Goal: Task Accomplishment & Management: Manage account settings

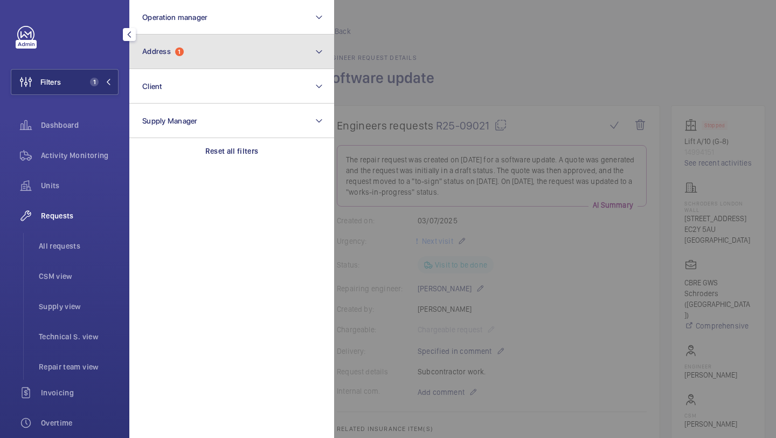
click at [209, 40] on button "Address 1" at bounding box center [231, 51] width 205 height 34
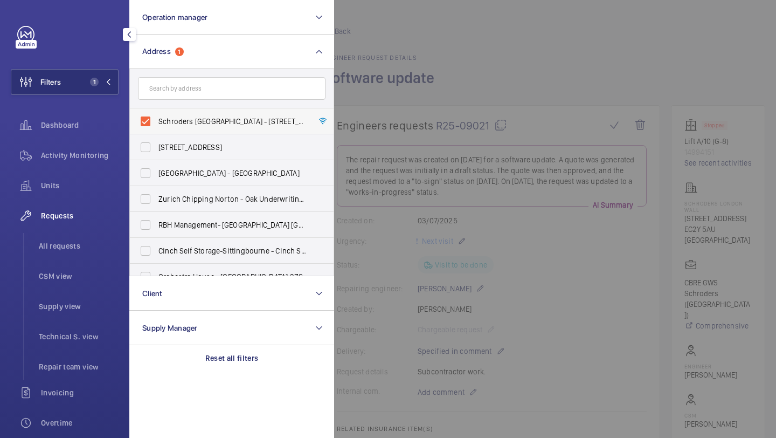
click at [178, 123] on span "Schroders London Wall - 1 London Wall Place, LONDON EC2Y 5AU" at bounding box center [232, 121] width 148 height 11
click at [156, 123] on input "Schroders London Wall - 1 London Wall Place, LONDON EC2Y 5AU" at bounding box center [146, 121] width 22 height 22
checkbox input "false"
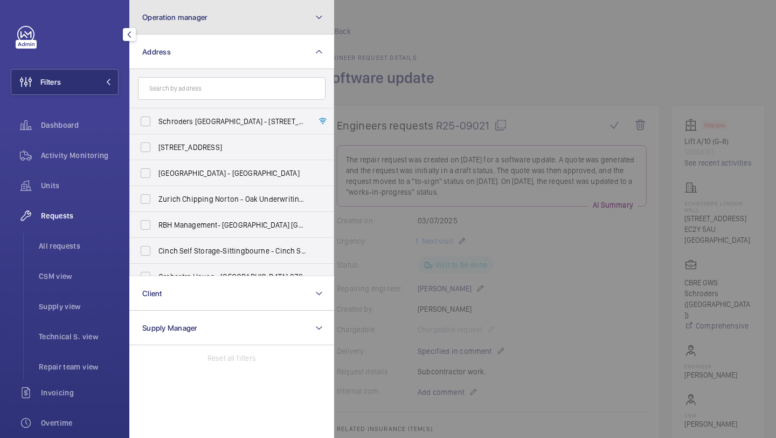
click at [199, 11] on button "Operation manager" at bounding box center [231, 17] width 205 height 34
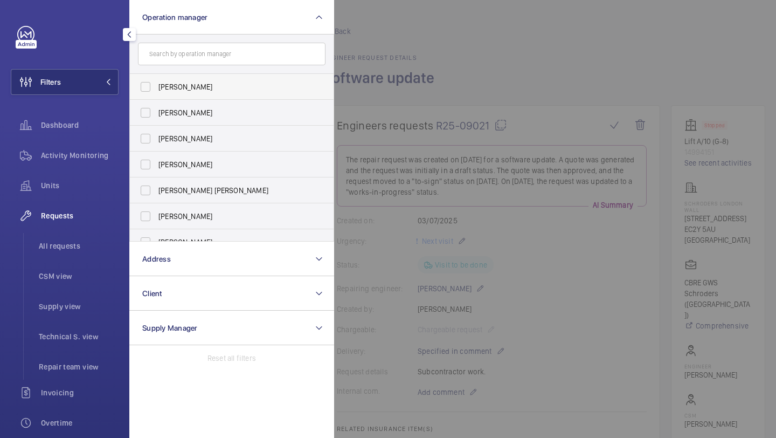
click at [178, 82] on span "[PERSON_NAME]" at bounding box center [232, 86] width 148 height 11
click at [156, 82] on input "[PERSON_NAME]" at bounding box center [146, 87] width 22 height 22
checkbox input "true"
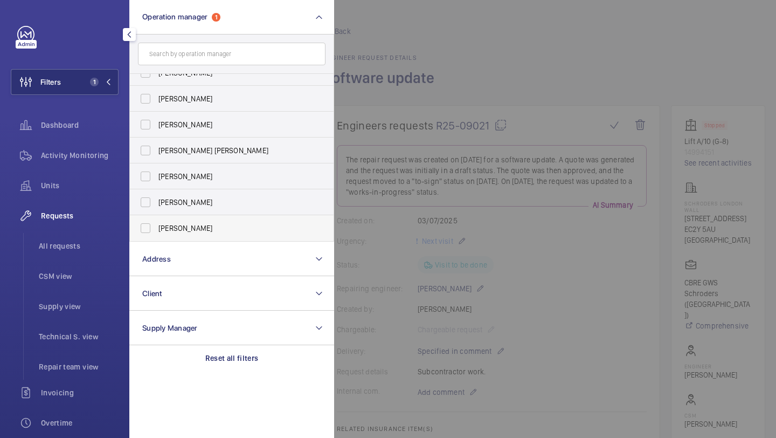
click at [179, 231] on span "[PERSON_NAME]" at bounding box center [232, 228] width 148 height 11
click at [156, 231] on input "[PERSON_NAME]" at bounding box center [146, 228] width 22 height 22
checkbox input "true"
click at [74, 246] on span "All requests" at bounding box center [79, 245] width 80 height 11
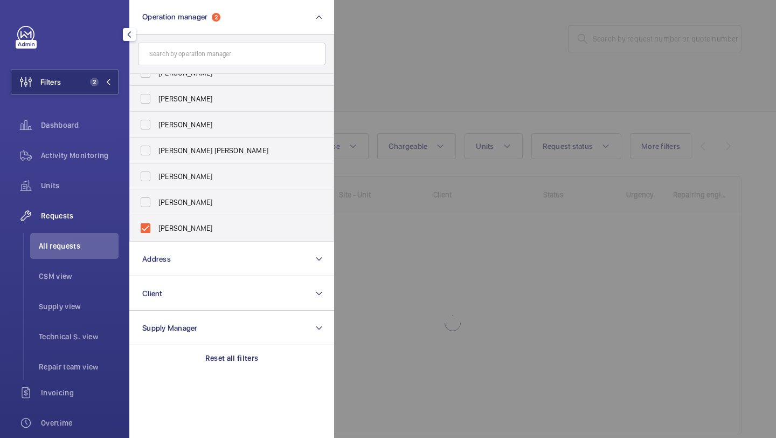
click at [448, 68] on div at bounding box center [722, 219] width 776 height 438
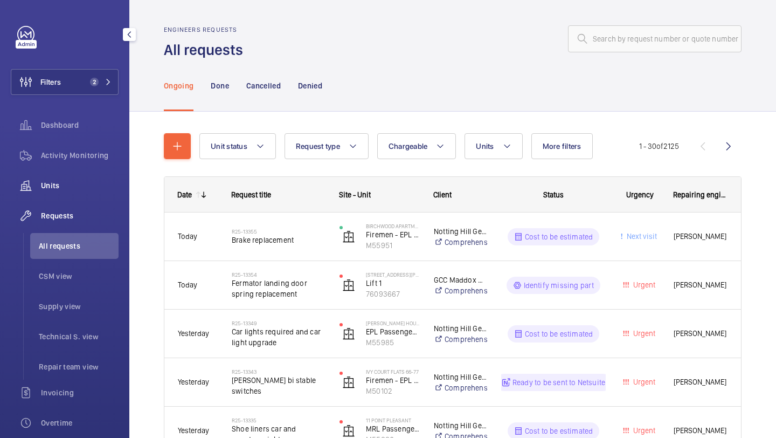
click at [72, 189] on span "Units" at bounding box center [80, 185] width 78 height 11
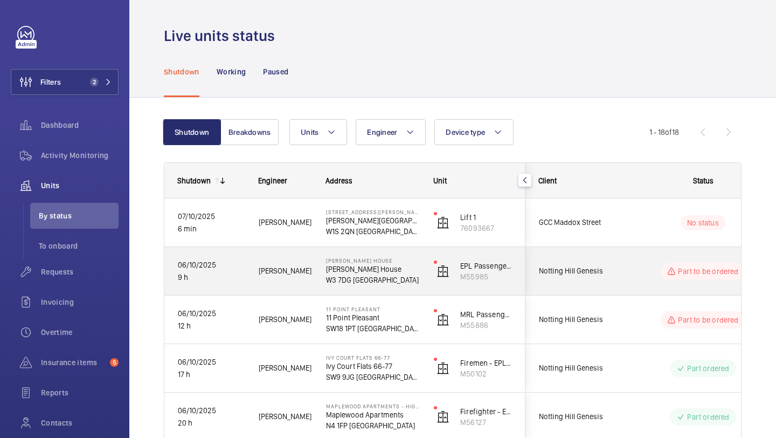
scroll to position [2, 0]
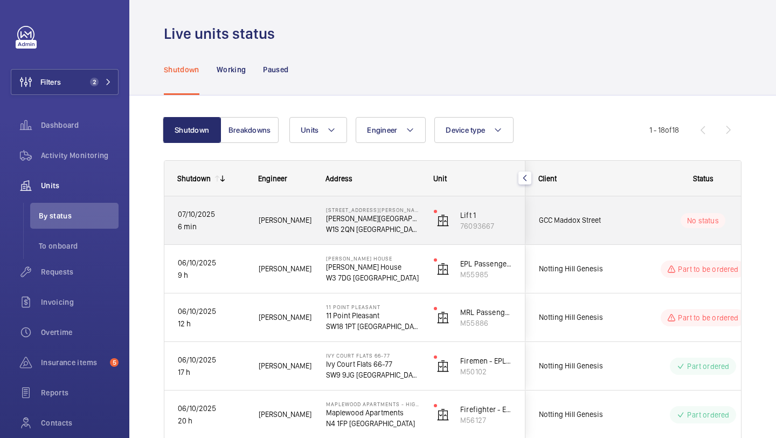
click at [629, 217] on div "No status" at bounding box center [696, 220] width 147 height 37
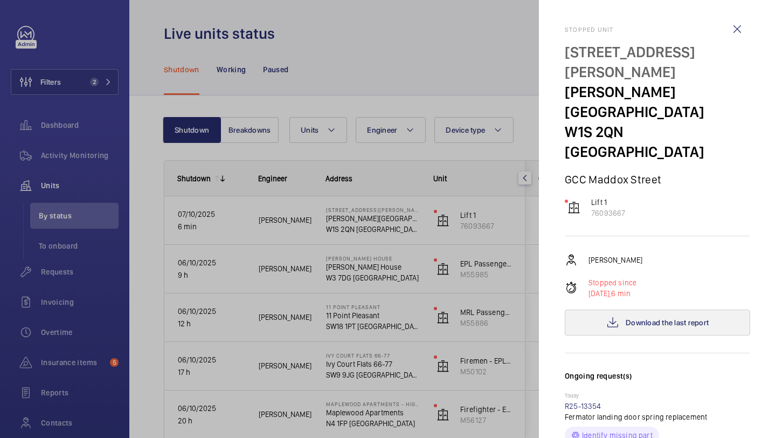
scroll to position [8, 0]
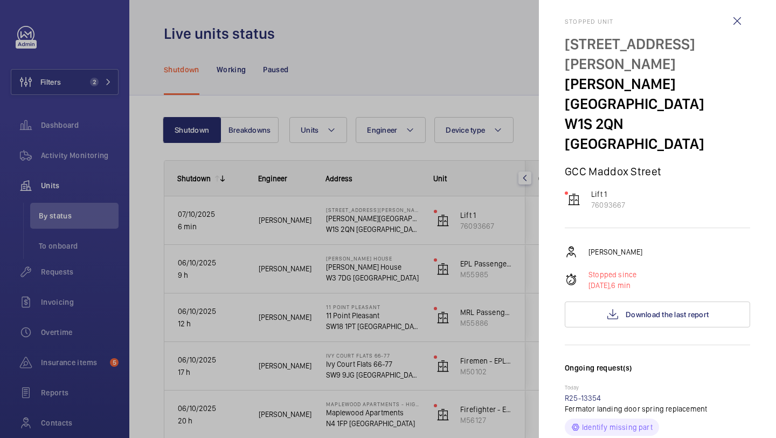
click at [184, 98] on div at bounding box center [388, 219] width 776 height 438
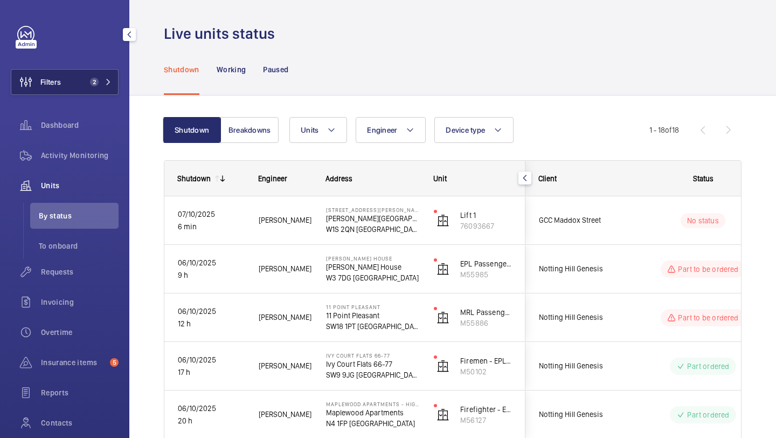
click at [98, 72] on button "Filters 2" at bounding box center [65, 82] width 108 height 26
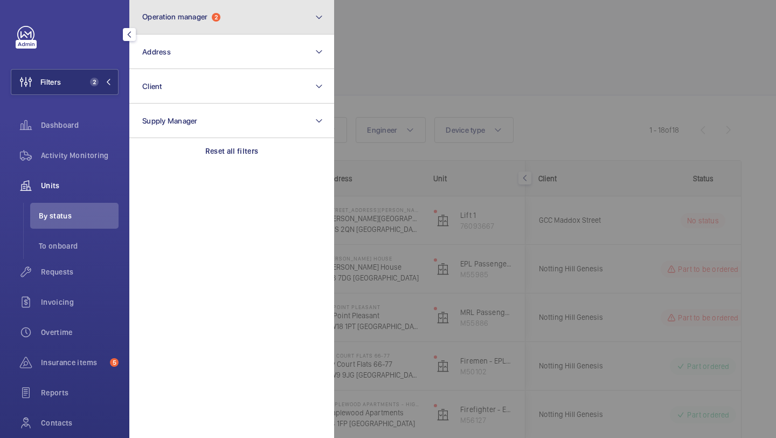
click at [186, 30] on button "Operation manager 2" at bounding box center [231, 17] width 205 height 34
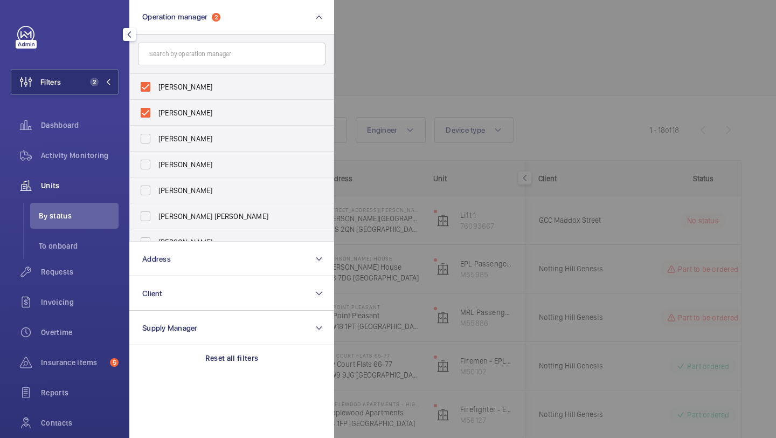
click at [390, 68] on div at bounding box center [722, 219] width 776 height 438
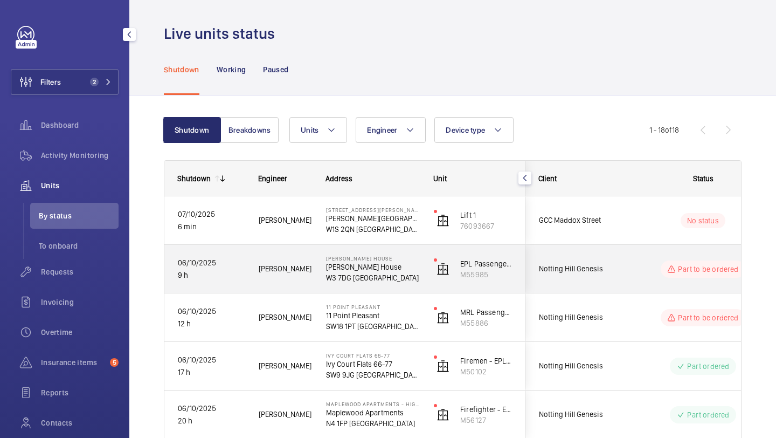
click at [625, 228] on div "No status" at bounding box center [696, 220] width 147 height 37
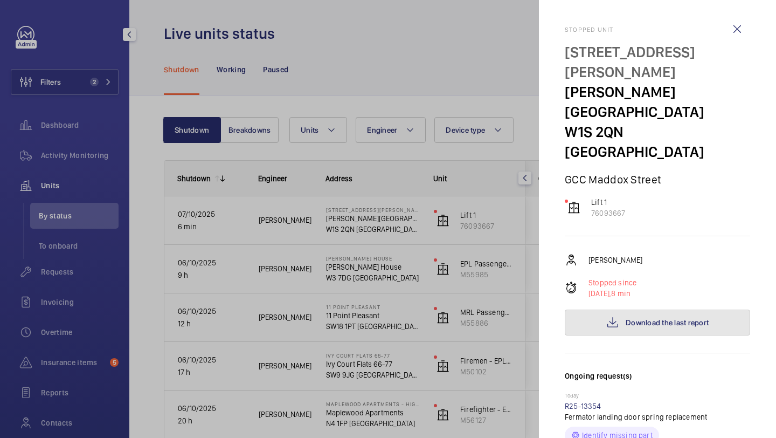
click at [613, 309] on button "Download the last report" at bounding box center [657, 322] width 185 height 26
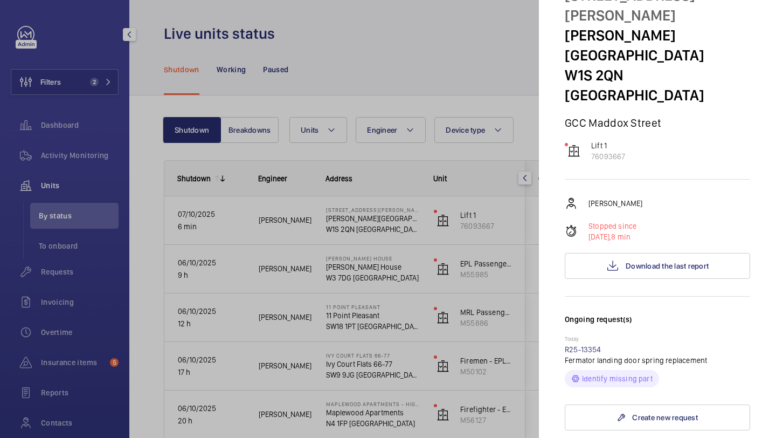
scroll to position [71, 0]
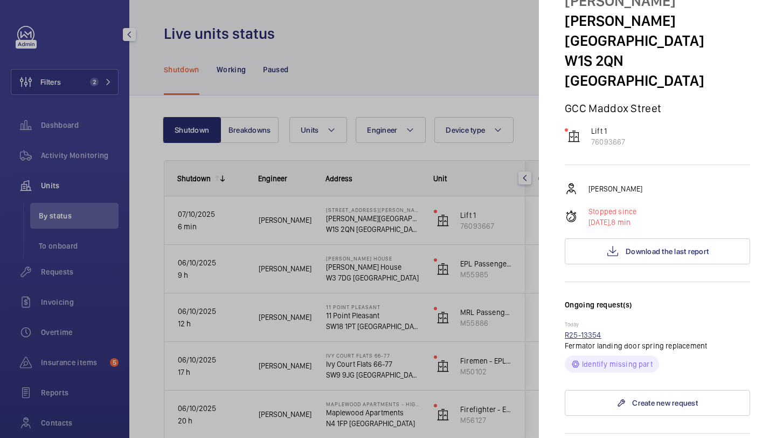
click at [593, 330] on link "R25-13354" at bounding box center [583, 334] width 37 height 9
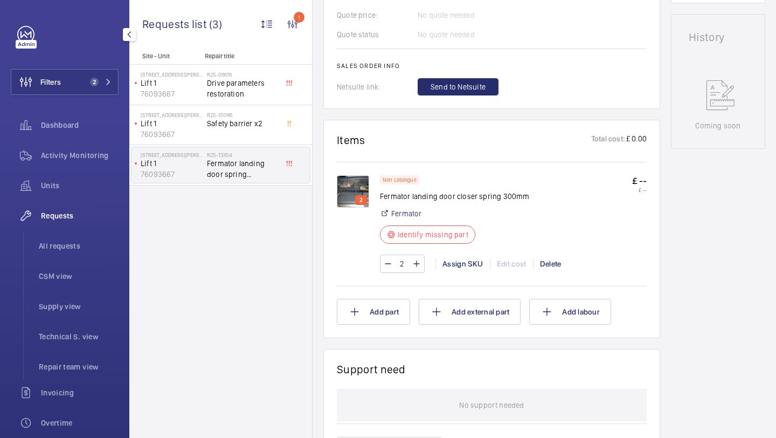
scroll to position [499, 0]
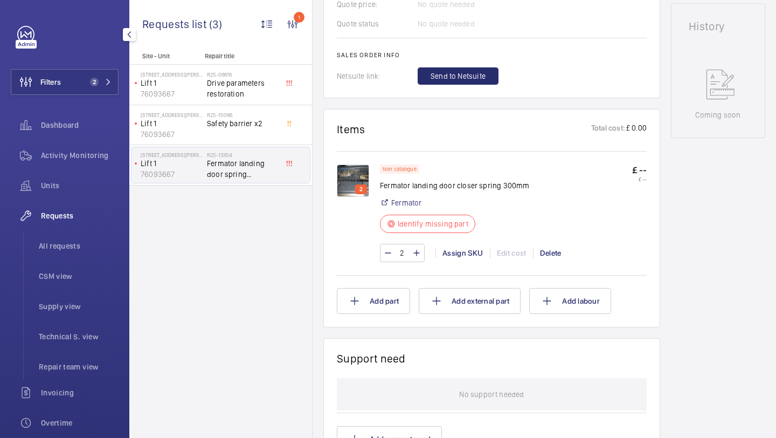
click at [348, 179] on img at bounding box center [353, 180] width 32 height 32
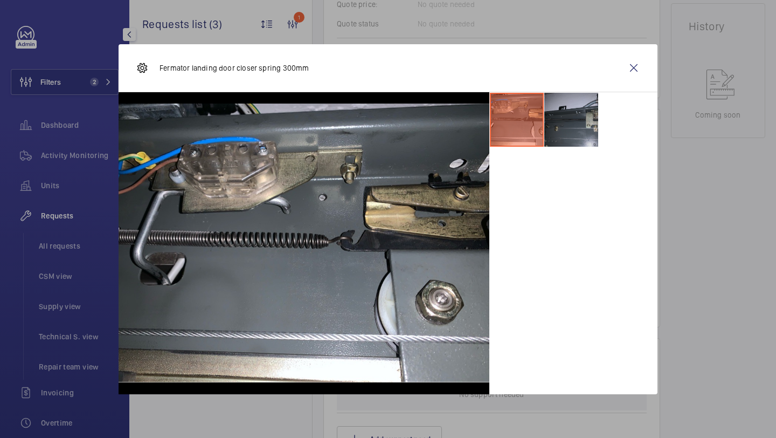
click at [570, 128] on li at bounding box center [571, 120] width 54 height 54
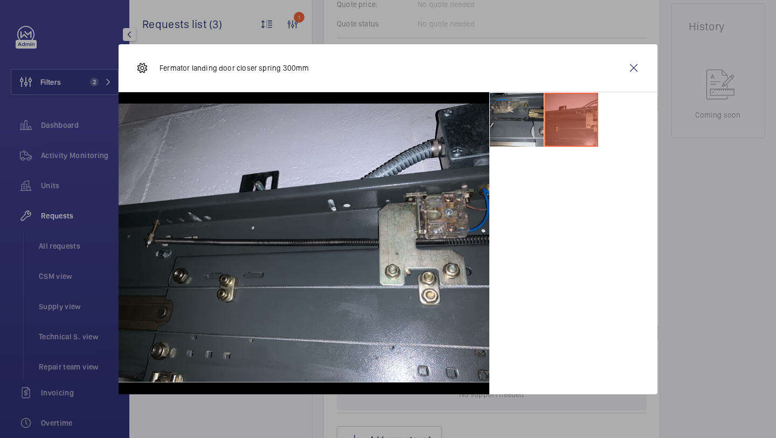
click at [534, 127] on li at bounding box center [517, 120] width 54 height 54
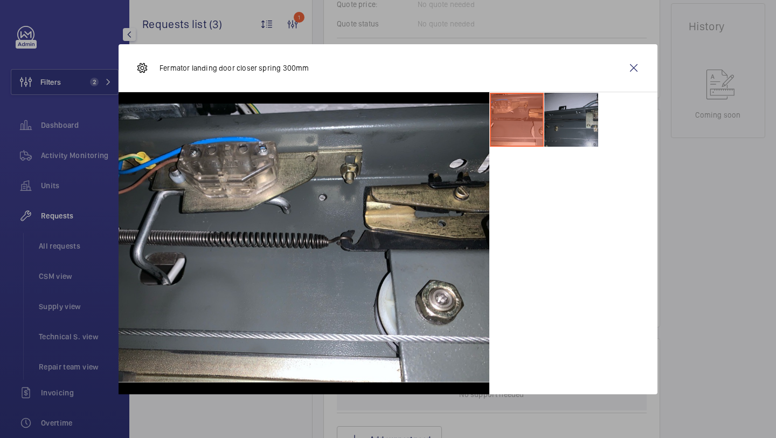
click at [576, 116] on li at bounding box center [571, 120] width 54 height 54
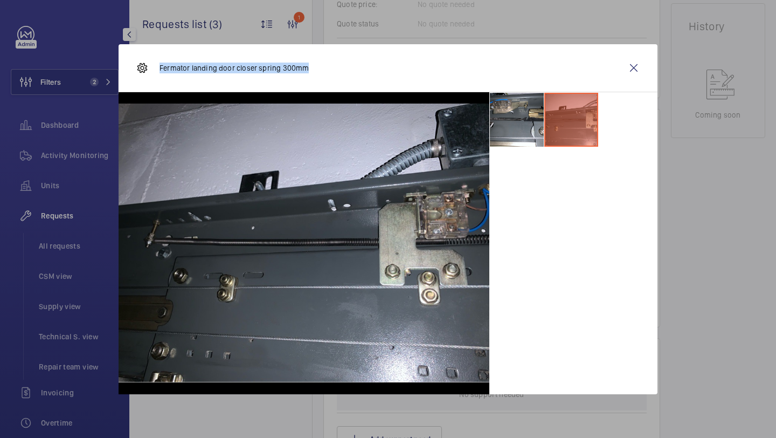
drag, startPoint x: 307, startPoint y: 74, endPoint x: 160, endPoint y: 70, distance: 147.2
click at [160, 70] on div "Fermator landing door closer spring 300mm" at bounding box center [388, 68] width 539 height 48
copy p "Fermator landing door closer spring 300mm"
click at [642, 68] on wm-front-icon-button at bounding box center [634, 68] width 26 height 26
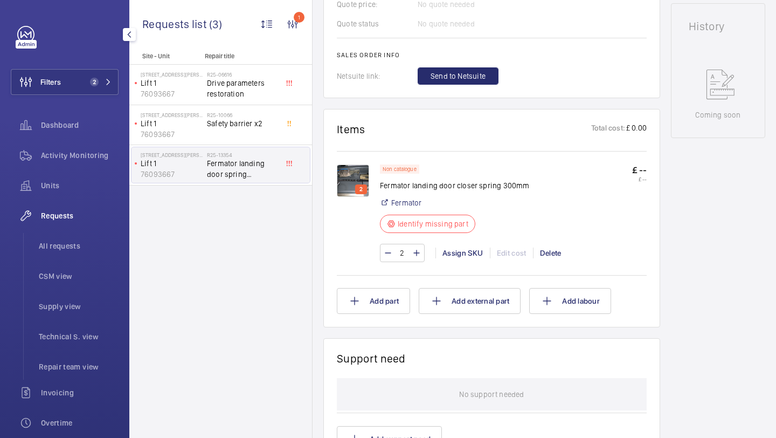
scroll to position [41, 0]
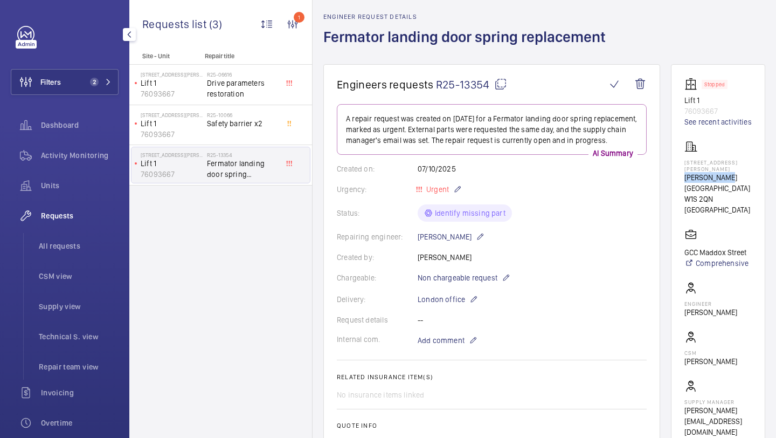
drag, startPoint x: 723, startPoint y: 170, endPoint x: 672, endPoint y: 170, distance: 50.7
click at [672, 170] on wm-front-card "Stopped Lift 1 76093667 See recent activities 25 Maddox Street Maddox Street W1…" at bounding box center [718, 257] width 94 height 386
drag, startPoint x: 737, startPoint y: 170, endPoint x: 683, endPoint y: 170, distance: 53.9
click at [683, 170] on wm-front-card "Stopped Lift 1 76093667 See recent activities 25 Maddox Street Maddox Street W1…" at bounding box center [718, 257] width 94 height 386
copy p "Maddox Street"
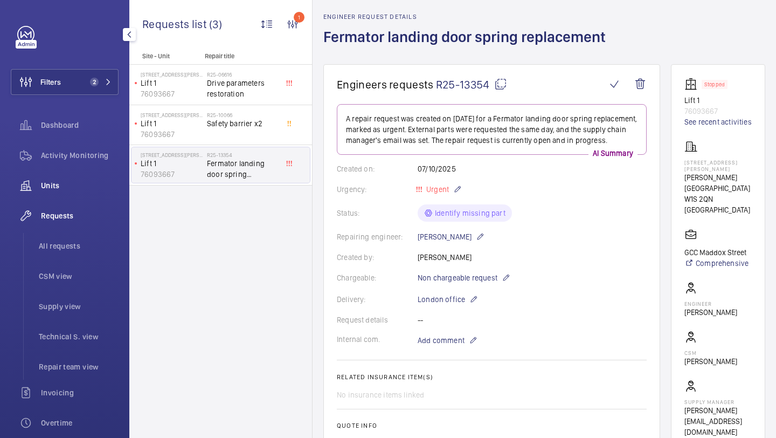
click at [85, 186] on span "Units" at bounding box center [80, 185] width 78 height 11
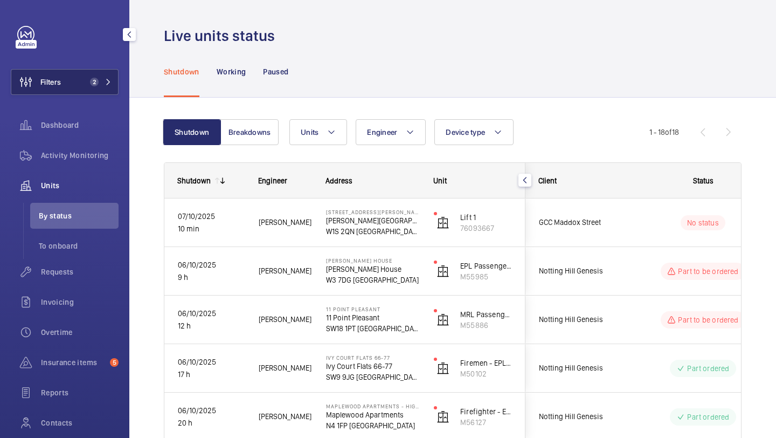
click at [89, 83] on span "2" at bounding box center [92, 82] width 13 height 9
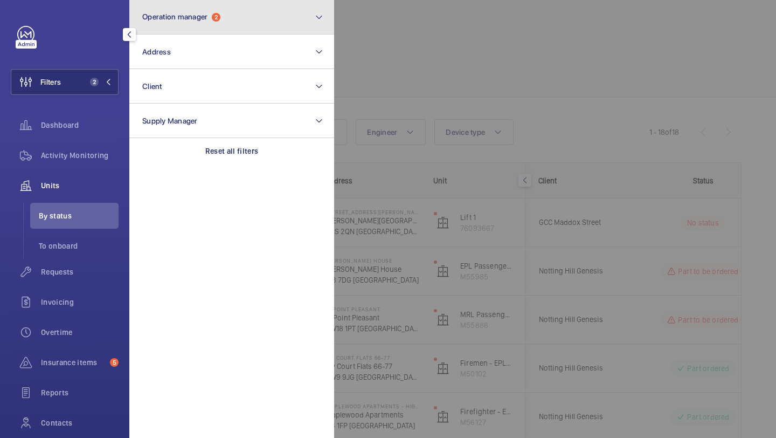
click at [183, 19] on span "Operation manager" at bounding box center [174, 16] width 65 height 9
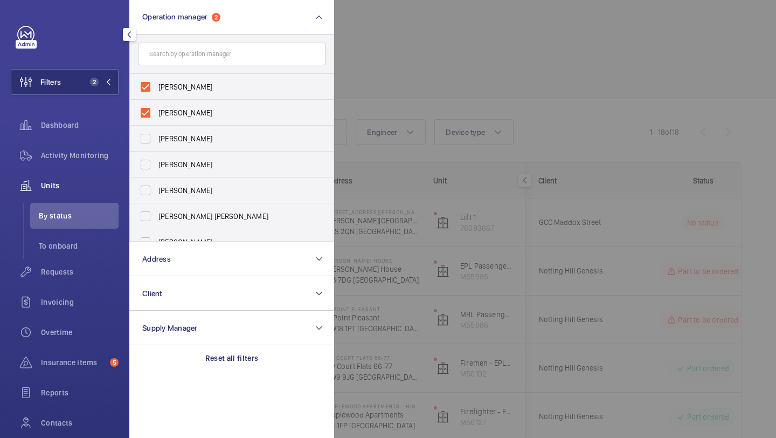
click at [353, 92] on div at bounding box center [722, 219] width 776 height 438
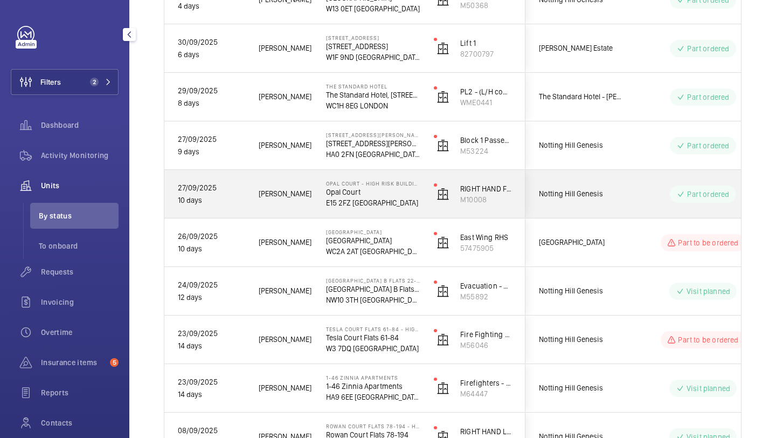
scroll to position [686, 0]
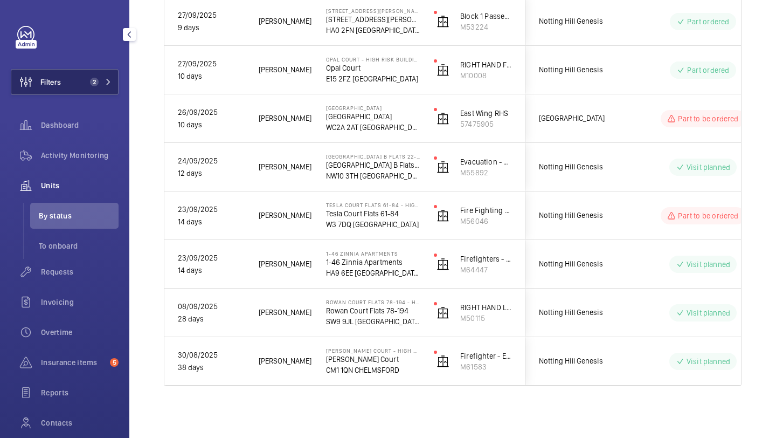
click at [80, 84] on button "Filters 2" at bounding box center [65, 82] width 108 height 26
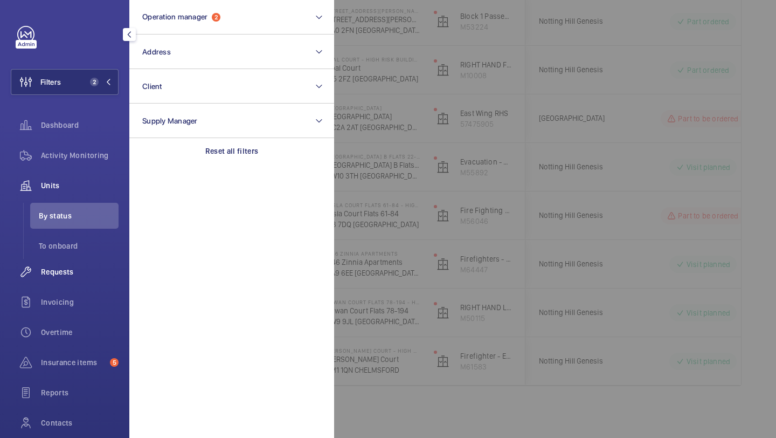
click at [68, 278] on div "Requests" at bounding box center [65, 272] width 108 height 26
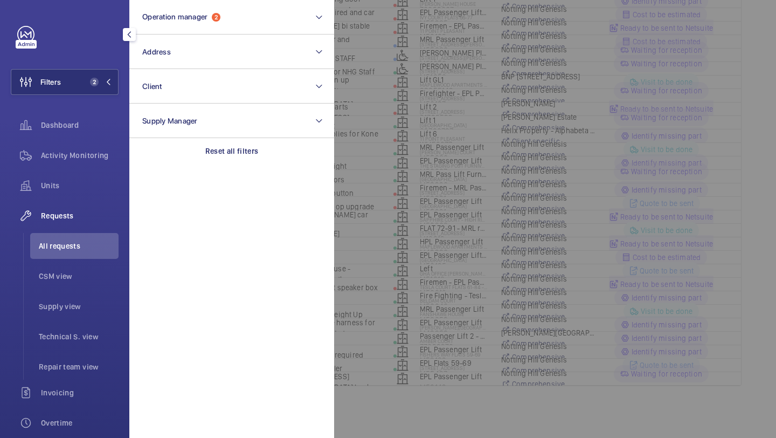
scroll to position [48, 0]
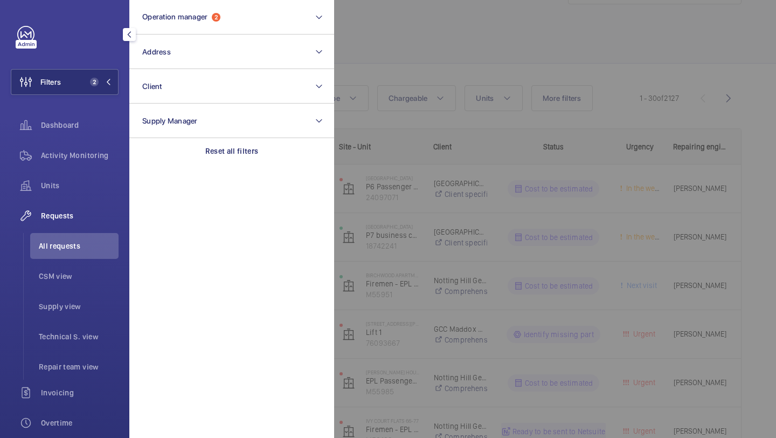
click at [375, 136] on div at bounding box center [722, 219] width 776 height 438
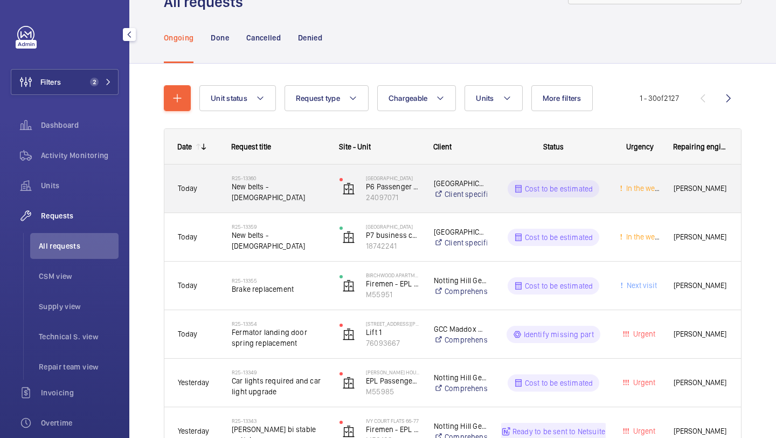
click at [276, 203] on div "R25-13360 New belts - 15 years old" at bounding box center [279, 188] width 94 height 31
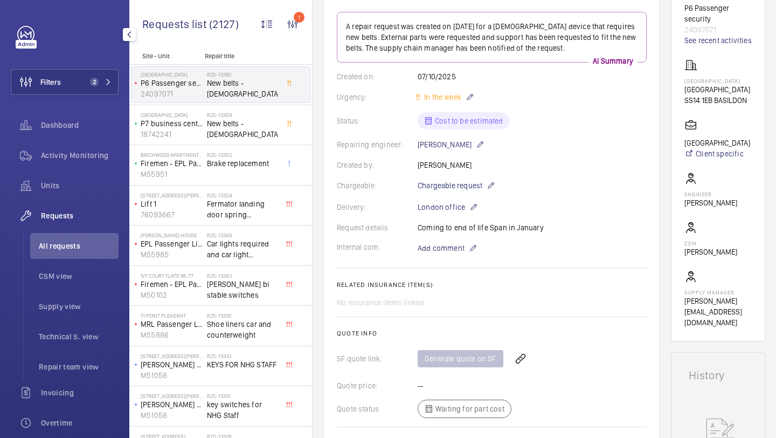
scroll to position [31, 0]
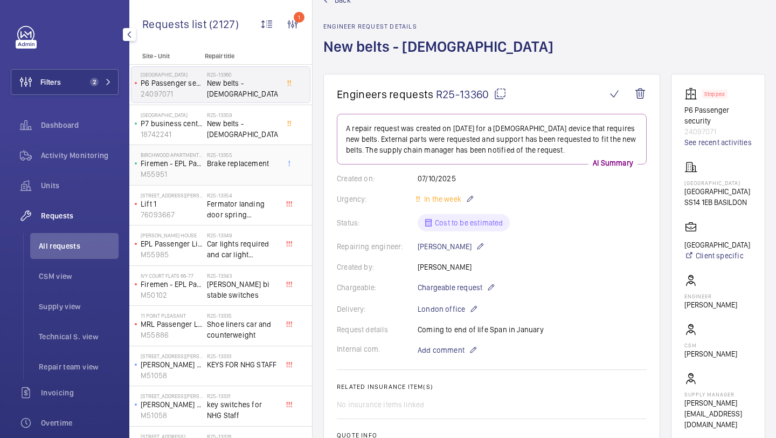
click at [248, 179] on div "R25-13355 Brake replacement" at bounding box center [242, 166] width 71 height 31
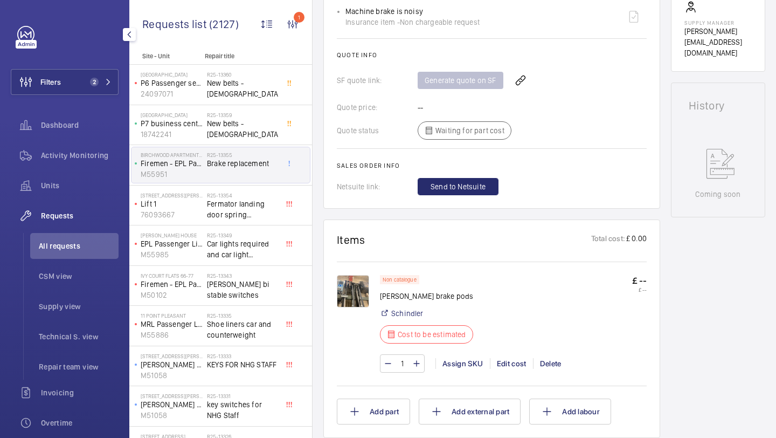
scroll to position [455, 0]
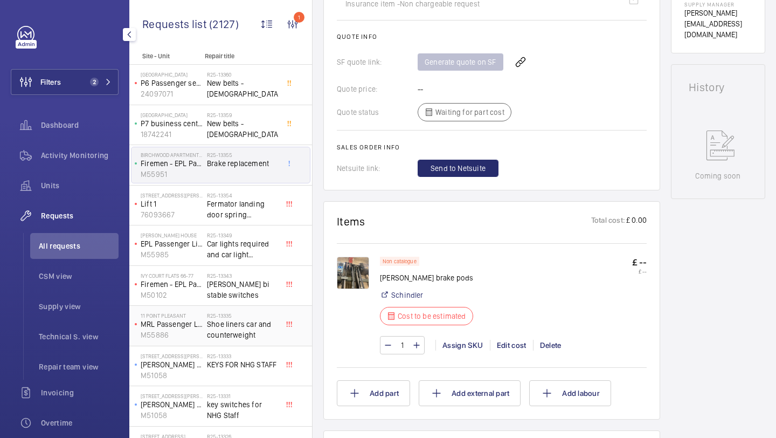
click at [243, 315] on h2 "R25-13335" at bounding box center [242, 315] width 71 height 6
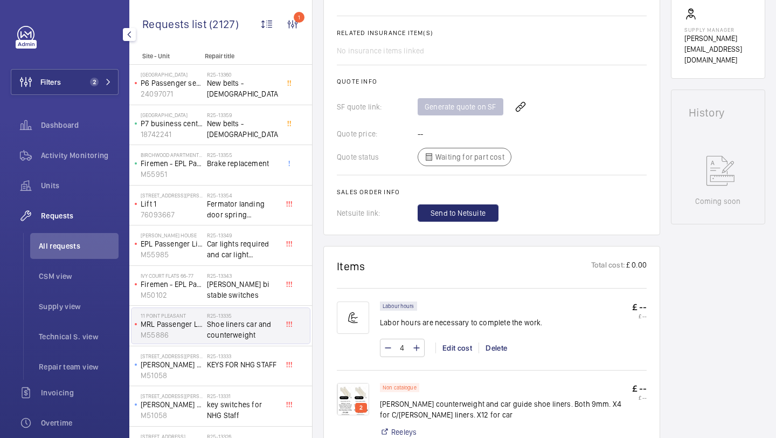
scroll to position [575, 0]
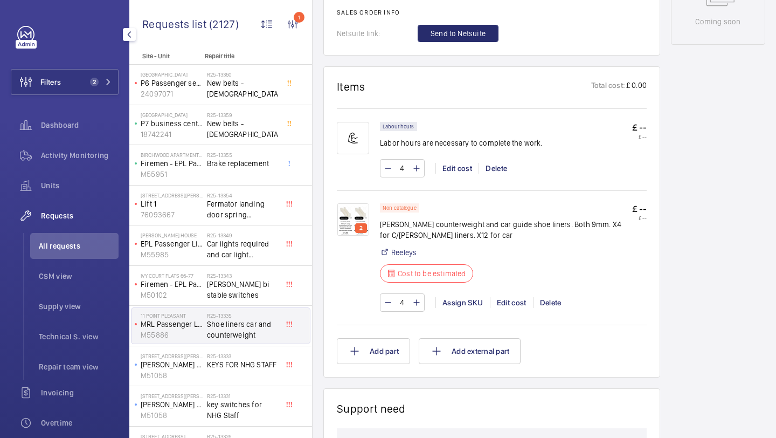
click at [362, 215] on img at bounding box center [353, 219] width 32 height 32
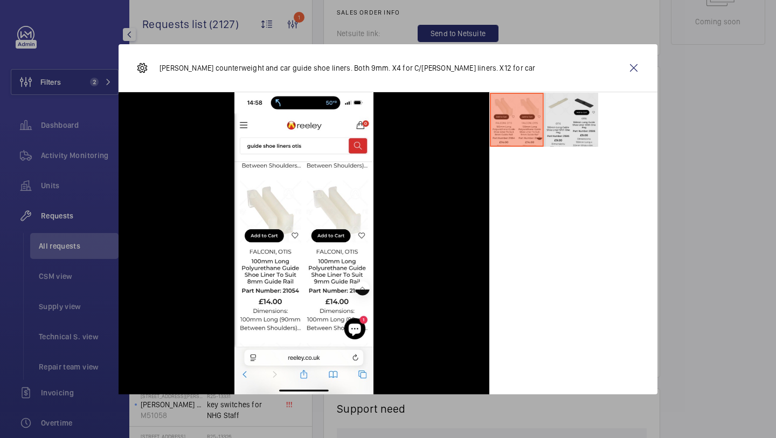
click at [573, 136] on li at bounding box center [571, 120] width 54 height 54
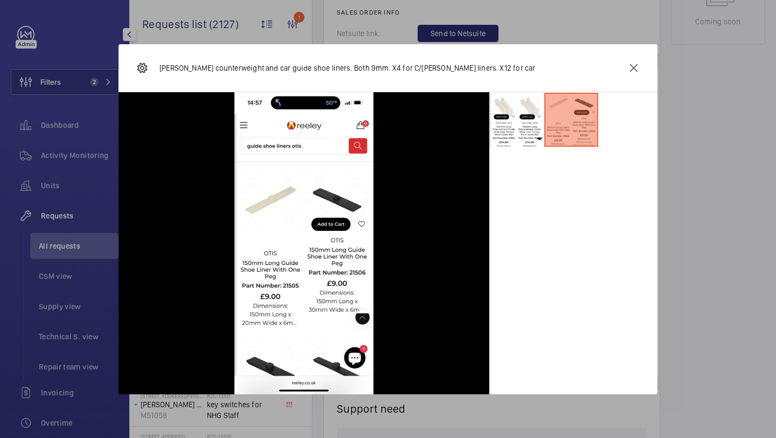
click at [652, 63] on div "Otis counterweight and car guide shoe liners. Both 9mm. X4 for C/W. White liner…" at bounding box center [388, 68] width 539 height 48
click at [633, 70] on wm-front-icon-button at bounding box center [634, 68] width 26 height 26
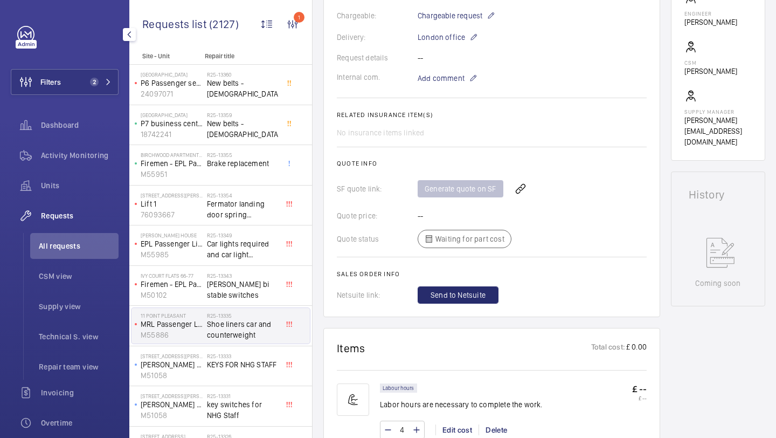
scroll to position [599, 0]
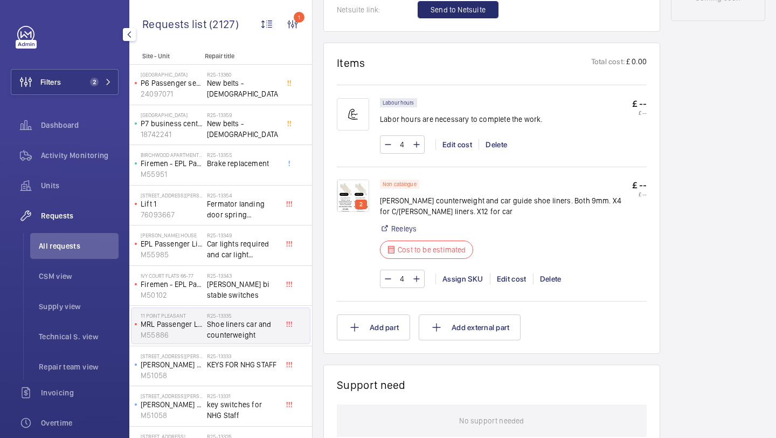
click at [357, 192] on img at bounding box center [353, 195] width 32 height 32
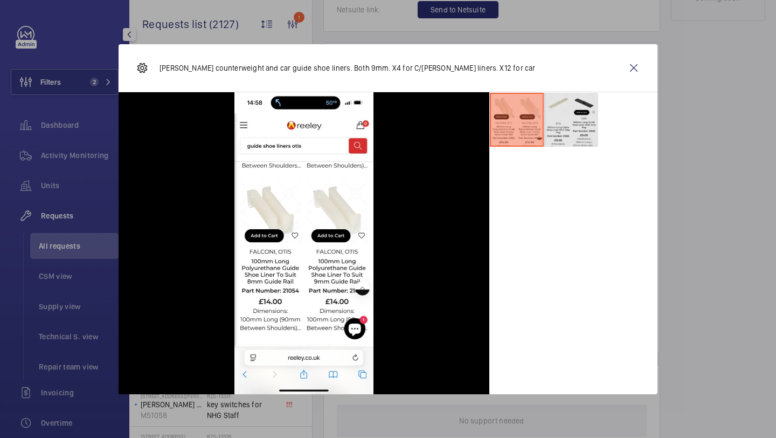
click at [570, 115] on li at bounding box center [571, 120] width 54 height 54
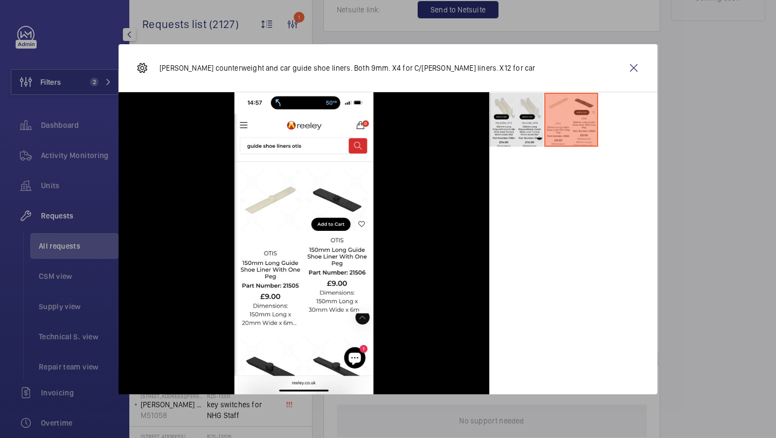
click at [523, 119] on li at bounding box center [517, 120] width 54 height 54
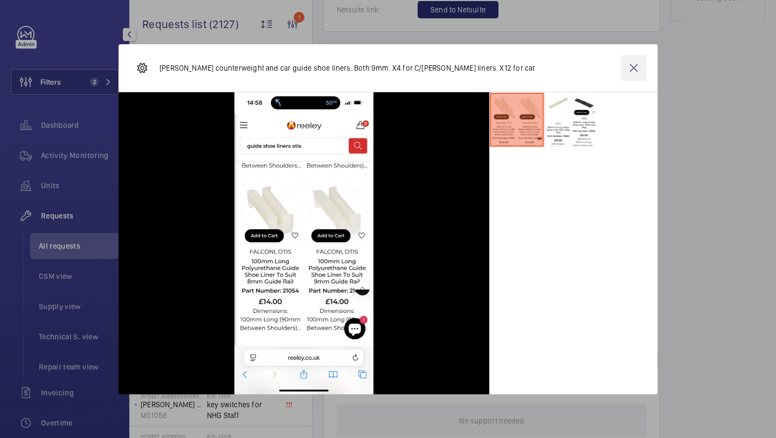
click at [622, 66] on wm-front-icon-button at bounding box center [634, 68] width 26 height 26
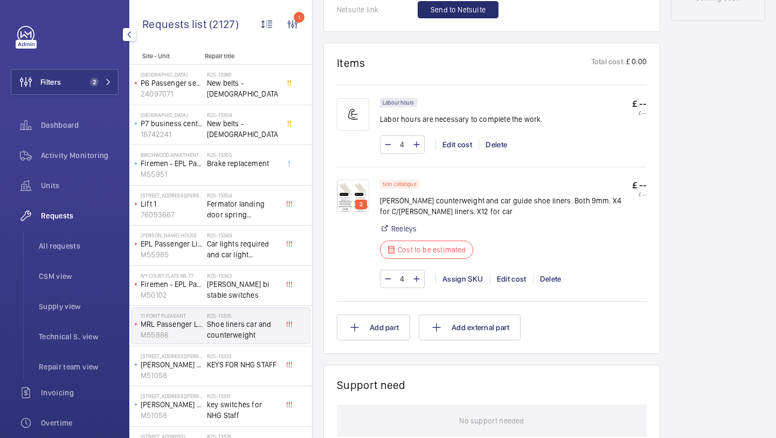
click at [87, 88] on button "Filters 2" at bounding box center [65, 82] width 108 height 26
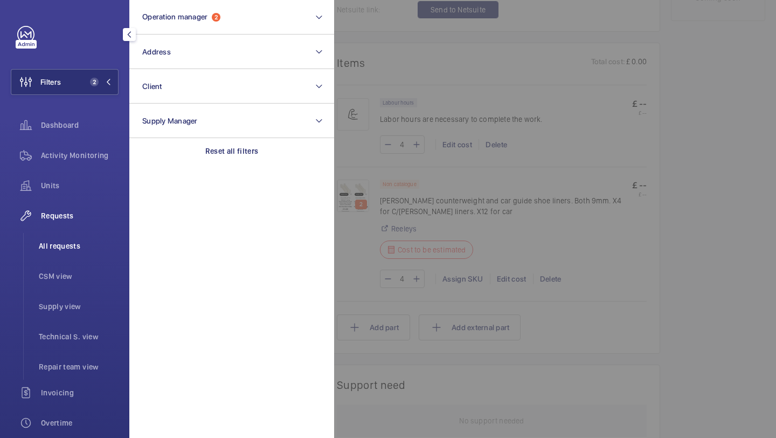
click at [68, 244] on span "All requests" at bounding box center [79, 245] width 80 height 11
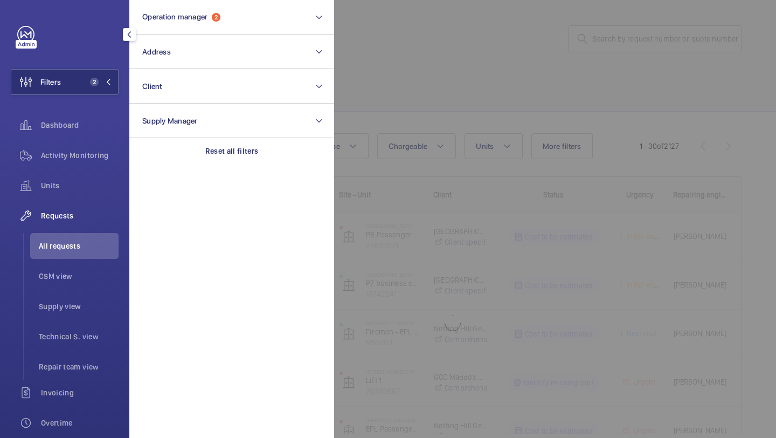
click at [488, 29] on div at bounding box center [722, 219] width 776 height 438
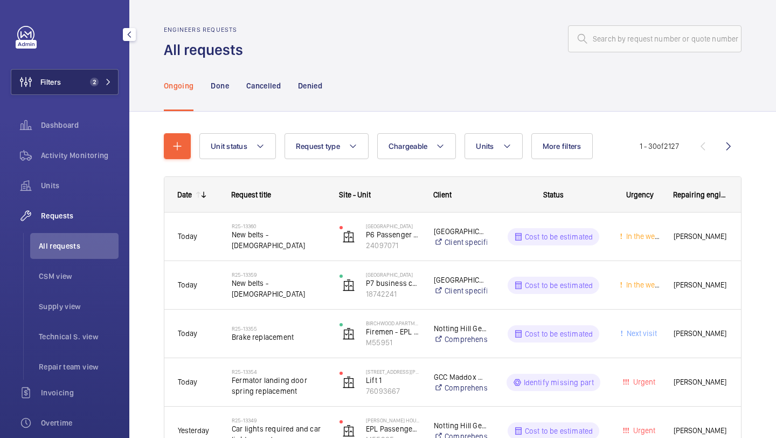
click at [93, 87] on button "Filters 2" at bounding box center [65, 82] width 108 height 26
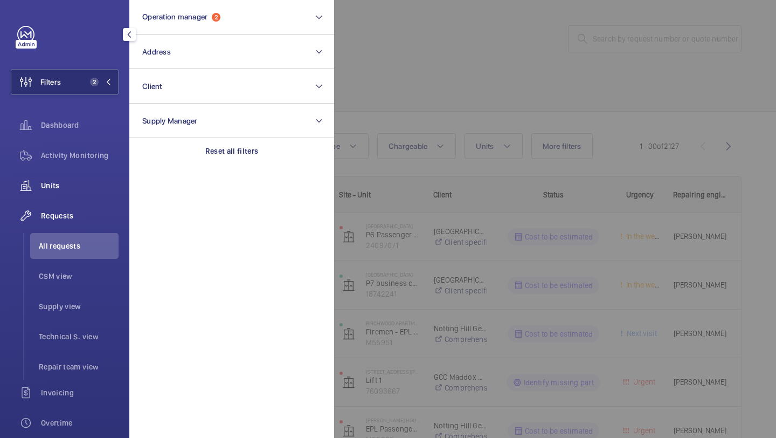
click at [78, 188] on span "Units" at bounding box center [80, 185] width 78 height 11
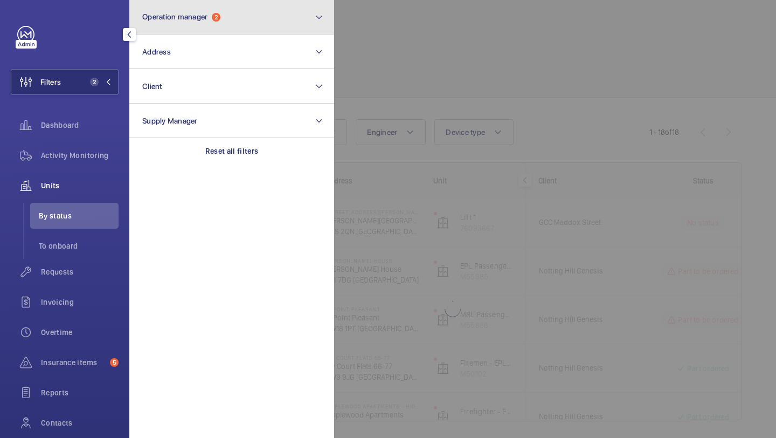
click at [212, 28] on button "Operation manager 2" at bounding box center [231, 17] width 205 height 34
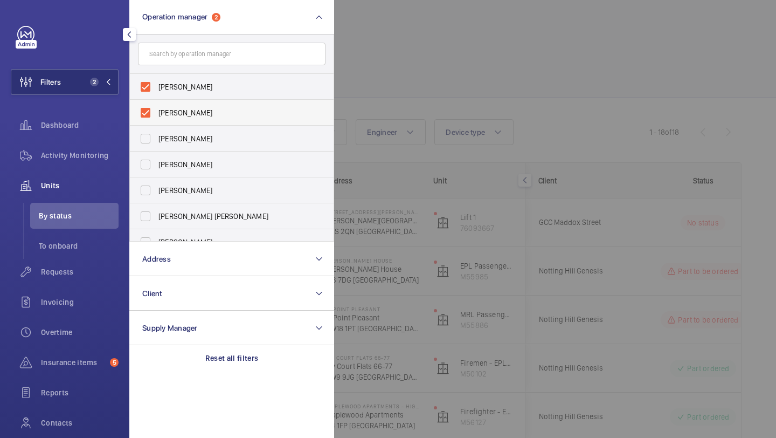
click at [177, 107] on span "[PERSON_NAME]" at bounding box center [232, 112] width 148 height 11
click at [156, 107] on input "[PERSON_NAME]" at bounding box center [146, 113] width 22 height 22
checkbox input "false"
click at [455, 65] on div at bounding box center [722, 219] width 776 height 438
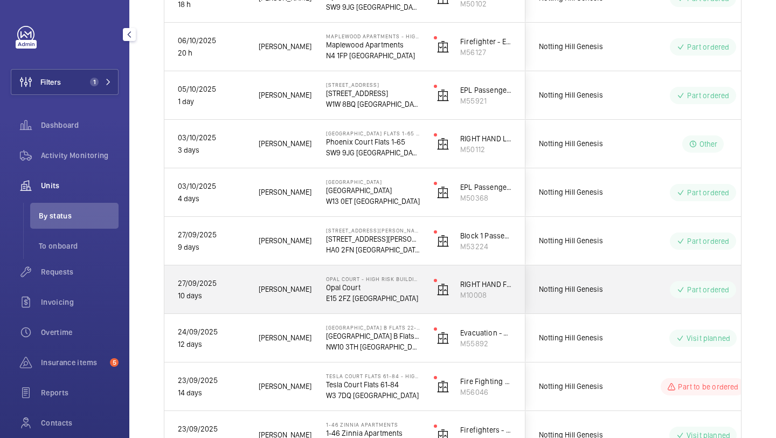
scroll to position [6, 0]
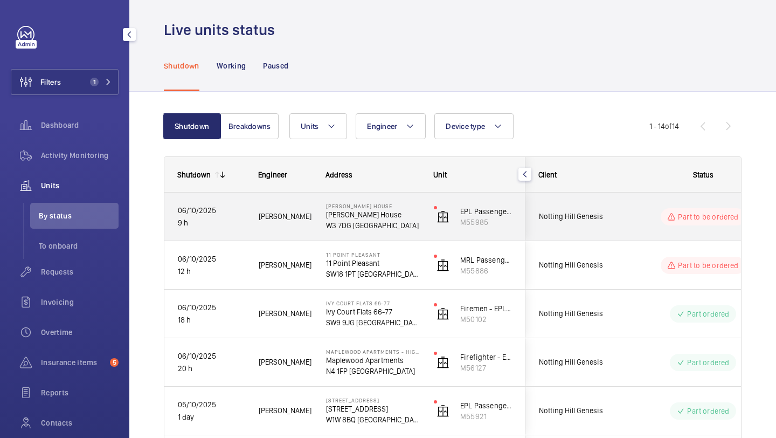
click at [578, 219] on span "Notting Hill Genesis" at bounding box center [580, 216] width 83 height 12
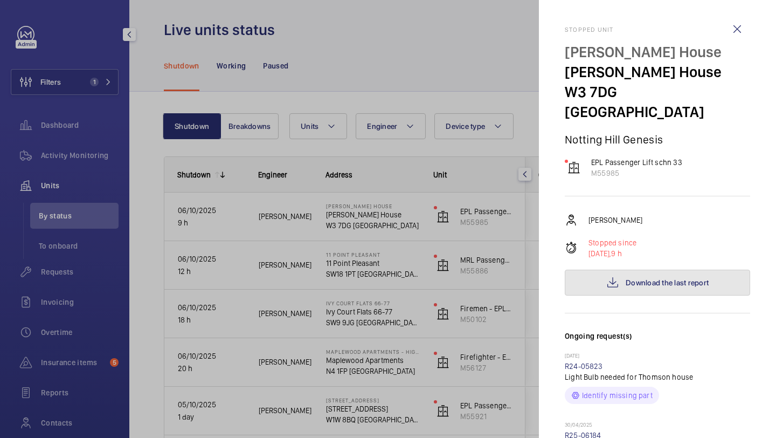
click at [603, 269] on button "Download the last report" at bounding box center [657, 282] width 185 height 26
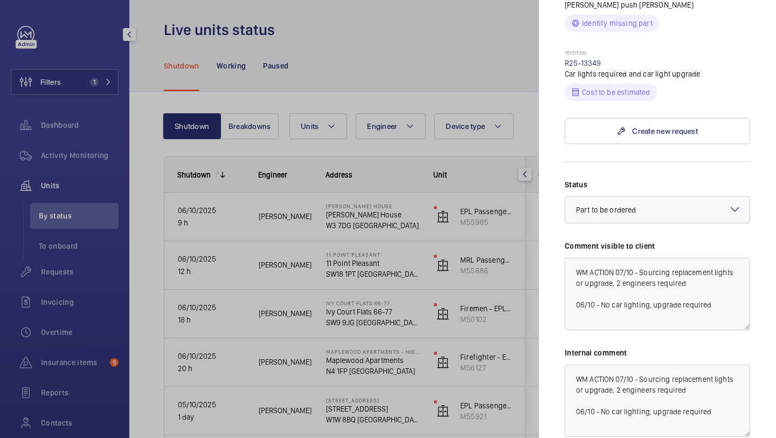
scroll to position [510, 0]
click at [507, 248] on div at bounding box center [388, 219] width 776 height 438
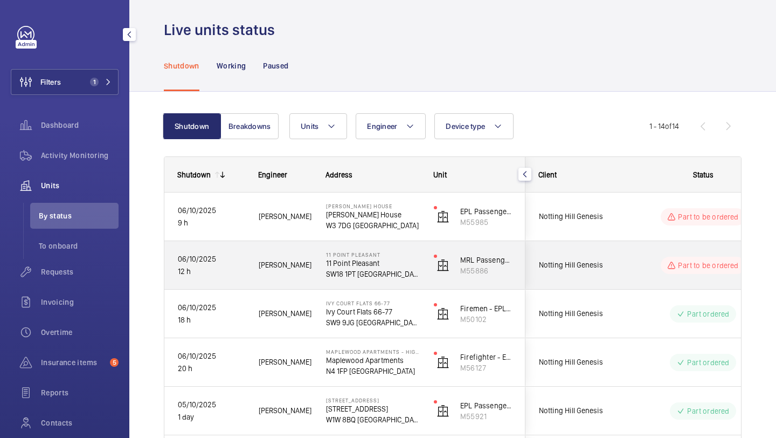
click at [592, 260] on span "Notting Hill Genesis" at bounding box center [580, 265] width 83 height 12
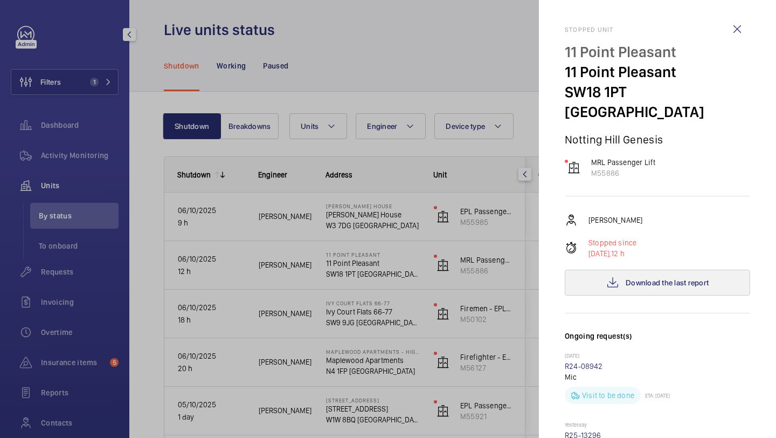
scroll to position [487, 0]
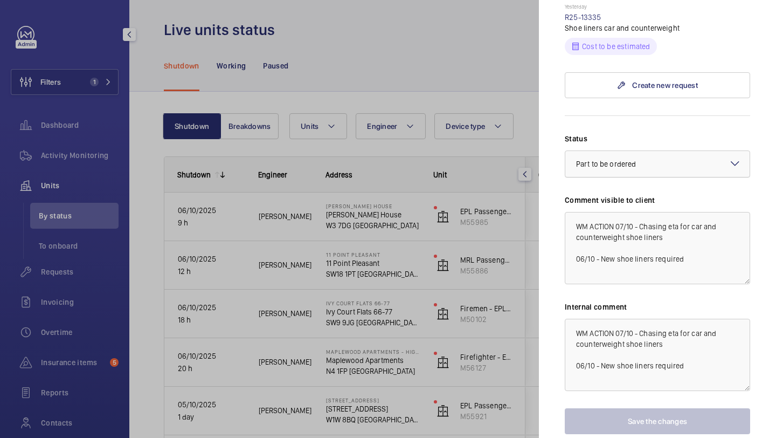
click at [641, 151] on div at bounding box center [657, 164] width 184 height 26
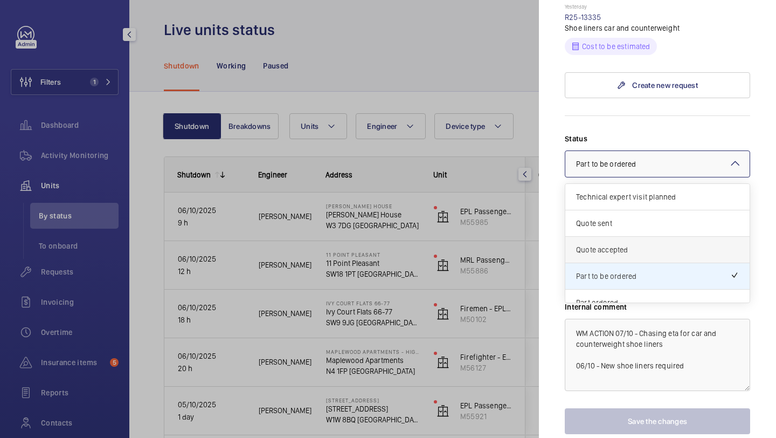
click at [619, 244] on span "Quote accepted" at bounding box center [657, 249] width 163 height 11
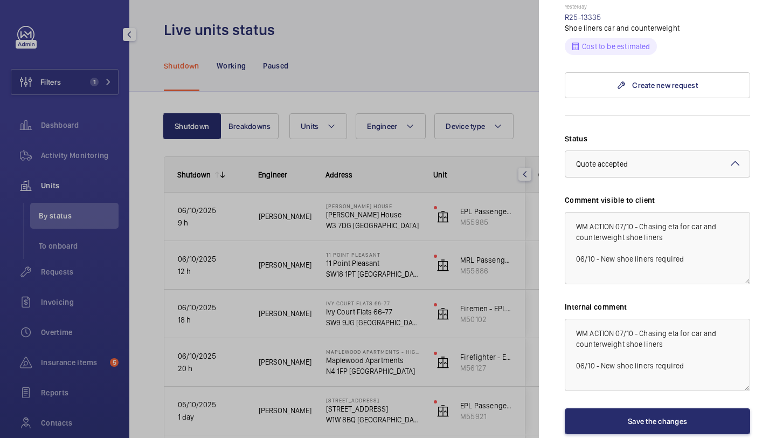
click at [632, 158] on div "× Quote accepted" at bounding box center [615, 163] width 79 height 11
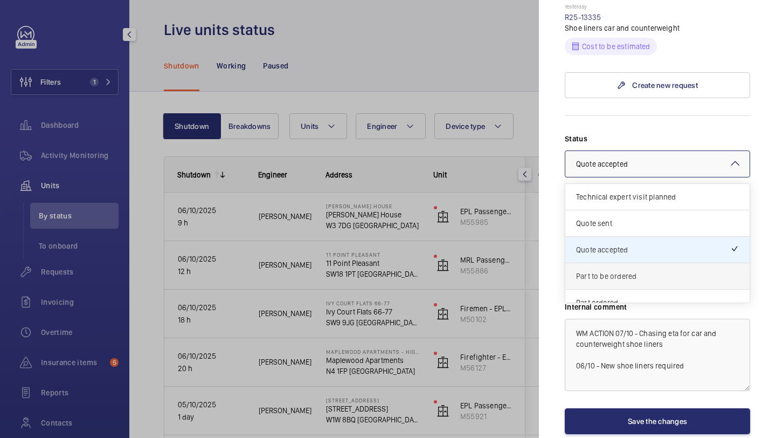
click at [622, 271] on span "Part to be ordered" at bounding box center [657, 276] width 163 height 11
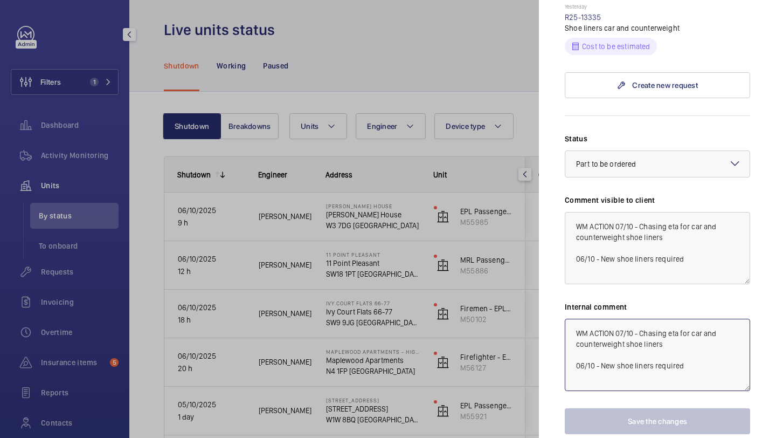
click at [681, 318] on textarea "WM ACTION 07/10 - Chasing eta for car and counterweight shoe liners 06/10 - New…" at bounding box center [657, 354] width 185 height 72
click at [667, 328] on textarea "WM ACTION 07/10 - Chasing eta for car and counterweight shoe liners 06/10 - New…" at bounding box center [657, 354] width 185 height 72
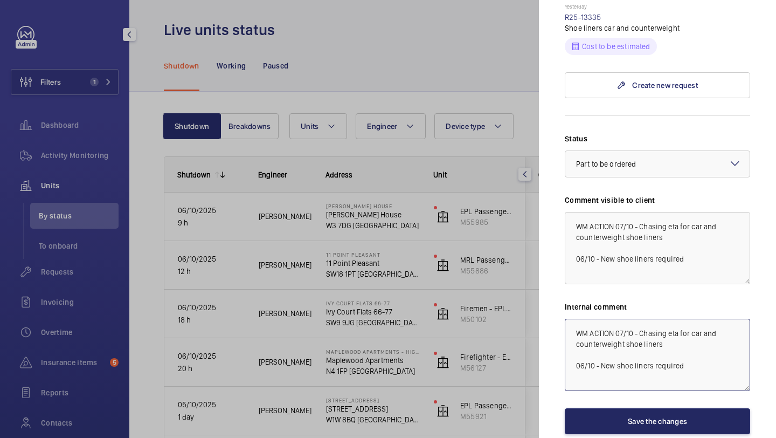
type textarea "WM ACTION 07/10 - Chasing eta for car and counterweight shoe liners 06/10 - New…"
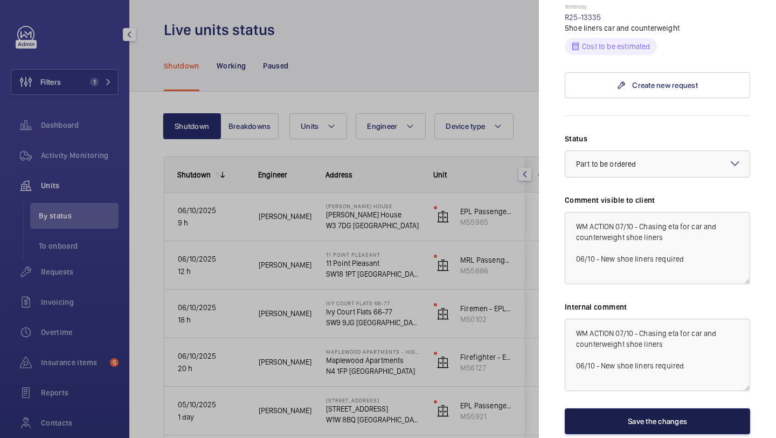
click at [648, 408] on button "Save the changes" at bounding box center [657, 421] width 185 height 26
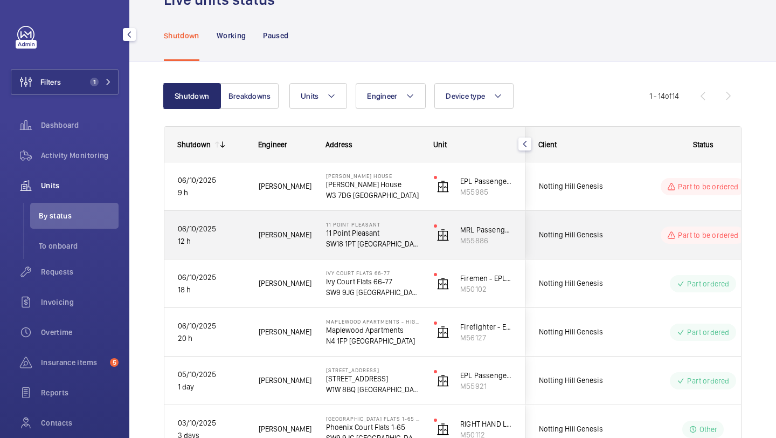
scroll to position [38, 0]
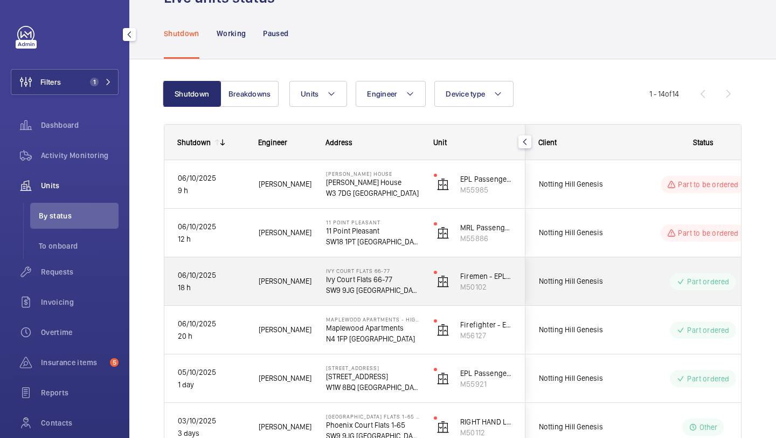
click at [644, 273] on wm-front-pills-cell "Part ordered" at bounding box center [703, 281] width 134 height 17
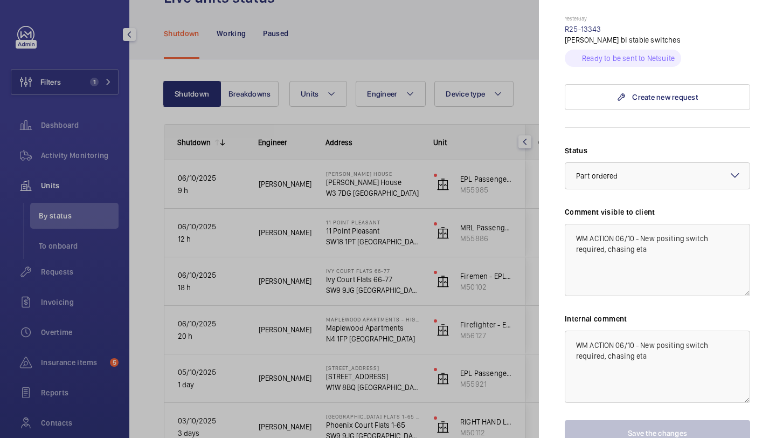
scroll to position [524, 0]
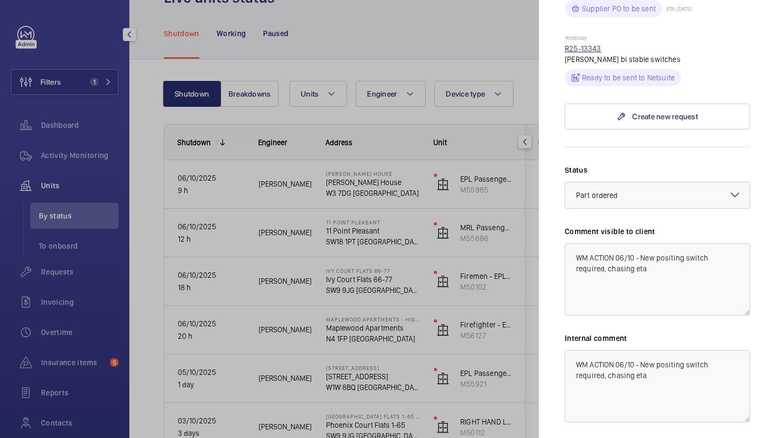
drag, startPoint x: 602, startPoint y: 28, endPoint x: 565, endPoint y: 30, distance: 36.7
click at [565, 34] on div "Yesterday R25-13343 Orona bi stable switches Ready to be sent to Netsuite" at bounding box center [657, 60] width 185 height 52
copy link "R25-13343"
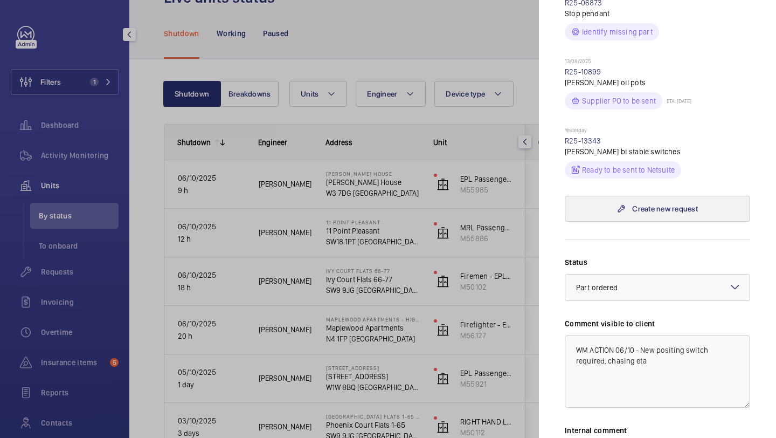
scroll to position [420, 0]
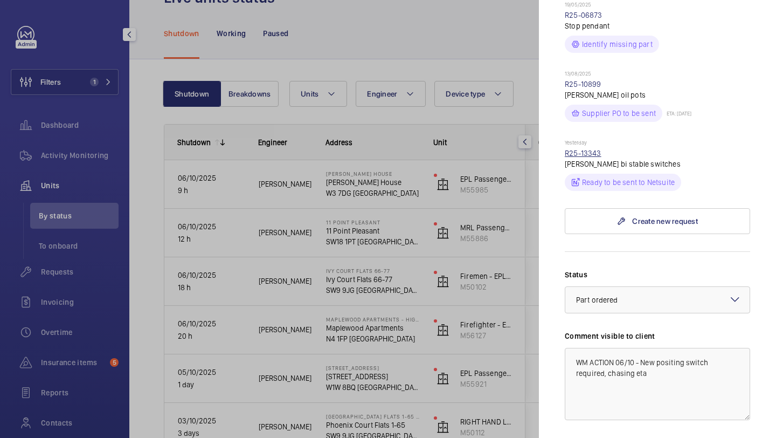
click at [587, 149] on link "R25-13343" at bounding box center [583, 153] width 37 height 9
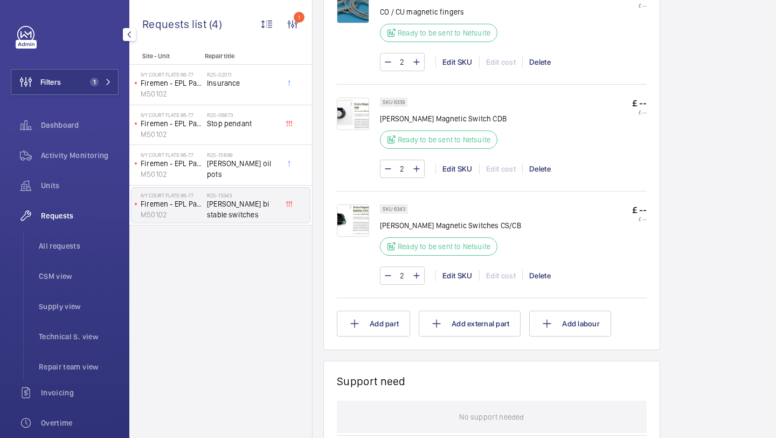
scroll to position [946, 0]
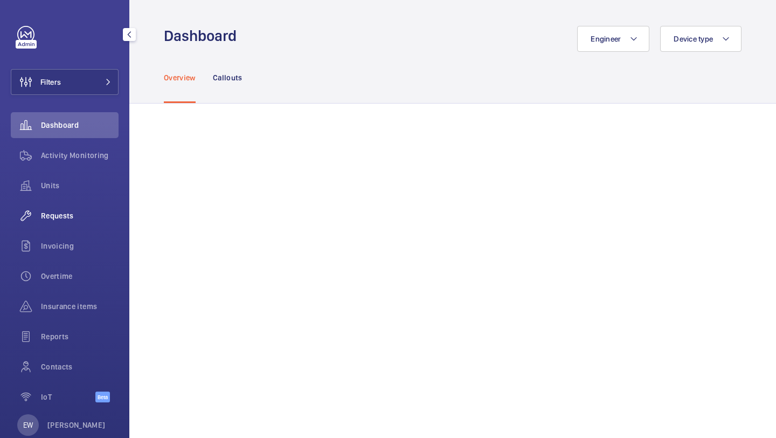
click at [56, 214] on span "Requests" at bounding box center [80, 215] width 78 height 11
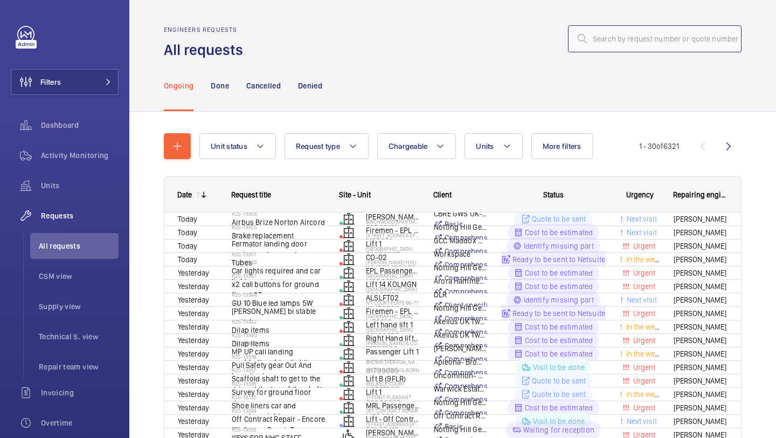
click at [611, 44] on input "text" at bounding box center [655, 38] width 174 height 27
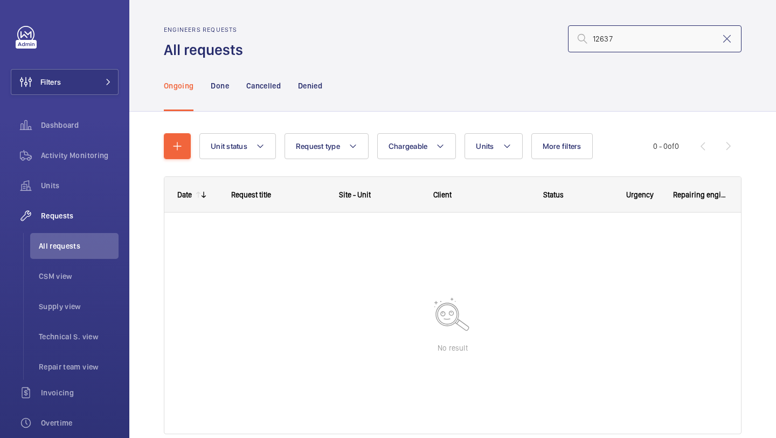
click at [590, 36] on input "12637" at bounding box center [655, 38] width 174 height 27
type input "r25-12637"
click at [650, 239] on div at bounding box center [452, 225] width 577 height 27
click at [632, 32] on input "r25-12637" at bounding box center [655, 38] width 174 height 27
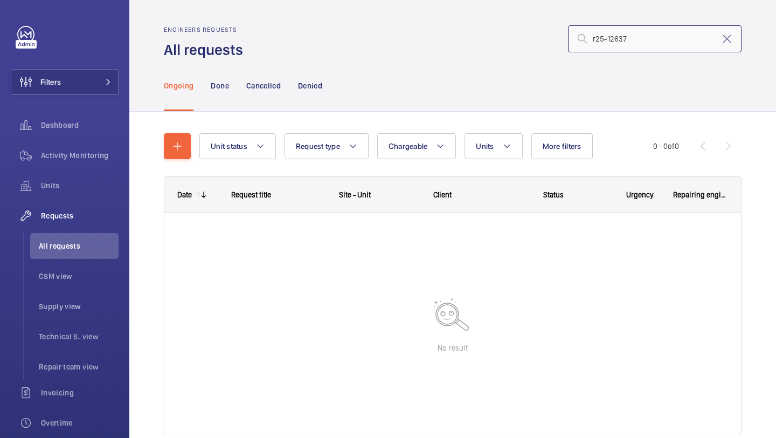
click at [632, 32] on input "r25-12637" at bounding box center [655, 38] width 174 height 27
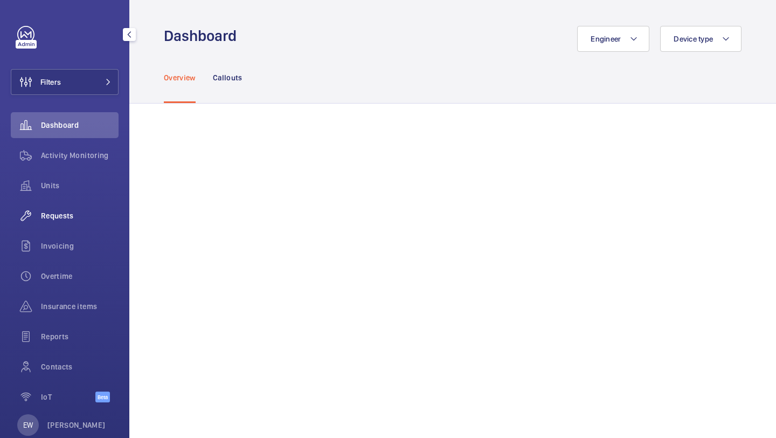
click at [107, 216] on span "Requests" at bounding box center [80, 215] width 78 height 11
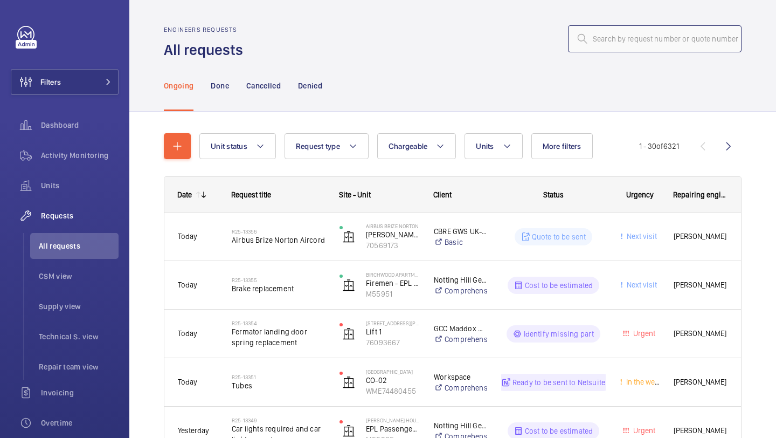
click at [625, 39] on input "text" at bounding box center [655, 38] width 174 height 27
paste input "r25-12637"
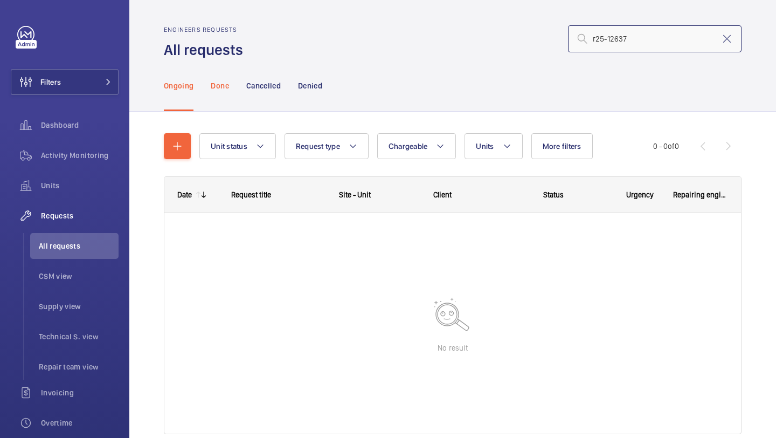
type input "r25-12637"
click at [225, 96] on div "Done" at bounding box center [220, 85] width 18 height 51
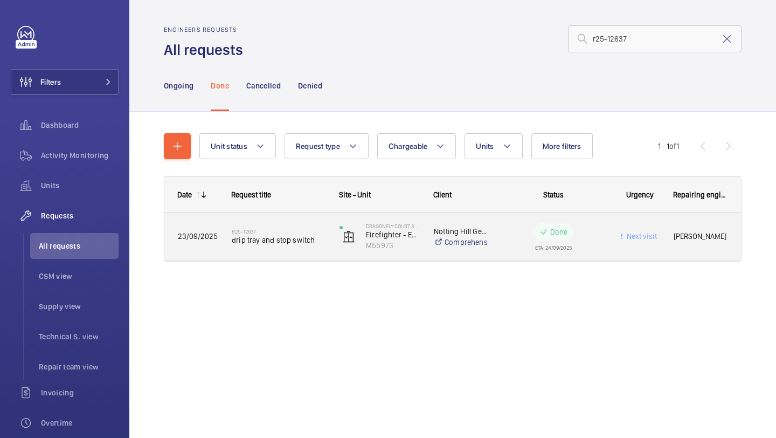
click at [276, 234] on span "drip tray and stop switch" at bounding box center [279, 239] width 94 height 11
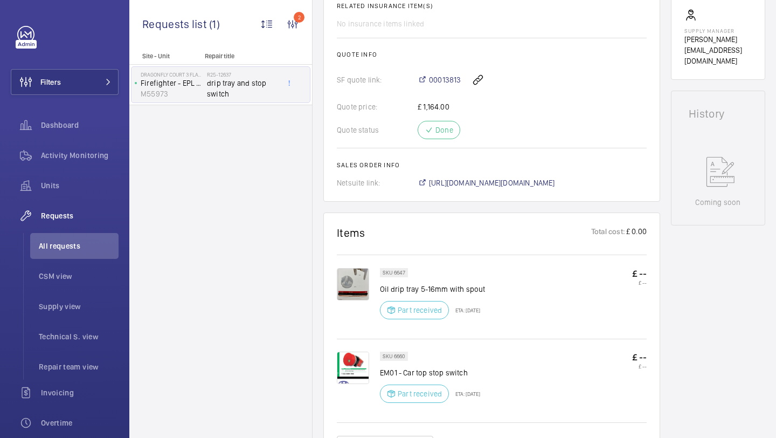
scroll to position [182, 0]
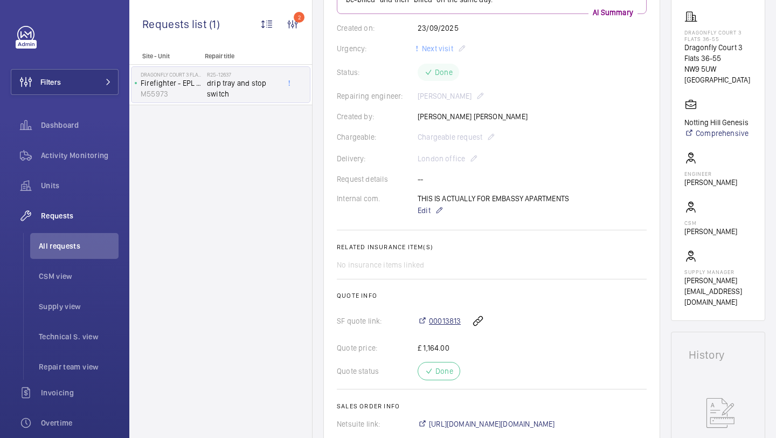
click at [449, 325] on span "00013813" at bounding box center [445, 320] width 32 height 11
click at [73, 97] on div "Filters Dashboard Activity Monitoring Units Requests All requests CSM view Supp…" at bounding box center [65, 293] width 108 height 535
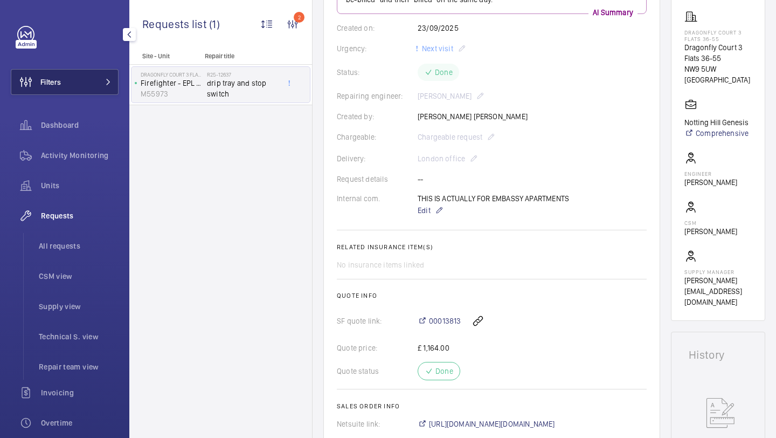
click at [89, 82] on button "Filters" at bounding box center [65, 82] width 108 height 26
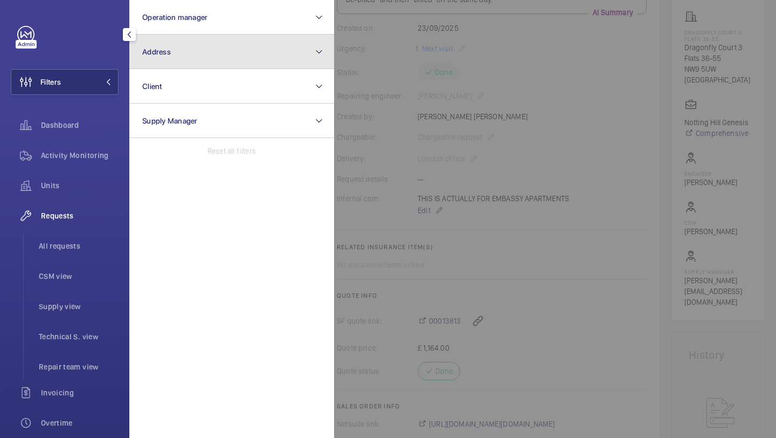
click at [214, 50] on button "Address" at bounding box center [231, 51] width 205 height 34
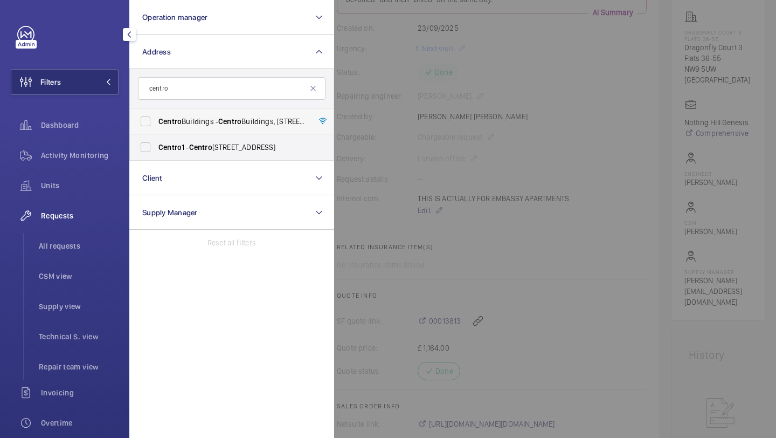
type input "centro"
click at [215, 116] on span "Centro Buildings - Centro Buildings, 20-23 Mandela Street, Camden, London, NW1 …" at bounding box center [232, 121] width 148 height 11
click at [156, 116] on input "Centro Buildings - Centro Buildings, 20-23 Mandela Street, Camden, London, NW1 …" at bounding box center [146, 121] width 22 height 22
checkbox input "true"
click at [76, 241] on span "All requests" at bounding box center [79, 245] width 80 height 11
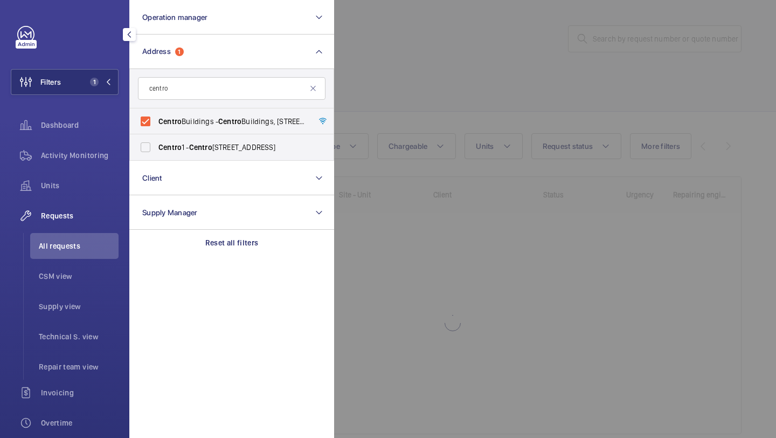
click at [498, 64] on div at bounding box center [722, 219] width 776 height 438
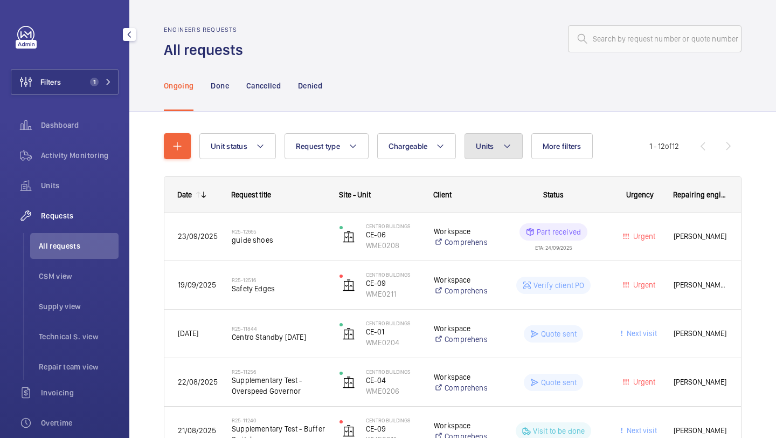
click at [490, 140] on button "Units" at bounding box center [494, 146] width 58 height 26
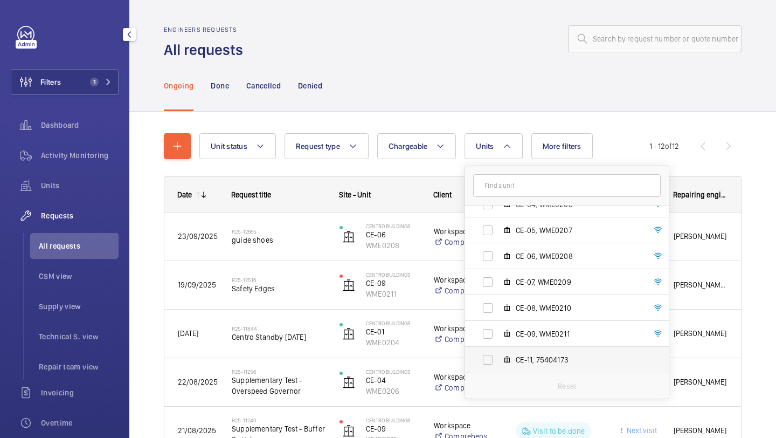
scroll to position [143, 0]
click at [545, 359] on span "CE-11, 75404173" at bounding box center [578, 359] width 125 height 11
click at [498, 359] on input "CE-11, 75404173" at bounding box center [488, 360] width 22 height 22
checkbox input "true"
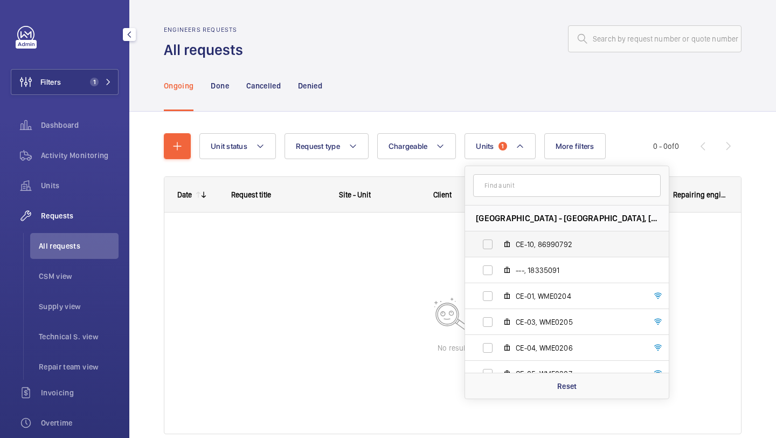
click at [567, 241] on span "CE-10, 86990792" at bounding box center [578, 244] width 125 height 11
click at [498, 241] on input "CE-10, 86990792" at bounding box center [488, 244] width 22 height 22
checkbox input "true"
click at [67, 277] on span "CSM view" at bounding box center [79, 276] width 80 height 11
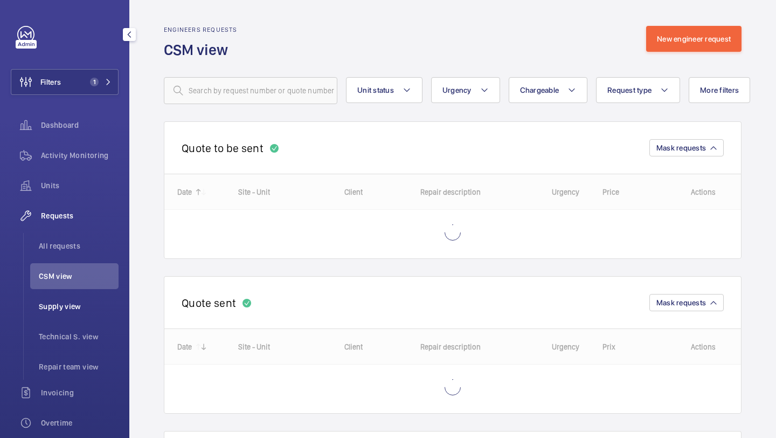
click at [66, 315] on li "Supply view" at bounding box center [74, 306] width 88 height 26
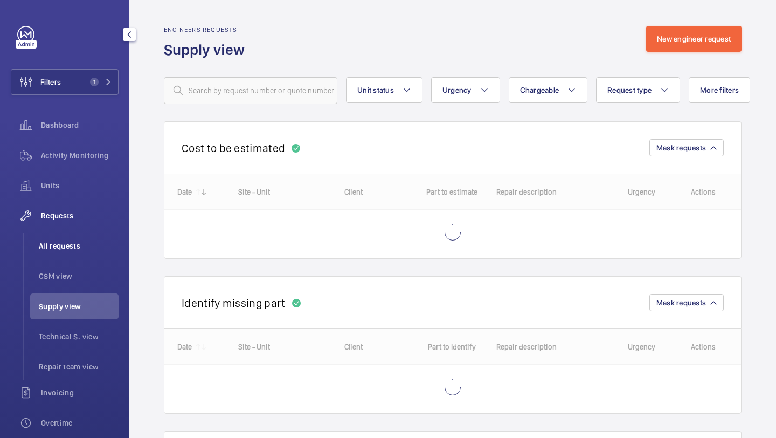
click at [103, 246] on span "All requests" at bounding box center [79, 245] width 80 height 11
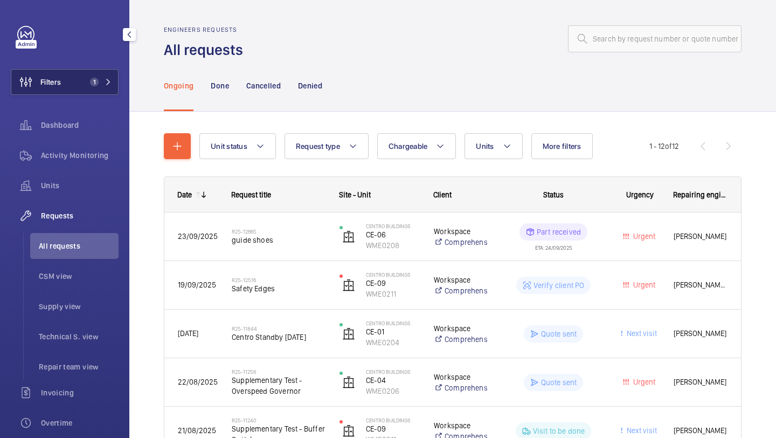
click at [68, 82] on button "Filters 1" at bounding box center [65, 82] width 108 height 26
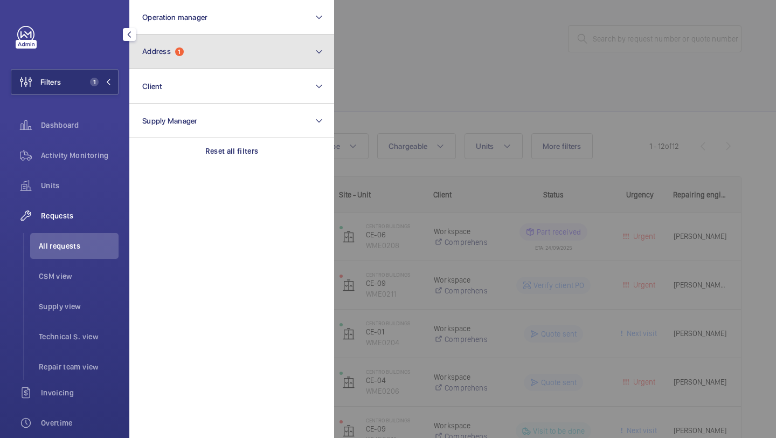
click at [171, 41] on button "Address 1" at bounding box center [231, 51] width 205 height 34
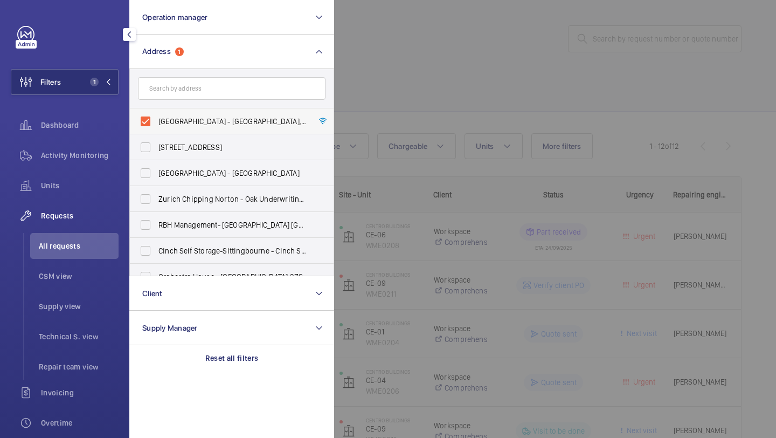
click at [170, 126] on span "Centro Buildings - Centro Buildings, 20-23 Mandela Street, Camden, London, NW1 …" at bounding box center [232, 121] width 148 height 11
click at [156, 126] on input "Centro Buildings - Centro Buildings, 20-23 Mandela Street, Camden, London, NW1 …" at bounding box center [146, 121] width 22 height 22
checkbox input "false"
click at [182, 86] on input "text" at bounding box center [232, 88] width 188 height 23
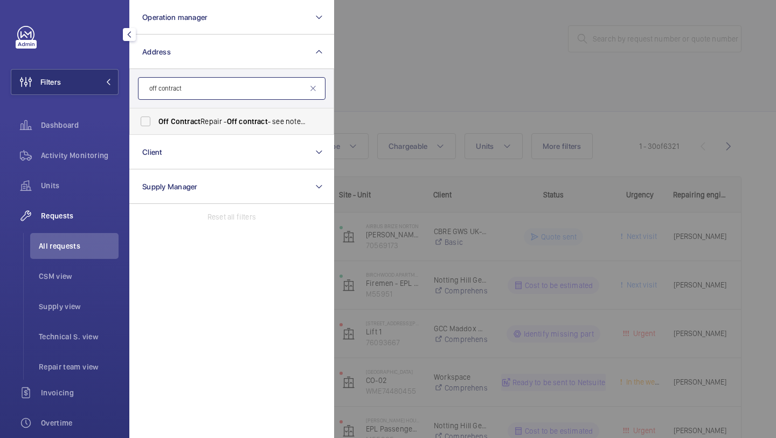
type input "off contract"
click at [200, 130] on label "Off Contract Repair - Off contract - see notes in description, LONDON XXXX" at bounding box center [224, 121] width 188 height 26
click at [156, 130] on input "Off Contract Repair - Off contract - see notes in description, LONDON XXXX" at bounding box center [146, 121] width 22 height 22
checkbox input "true"
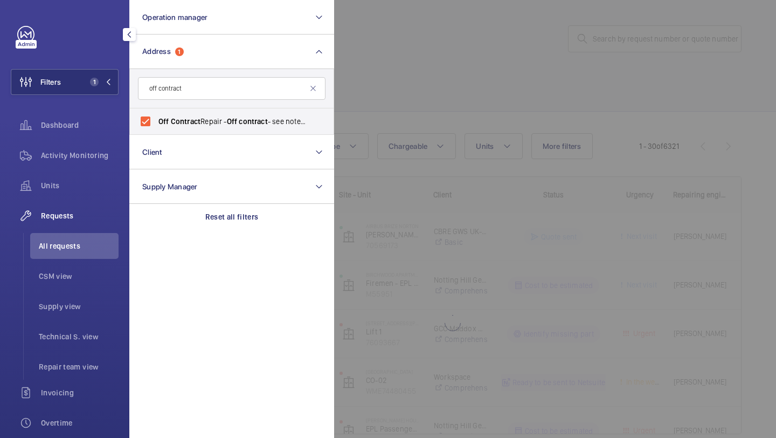
click at [452, 79] on div at bounding box center [722, 219] width 776 height 438
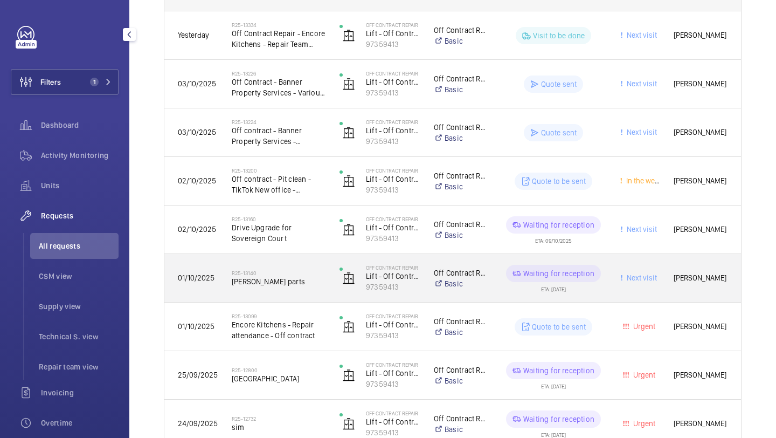
scroll to position [204, 0]
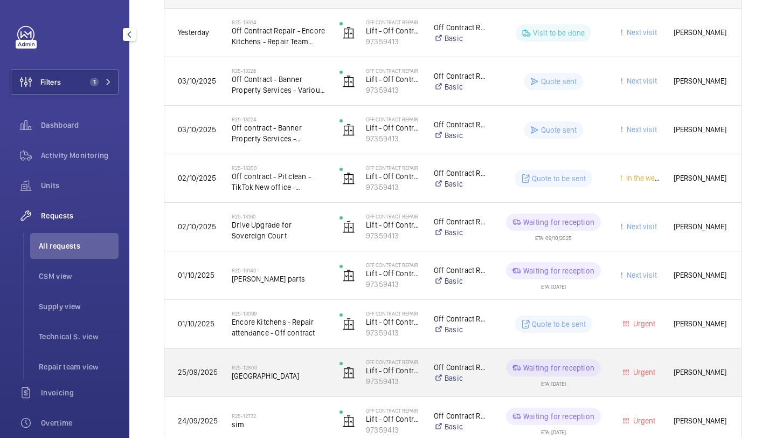
click at [292, 365] on h2 "R25-12800" at bounding box center [279, 367] width 94 height 6
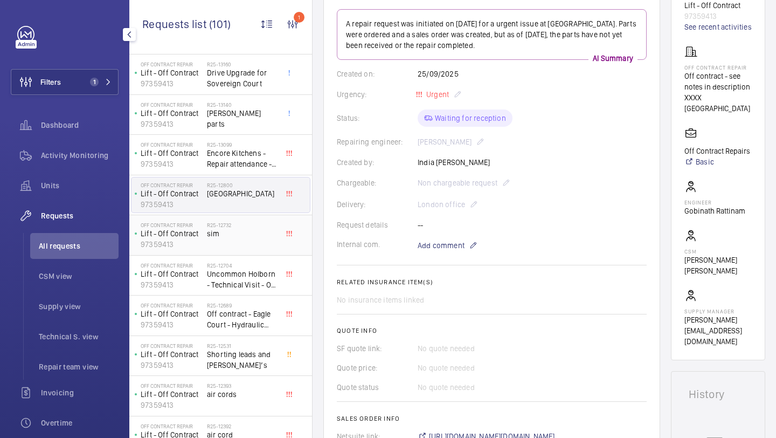
scroll to position [172, 0]
click at [254, 346] on h2 "R25-12531" at bounding box center [242, 344] width 71 height 6
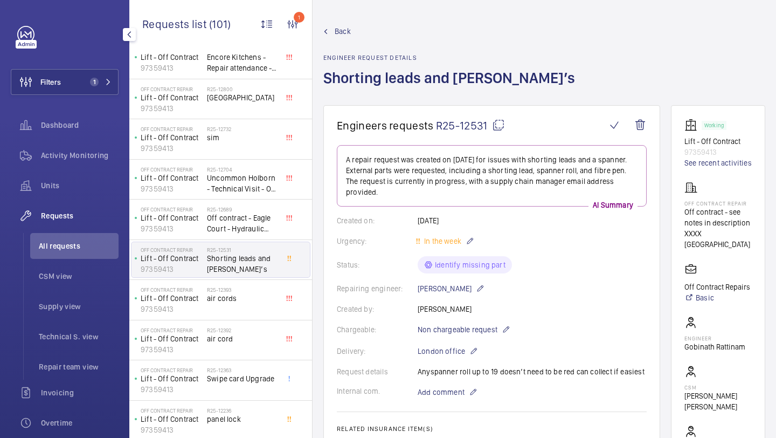
scroll to position [273, 0]
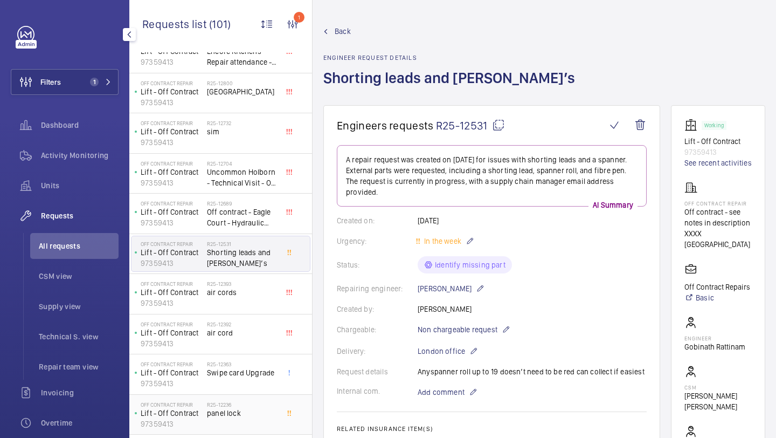
click at [246, 422] on div "R25-12236 panel lock" at bounding box center [242, 416] width 71 height 31
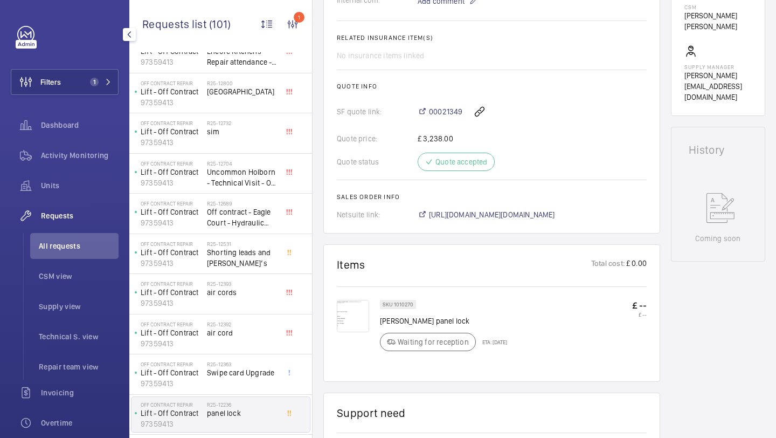
scroll to position [377, 0]
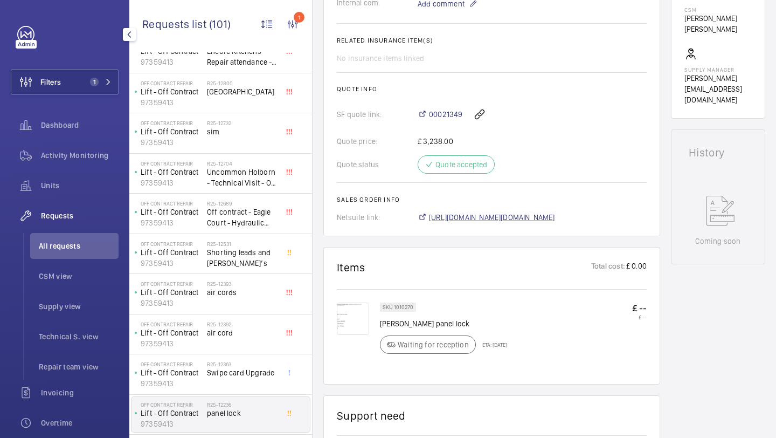
click at [479, 219] on span "https://6461500.app.netsuite.com/app/accounting/transactions/salesord.nl?id=300…" at bounding box center [492, 217] width 126 height 11
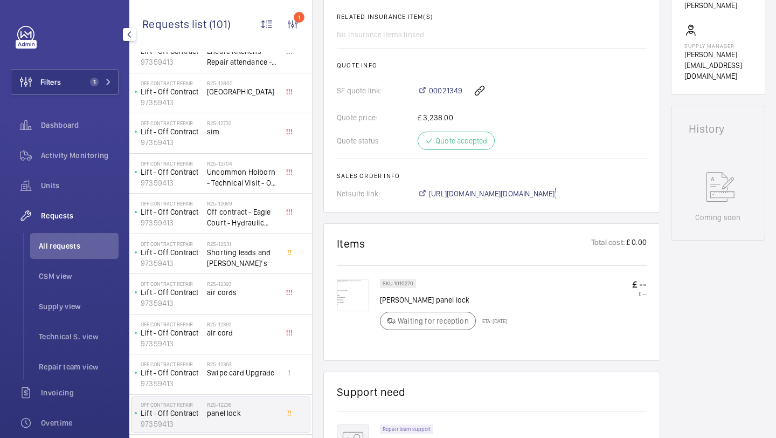
scroll to position [401, 0]
click at [418, 188] on link "https://6461500.app.netsuite.com/app/accounting/transactions/salesord.nl?id=300…" at bounding box center [486, 193] width 137 height 11
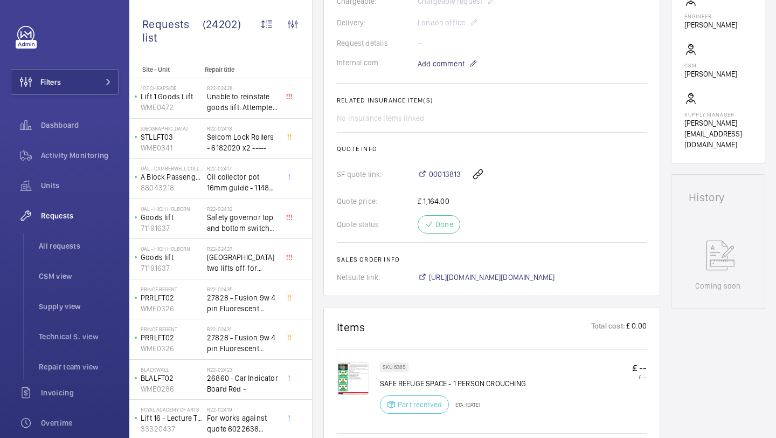
scroll to position [723, 0]
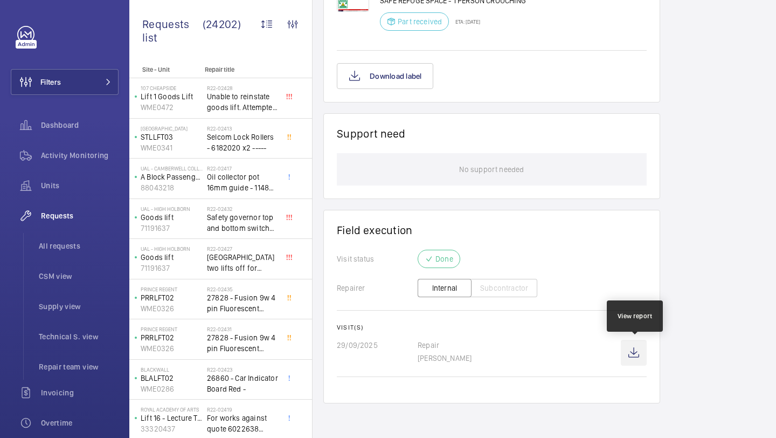
click at [632, 347] on wm-front-icon-button at bounding box center [634, 353] width 26 height 26
click at [645, 359] on wm-front-icon-button at bounding box center [634, 353] width 26 height 26
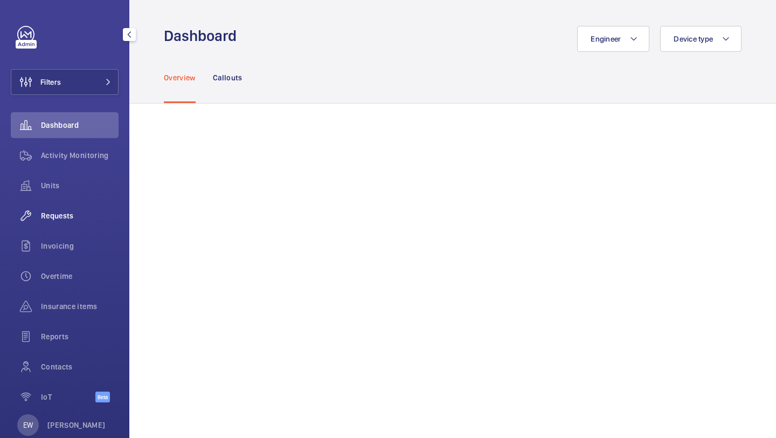
click at [67, 213] on span "Requests" at bounding box center [80, 215] width 78 height 11
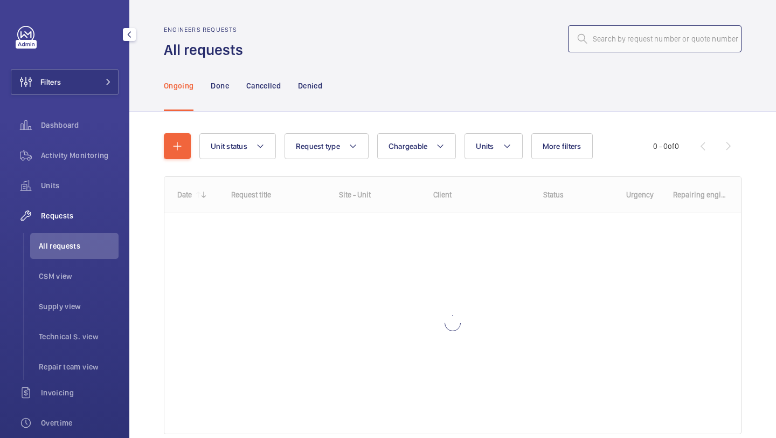
click at [617, 26] on input "text" at bounding box center [655, 38] width 174 height 27
paste input "R25-13343"
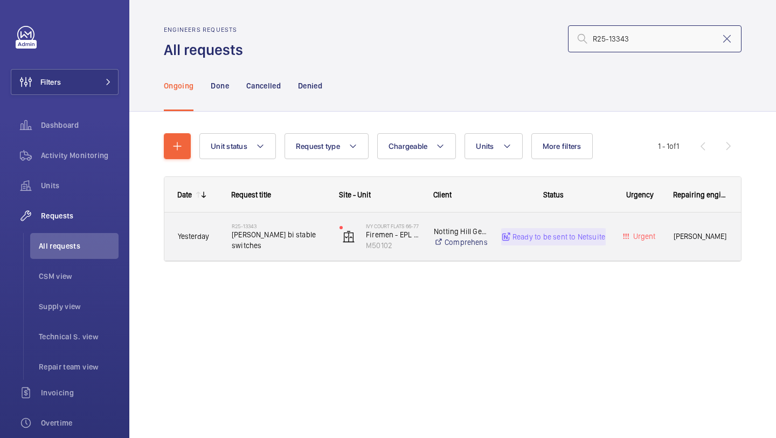
type input "R25-13343"
click at [292, 243] on span "[PERSON_NAME] bi stable switches" at bounding box center [279, 240] width 94 height 22
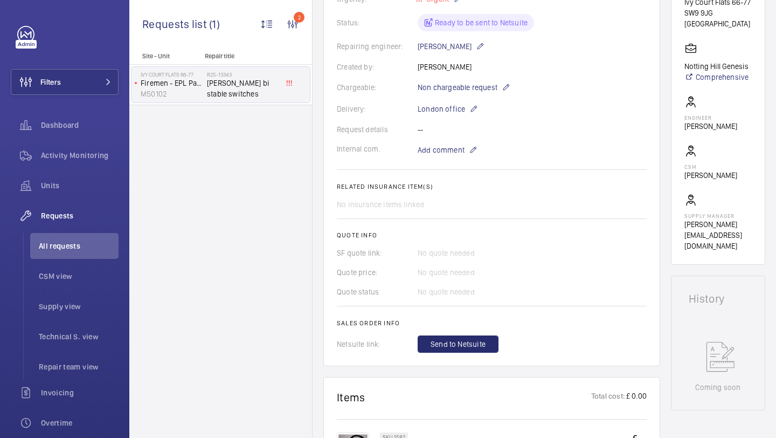
scroll to position [571, 0]
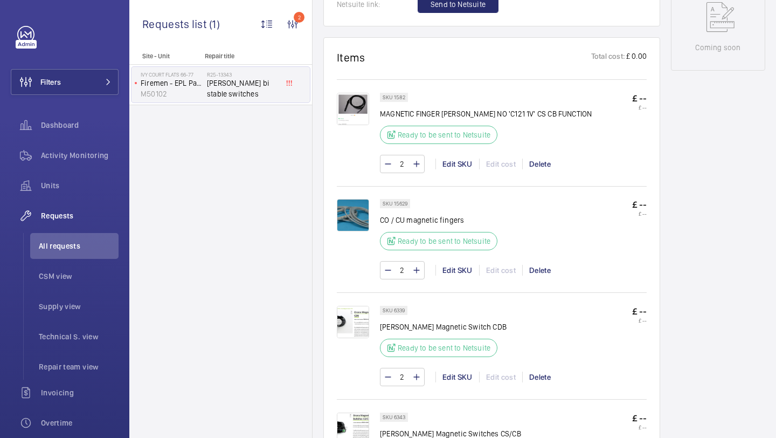
click at [359, 219] on img at bounding box center [353, 215] width 32 height 32
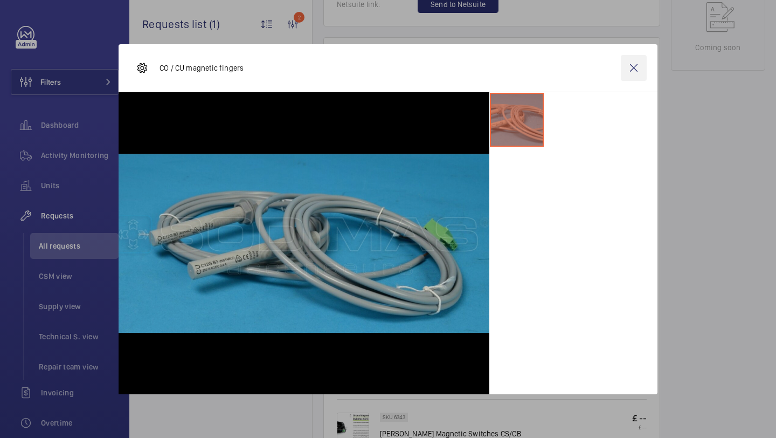
click at [633, 73] on wm-front-icon-button at bounding box center [634, 68] width 26 height 26
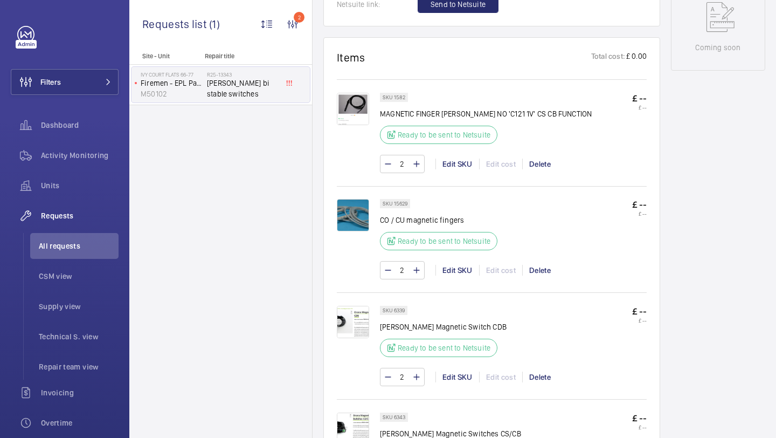
click at [361, 114] on img at bounding box center [353, 109] width 32 height 32
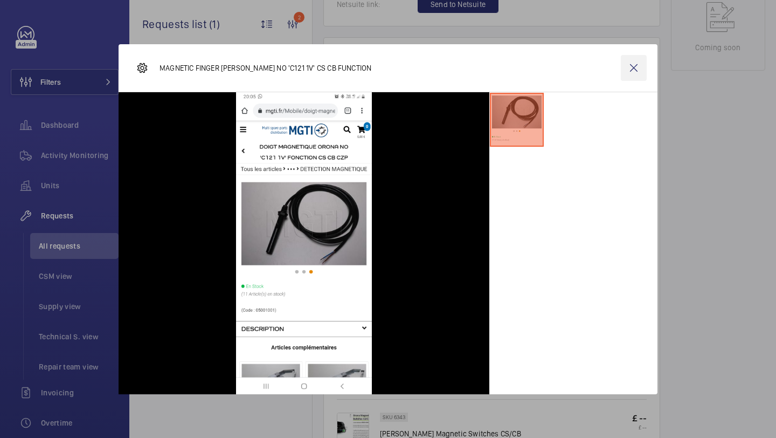
click at [632, 61] on wm-front-icon-button at bounding box center [634, 68] width 26 height 26
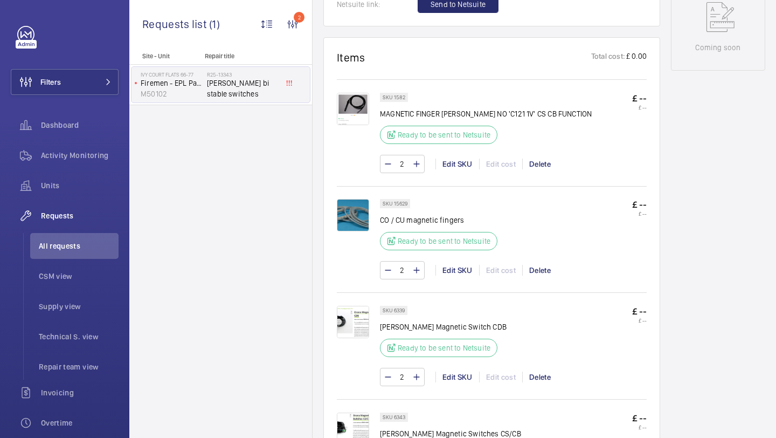
click at [355, 215] on img at bounding box center [353, 215] width 32 height 32
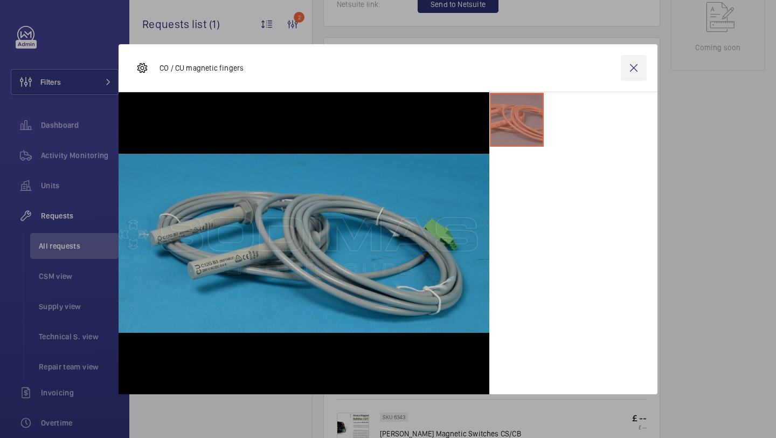
click at [631, 65] on wm-front-icon-button at bounding box center [634, 68] width 26 height 26
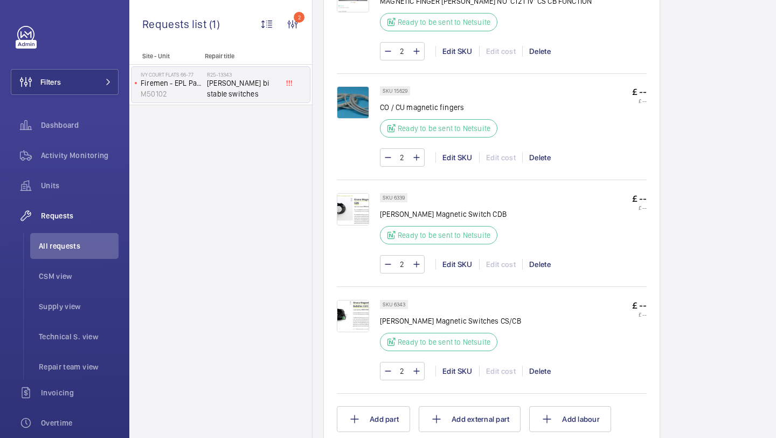
scroll to position [688, 0]
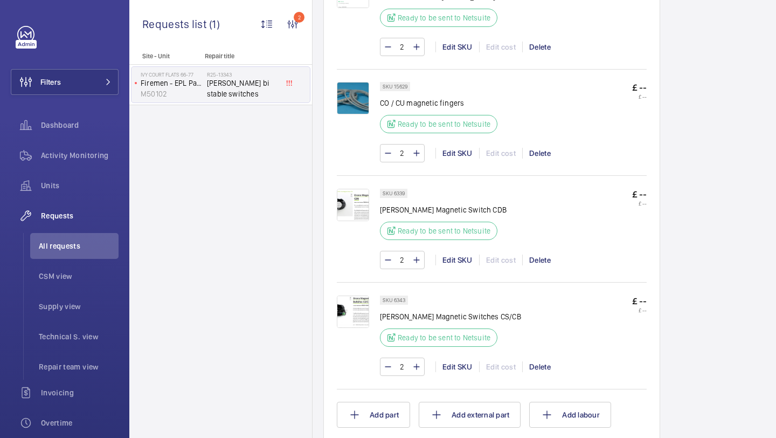
click at [364, 211] on img at bounding box center [353, 205] width 32 height 32
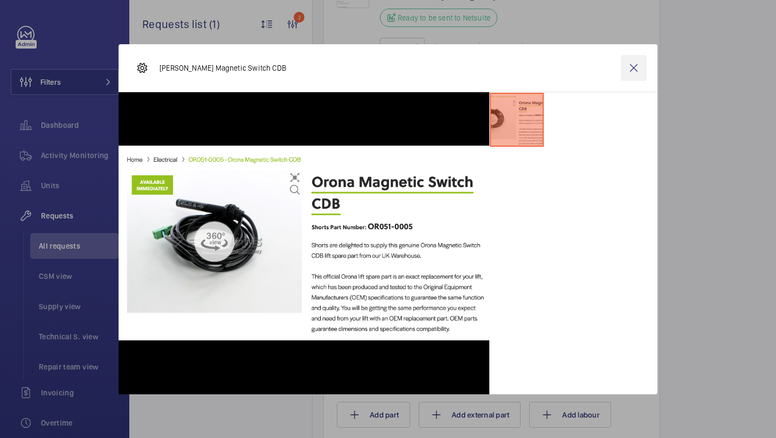
click at [642, 62] on wm-front-icon-button at bounding box center [634, 68] width 26 height 26
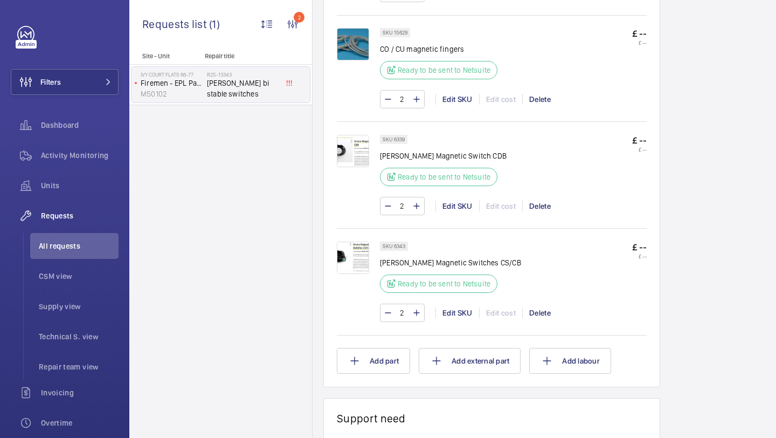
scroll to position [749, 0]
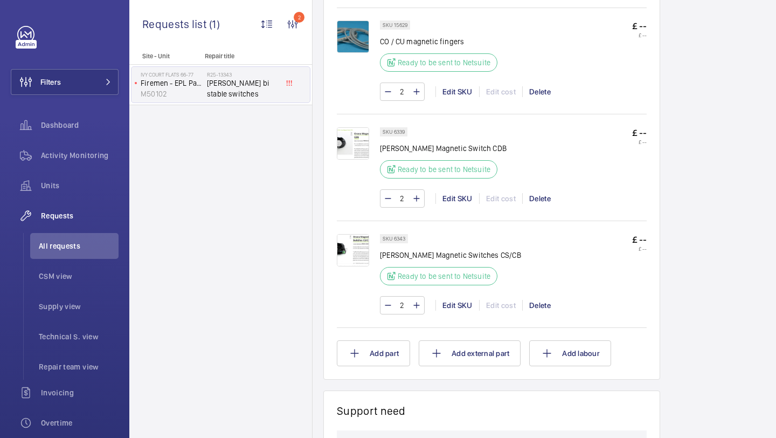
click at [358, 245] on img at bounding box center [353, 250] width 32 height 32
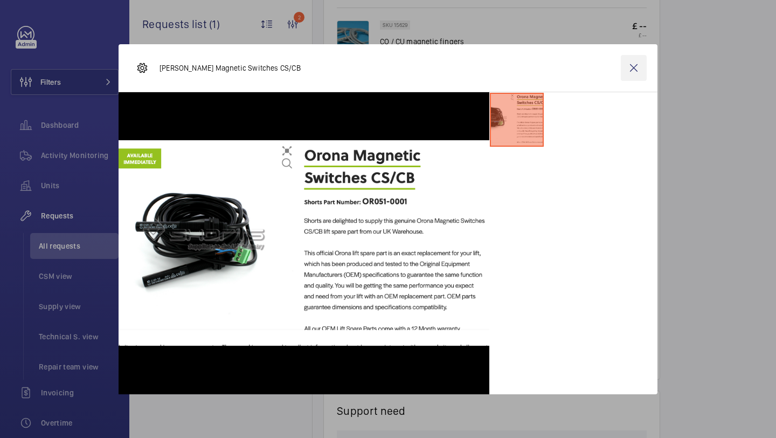
click at [635, 58] on wm-front-icon-button at bounding box center [634, 68] width 26 height 26
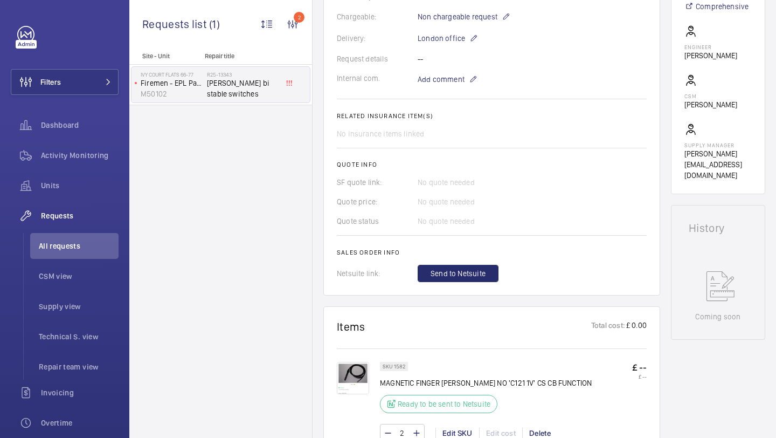
scroll to position [154, 0]
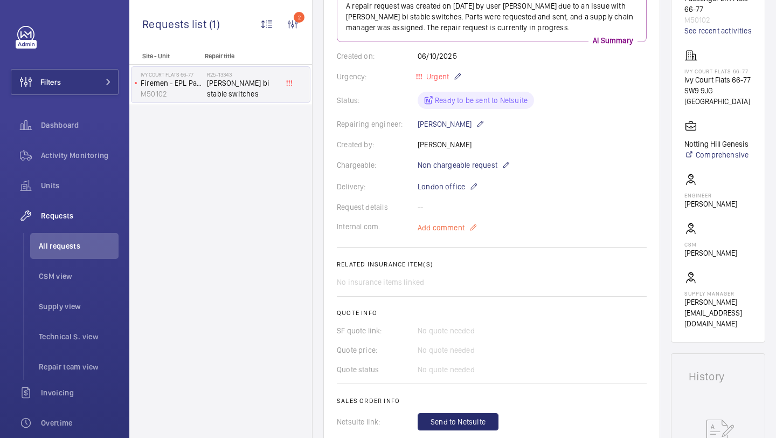
click at [461, 228] on span "Add comment" at bounding box center [441, 227] width 47 height 11
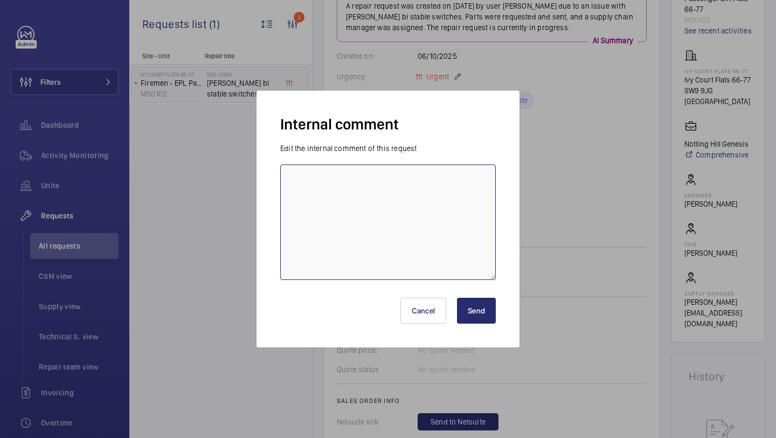
click at [433, 222] on textarea at bounding box center [388, 221] width 216 height 115
type textarea "sourcing parts from shorts/skyrise - 07.10 Elle"
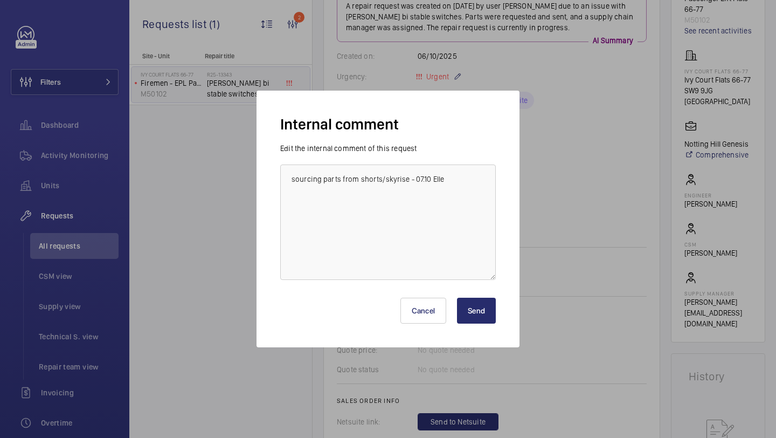
click at [480, 302] on button "Send" at bounding box center [476, 310] width 39 height 26
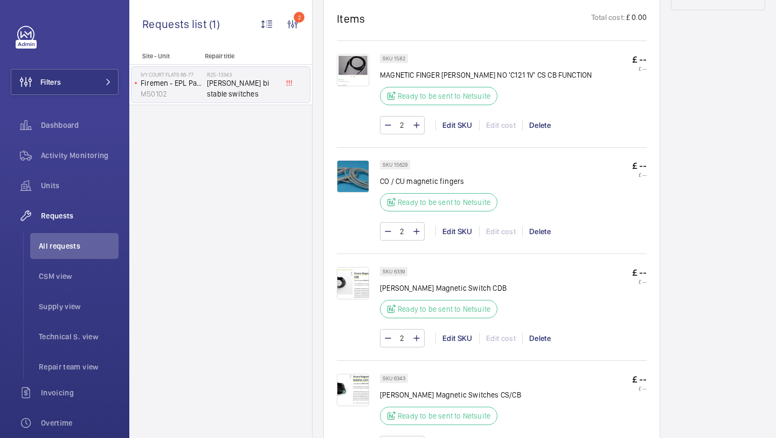
scroll to position [606, 0]
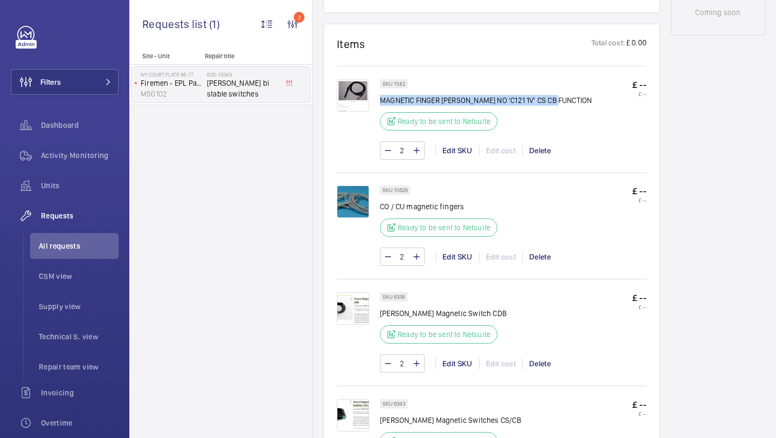
drag, startPoint x: 557, startPoint y: 103, endPoint x: 380, endPoint y: 103, distance: 176.2
click at [380, 103] on div "SKU 1582 MAGNETIC FINGER ORONA NO 'C121 1V' CS CB FUNCTION Ready to be sent to …" at bounding box center [513, 108] width 267 height 58
copy p "MAGNETIC FINGER ORONA NO 'C121 1V' CS CB FUNCTION"
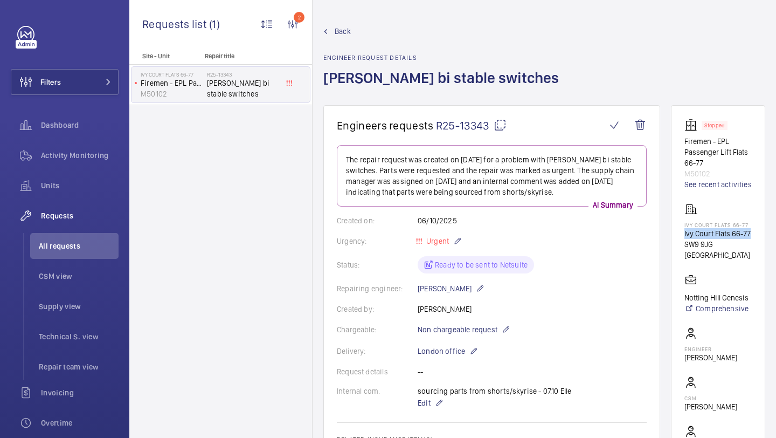
drag, startPoint x: 752, startPoint y: 234, endPoint x: 684, endPoint y: 236, distance: 67.9
click at [684, 236] on wm-front-card "Stopped Firemen - EPL Passenger Lift Flats 66-77 M50102 See recent activities I…" at bounding box center [718, 300] width 94 height 391
copy p "Ivy Court Flats 66-77"
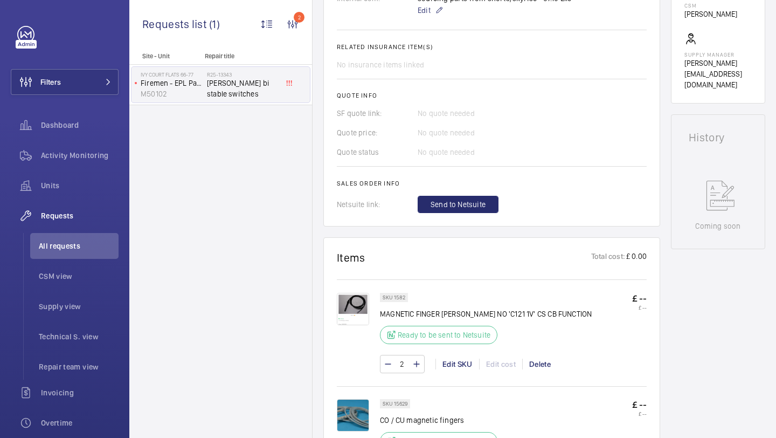
scroll to position [505, 0]
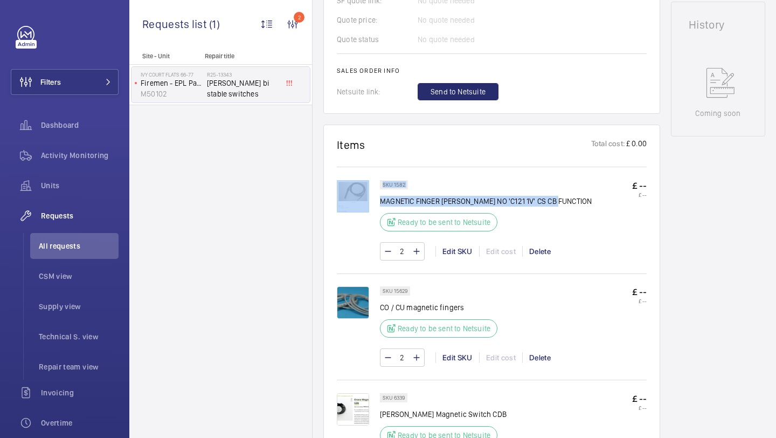
drag, startPoint x: 564, startPoint y: 198, endPoint x: 378, endPoint y: 207, distance: 186.7
click at [378, 207] on div "SKU 1582 MAGNETIC FINGER ORONA NO 'C121 1V' CS CB FUNCTION Ready to be sent to …" at bounding box center [492, 225] width 310 height 91
click at [382, 203] on p "MAGNETIC FINGER ORONA NO 'C121 1V' CS CB FUNCTION" at bounding box center [486, 201] width 212 height 11
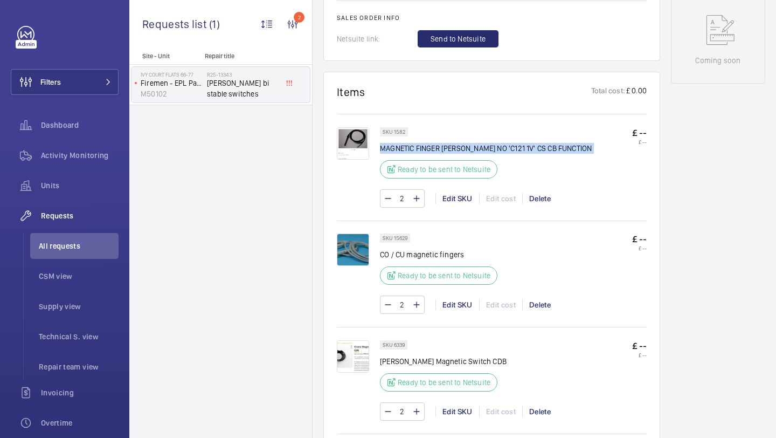
scroll to position [571, 0]
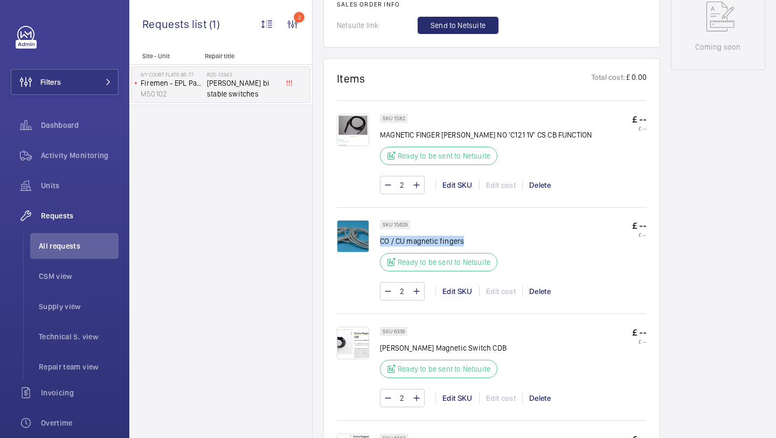
drag, startPoint x: 460, startPoint y: 244, endPoint x: 381, endPoint y: 244, distance: 78.7
click at [381, 244] on p "CO / CU magnetic fingers" at bounding box center [438, 240] width 117 height 11
copy p "CO / CU magnetic fingers"
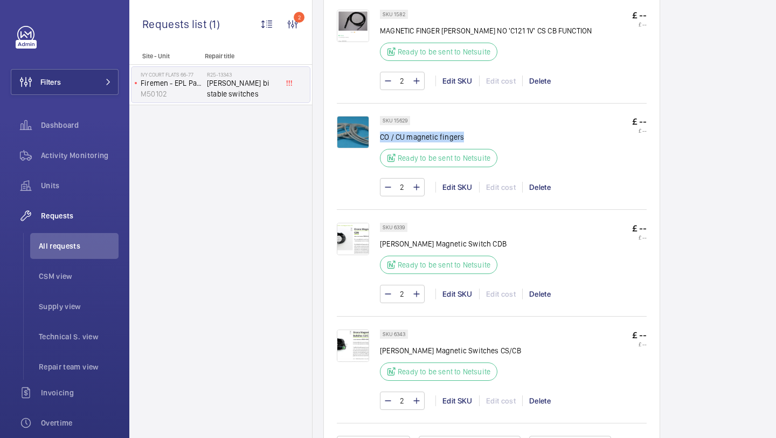
scroll to position [677, 0]
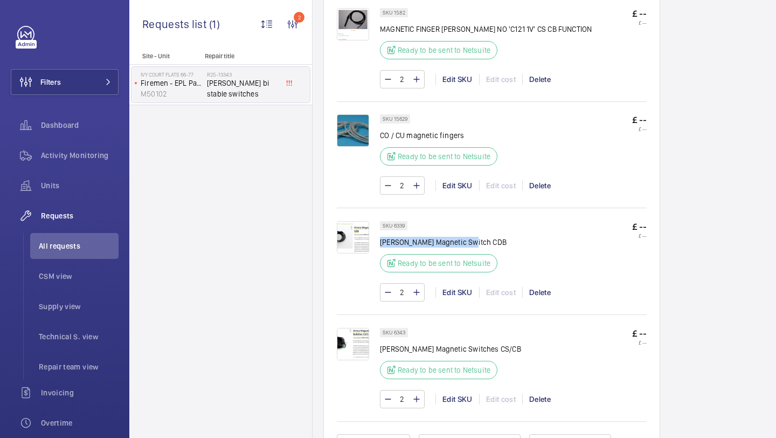
drag, startPoint x: 473, startPoint y: 245, endPoint x: 382, endPoint y: 245, distance: 90.5
click at [382, 245] on p "Orona Magnetic Switch CDB" at bounding box center [443, 242] width 127 height 11
copy p "Orona Magnetic Switch CDB"
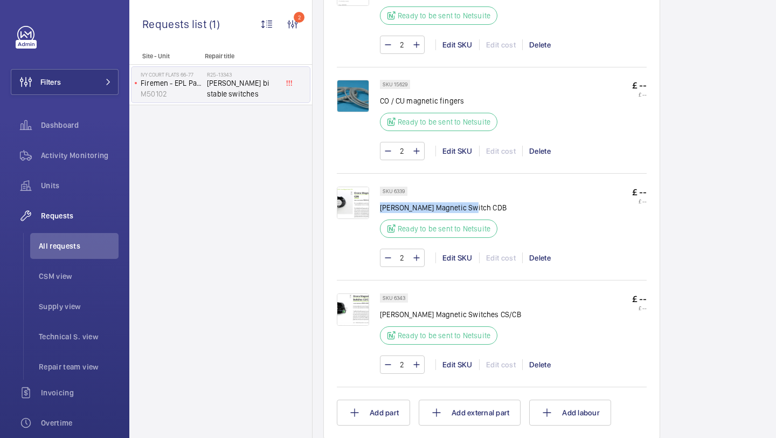
scroll to position [713, 0]
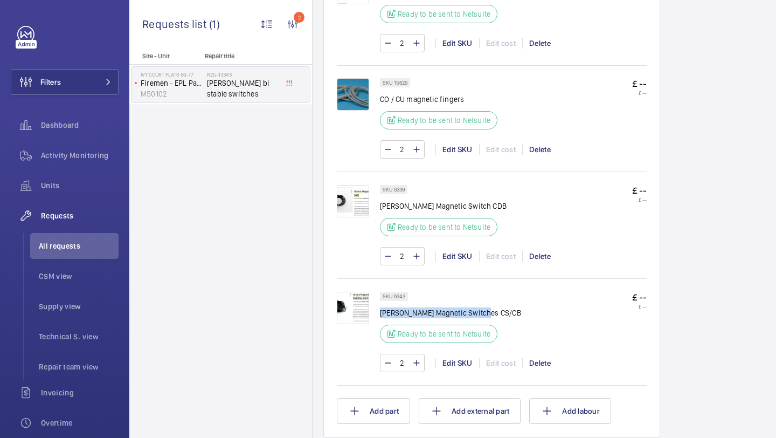
drag, startPoint x: 487, startPoint y: 312, endPoint x: 382, endPoint y: 313, distance: 104.5
click at [382, 313] on p "Orona Magnetic Switches CS/CB" at bounding box center [450, 312] width 141 height 11
copy p "Orona Magnetic Switches CS/CB"
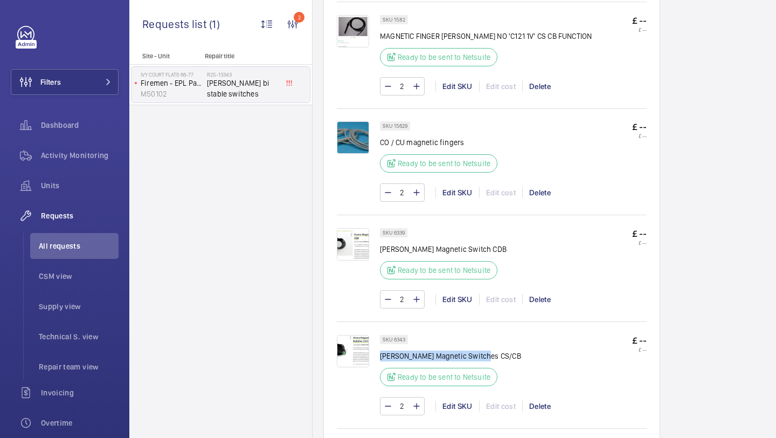
scroll to position [335, 0]
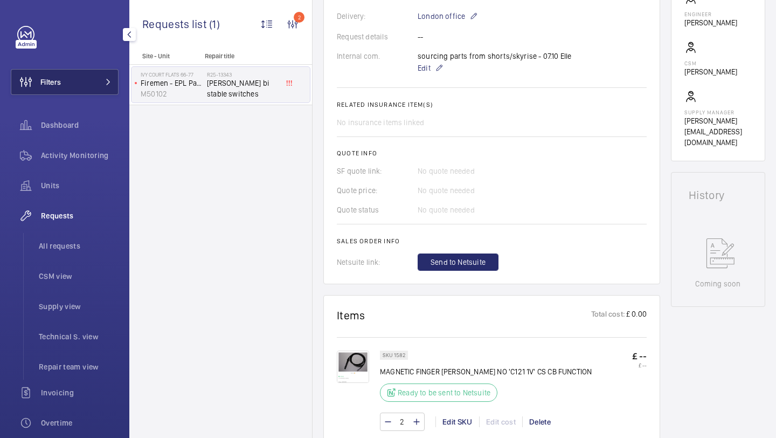
click at [86, 79] on button "Filters" at bounding box center [65, 82] width 108 height 26
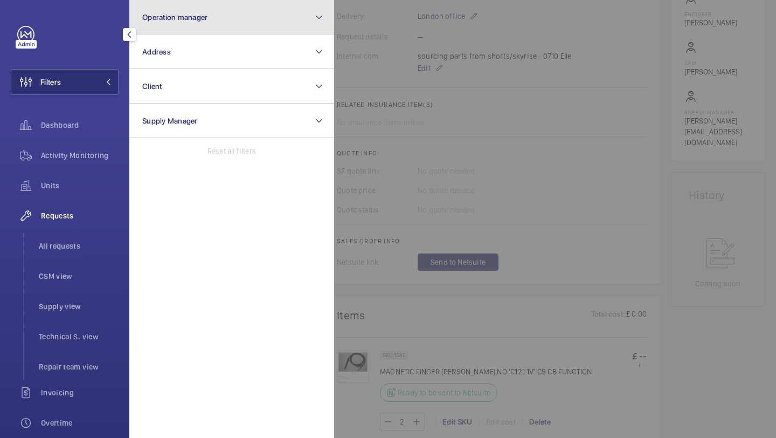
click at [155, 25] on button "Operation manager" at bounding box center [231, 17] width 205 height 34
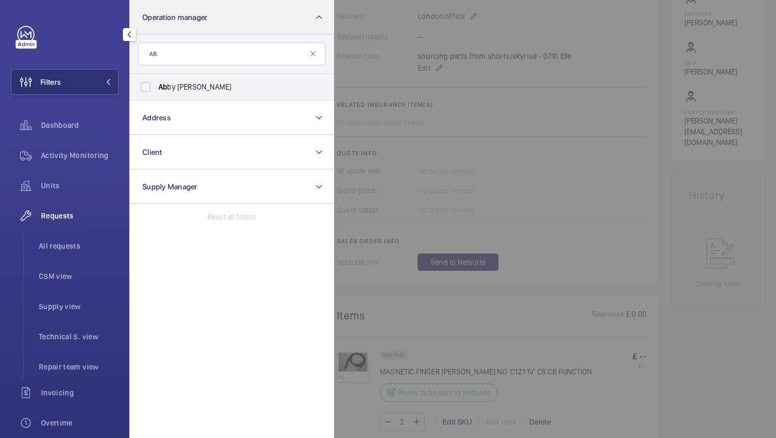
type input "AB"
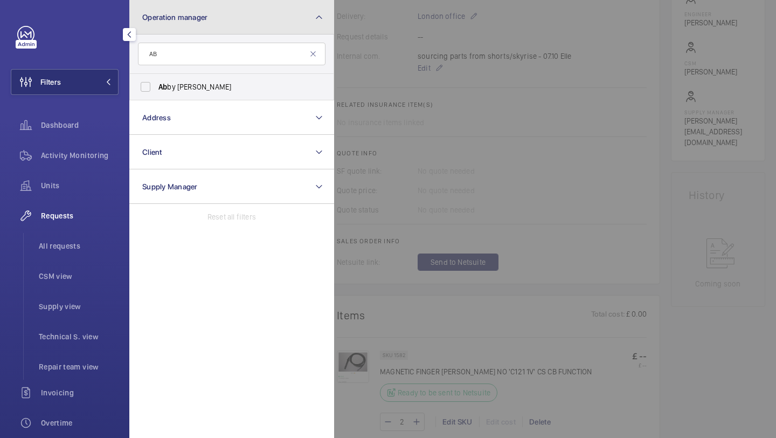
click at [218, 31] on button "Operation manager" at bounding box center [231, 17] width 205 height 34
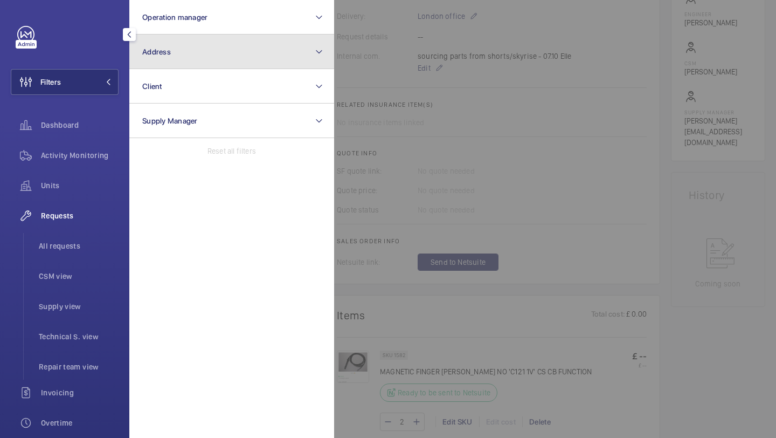
click at [204, 54] on button "Address" at bounding box center [231, 51] width 205 height 34
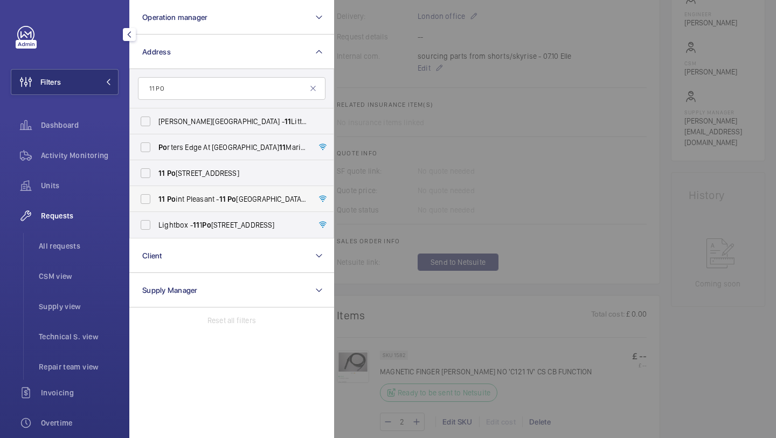
type input "11 PO"
click at [211, 203] on span "11 Po int Pleasant - 11 Po int Pleasant, LONDON SW18 1PT" at bounding box center [232, 198] width 148 height 11
click at [156, 203] on input "11 Po int Pleasant - 11 Po int Pleasant, LONDON SW18 1PT" at bounding box center [146, 199] width 22 height 22
checkbox input "true"
click at [102, 240] on span "All requests" at bounding box center [79, 245] width 80 height 11
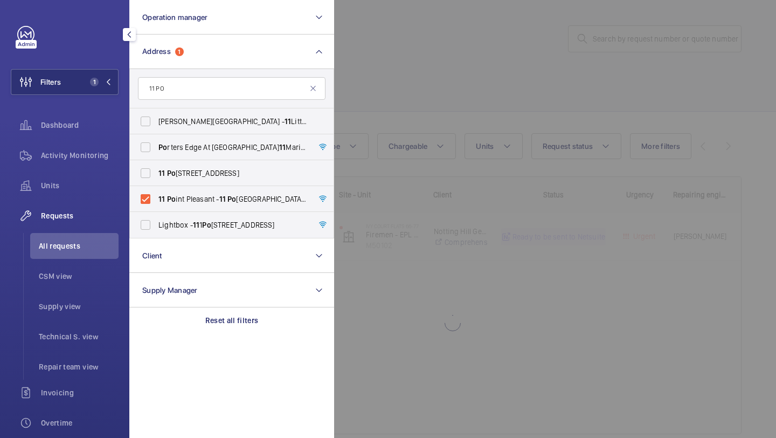
click at [487, 104] on div at bounding box center [722, 219] width 776 height 438
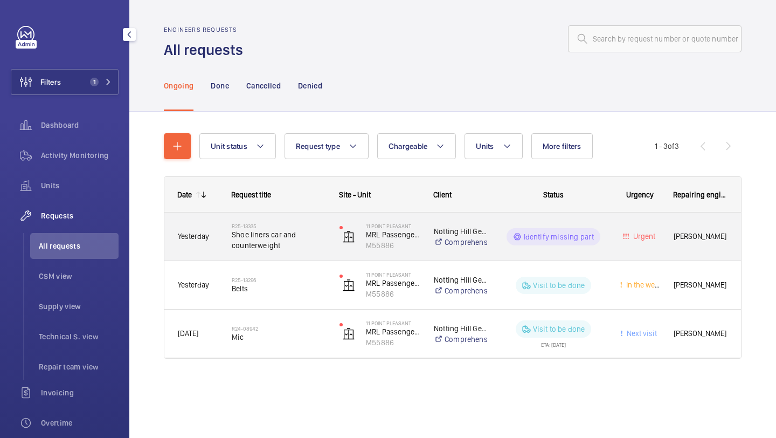
click at [256, 228] on h2 "R25-13335" at bounding box center [279, 226] width 94 height 6
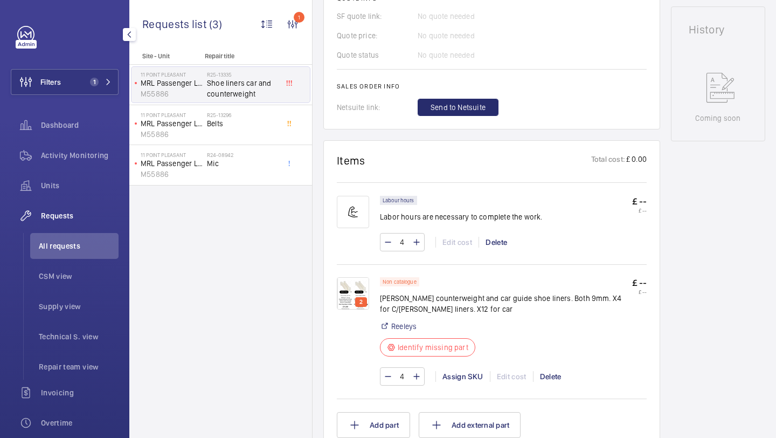
scroll to position [490, 0]
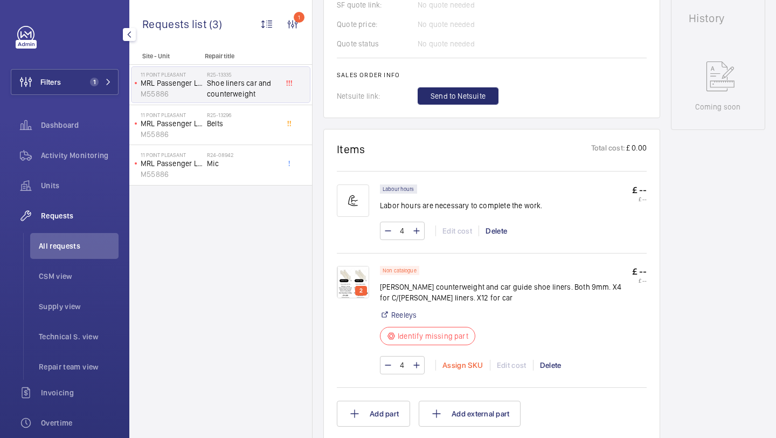
click at [465, 362] on div "Assign SKU" at bounding box center [462, 364] width 54 height 11
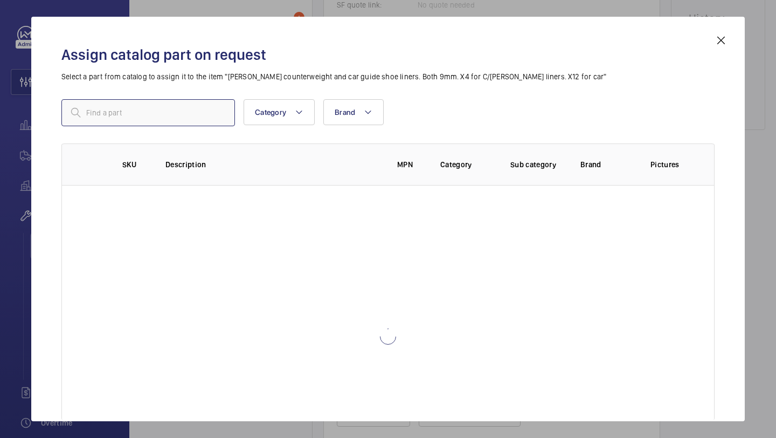
click at [186, 112] on input "text" at bounding box center [148, 112] width 174 height 27
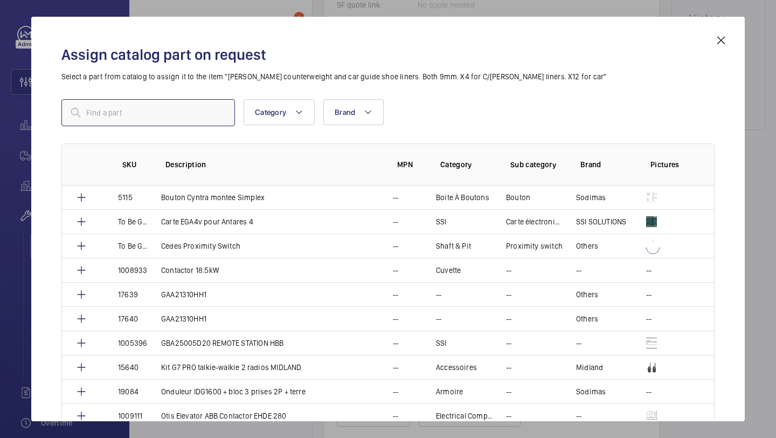
paste input "100mm Long Polyurethane Guide Shoe Liner to Suit 9mm Guide Rail"
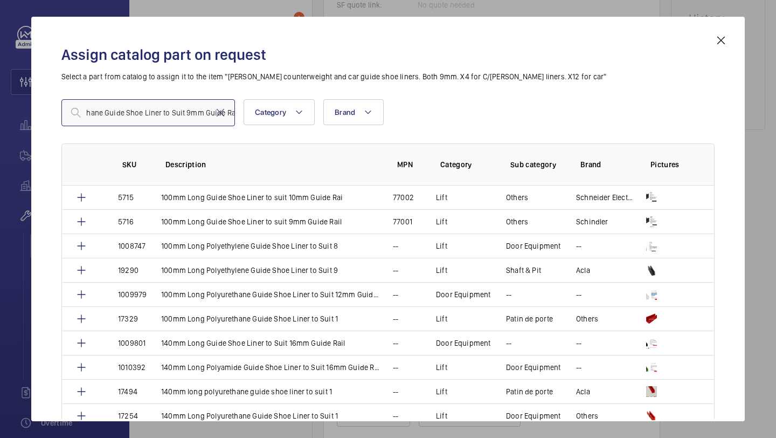
type input "100mm Long Polyurethane Guide Shoe Liner to Suit 9mm Guide Rail"
click at [725, 40] on mat-icon at bounding box center [721, 40] width 13 height 13
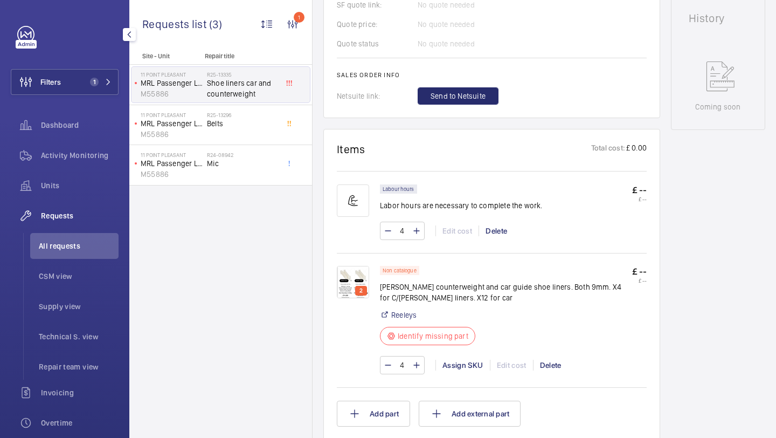
scroll to position [635, 0]
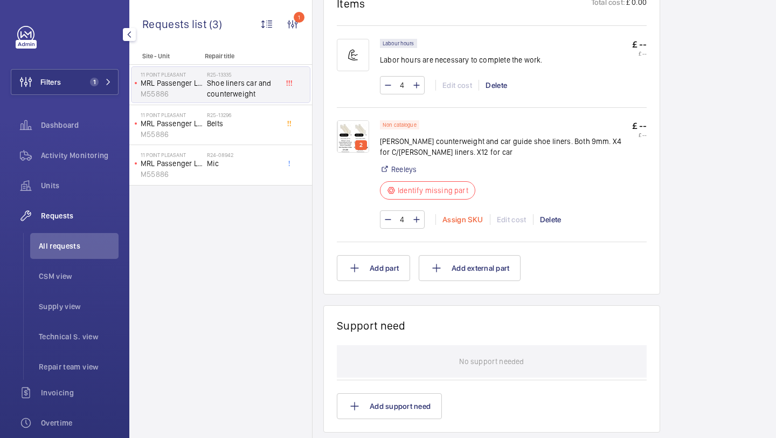
click at [472, 221] on div "Assign SKU" at bounding box center [462, 219] width 54 height 11
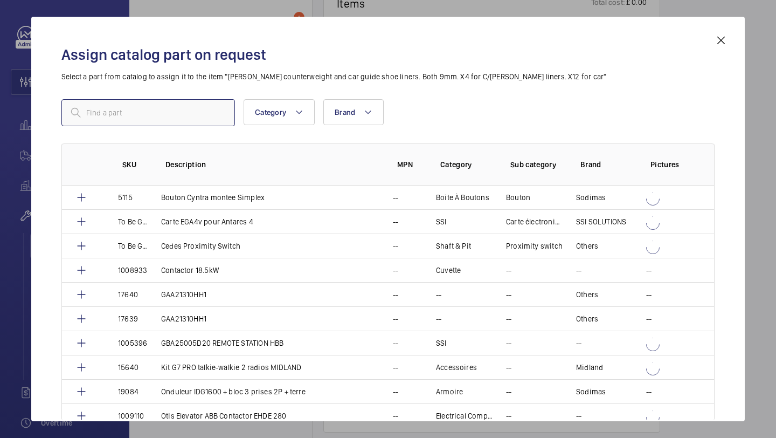
click at [223, 116] on input "text" at bounding box center [148, 112] width 174 height 27
paste input "100mm Long Polyurethane Guide Shoe Liner to Suit 9mm Guide Rail"
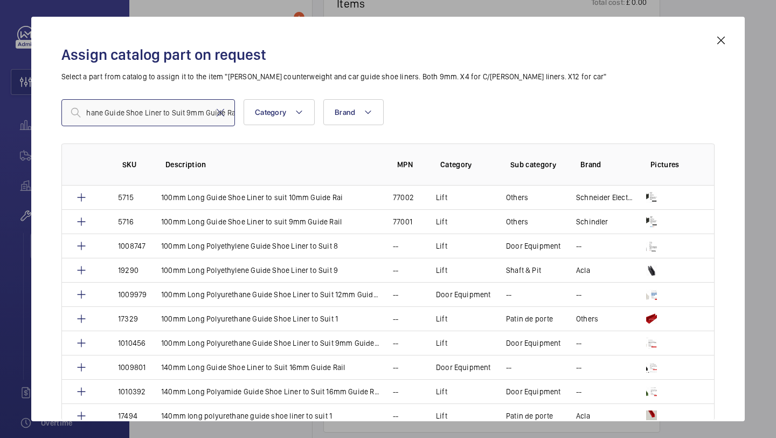
type input "100mm Long Polyurethane Guide Shoe Liner to Suit 9mm Guide Rail"
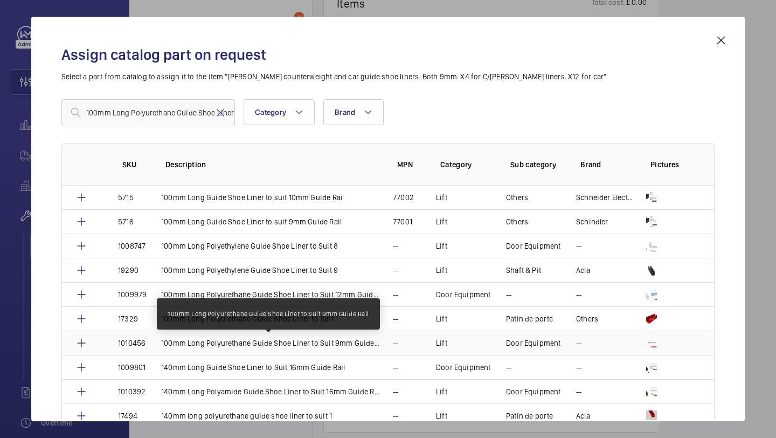
click at [175, 341] on p "100mm Long Polyurethane Guide Shoe Liner to Suit 9mm Guide Rail" at bounding box center [270, 342] width 219 height 11
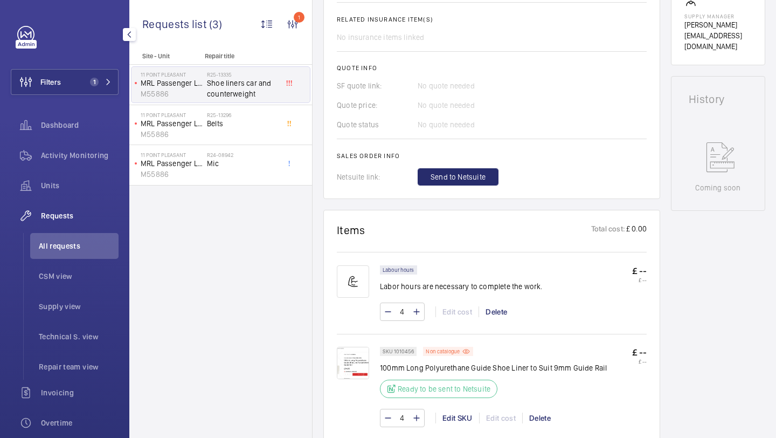
scroll to position [608, 0]
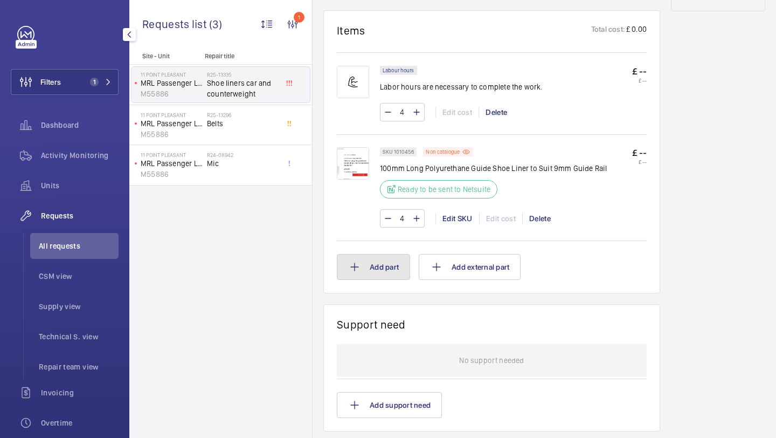
click at [394, 265] on button "Add part" at bounding box center [373, 267] width 73 height 26
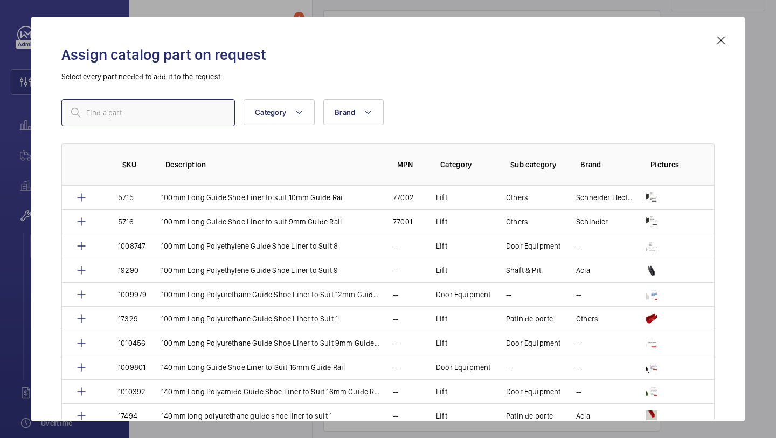
click at [210, 120] on input "text" at bounding box center [148, 112] width 174 height 27
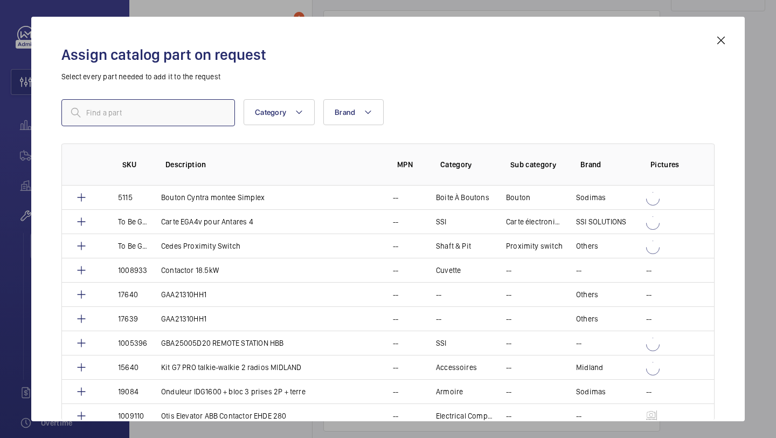
paste input "150mm Long Guide Shoe Liner with One Peg"
type input "150mm Long Guide Shoe Liner with One Peg"
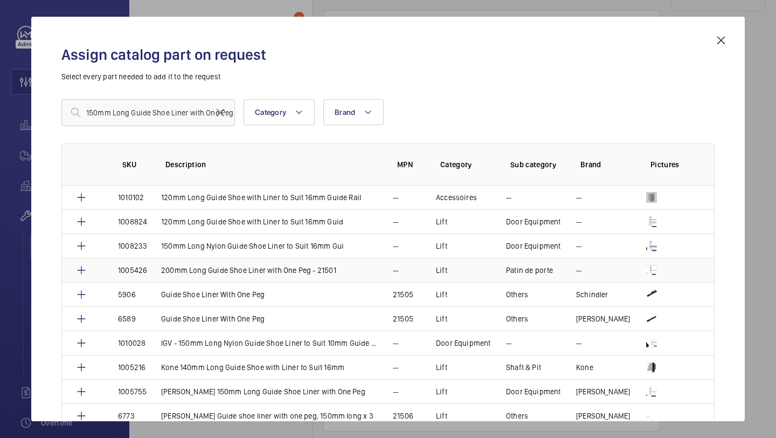
click at [133, 271] on p "1005426" at bounding box center [132, 270] width 29 height 11
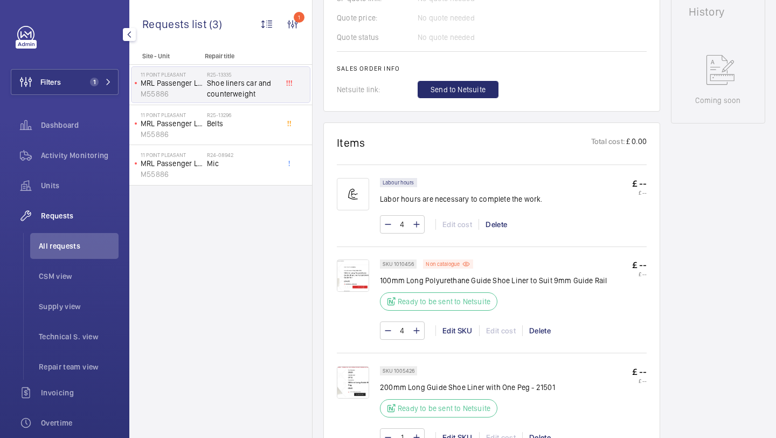
scroll to position [514, 0]
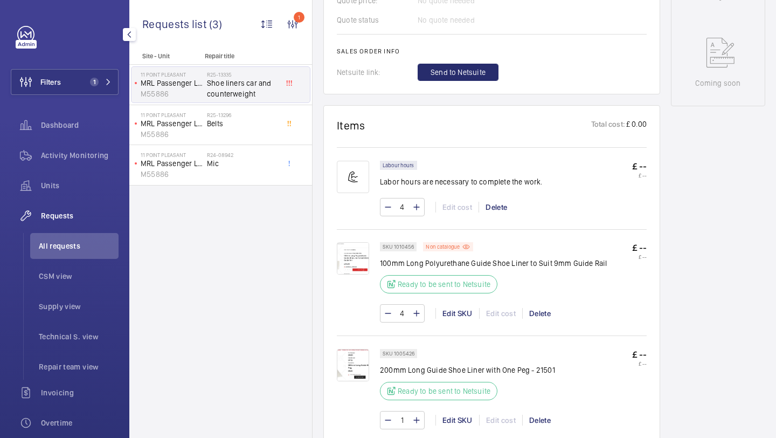
click at [351, 363] on img at bounding box center [353, 365] width 32 height 32
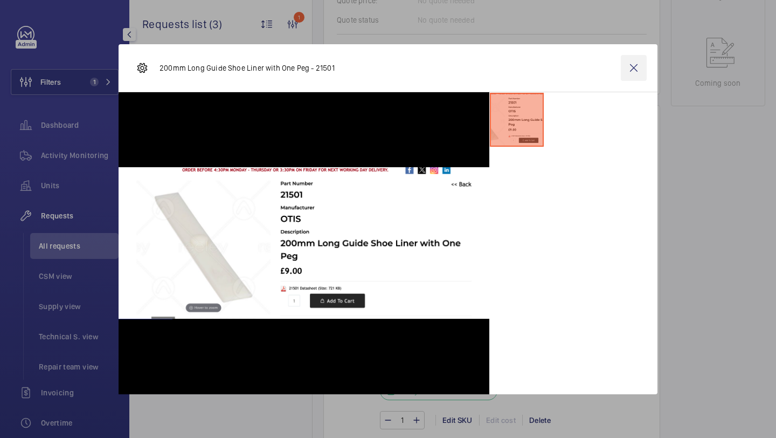
click at [644, 64] on wm-front-icon-button at bounding box center [634, 68] width 26 height 26
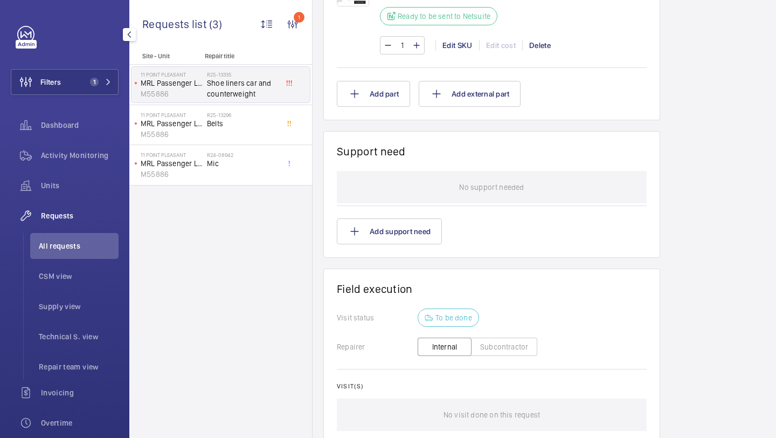
scroll to position [735, 0]
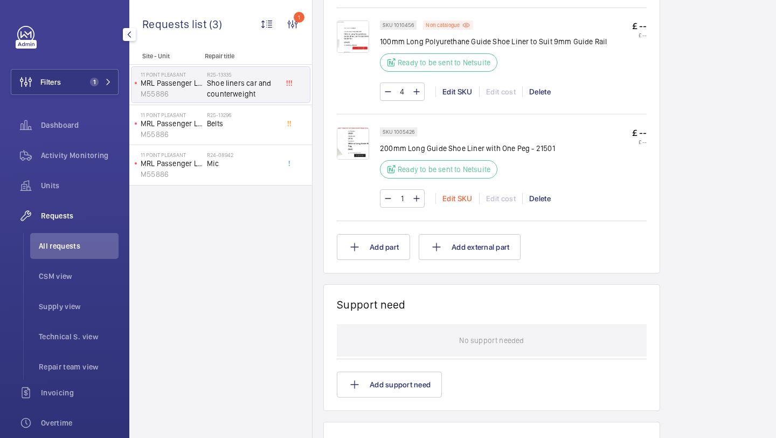
click at [459, 203] on div "Edit SKU" at bounding box center [457, 198] width 44 height 11
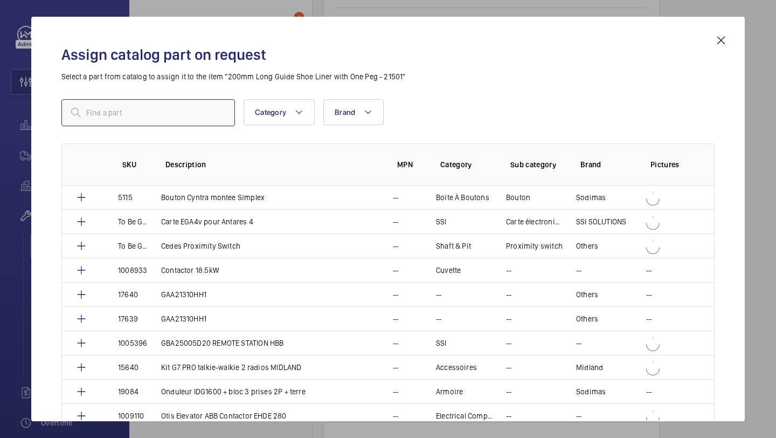
click at [209, 115] on input "text" at bounding box center [148, 112] width 174 height 27
paste input "150mm Long Guide Shoe Liner with One Peg - 21505"
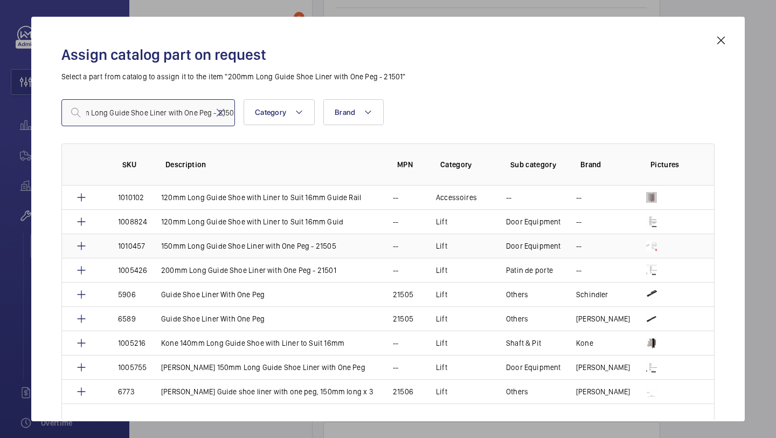
type input "150mm Long Guide Shoe Liner with One Peg - 21505"
click at [202, 241] on p "150mm Long Guide Shoe Liner with One Peg - 21505" at bounding box center [248, 245] width 175 height 11
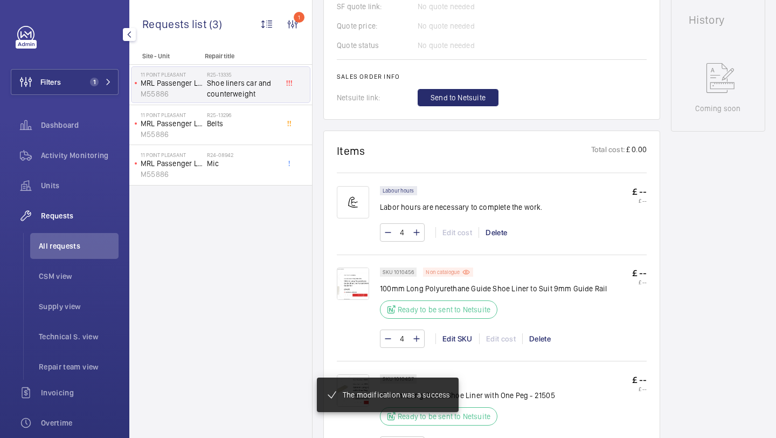
scroll to position [499, 0]
click at [447, 276] on div "Non catalogue" at bounding box center [448, 271] width 50 height 9
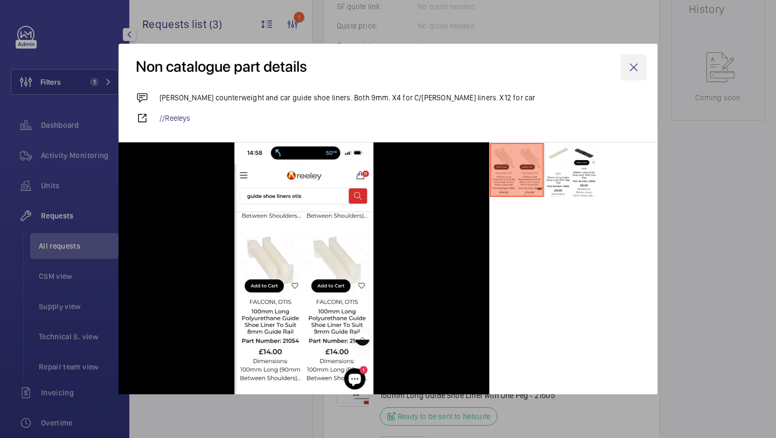
click at [637, 67] on wm-front-icon-button at bounding box center [634, 67] width 26 height 26
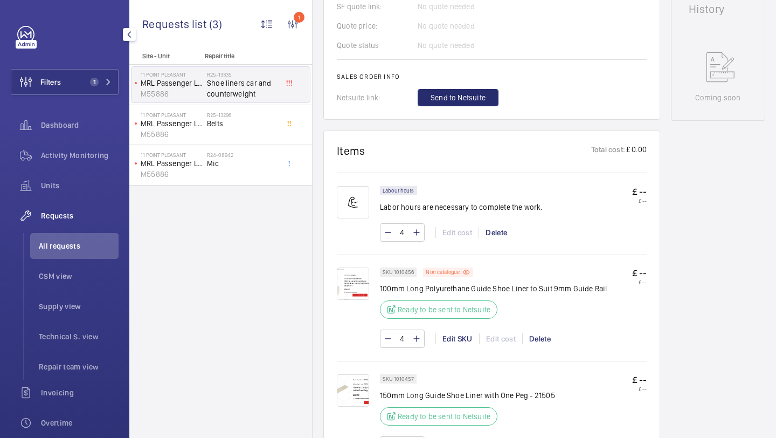
scroll to position [585, 0]
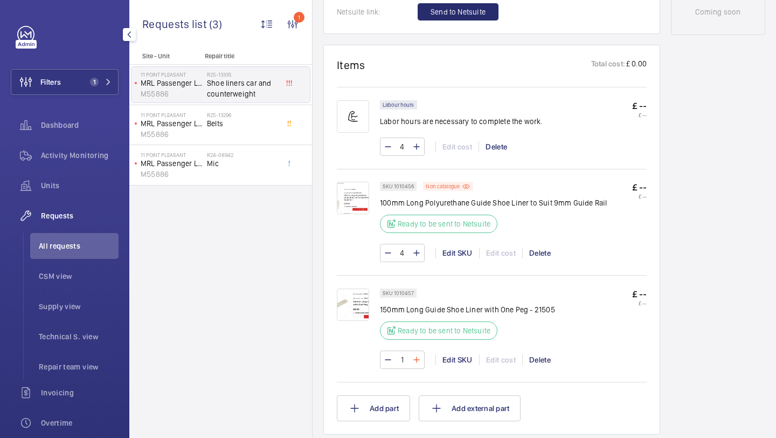
click at [416, 359] on mat-icon at bounding box center [416, 359] width 9 height 13
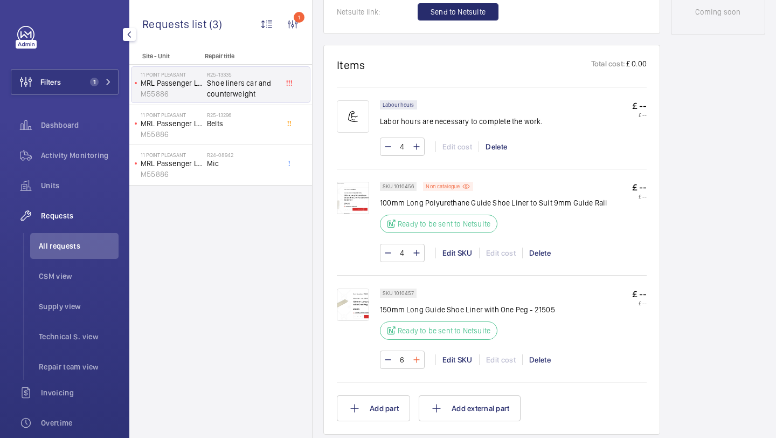
click at [416, 359] on mat-icon at bounding box center [416, 359] width 9 height 13
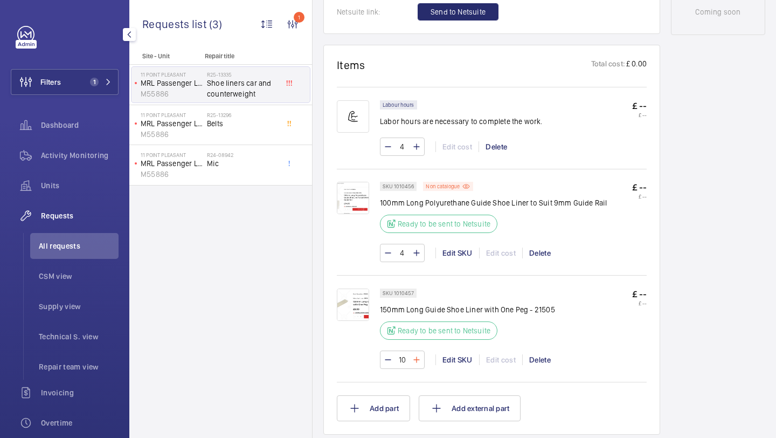
type input "11"
click at [416, 359] on wm-front-input-numeric-stepper "11" at bounding box center [402, 359] width 45 height 18
click at [418, 359] on mat-icon at bounding box center [416, 359] width 9 height 13
type input "12"
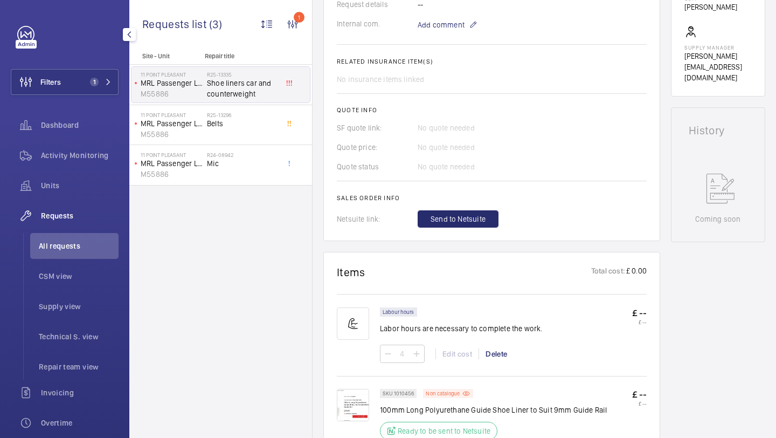
scroll to position [240, 0]
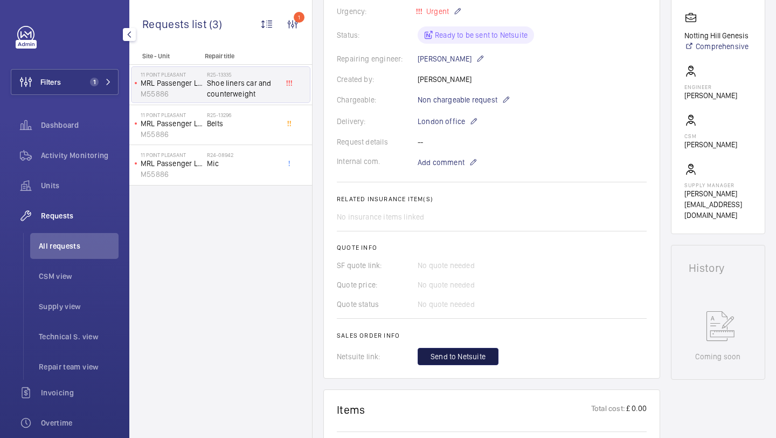
click at [449, 352] on span "Send to Netsuite" at bounding box center [458, 356] width 55 height 11
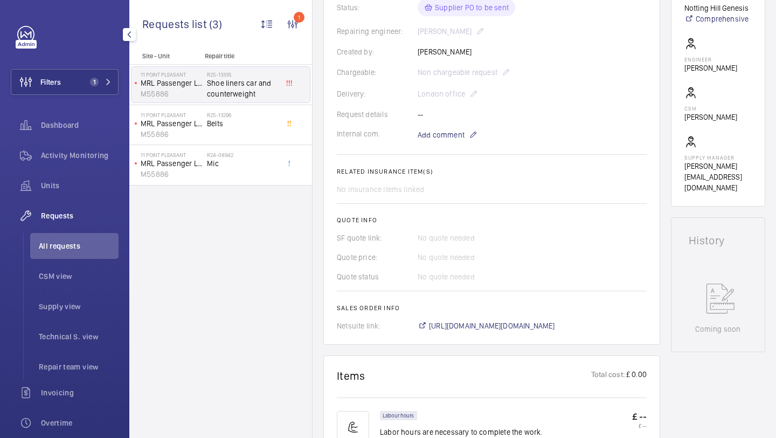
scroll to position [350, 0]
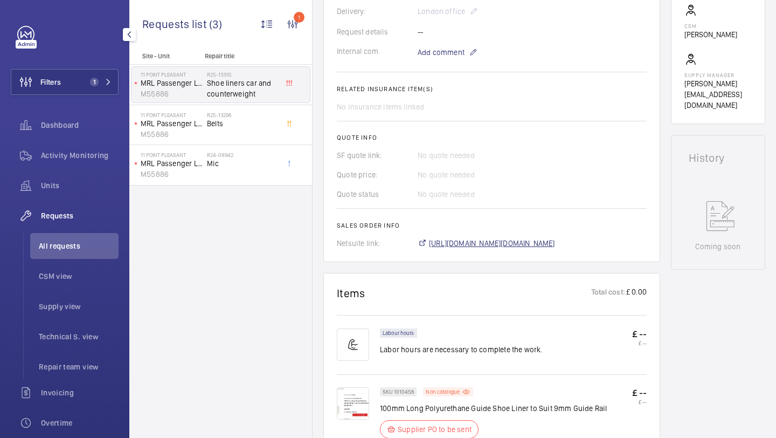
click at [467, 243] on span "https://6461500.app.netsuite.com/app/accounting/transactions/salesord.nl?id=307…" at bounding box center [492, 243] width 126 height 11
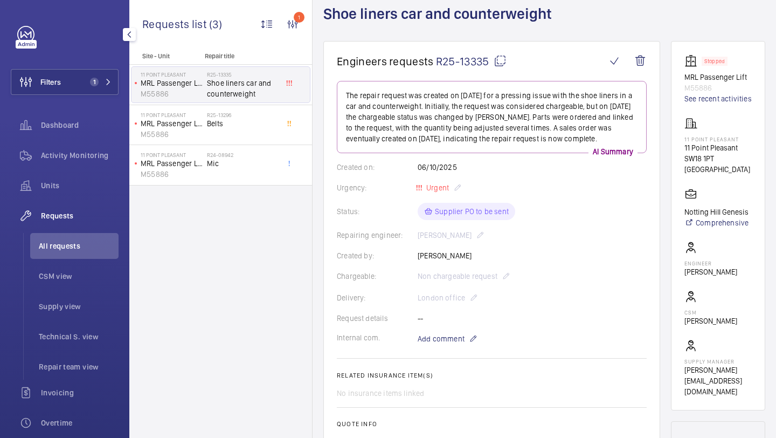
scroll to position [25, 0]
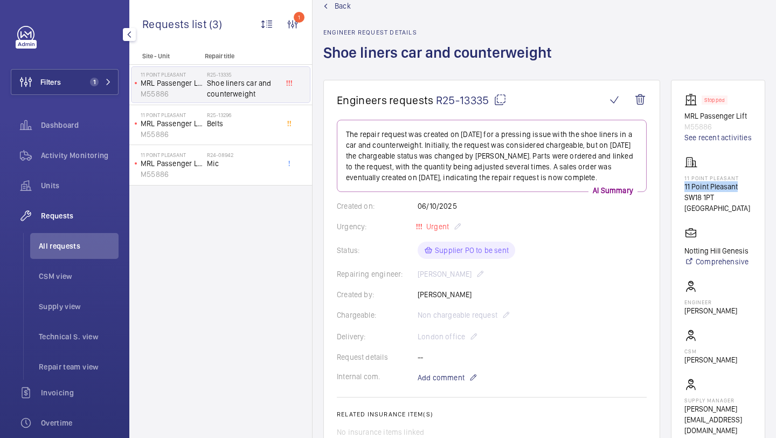
drag, startPoint x: 739, startPoint y: 196, endPoint x: 667, endPoint y: 196, distance: 71.7
copy p "11 Point Pleasant"
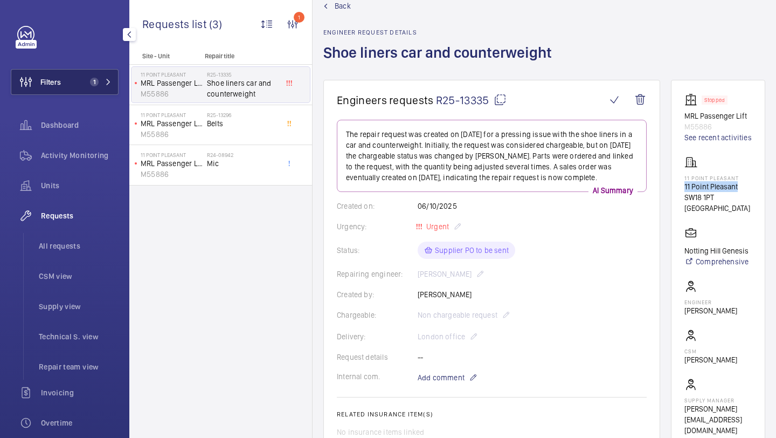
click at [98, 83] on span "1" at bounding box center [94, 82] width 9 height 9
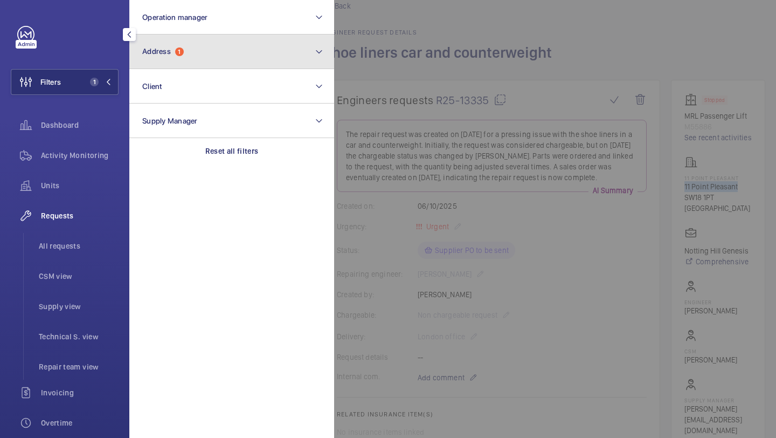
click at [179, 59] on button "Address 1" at bounding box center [231, 51] width 205 height 34
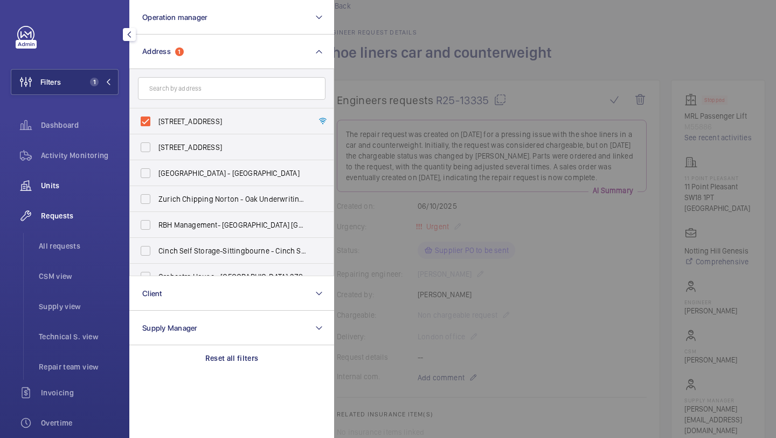
click at [88, 192] on div "Units" at bounding box center [65, 185] width 108 height 26
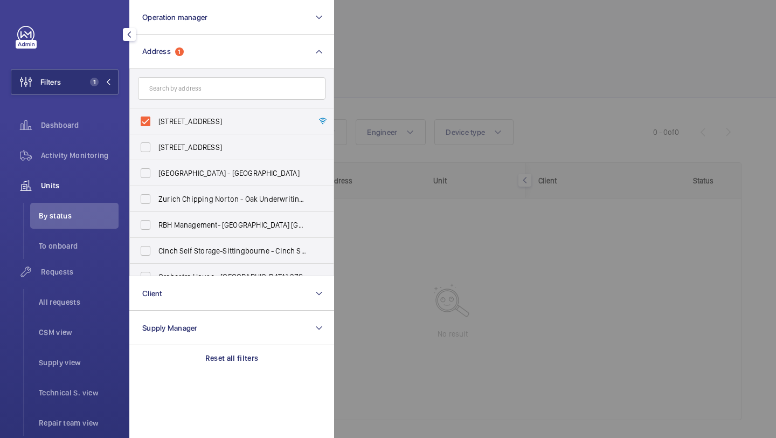
click at [423, 65] on div at bounding box center [722, 219] width 776 height 438
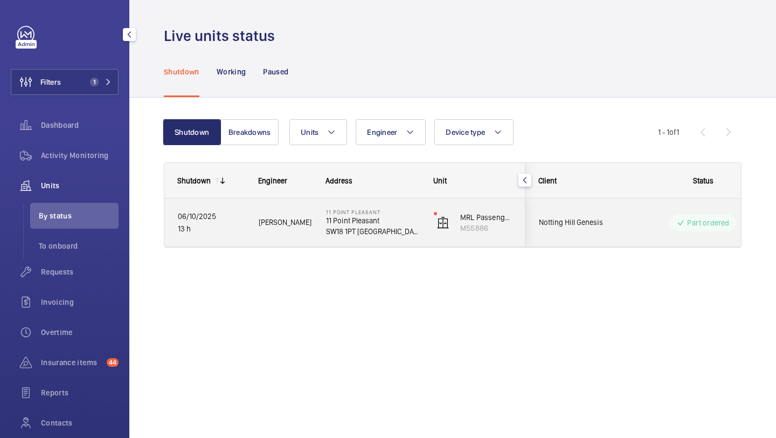
click at [595, 232] on div "Notting Hill Genesis" at bounding box center [574, 222] width 96 height 34
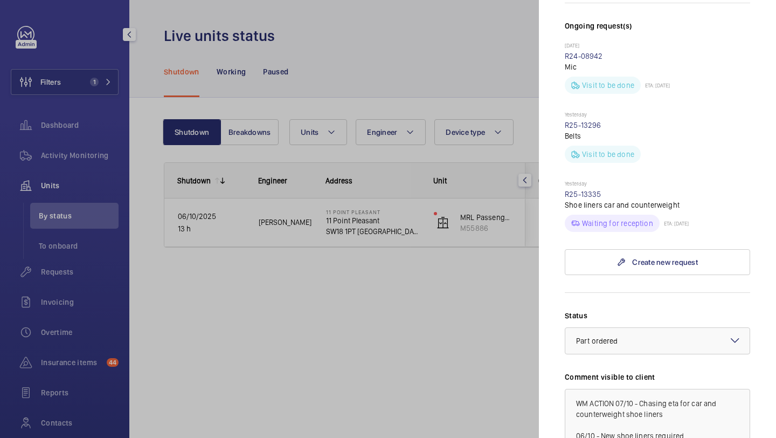
scroll to position [447, 0]
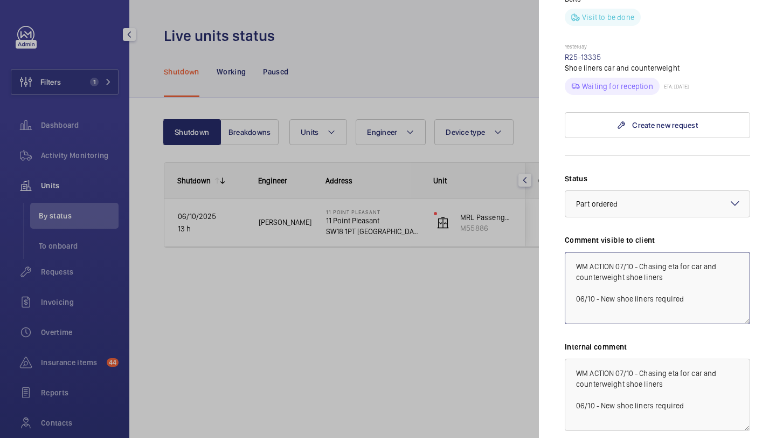
drag, startPoint x: 666, startPoint y: 259, endPoint x: 639, endPoint y: 243, distance: 31.0
click at [639, 252] on textarea "WM ACTION 07/10 - Chasing eta for car and counterweight shoe liners 06/10 - New…" at bounding box center [657, 288] width 185 height 72
type textarea "WM ACTION 07/10 - Parts on order ETA TBC. 06/10 - New shoe liners required"
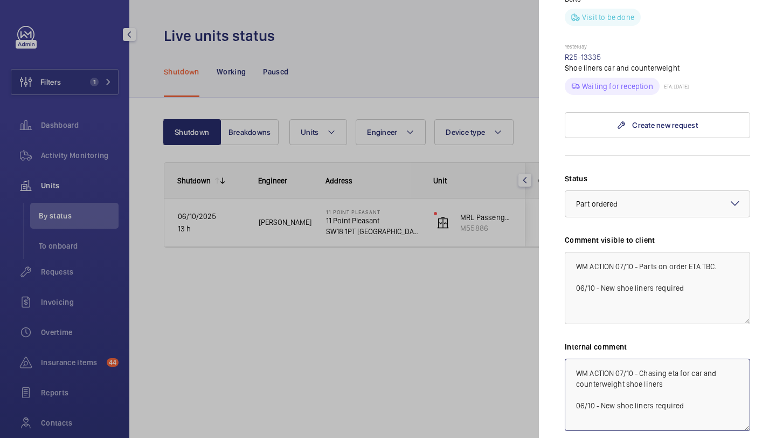
drag, startPoint x: 671, startPoint y: 364, endPoint x: 642, endPoint y: 352, distance: 31.4
click at [642, 358] on textarea "WM ACTION 07/10 - Chasing eta for car and counterweight shoe liners 06/10 - New…" at bounding box center [657, 394] width 185 height 72
drag, startPoint x: 718, startPoint y: 356, endPoint x: 688, endPoint y: 356, distance: 30.7
click at [688, 358] on textarea "WM ACTION 07/10 - Parts on order, awaiting DOA from repairs 06/10 - New shoe li…" at bounding box center [657, 394] width 185 height 72
click at [638, 373] on textarea "WM ACTION 07/10 - Parts on order, chasing DOA from repairs 06/10 - New shoe lin…" at bounding box center [657, 394] width 185 height 72
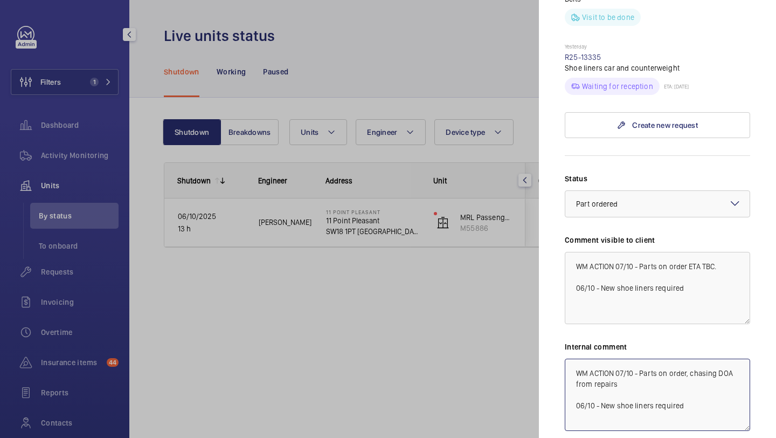
click at [626, 362] on textarea "WM ACTION 07/10 - Parts on order, chasing DOA from repairs 06/10 - New shoe lin…" at bounding box center [657, 394] width 185 height 72
type textarea "WM ACTION 07/10 - Parts on order, chasing DOA from repairs - Elle 06/10 - New s…"
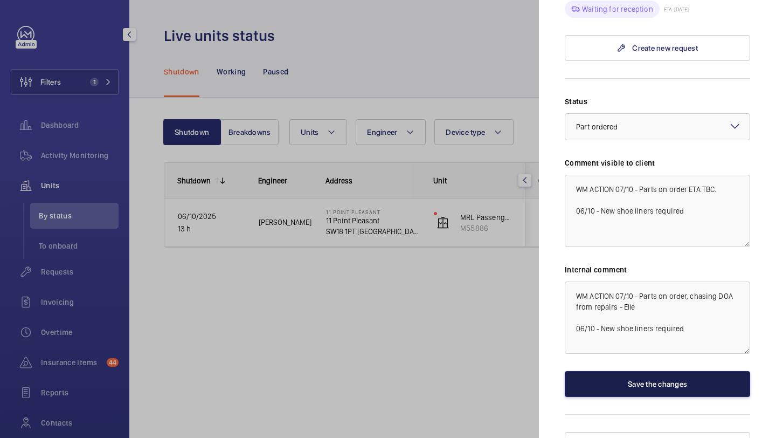
click at [620, 371] on button "Save the changes" at bounding box center [657, 384] width 185 height 26
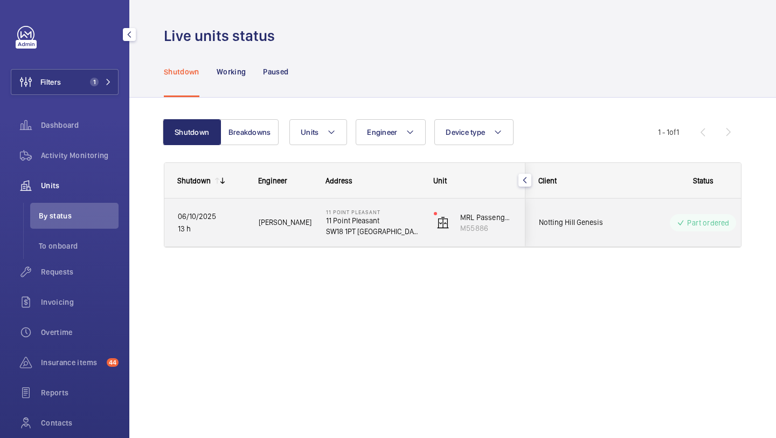
click at [586, 221] on span "Notting Hill Genesis" at bounding box center [580, 222] width 83 height 12
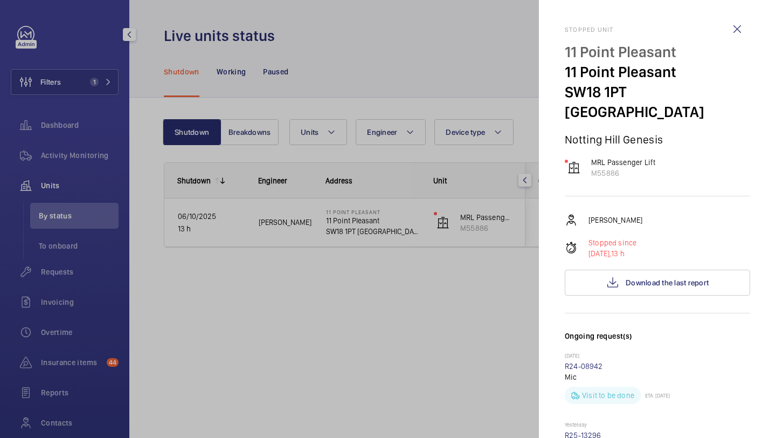
scroll to position [269, 0]
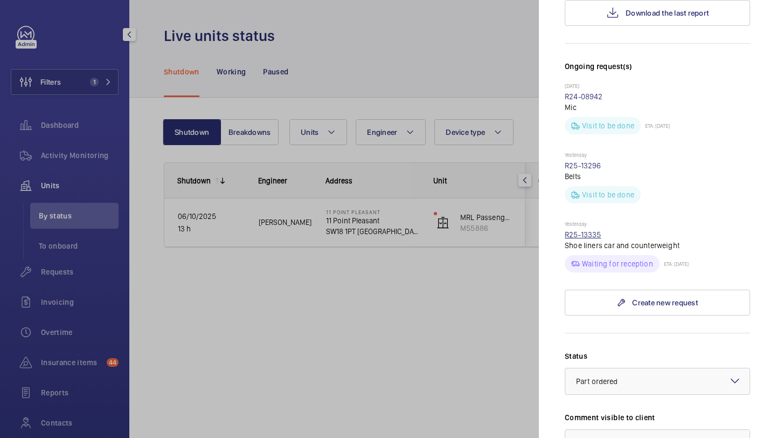
click at [588, 230] on link "R25-13335" at bounding box center [583, 234] width 37 height 9
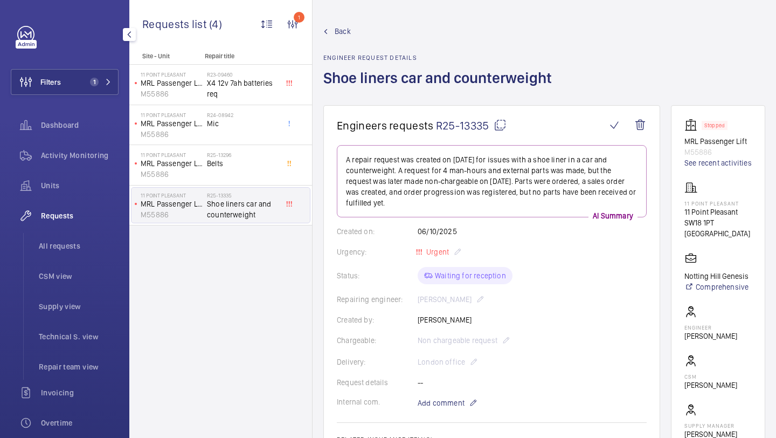
drag, startPoint x: 490, startPoint y: 127, endPoint x: 438, endPoint y: 128, distance: 52.8
click at [438, 129] on span "R25-13335" at bounding box center [471, 125] width 71 height 13
copy span "R25-13335"
drag, startPoint x: 741, startPoint y: 223, endPoint x: 677, endPoint y: 223, distance: 64.1
click at [677, 223] on wm-front-card "Stopped MRL Passenger Lift M55886 See recent activities 11 Point Pleasant 11 Po…" at bounding box center [718, 289] width 94 height 369
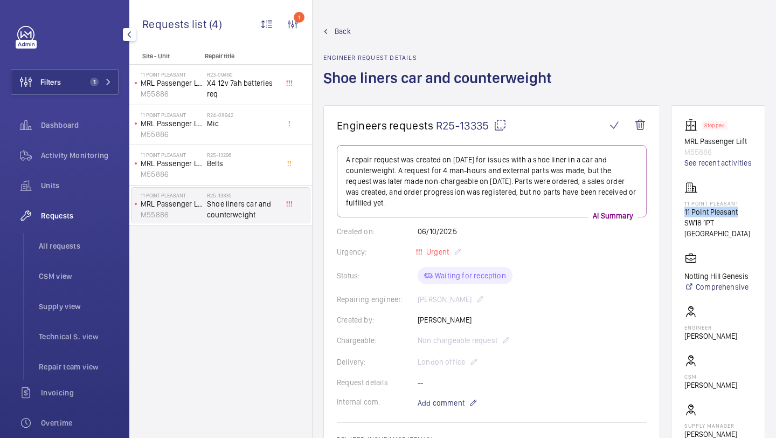
copy p "11 Point Pleasant"
click at [89, 91] on button "Filters 1" at bounding box center [65, 82] width 108 height 26
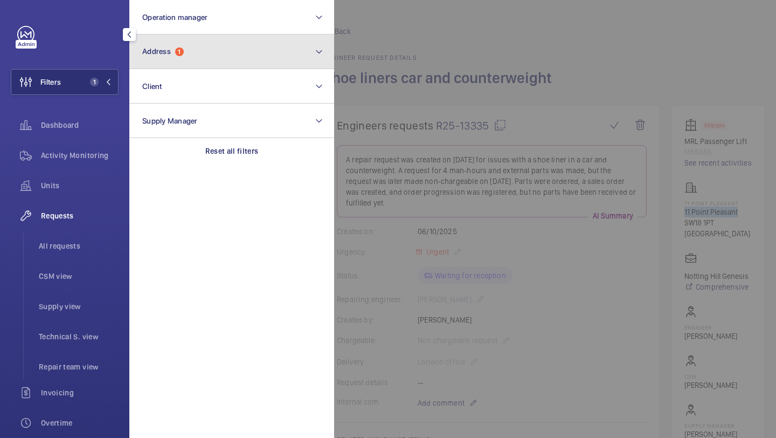
click at [181, 47] on span "Address 1" at bounding box center [162, 51] width 41 height 9
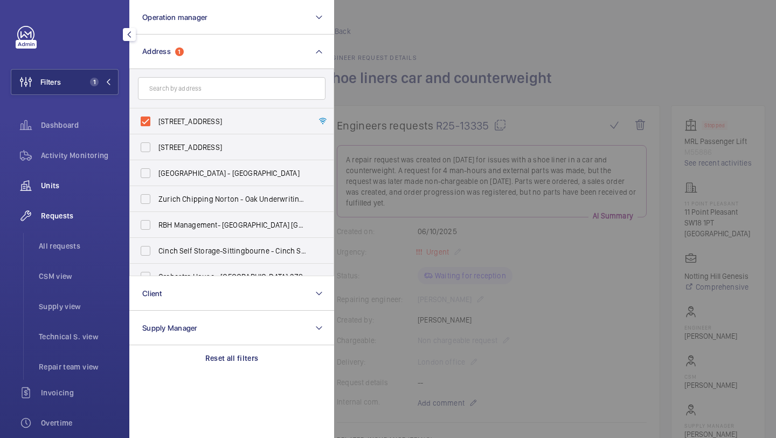
click at [85, 189] on span "Units" at bounding box center [80, 185] width 78 height 11
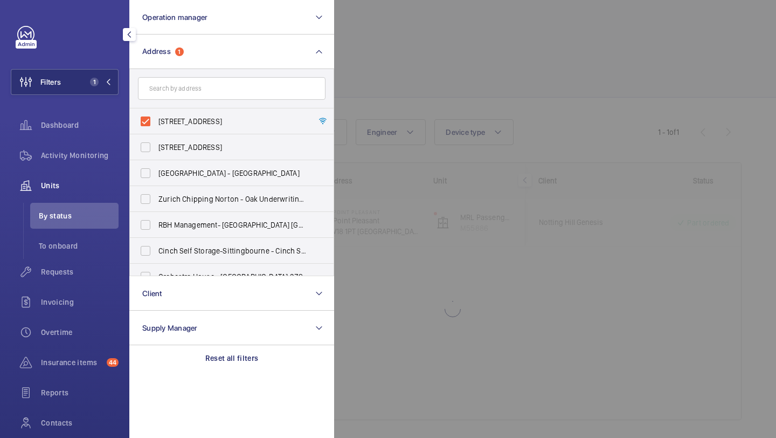
click at [450, 11] on div at bounding box center [722, 219] width 776 height 438
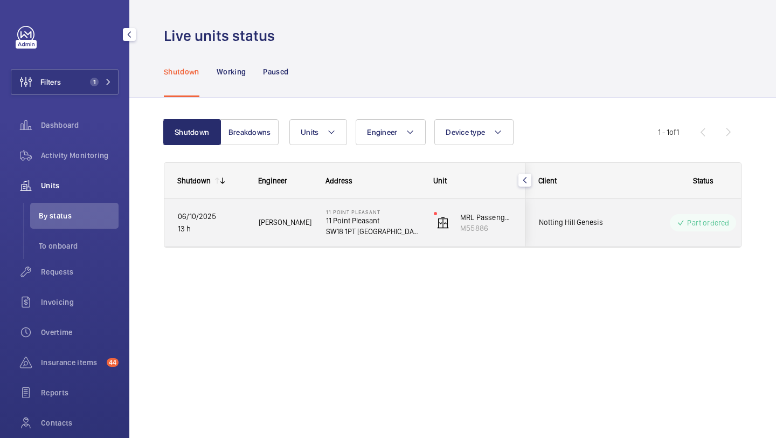
click at [643, 210] on div "Part ordered" at bounding box center [696, 222] width 147 height 39
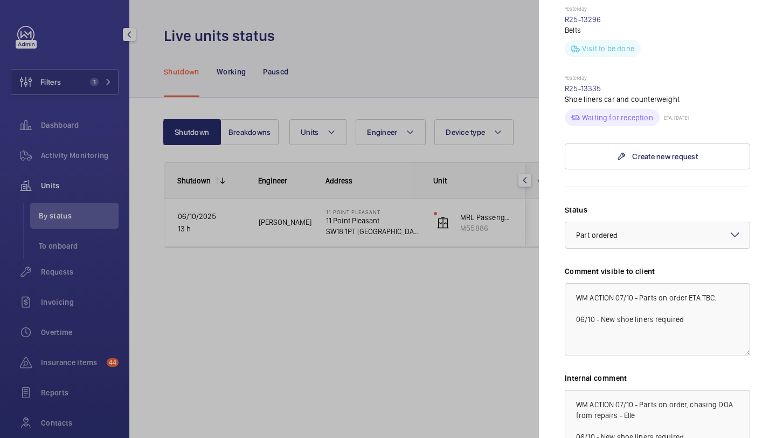
scroll to position [521, 0]
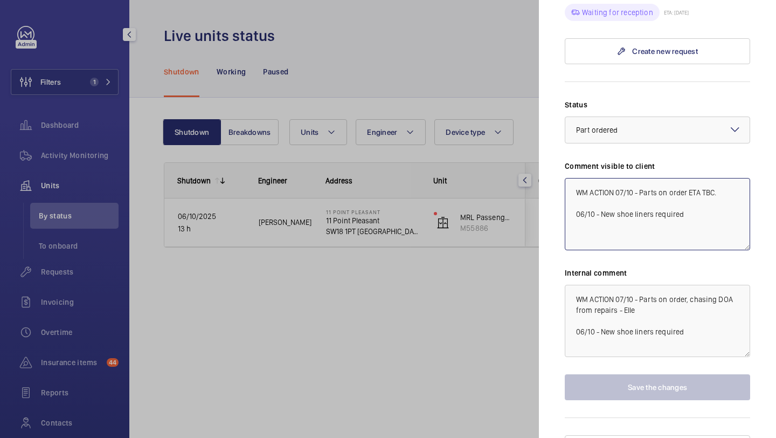
drag, startPoint x: 716, startPoint y: 175, endPoint x: 640, endPoint y: 176, distance: 76.0
click at [640, 178] on textarea "WM ACTION 07/10 - Parts on order ETA TBC. 06/10 - New shoe liners required" at bounding box center [657, 214] width 185 height 72
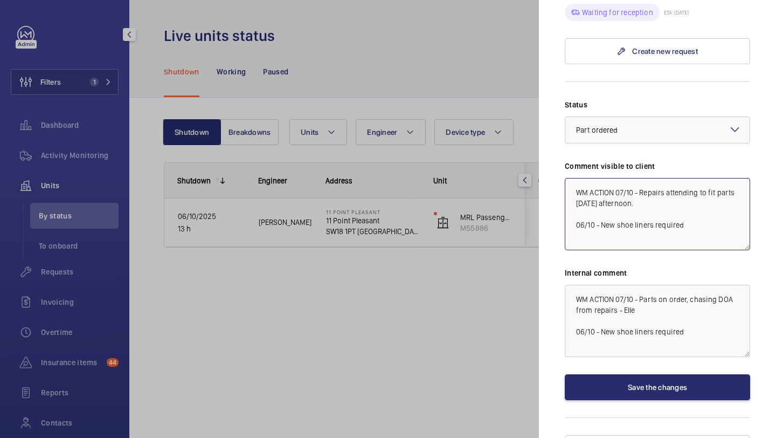
drag, startPoint x: 668, startPoint y: 181, endPoint x: 568, endPoint y: 168, distance: 100.5
click at [568, 178] on textarea "WM ACTION 07/10 - Repairs attending to fit parts [DATE] afternoon. 06/10 - New …" at bounding box center [657, 214] width 185 height 72
type textarea "WM ACTION 07/10 - Repairs attending to fit parts [DATE] afternoon. 06/10 - New …"
drag, startPoint x: 640, startPoint y: 294, endPoint x: 563, endPoint y: 269, distance: 81.0
click at [563, 269] on mat-sidenav "Stopped unit 11 Point Pleasant 11 Point Pleasant SW18 1PT LONDON Notting Hill G…" at bounding box center [657, 219] width 237 height 438
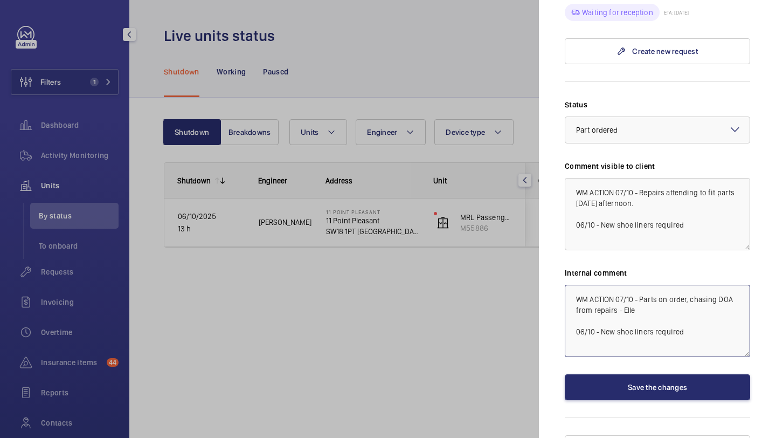
paste textarea "Repairs attending to fit parts Wednesday afternoon."
click at [636, 117] on div at bounding box center [657, 130] width 184 height 26
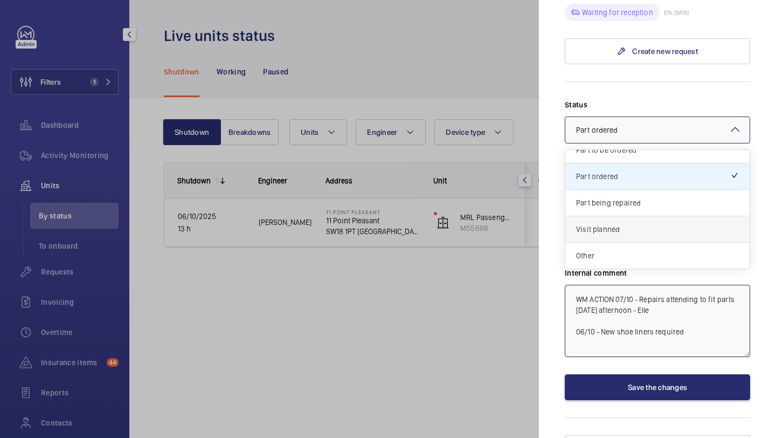
scroll to position [524, 0]
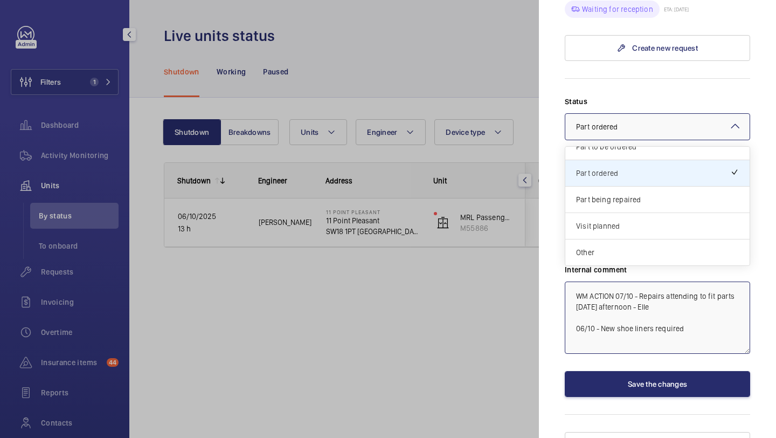
click at [631, 213] on div "Visit planned" at bounding box center [657, 226] width 184 height 26
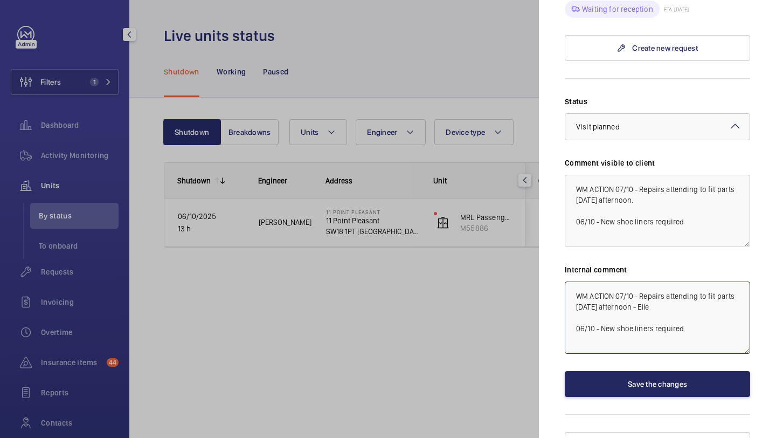
type textarea "WM ACTION 07/10 - Repairs attending to fit parts [DATE] afternoon - Elle 06/10 …"
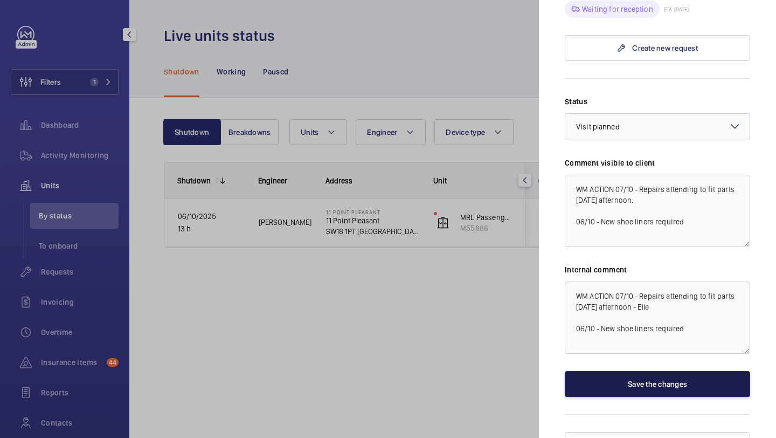
click at [643, 371] on button "Save the changes" at bounding box center [657, 384] width 185 height 26
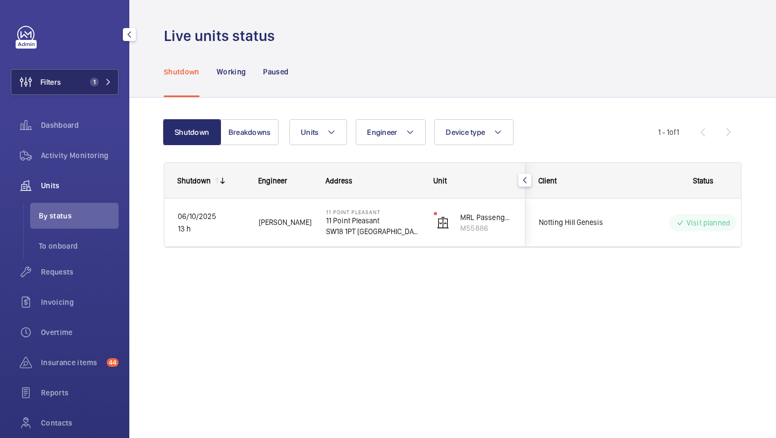
click at [89, 75] on button "Filters 1" at bounding box center [65, 82] width 108 height 26
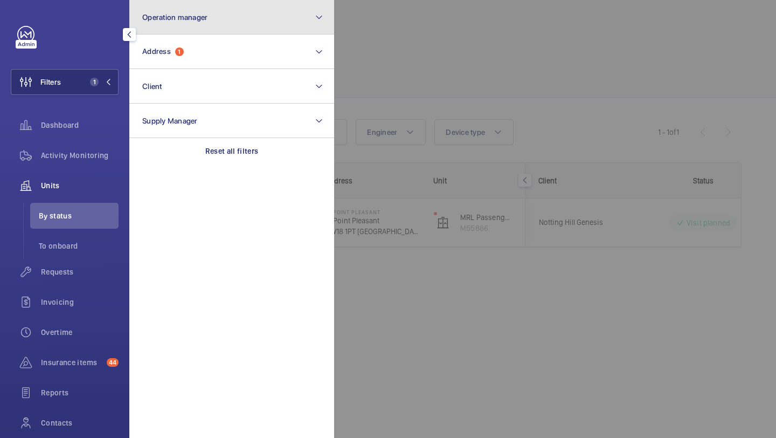
click at [195, 30] on button "Operation manager" at bounding box center [231, 17] width 205 height 34
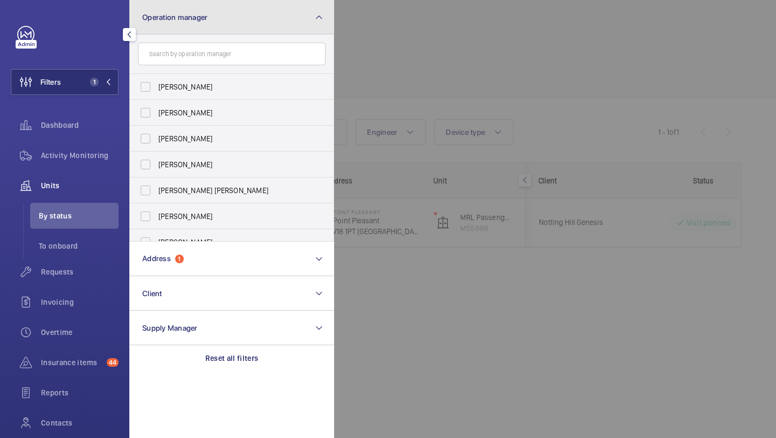
click at [196, 20] on span "Operation manager" at bounding box center [174, 17] width 65 height 9
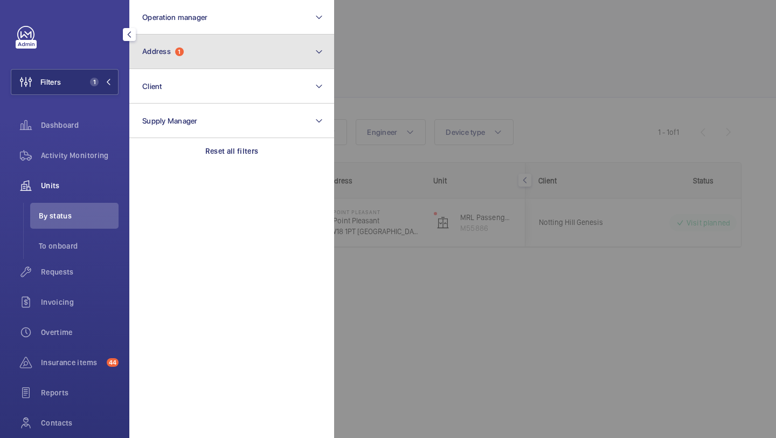
click at [196, 43] on button "Address 1" at bounding box center [231, 51] width 205 height 34
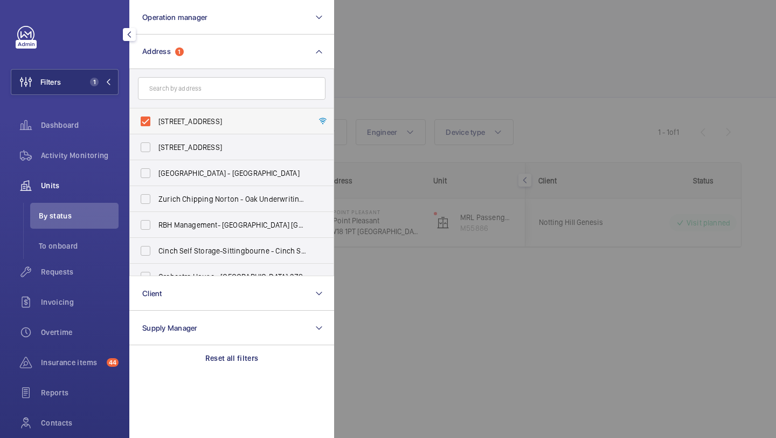
click at [191, 114] on label "11 Point Pleasant - 11 Point Pleasant, LONDON SW18 1PT" at bounding box center [224, 121] width 188 height 26
click at [156, 114] on input "11 Point Pleasant - 11 Point Pleasant, LONDON SW18 1PT" at bounding box center [146, 121] width 22 height 22
checkbox input "false"
click at [89, 161] on div "Activity Monitoring" at bounding box center [65, 155] width 108 height 26
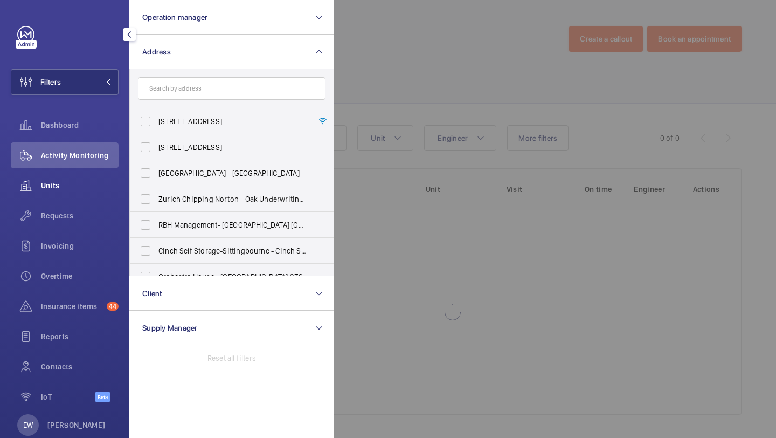
click at [107, 184] on span "Units" at bounding box center [80, 185] width 78 height 11
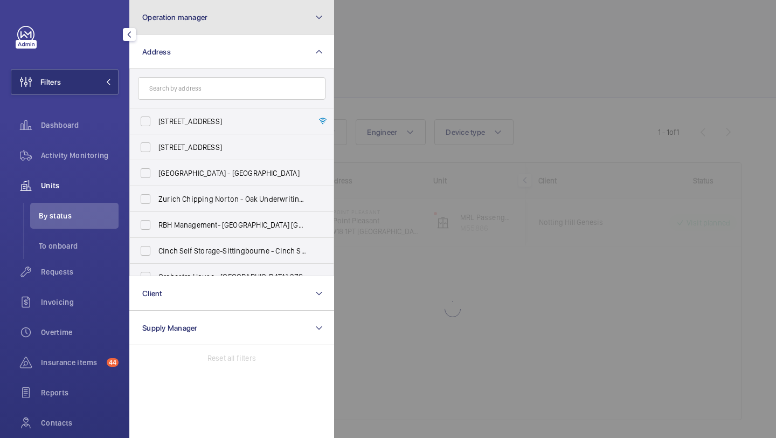
click at [214, 20] on button "Operation manager" at bounding box center [231, 17] width 205 height 34
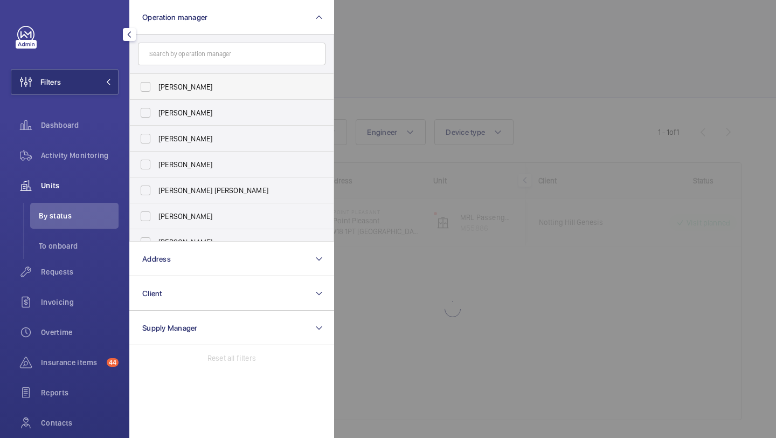
click at [193, 77] on label "[PERSON_NAME]" at bounding box center [224, 87] width 188 height 26
click at [156, 77] on input "[PERSON_NAME]" at bounding box center [146, 87] width 22 height 22
checkbox input "true"
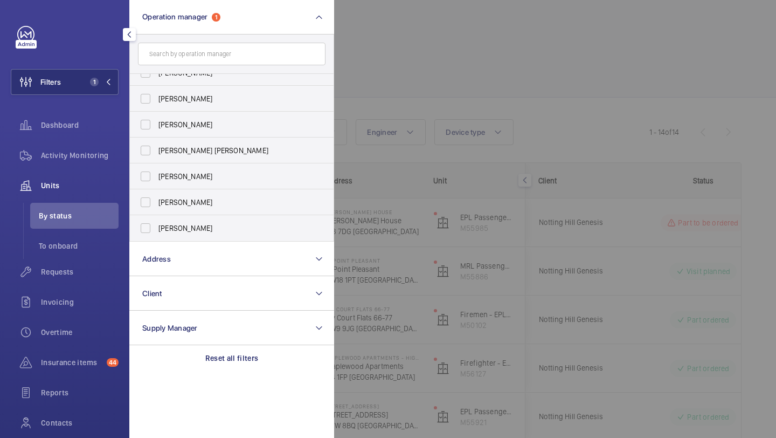
click at [424, 89] on div at bounding box center [722, 219] width 776 height 438
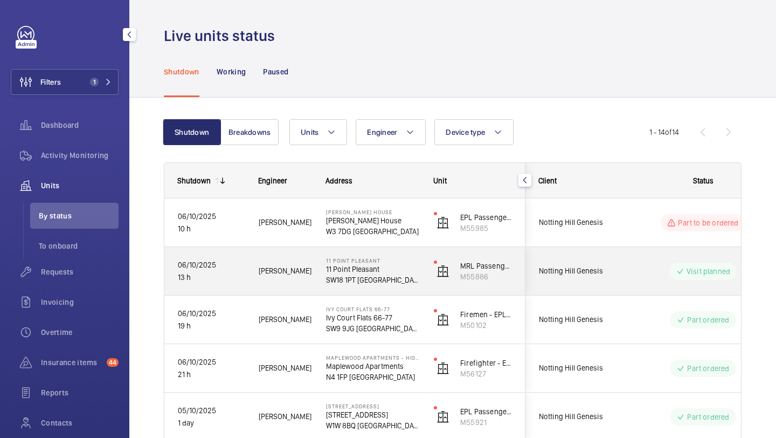
scroll to position [492, 0]
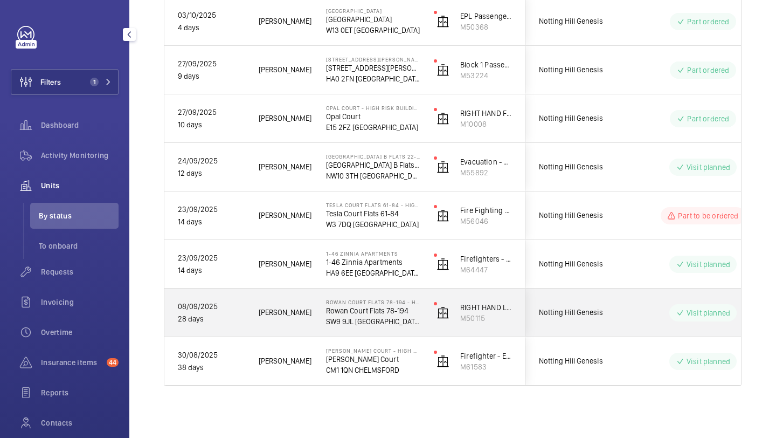
click at [610, 332] on div "Notting Hill Genesis" at bounding box center [573, 312] width 97 height 48
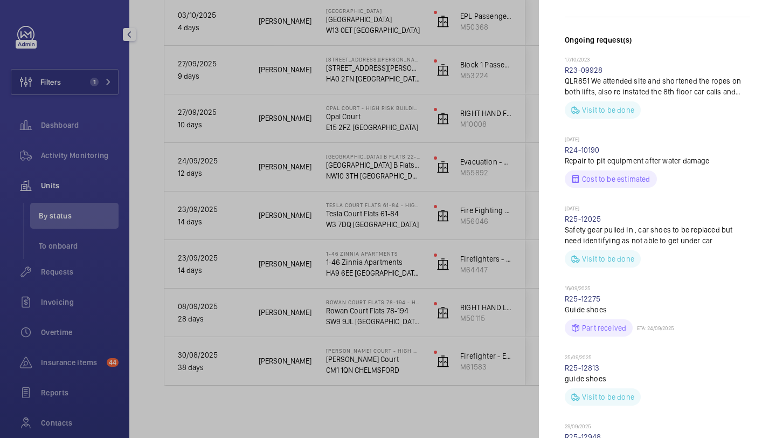
scroll to position [463, 0]
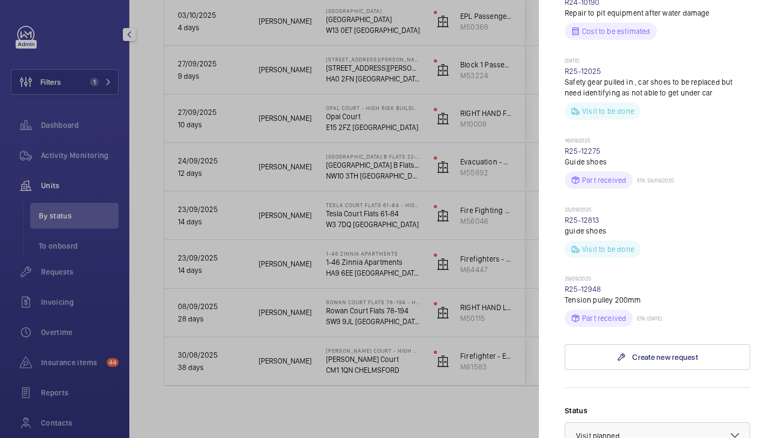
click at [463, 321] on div at bounding box center [388, 219] width 776 height 438
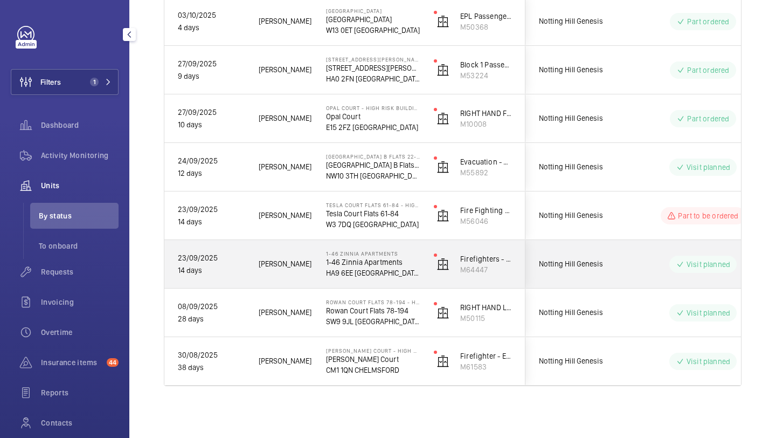
click at [622, 267] on div "Notting Hill Genesis" at bounding box center [573, 264] width 97 height 48
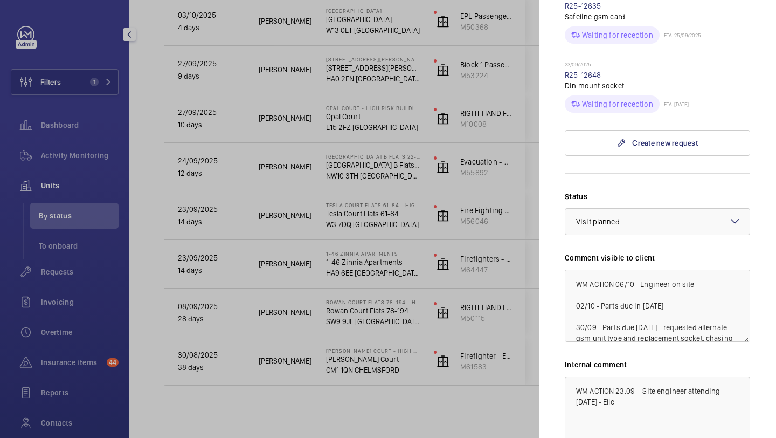
scroll to position [26, 0]
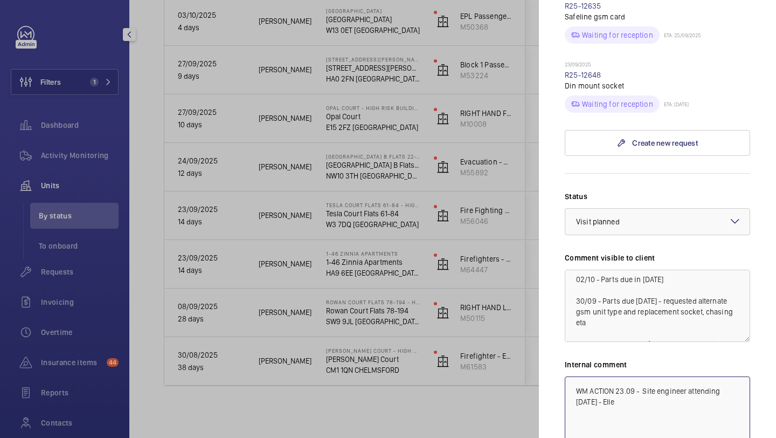
click at [571, 376] on textarea "WM ACTION 23.09 - Site engineer attending today - Elle" at bounding box center [657, 412] width 185 height 72
click at [657, 209] on div at bounding box center [657, 222] width 184 height 26
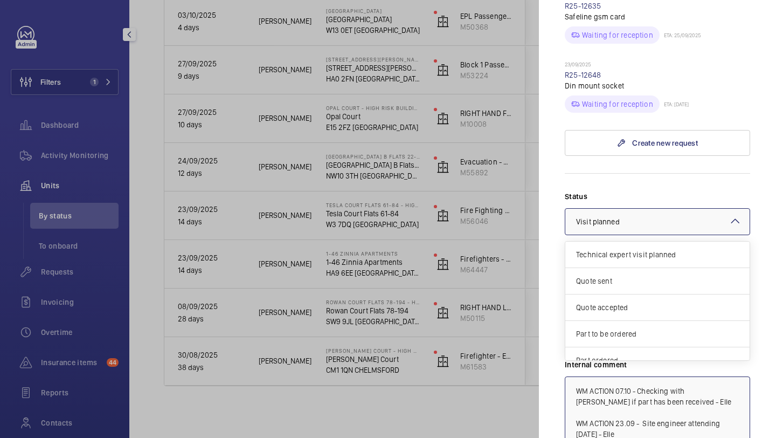
scroll to position [92, 0]
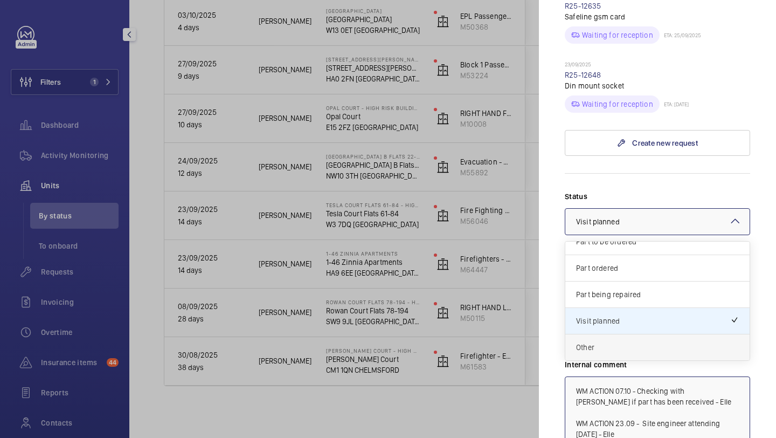
click at [618, 342] on span "Other" at bounding box center [657, 347] width 163 height 11
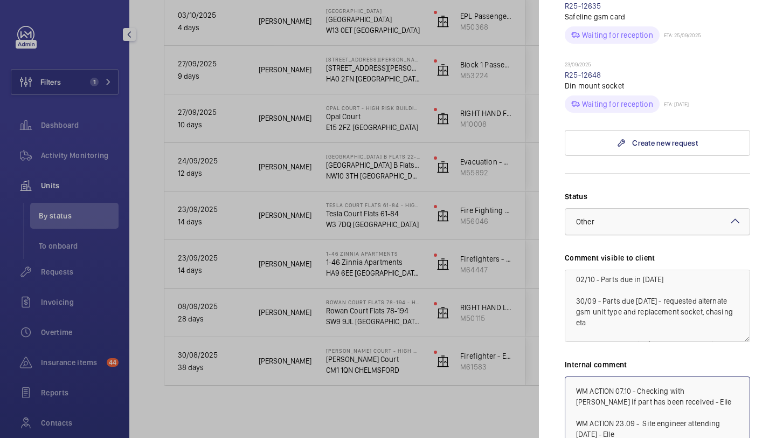
scroll to position [593, 0]
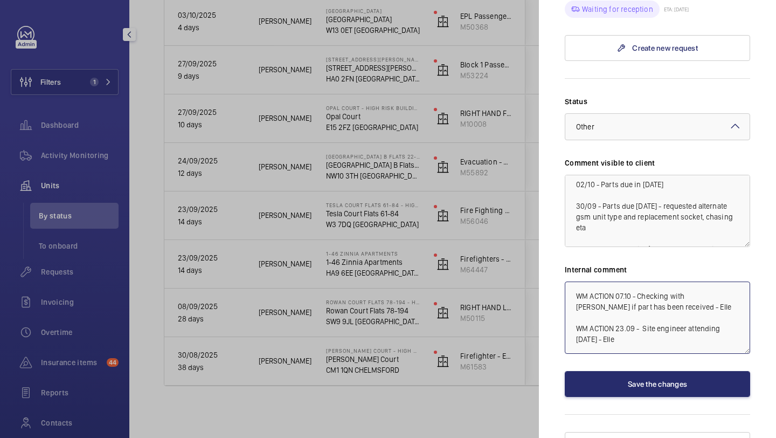
type textarea "WM ACTION 07.10 - Checking with John if part has been received - Elle WM ACTION…"
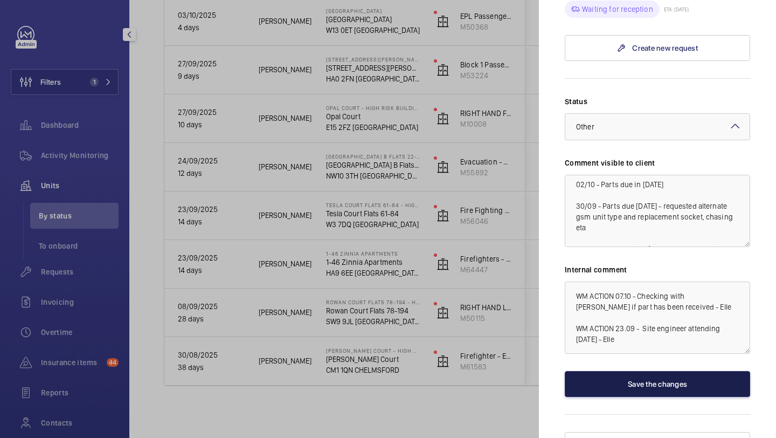
click at [615, 371] on button "Save the changes" at bounding box center [657, 384] width 185 height 26
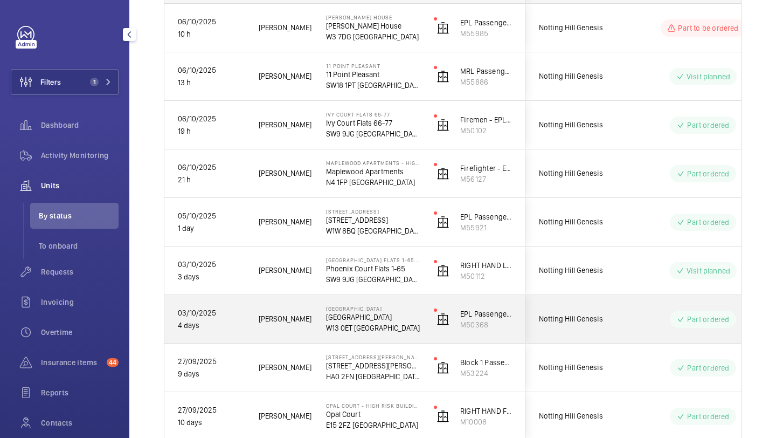
scroll to position [63, 0]
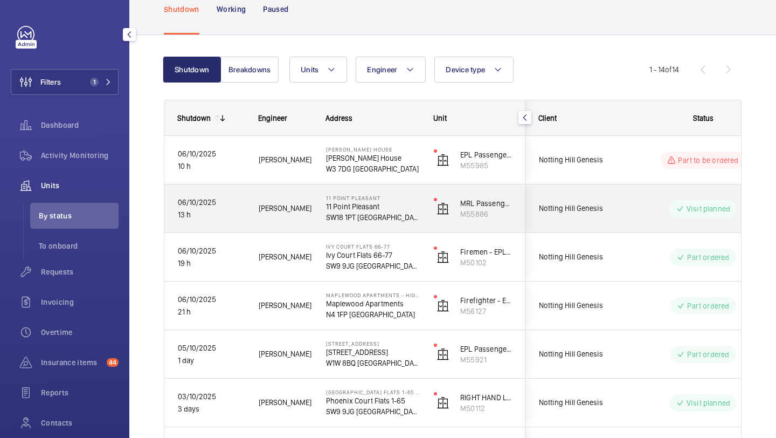
click at [589, 192] on div "Notting Hill Genesis" at bounding box center [574, 208] width 96 height 34
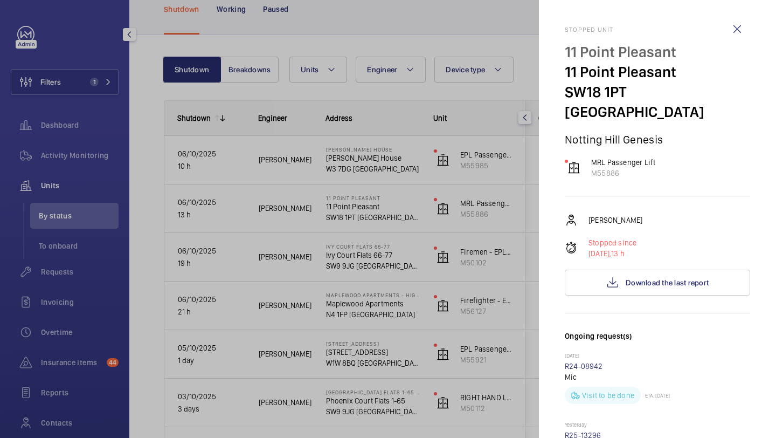
click at [538, 165] on div at bounding box center [388, 219] width 776 height 438
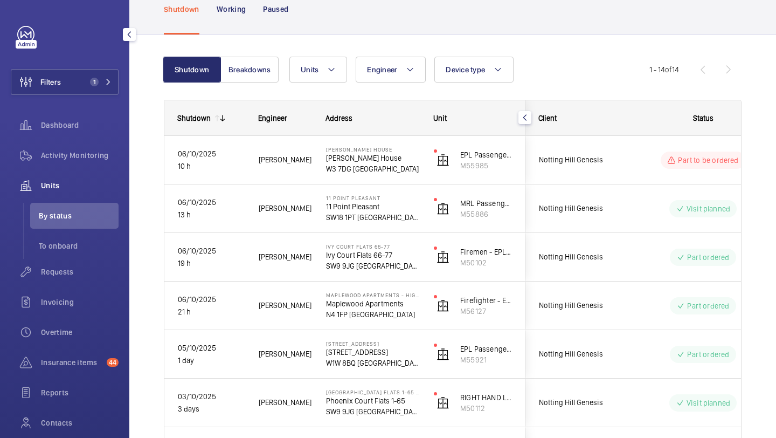
click at [578, 163] on div at bounding box center [388, 219] width 776 height 438
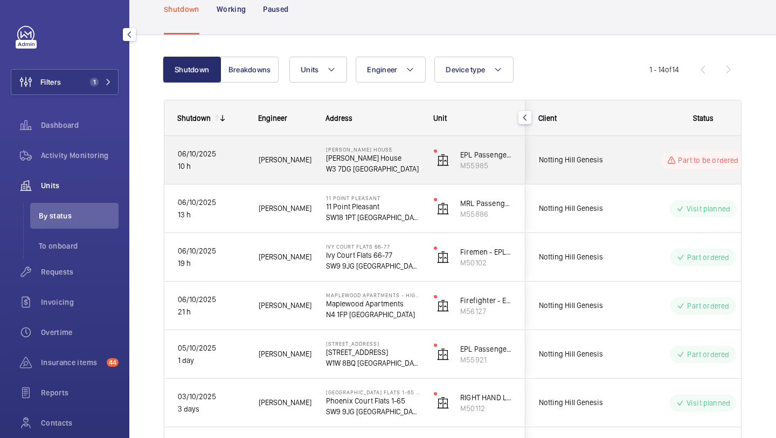
click at [578, 163] on span "Notting Hill Genesis" at bounding box center [580, 160] width 83 height 12
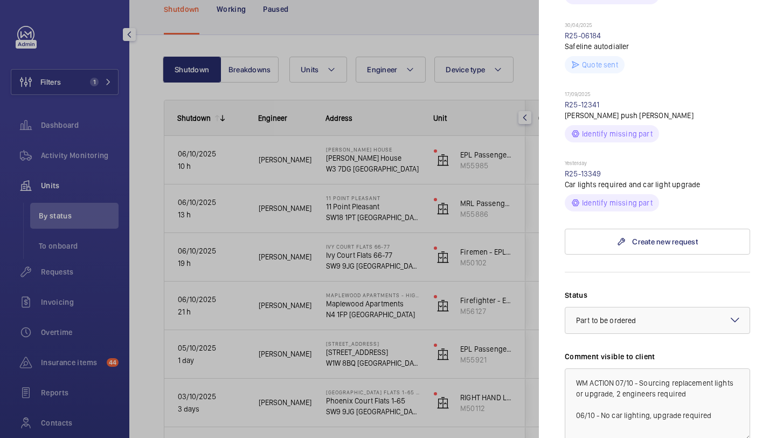
scroll to position [443, 0]
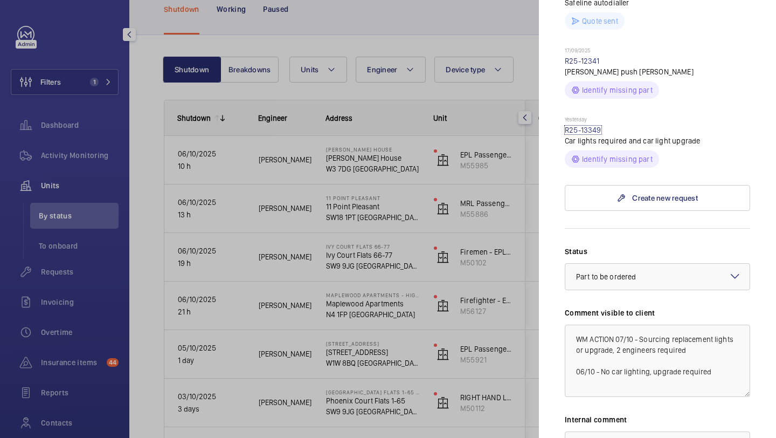
click at [594, 126] on link "R25-13349" at bounding box center [583, 130] width 37 height 9
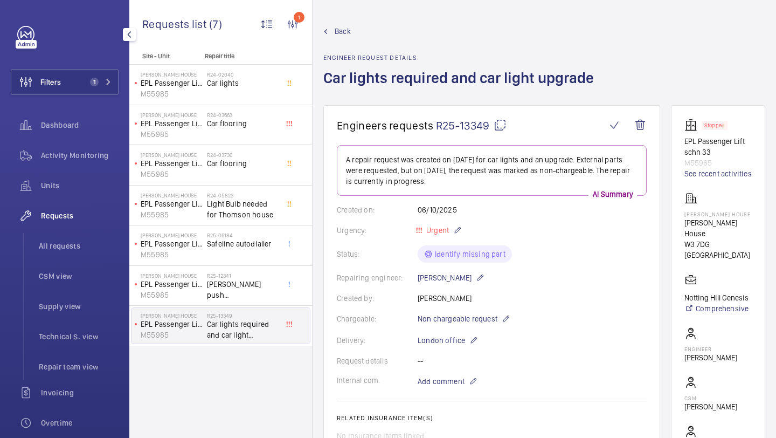
scroll to position [453, 0]
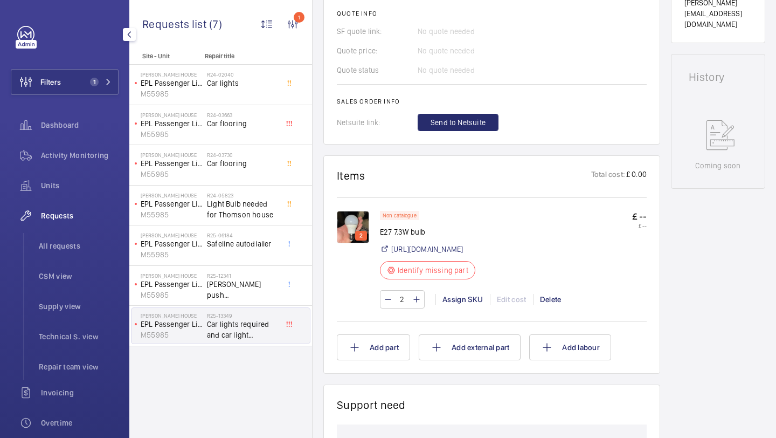
click at [352, 218] on img at bounding box center [353, 227] width 32 height 32
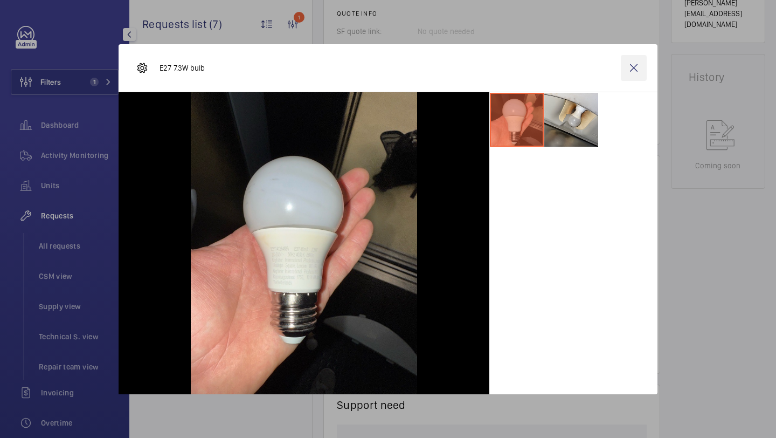
click at [628, 67] on wm-front-icon-button at bounding box center [634, 68] width 26 height 26
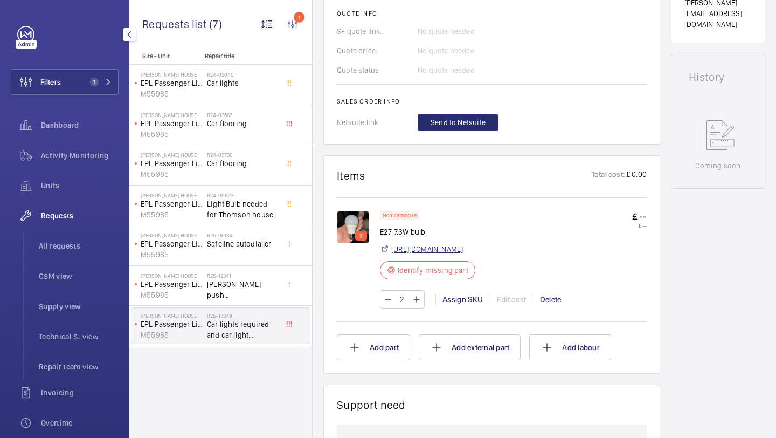
click at [463, 254] on link "https://www.diy.com/departments/diall-e27-7-3w-806lm-white-a60-neutral-white-le…" at bounding box center [427, 249] width 72 height 11
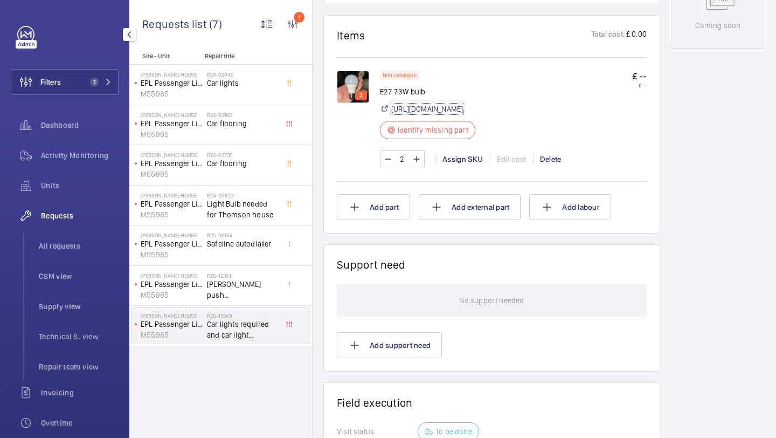
scroll to position [0, 0]
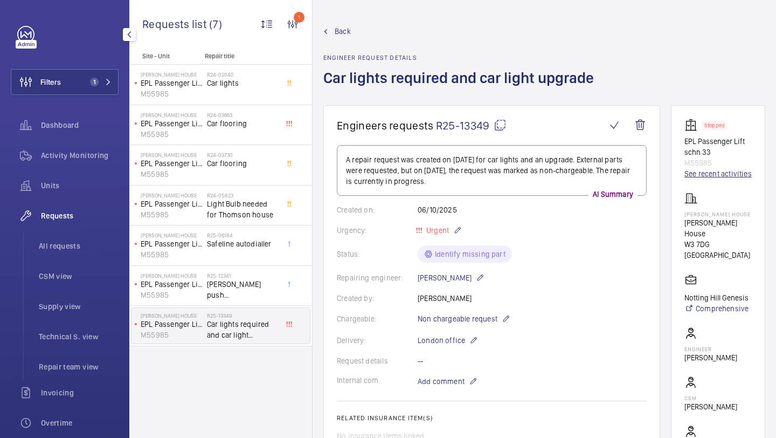
click at [712, 176] on link "See recent activities" at bounding box center [717, 173] width 67 height 11
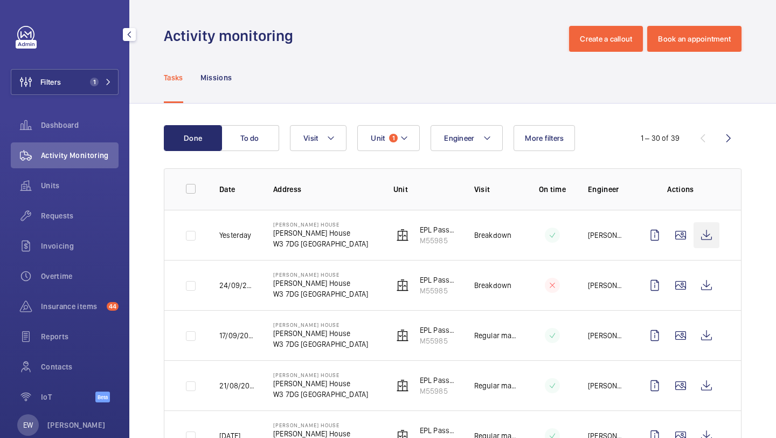
click at [705, 238] on wm-front-icon-button at bounding box center [707, 235] width 26 height 26
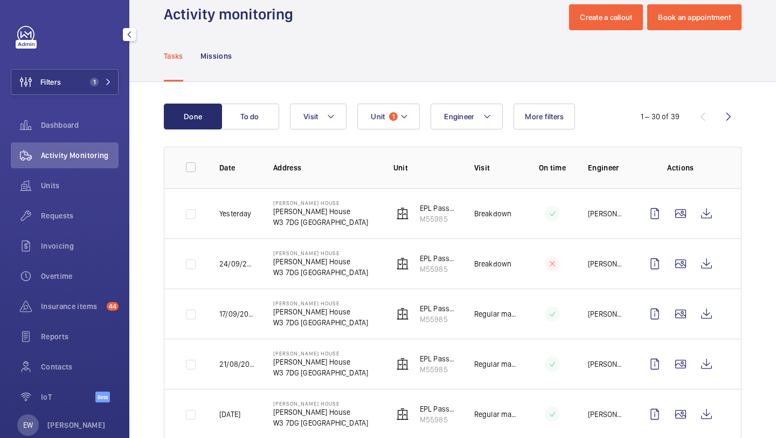
scroll to position [23, 0]
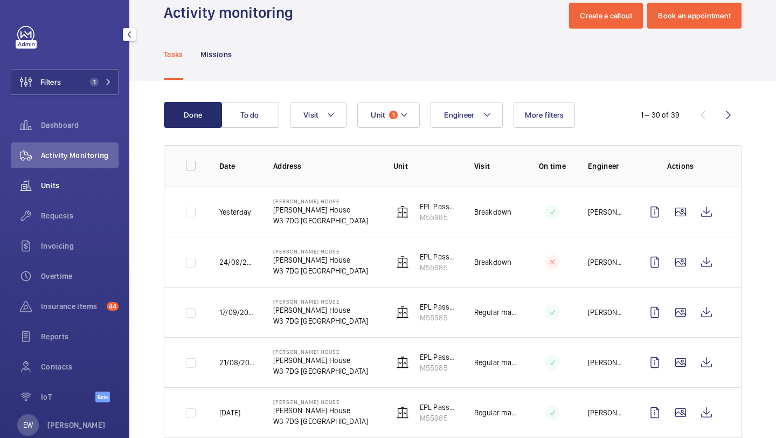
click at [59, 183] on span "Units" at bounding box center [80, 185] width 78 height 11
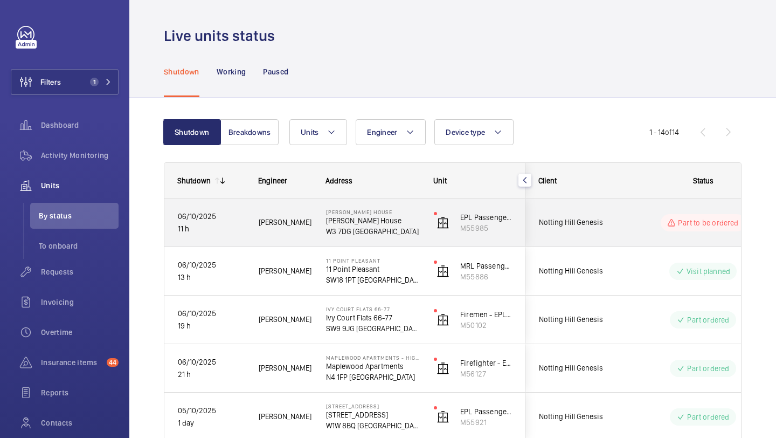
click at [615, 222] on span "Notting Hill Genesis" at bounding box center [580, 222] width 83 height 12
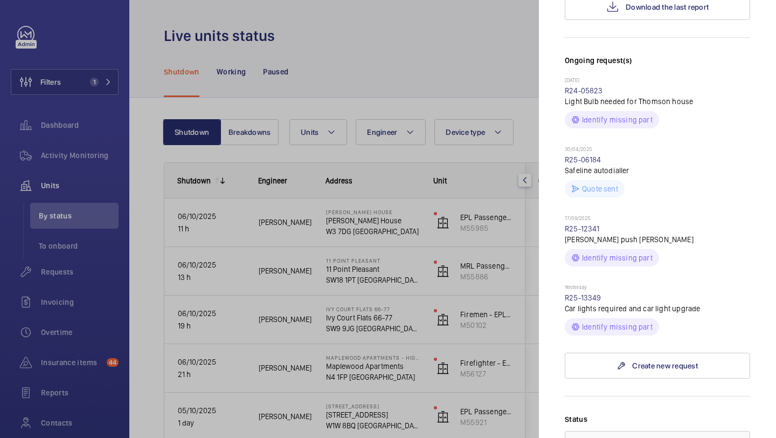
scroll to position [40, 0]
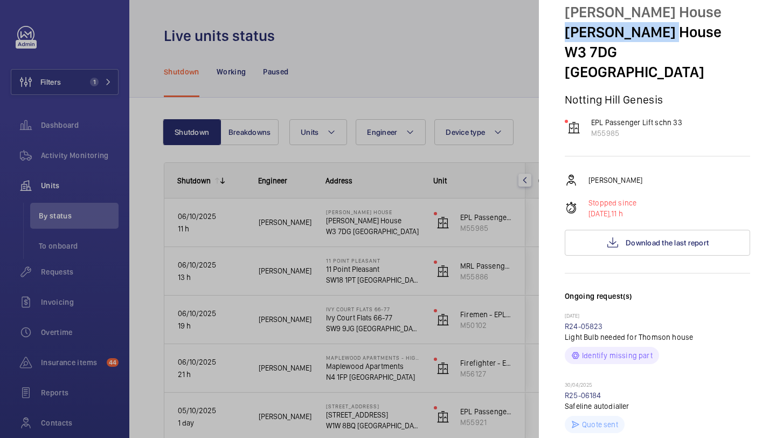
drag, startPoint x: 681, startPoint y: 36, endPoint x: 555, endPoint y: 34, distance: 125.6
click at [555, 34] on mat-sidenav "Stopped unit Thompson House Thompson House W3 7DG LONDON Notting Hill Genesis E…" at bounding box center [657, 219] width 237 height 438
copy p "Thompson House"
click at [147, 109] on div at bounding box center [388, 219] width 776 height 438
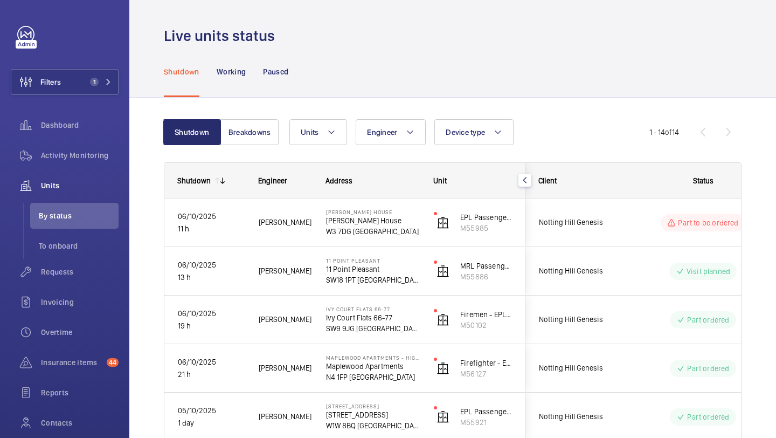
scroll to position [0, 0]
click at [78, 80] on button "Filters 1" at bounding box center [65, 82] width 108 height 26
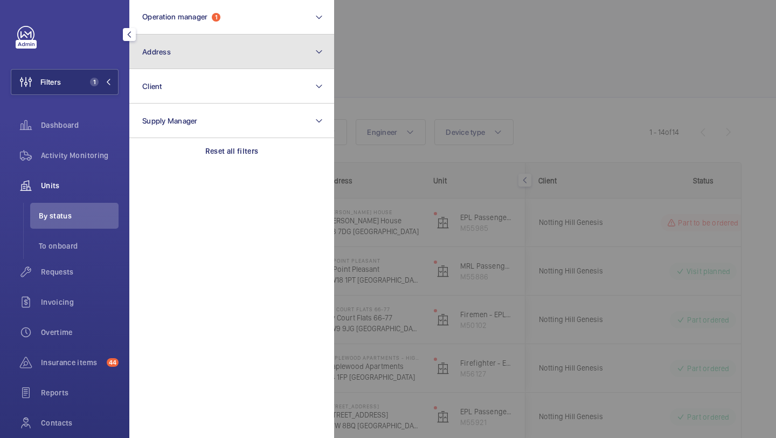
click at [189, 34] on button "Address" at bounding box center [231, 51] width 205 height 34
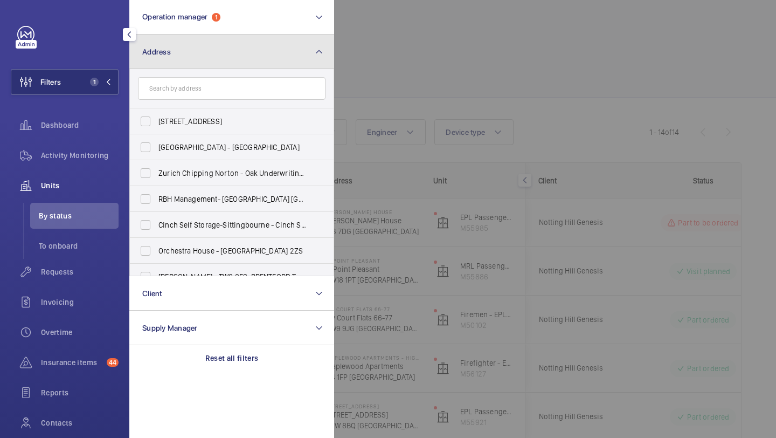
click at [189, 34] on button "Address" at bounding box center [231, 51] width 205 height 34
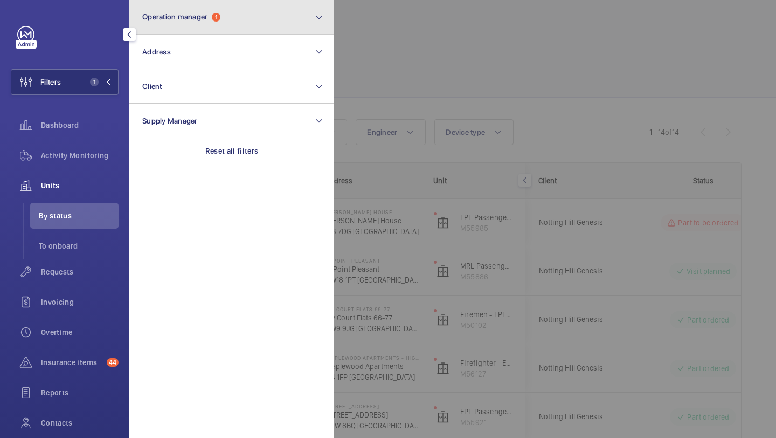
click at [193, 25] on button "Operation manager 1" at bounding box center [231, 17] width 205 height 34
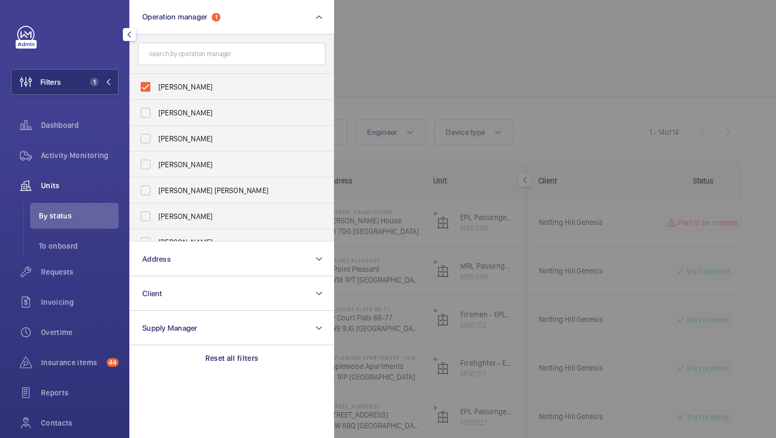
click at [433, 48] on div at bounding box center [722, 219] width 776 height 438
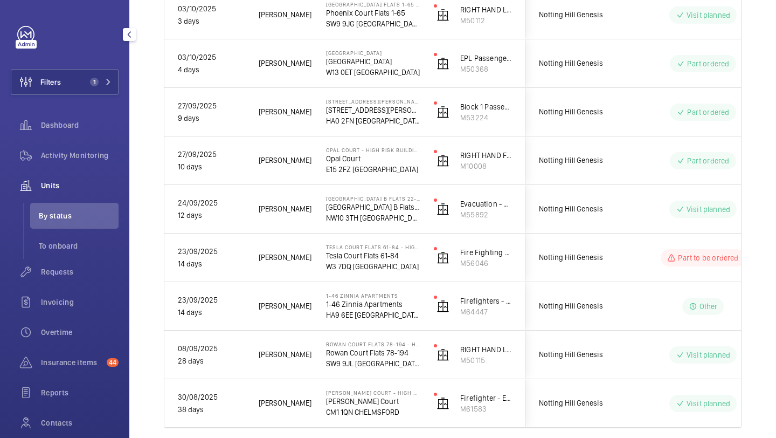
scroll to position [492, 0]
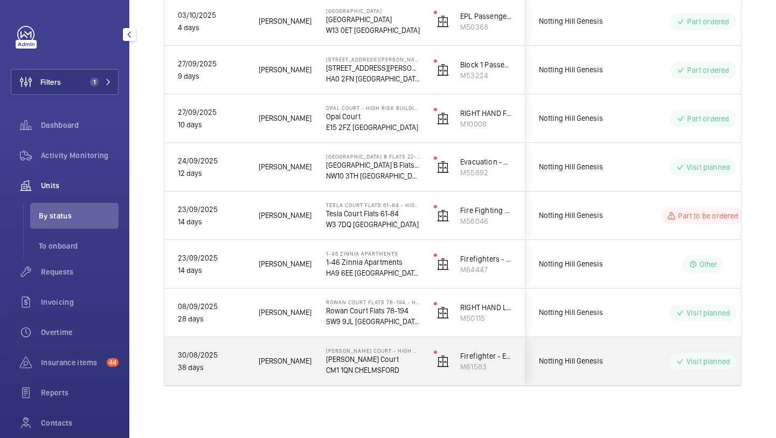
click at [614, 369] on div "Notting Hill Genesis" at bounding box center [574, 361] width 96 height 34
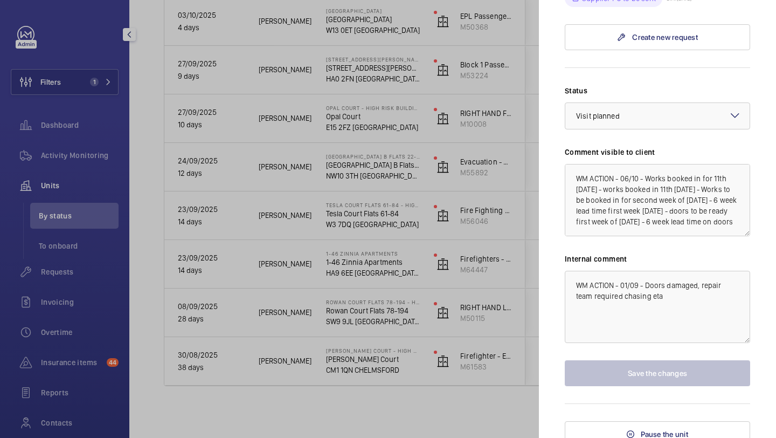
scroll to position [486, 0]
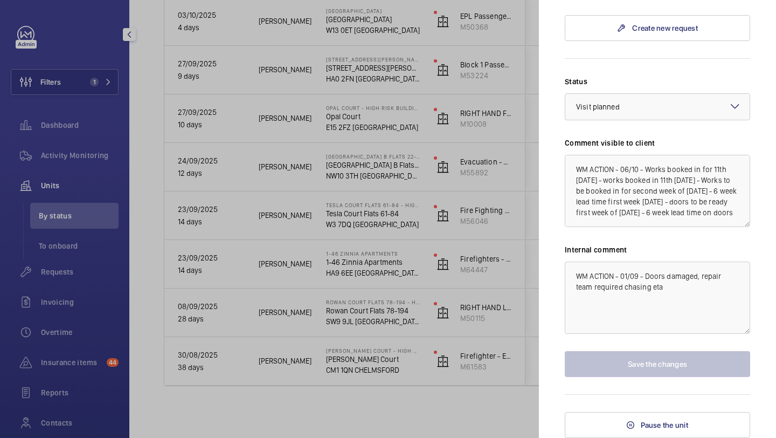
click at [504, 403] on div at bounding box center [388, 219] width 776 height 438
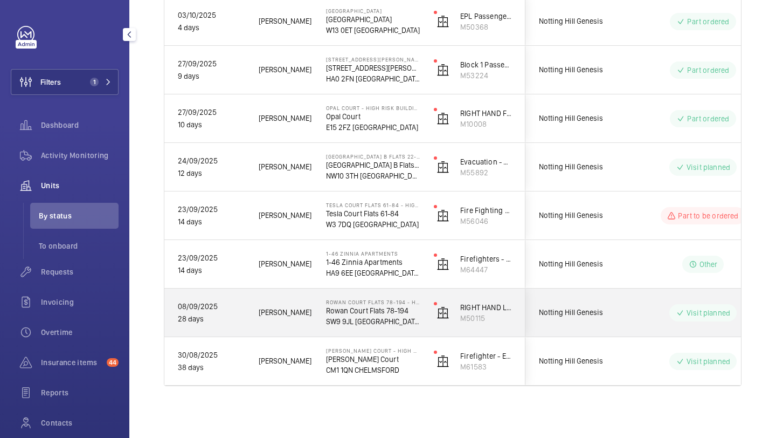
click at [626, 310] on div "Visit planned" at bounding box center [696, 312] width 147 height 39
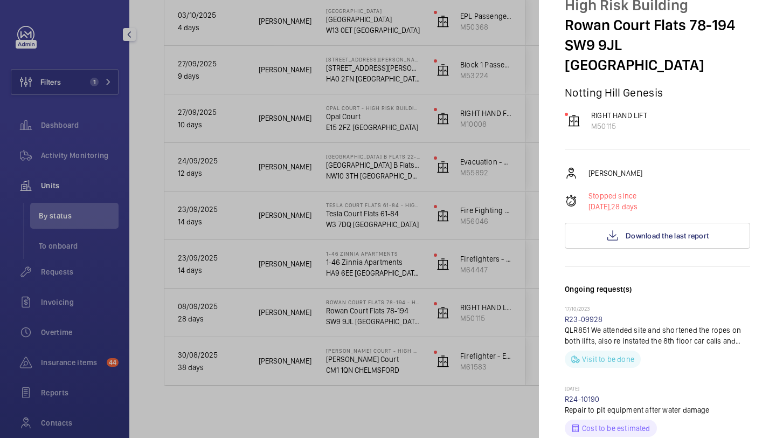
scroll to position [26, 0]
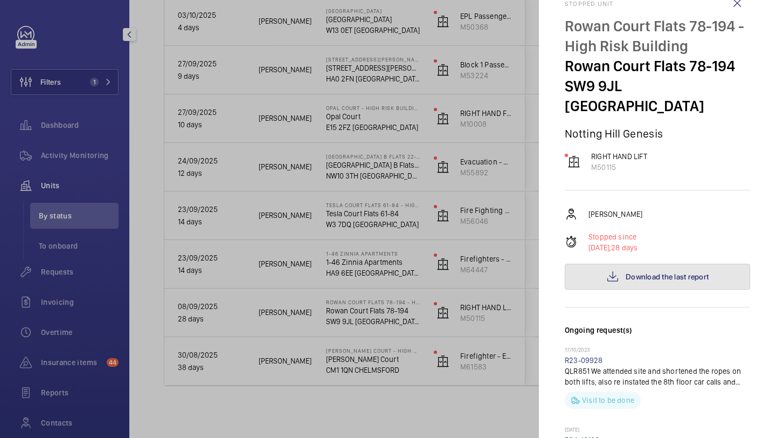
click at [620, 264] on button "Download the last report" at bounding box center [657, 277] width 185 height 26
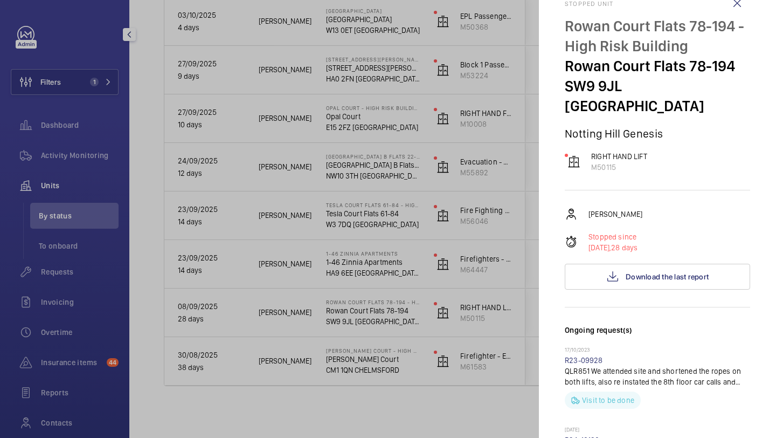
click at [425, 150] on div at bounding box center [388, 219] width 776 height 438
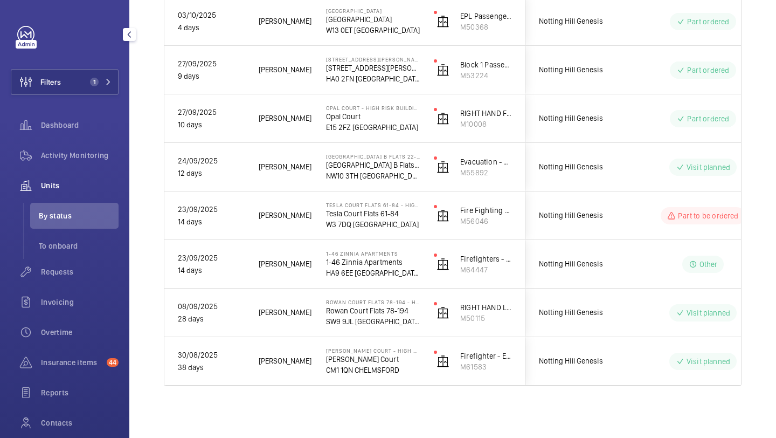
scroll to position [0, 0]
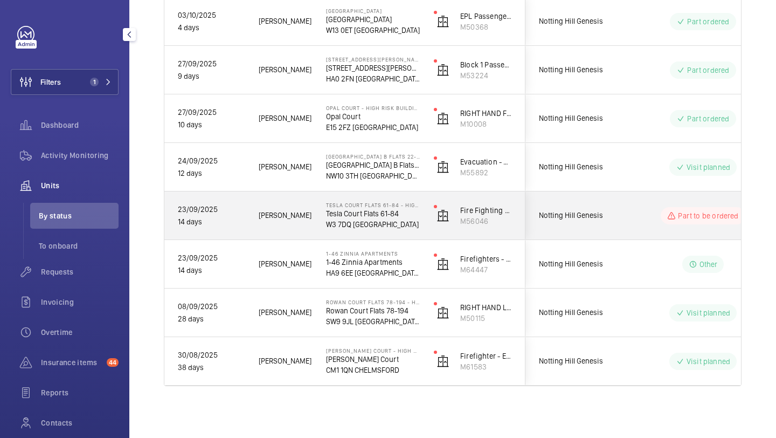
click at [591, 228] on div "Notting Hill Genesis" at bounding box center [574, 215] width 96 height 34
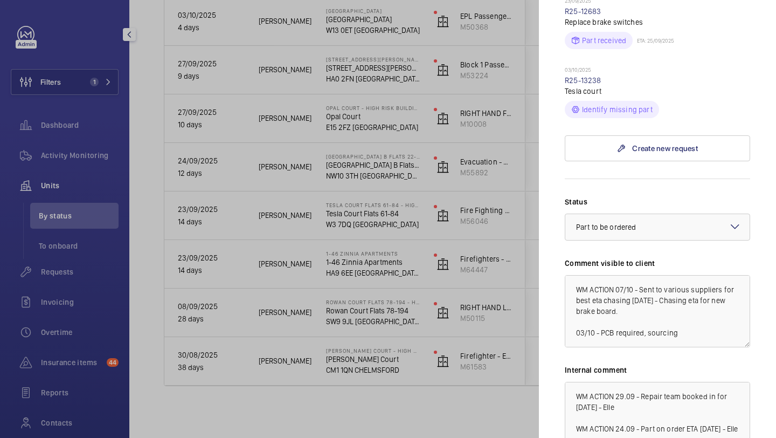
scroll to position [508, 0]
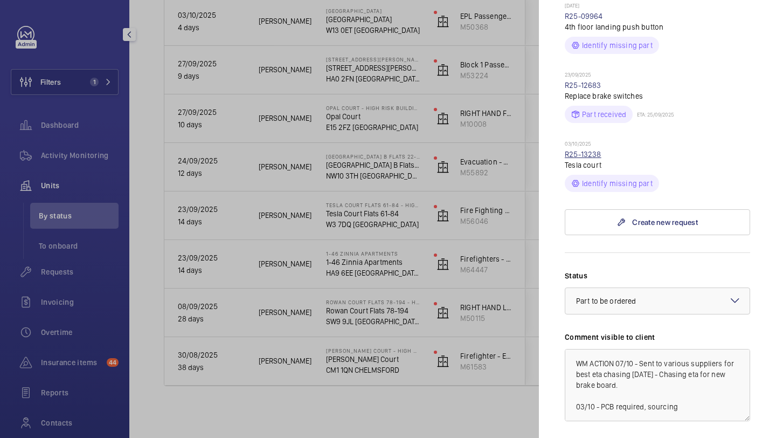
drag, startPoint x: 601, startPoint y: 133, endPoint x: 564, endPoint y: 133, distance: 37.2
click at [563, 133] on mat-sidenav "Stopped unit Tesla Court Flats 61-84 - High Risk Building Tesla Court Flats 61-…" at bounding box center [657, 219] width 237 height 438
copy link "R25-13238"
click at [481, 130] on div at bounding box center [388, 219] width 776 height 438
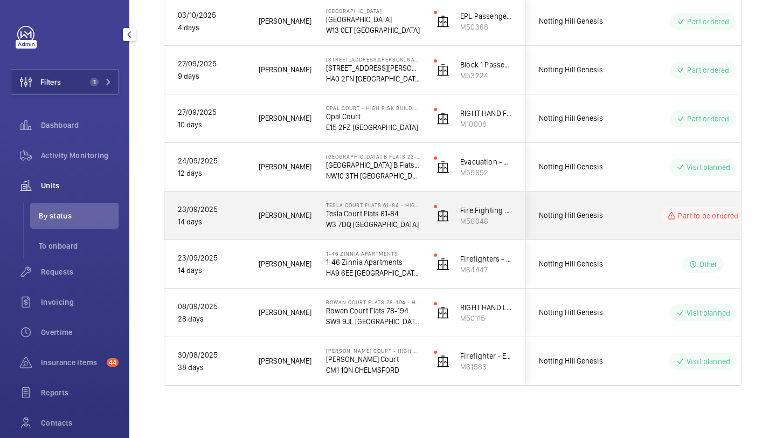
click at [607, 226] on div "Notting Hill Genesis" at bounding box center [574, 215] width 96 height 34
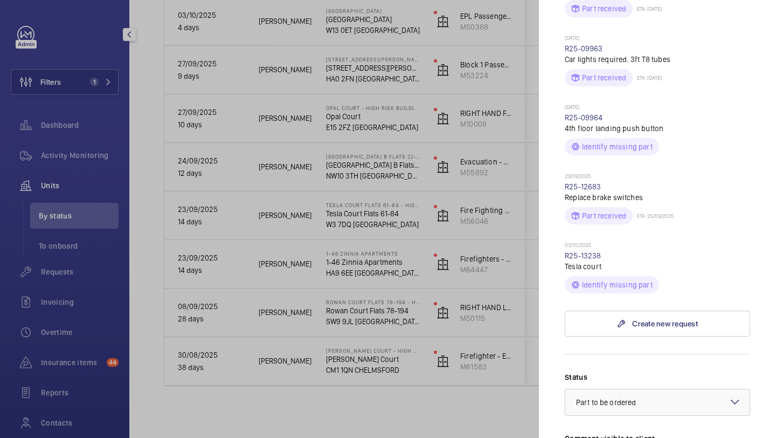
scroll to position [277, 0]
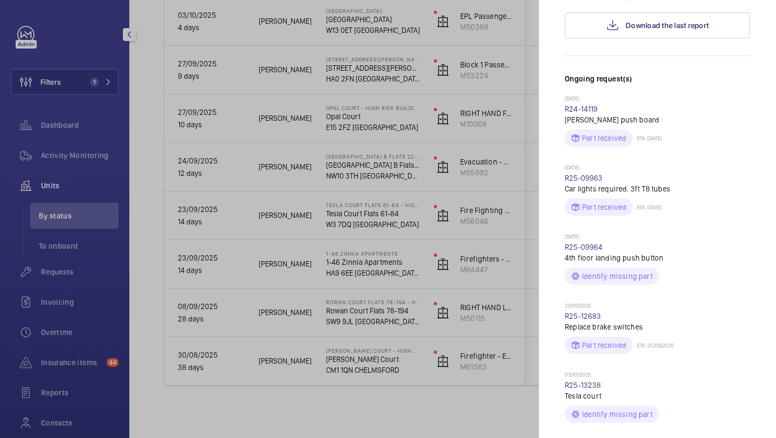
click at [477, 398] on div at bounding box center [388, 219] width 776 height 438
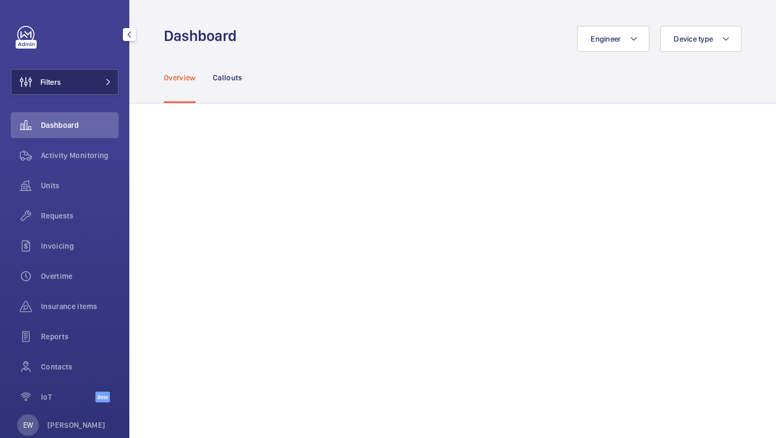
click at [91, 81] on button "Filters" at bounding box center [65, 82] width 108 height 26
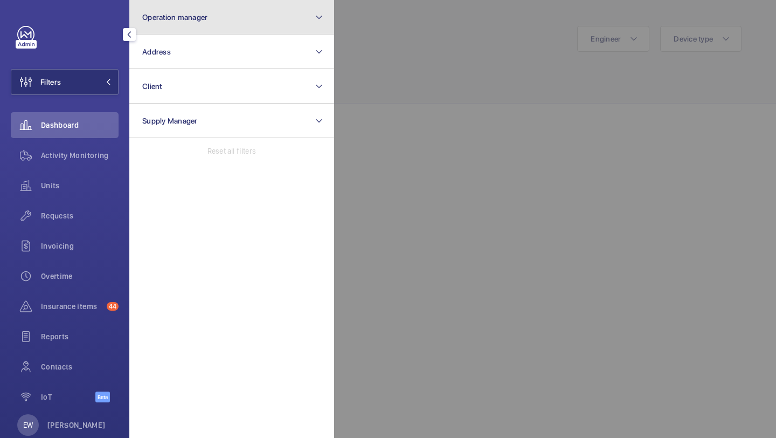
click at [182, 28] on button "Operation manager" at bounding box center [231, 17] width 205 height 34
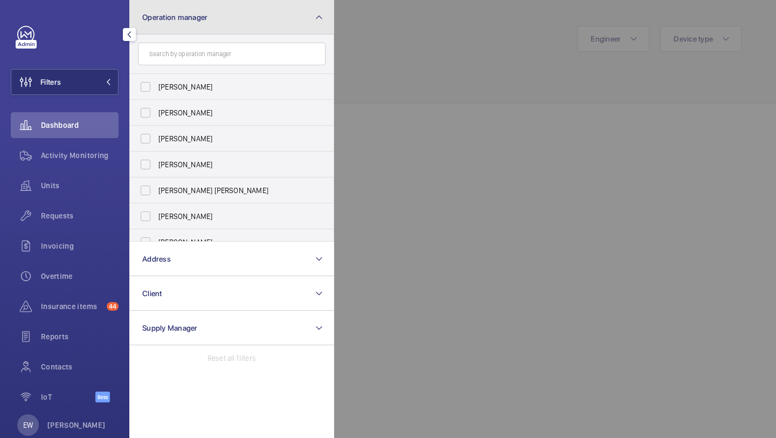
click at [179, 32] on button "Operation manager" at bounding box center [231, 17] width 205 height 34
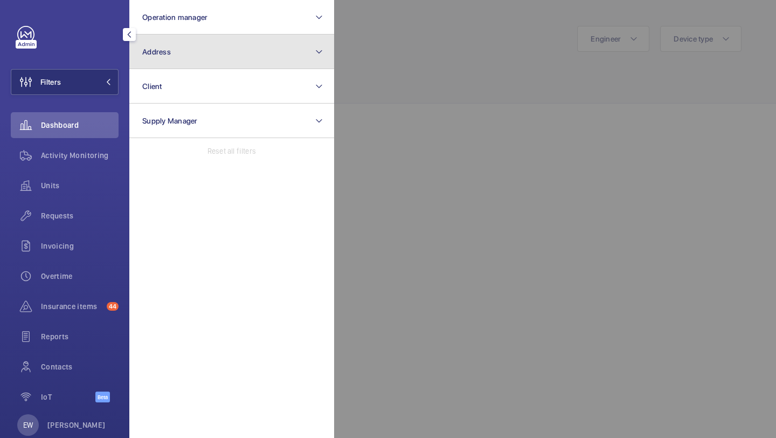
click at [180, 51] on button "Address" at bounding box center [231, 51] width 205 height 34
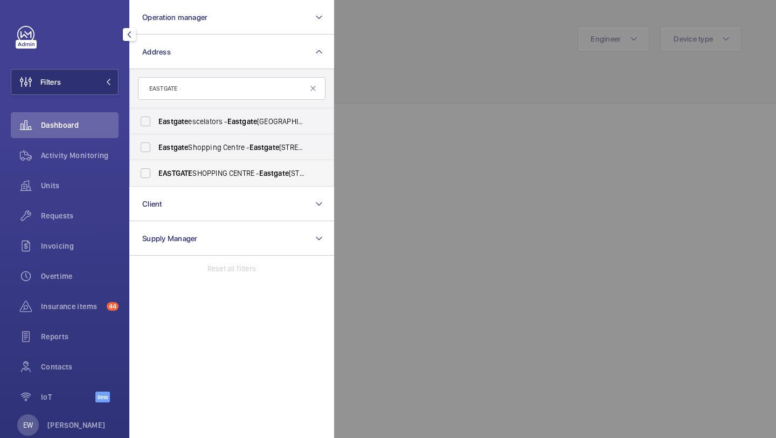
type input "EASTGATE"
click at [247, 169] on span "[GEOGRAPHIC_DATA] - [STREET_ADDRESS]" at bounding box center [232, 173] width 148 height 11
click at [156, 169] on input "[GEOGRAPHIC_DATA] - [STREET_ADDRESS]" at bounding box center [146, 173] width 22 height 22
checkbox input "true"
click at [78, 225] on div "Requests" at bounding box center [65, 216] width 108 height 26
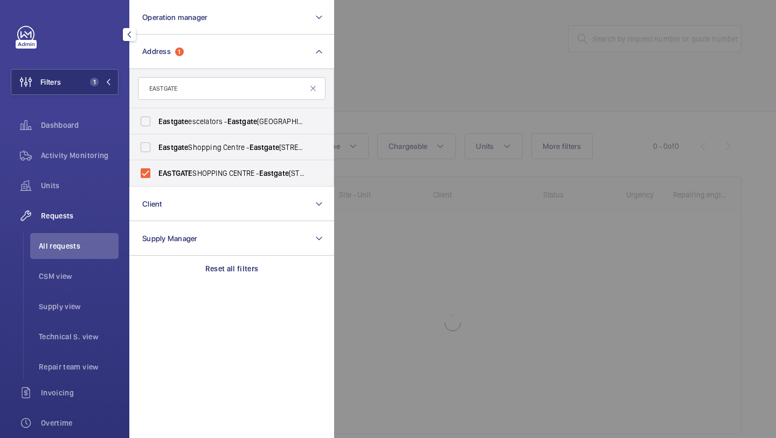
click at [460, 163] on div at bounding box center [722, 219] width 776 height 438
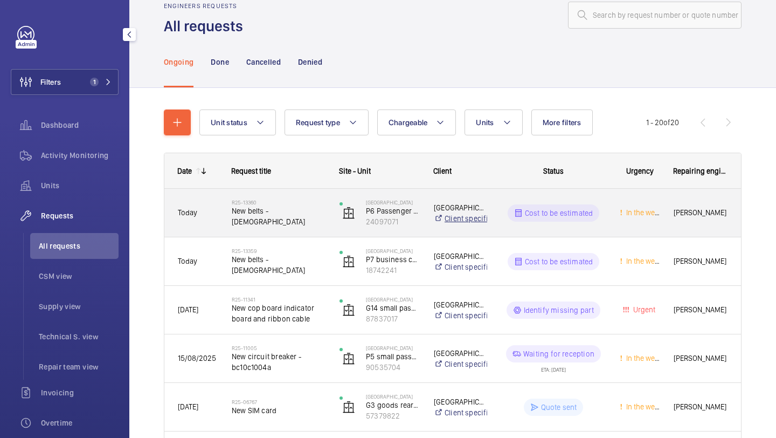
scroll to position [31, 0]
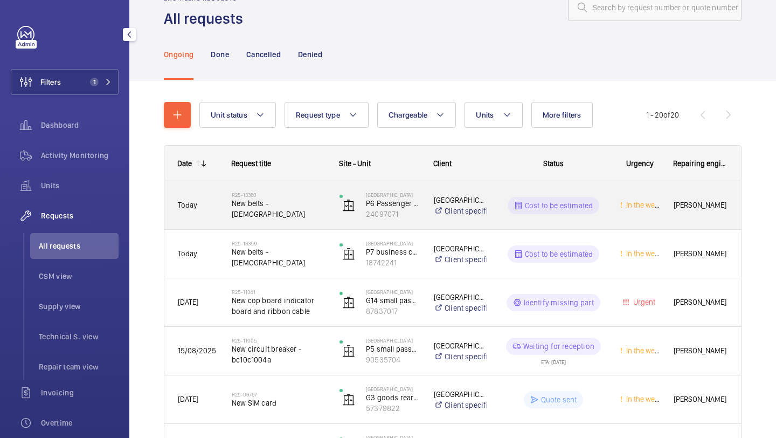
click at [280, 218] on div "R25-13360 New belts - [DEMOGRAPHIC_DATA]" at bounding box center [279, 205] width 94 height 31
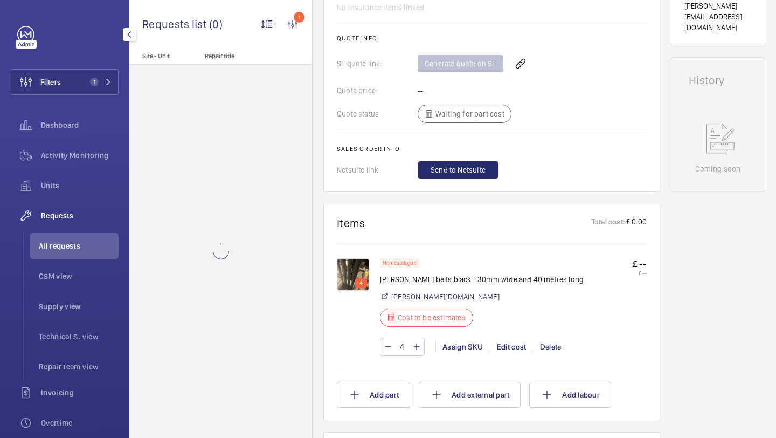
scroll to position [435, 0]
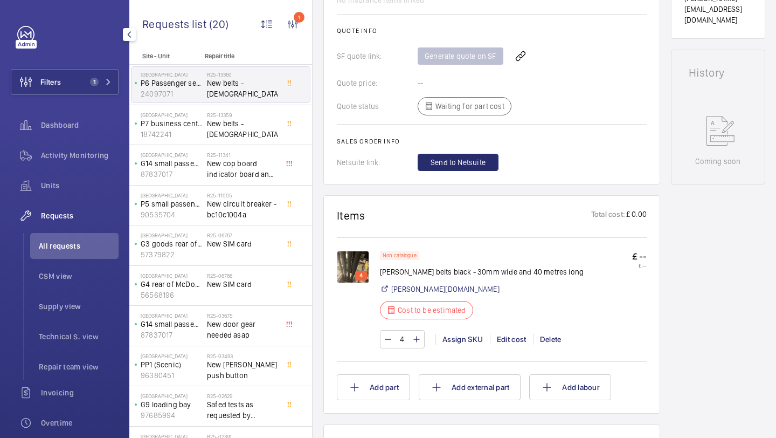
click at [364, 262] on img at bounding box center [353, 267] width 32 height 32
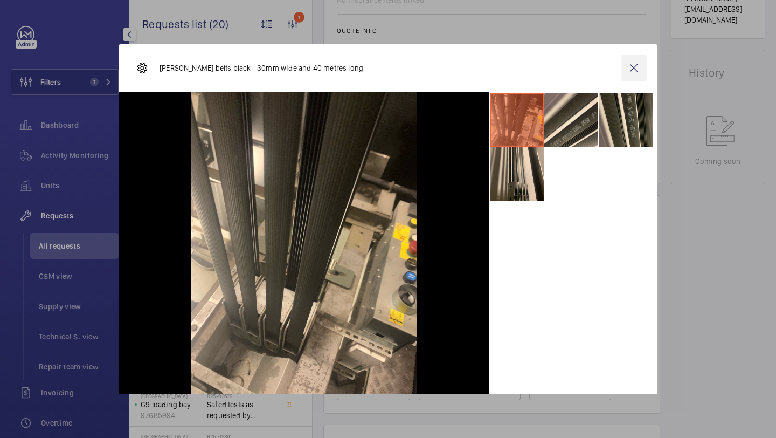
click at [635, 80] on wm-front-icon-button at bounding box center [634, 68] width 26 height 26
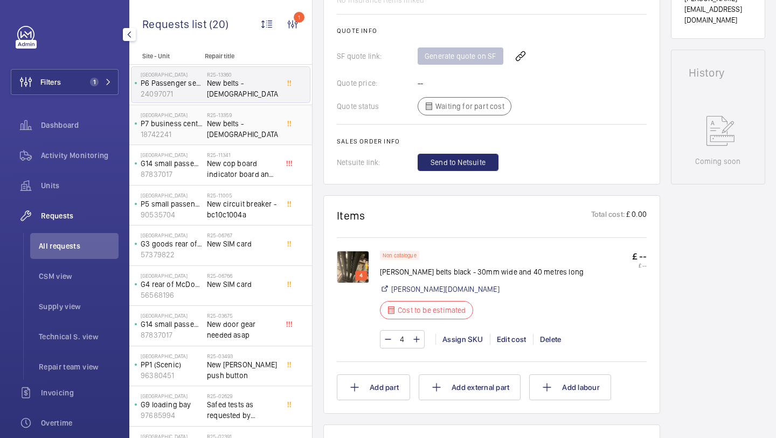
click at [245, 127] on span "New belts -[DEMOGRAPHIC_DATA]" at bounding box center [242, 129] width 71 height 22
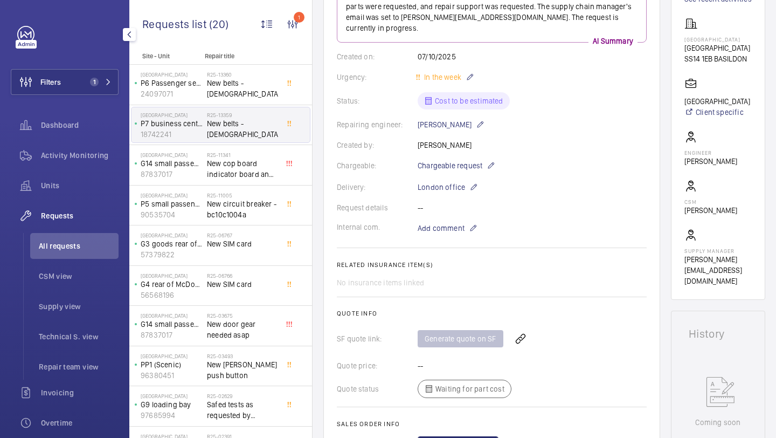
scroll to position [674, 0]
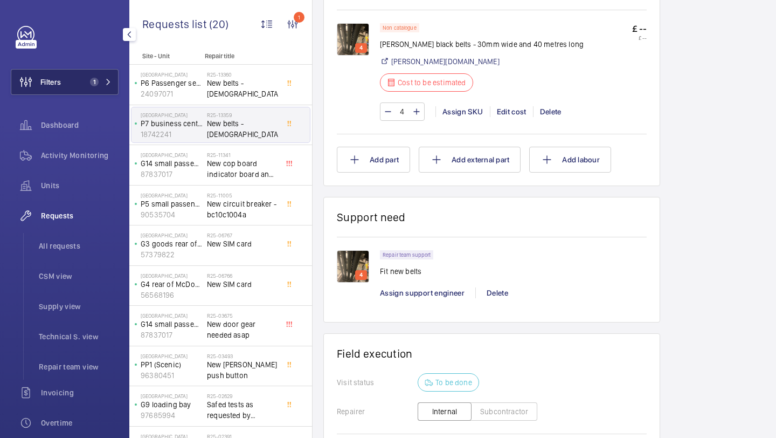
click at [75, 80] on button "Filters 1" at bounding box center [65, 82] width 108 height 26
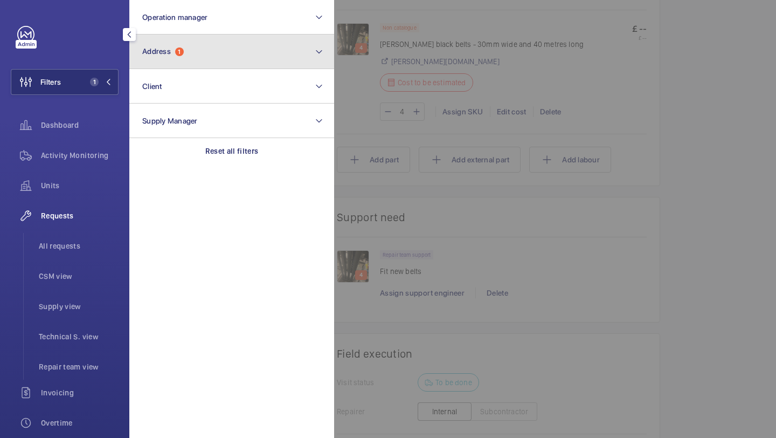
click at [186, 52] on button "Address 1" at bounding box center [231, 51] width 205 height 34
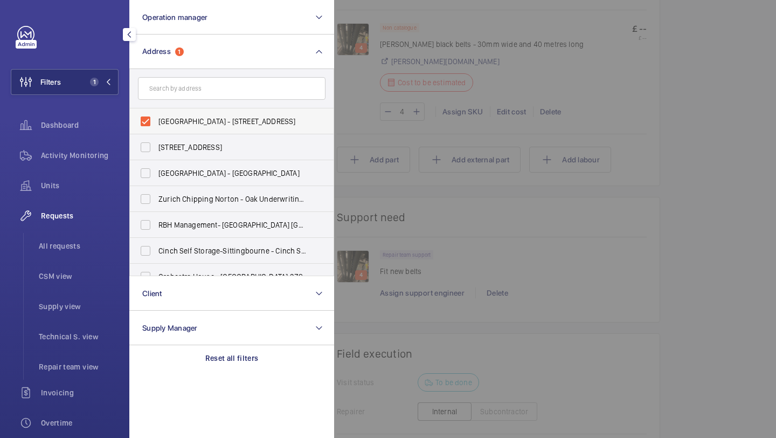
click at [195, 122] on span "[GEOGRAPHIC_DATA] - [STREET_ADDRESS]" at bounding box center [232, 121] width 148 height 11
click at [156, 122] on input "[GEOGRAPHIC_DATA] - [STREET_ADDRESS]" at bounding box center [146, 121] width 22 height 22
checkbox input "false"
click at [195, 89] on input "text" at bounding box center [232, 88] width 188 height 23
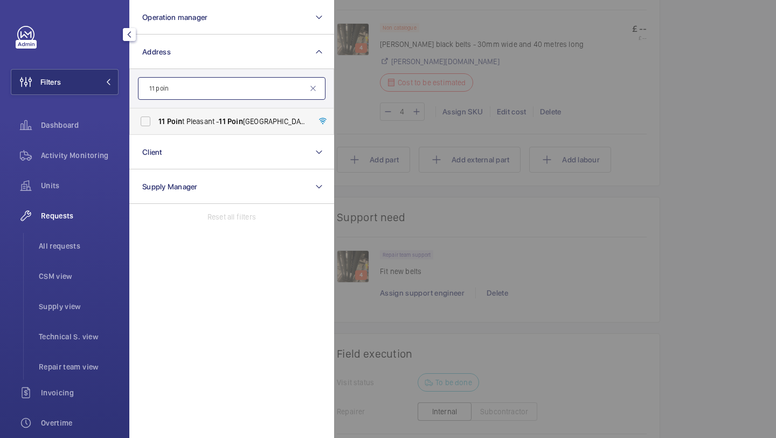
type input "11 poin"
click at [219, 114] on label "[STREET_ADDRESS]" at bounding box center [224, 121] width 188 height 26
click at [156, 114] on input "[STREET_ADDRESS]" at bounding box center [146, 121] width 22 height 22
checkbox input "true"
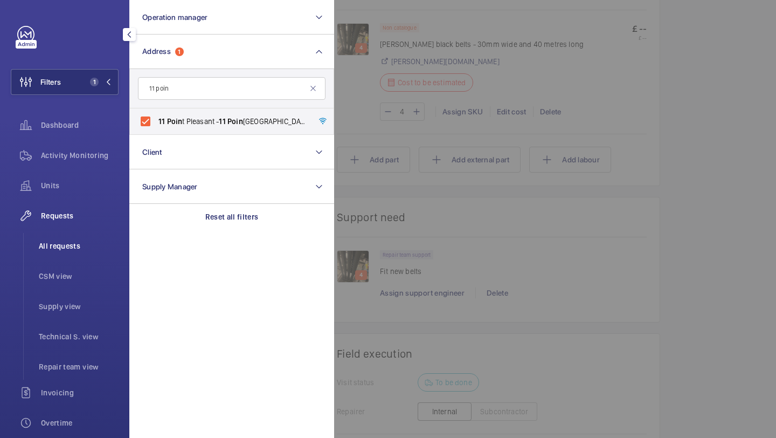
click at [86, 238] on li "All requests" at bounding box center [74, 246] width 88 height 26
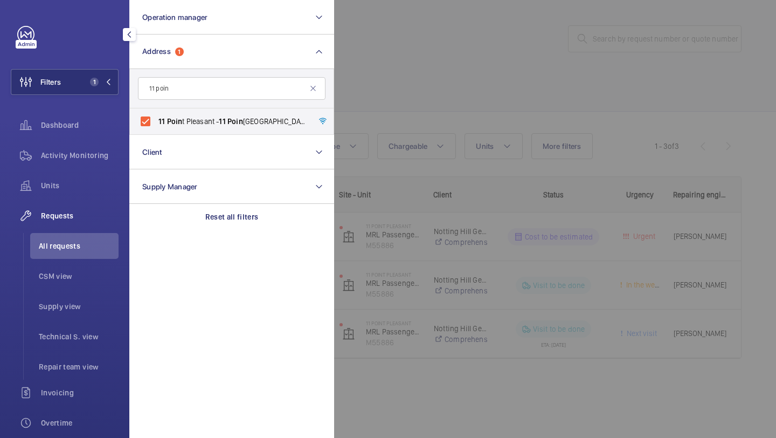
click at [463, 191] on div at bounding box center [722, 219] width 776 height 438
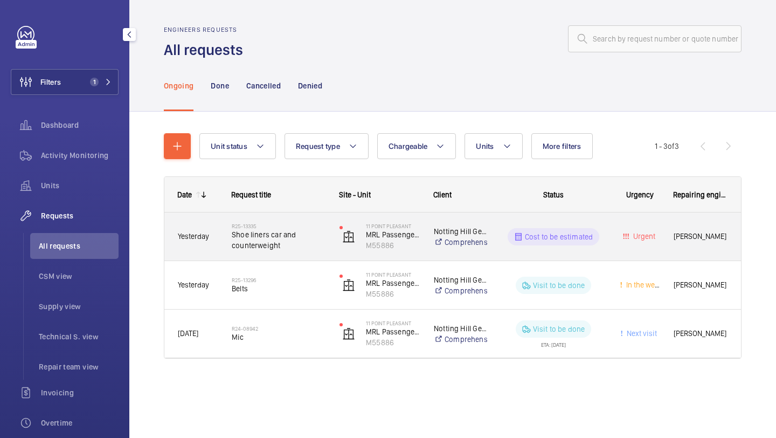
click at [292, 230] on span "Shoe liners car and counterweight" at bounding box center [279, 240] width 94 height 22
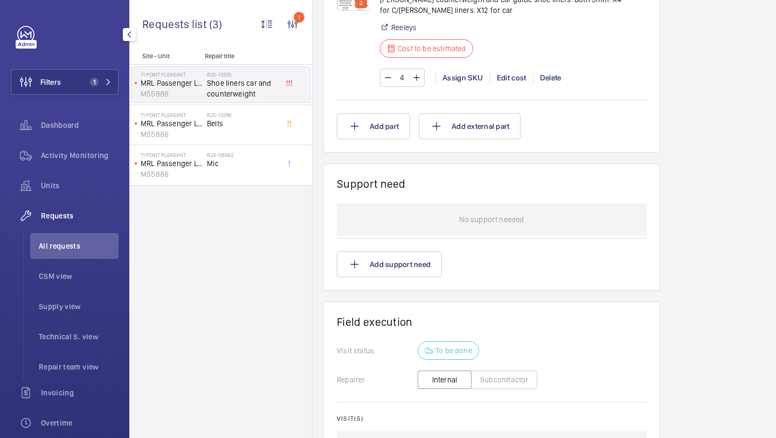
scroll to position [596, 0]
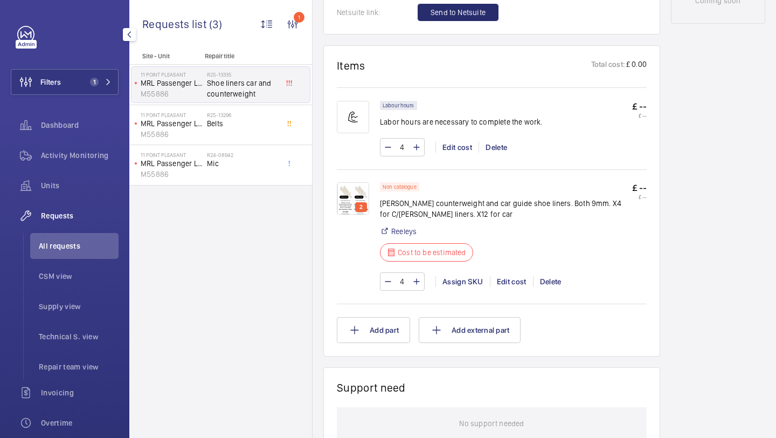
click at [488, 206] on p "[PERSON_NAME] counterweight and car guide shoe liners. Both 9mm. X4 for C/[PERS…" at bounding box center [506, 209] width 252 height 22
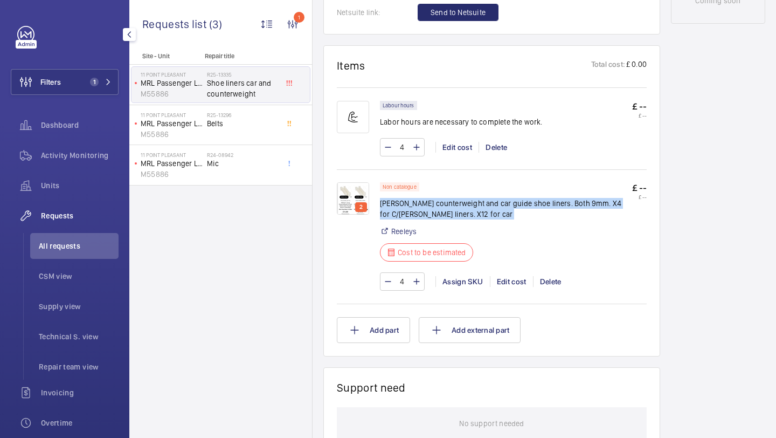
click at [488, 206] on p "[PERSON_NAME] counterweight and car guide shoe liners. Both 9mm. X4 for C/[PERS…" at bounding box center [506, 209] width 252 height 22
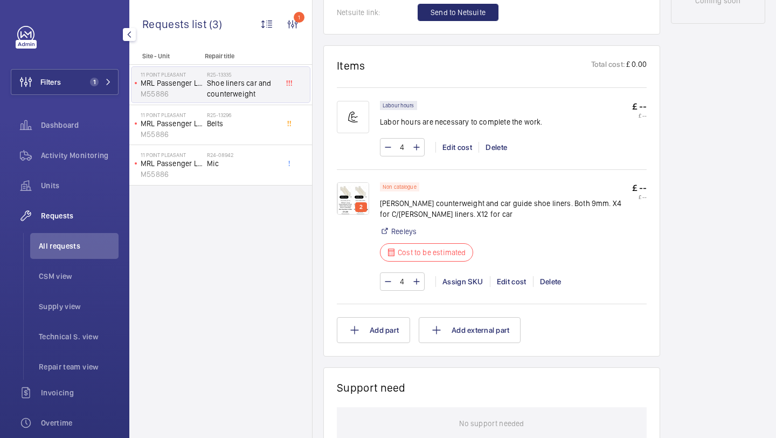
click at [494, 206] on p "[PERSON_NAME] counterweight and car guide shoe liners. Both 9mm. X4 for C/[PERS…" at bounding box center [506, 209] width 252 height 22
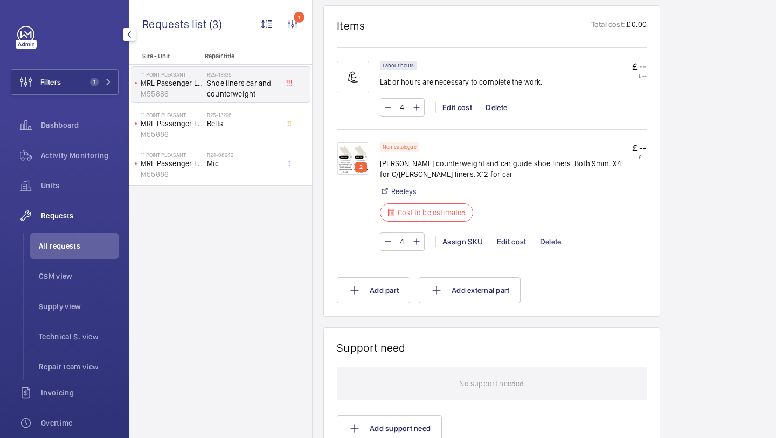
scroll to position [643, 0]
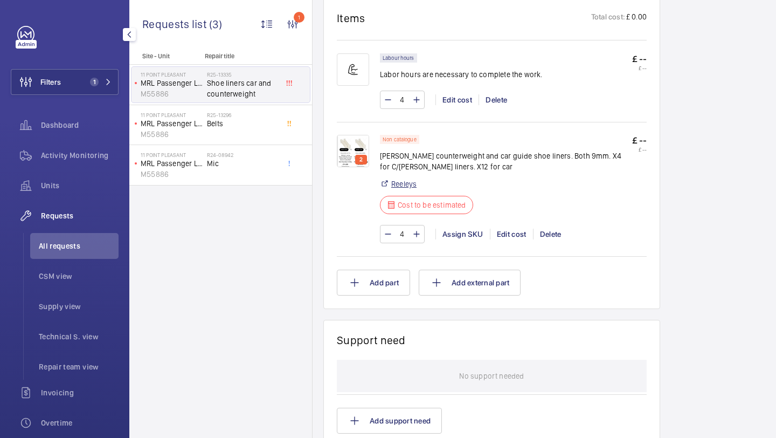
click at [403, 186] on link "Reeleys" at bounding box center [403, 183] width 25 height 11
click at [364, 151] on img at bounding box center [353, 151] width 32 height 32
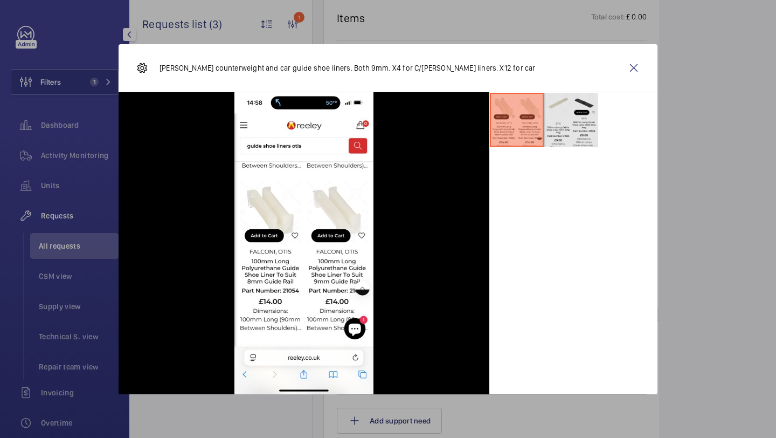
click at [579, 120] on li at bounding box center [571, 120] width 54 height 54
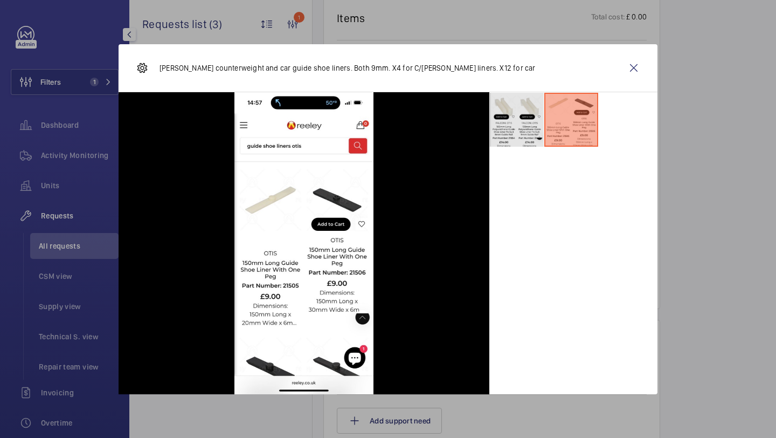
click at [526, 116] on li at bounding box center [517, 120] width 54 height 54
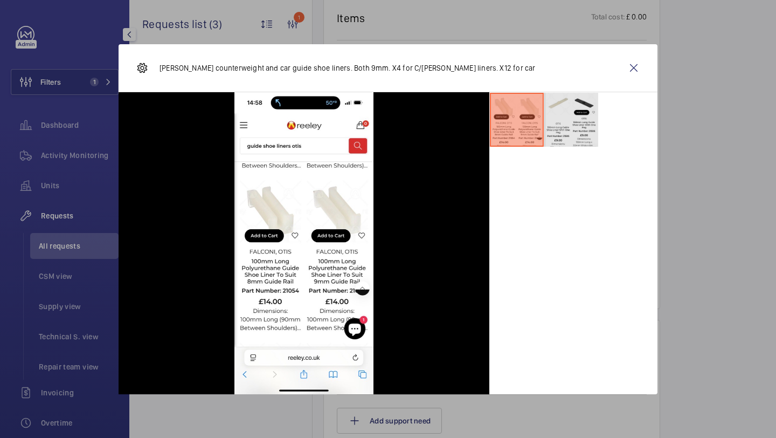
click at [579, 118] on li at bounding box center [571, 120] width 54 height 54
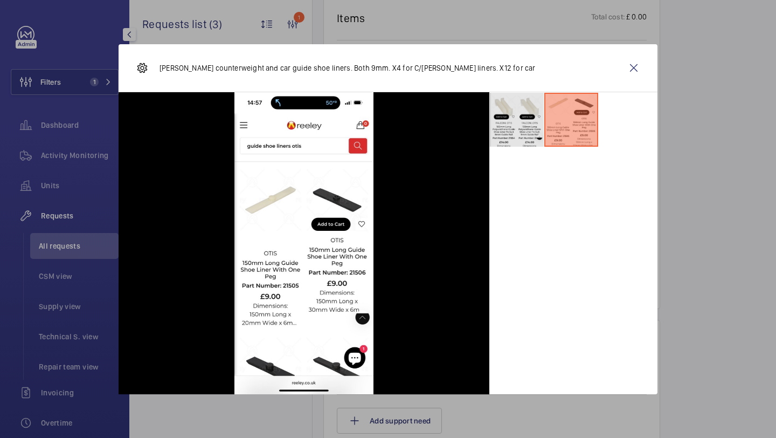
click at [518, 115] on li at bounding box center [517, 120] width 54 height 54
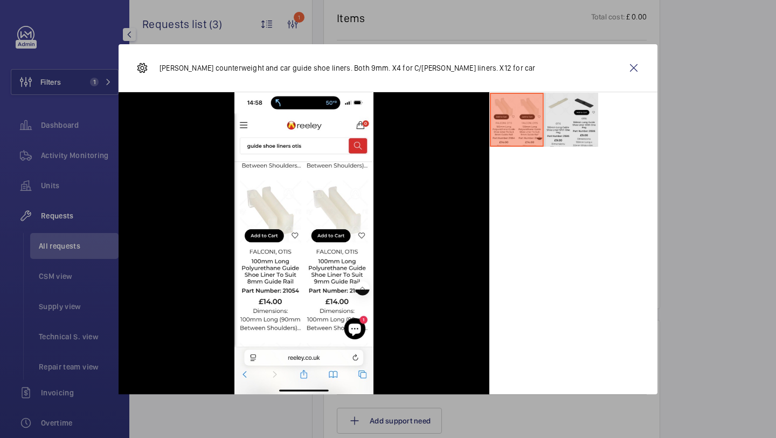
click at [552, 114] on li at bounding box center [571, 120] width 54 height 54
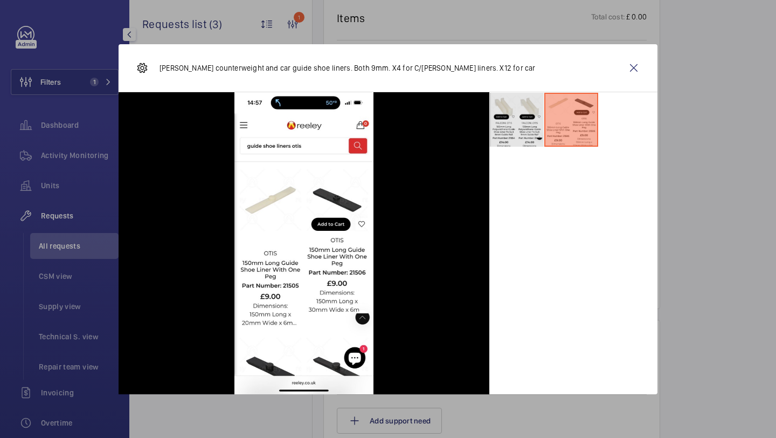
click at [528, 114] on li at bounding box center [517, 120] width 54 height 54
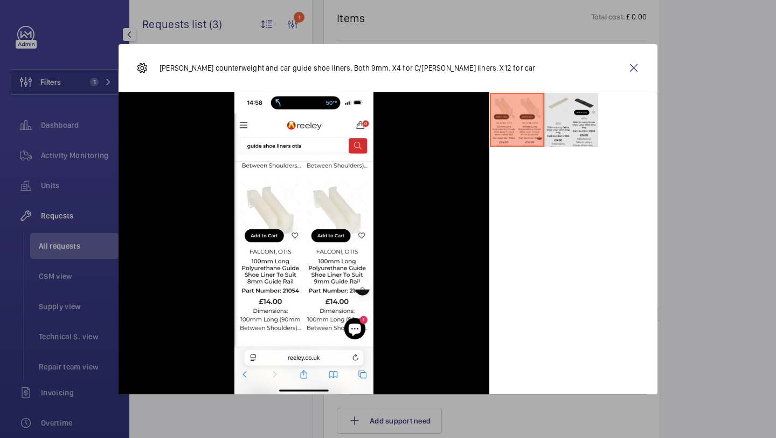
click at [553, 114] on li at bounding box center [571, 120] width 54 height 54
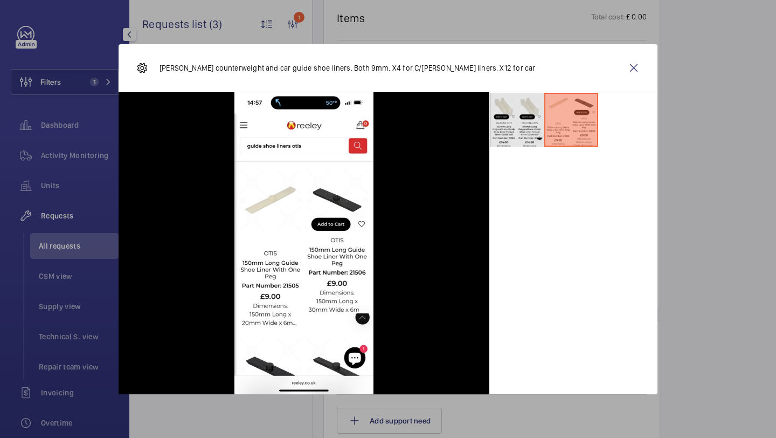
click at [509, 114] on li at bounding box center [517, 120] width 54 height 54
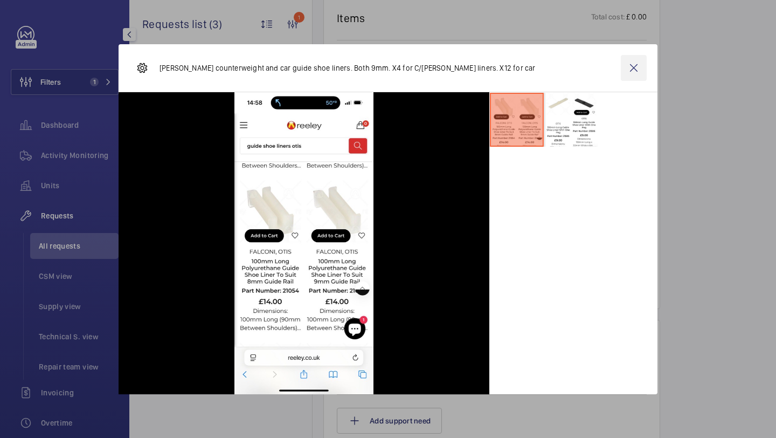
click at [626, 70] on wm-front-icon-button at bounding box center [634, 68] width 26 height 26
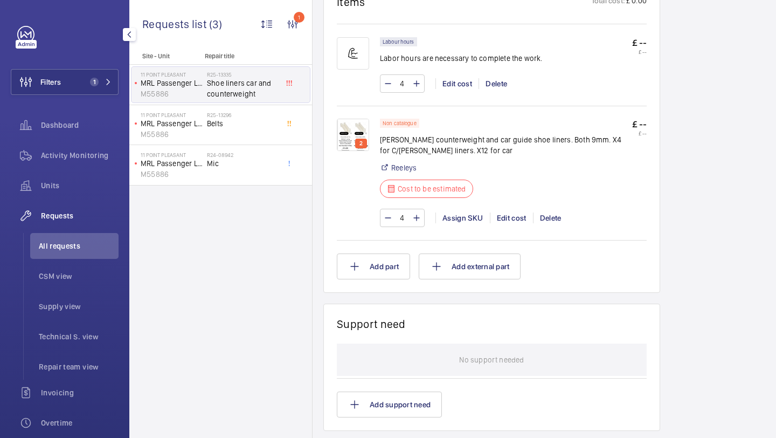
scroll to position [688, 0]
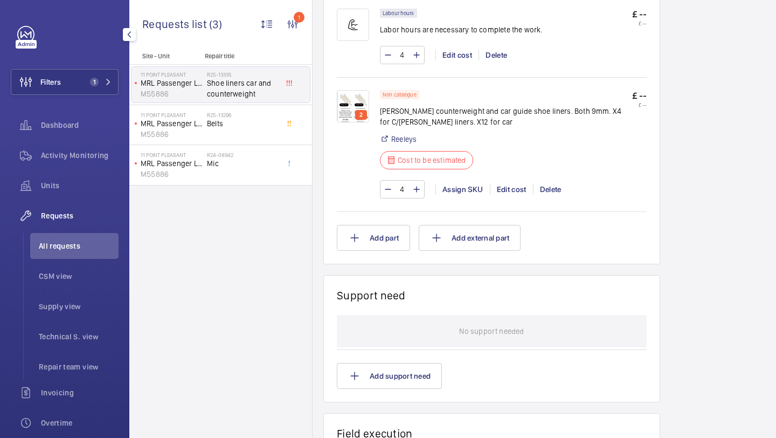
click at [353, 103] on img at bounding box center [353, 106] width 32 height 32
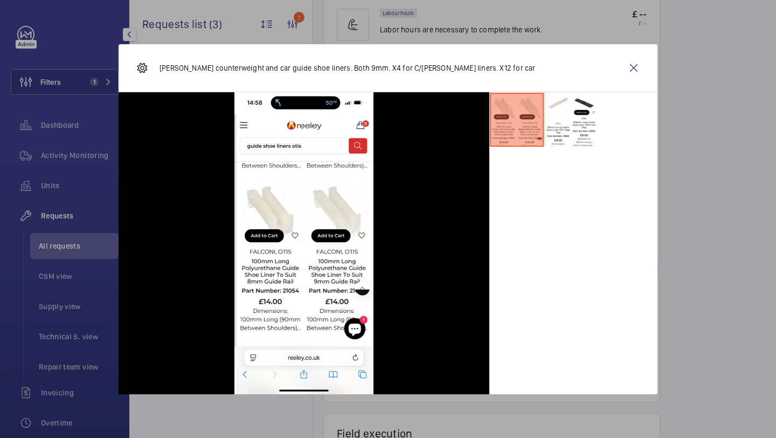
click at [618, 74] on div "[PERSON_NAME] counterweight and car guide shoe liners. Both 9mm. X4 for C/[PERS…" at bounding box center [388, 68] width 539 height 48
click at [642, 68] on wm-front-icon-button at bounding box center [634, 68] width 26 height 26
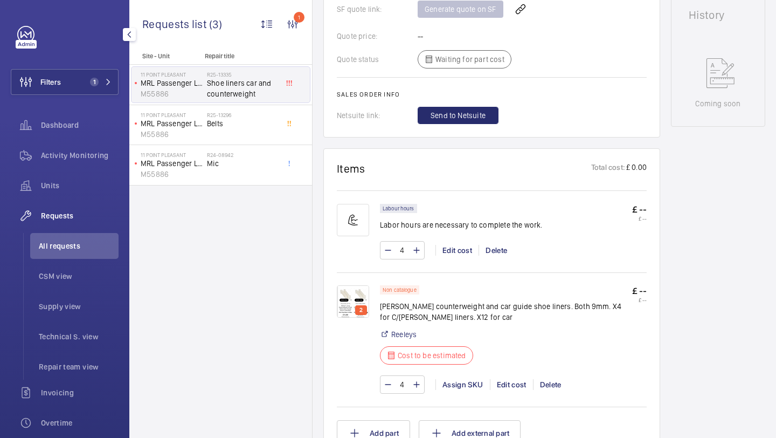
scroll to position [583, 0]
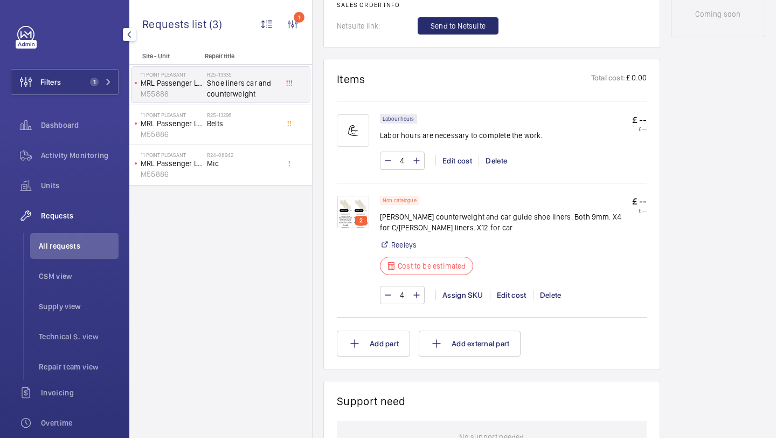
click at [354, 217] on img at bounding box center [353, 212] width 32 height 32
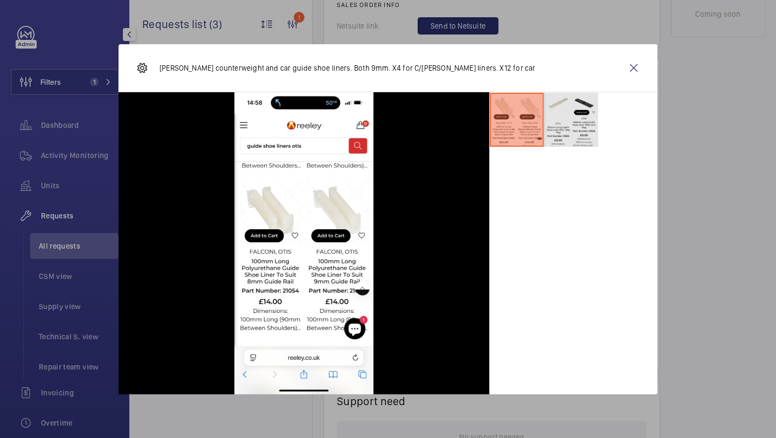
click at [570, 113] on li at bounding box center [571, 120] width 54 height 54
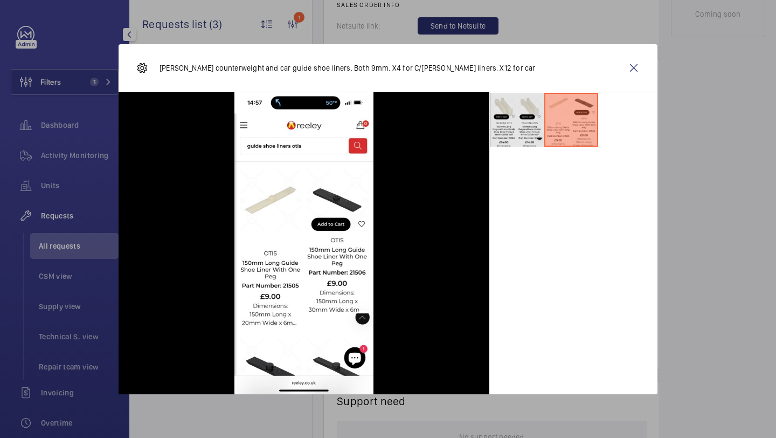
click at [528, 120] on li at bounding box center [517, 120] width 54 height 54
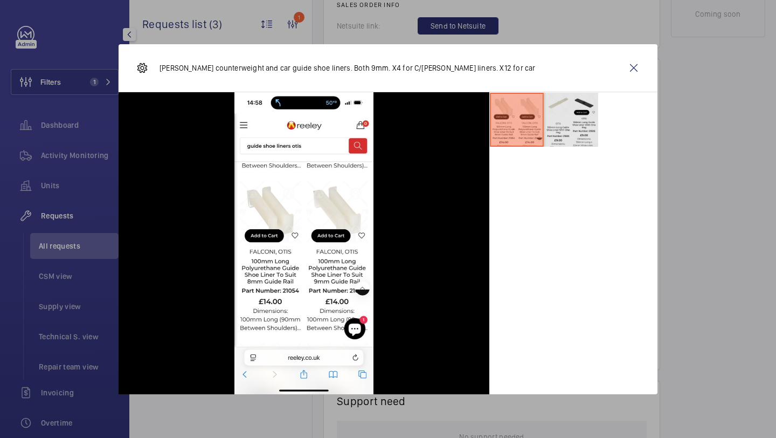
click at [567, 120] on li at bounding box center [571, 120] width 54 height 54
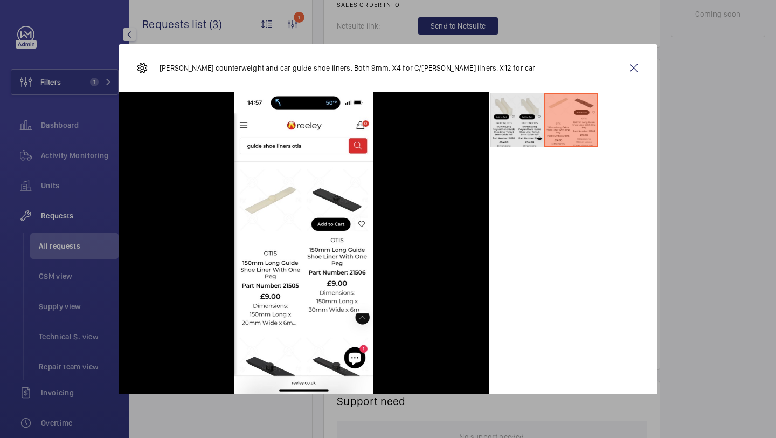
click at [519, 118] on li at bounding box center [517, 120] width 54 height 54
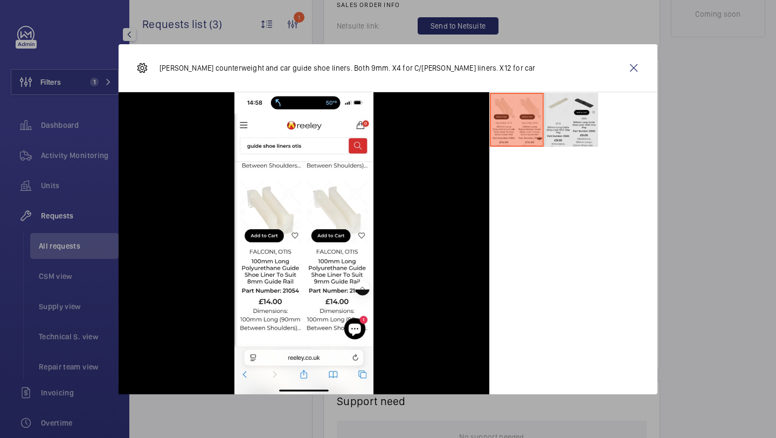
click at [569, 110] on li at bounding box center [571, 120] width 54 height 54
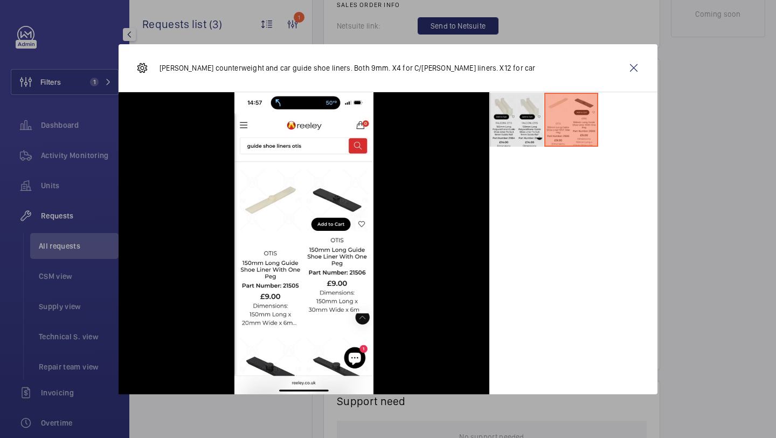
click at [515, 123] on li at bounding box center [517, 120] width 54 height 54
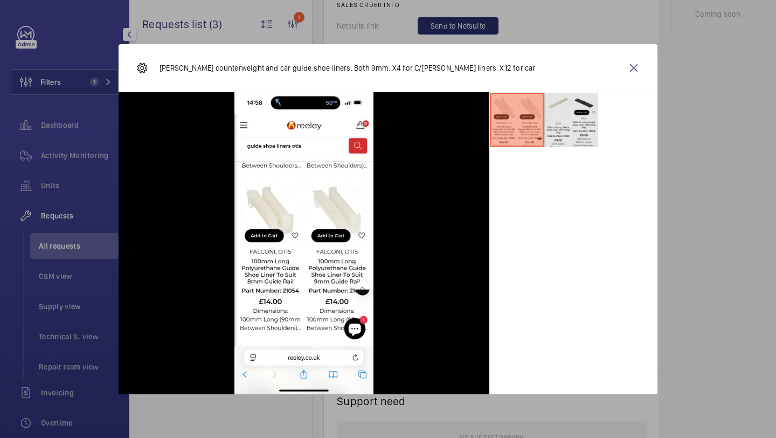
click at [580, 116] on li at bounding box center [571, 120] width 54 height 54
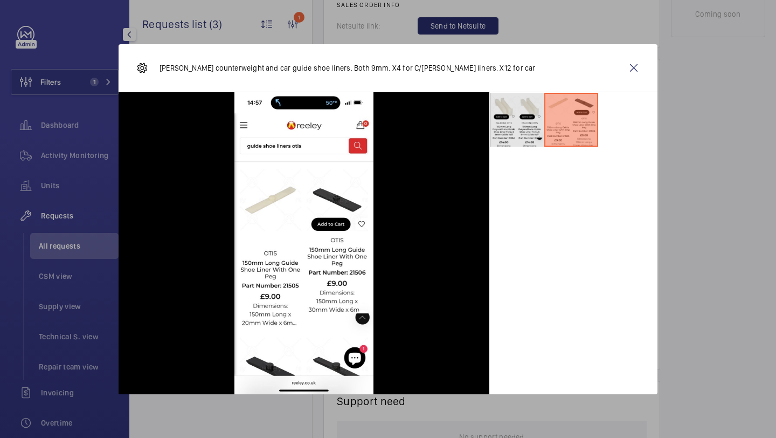
click at [535, 125] on li at bounding box center [517, 120] width 54 height 54
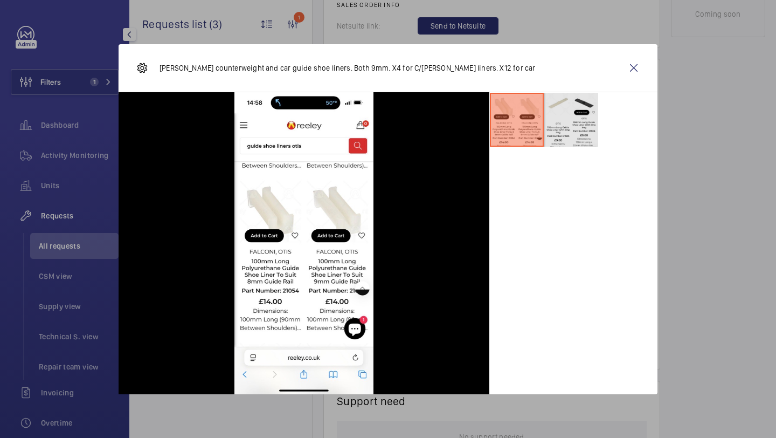
click at [562, 118] on li at bounding box center [571, 120] width 54 height 54
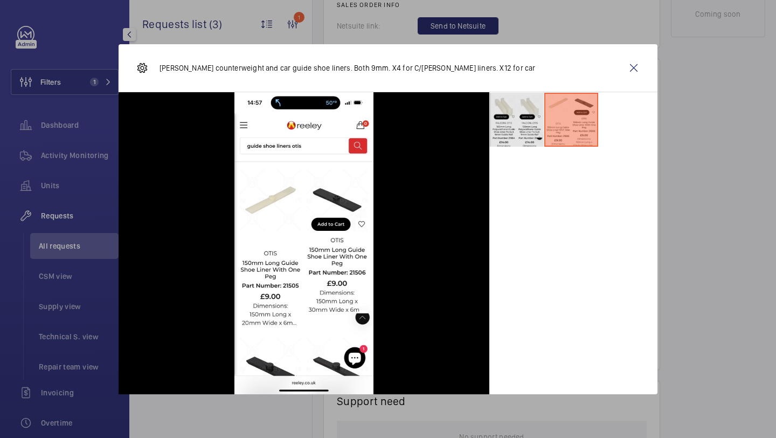
click at [527, 117] on li at bounding box center [517, 120] width 54 height 54
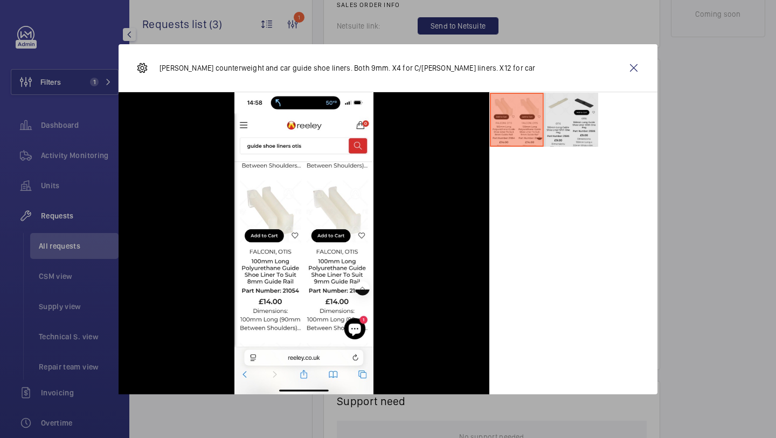
click at [561, 106] on li at bounding box center [571, 120] width 54 height 54
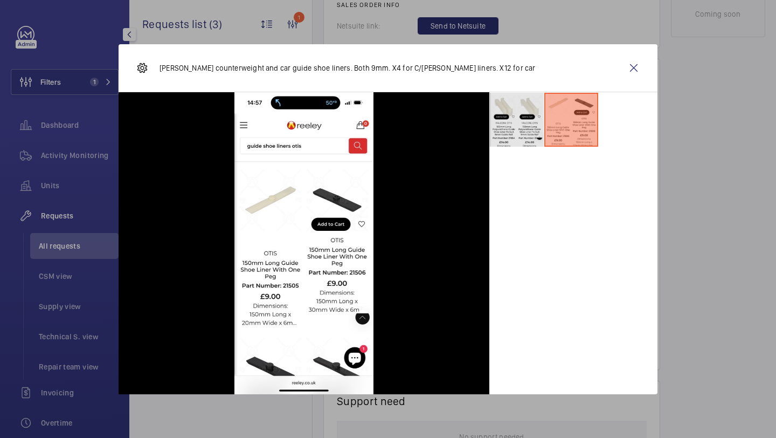
click at [519, 108] on li at bounding box center [517, 120] width 54 height 54
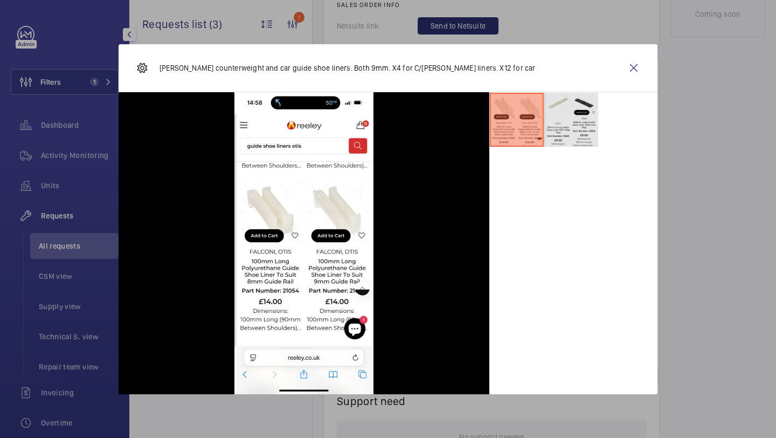
click at [576, 123] on li at bounding box center [571, 120] width 54 height 54
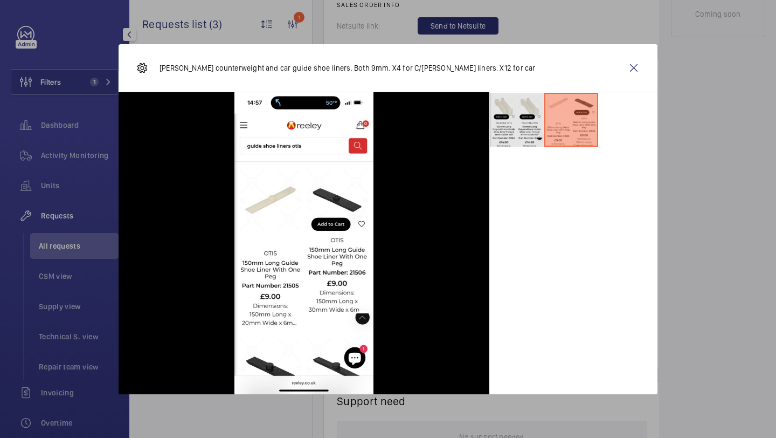
click at [495, 123] on li at bounding box center [517, 120] width 54 height 54
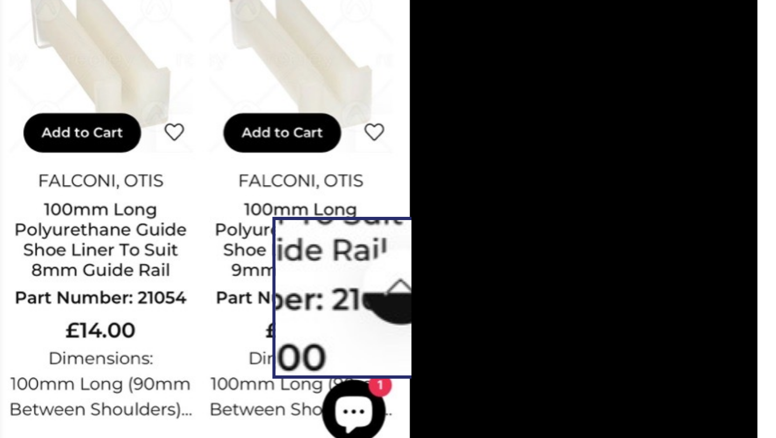
click at [356, 281] on img at bounding box center [304, 243] width 140 height 302
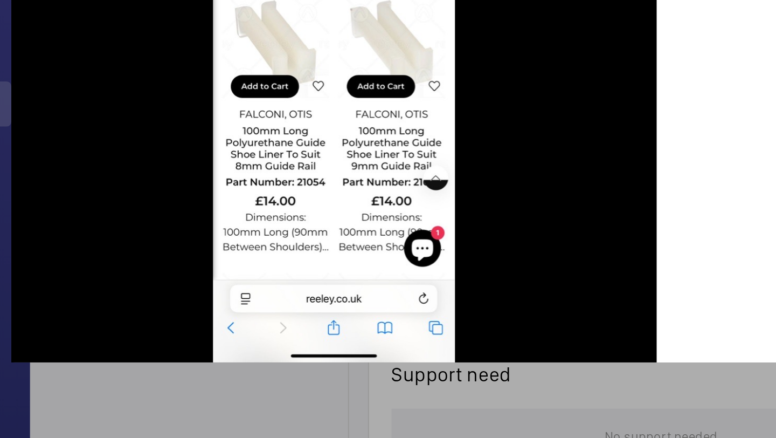
scroll to position [0, 0]
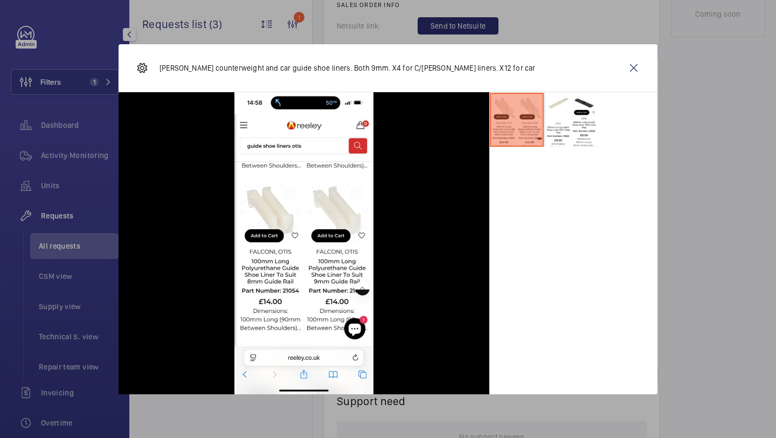
click at [649, 68] on div "[PERSON_NAME] counterweight and car guide shoe liners. Both 9mm. X4 for C/[PERS…" at bounding box center [388, 68] width 539 height 48
click at [634, 60] on wm-front-icon-button at bounding box center [634, 68] width 26 height 26
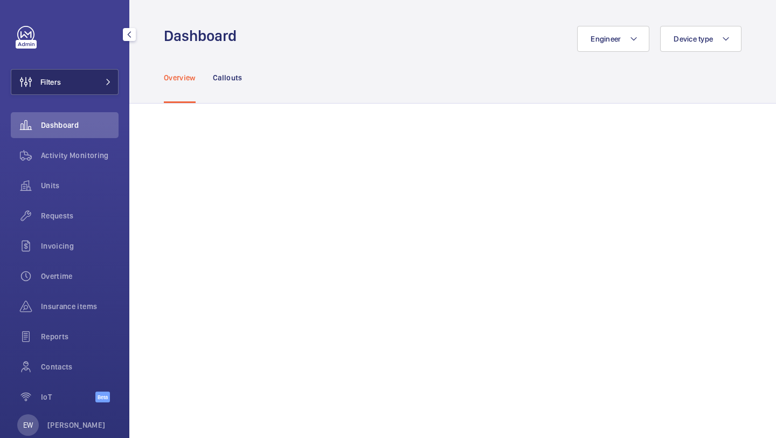
click at [81, 87] on button "Filters" at bounding box center [65, 82] width 108 height 26
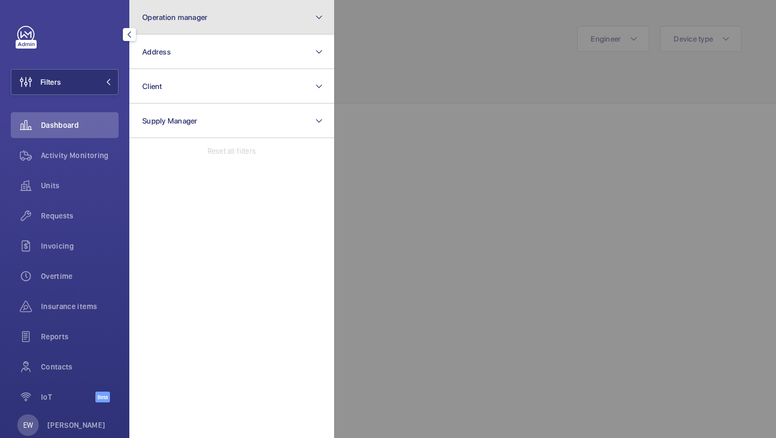
click at [181, 26] on button "Operation manager" at bounding box center [231, 17] width 205 height 34
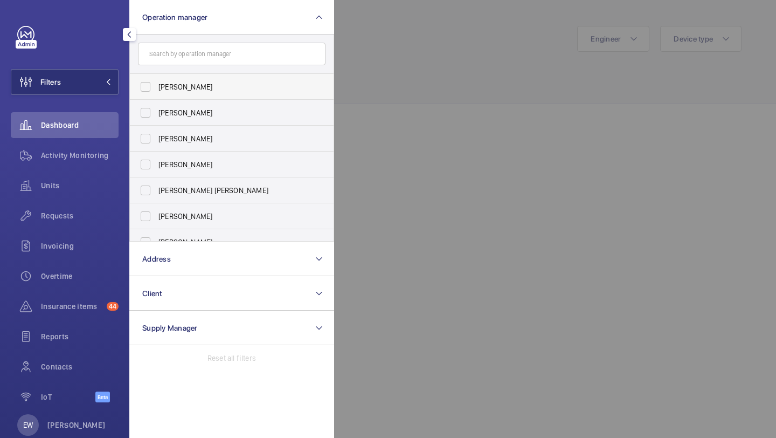
click at [179, 77] on label "[PERSON_NAME]" at bounding box center [224, 87] width 188 height 26
click at [156, 77] on input "[PERSON_NAME]" at bounding box center [146, 87] width 22 height 22
checkbox input "true"
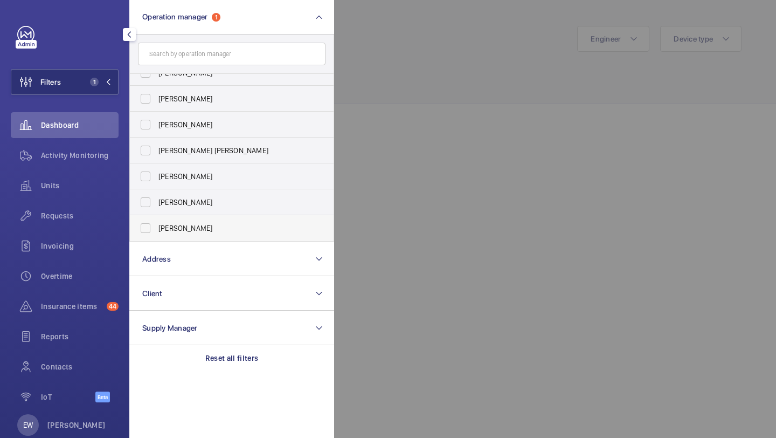
click at [177, 226] on span "[PERSON_NAME]" at bounding box center [232, 228] width 148 height 11
click at [156, 226] on input "[PERSON_NAME]" at bounding box center [146, 228] width 22 height 22
checkbox input "true"
click at [88, 187] on span "Units" at bounding box center [80, 185] width 78 height 11
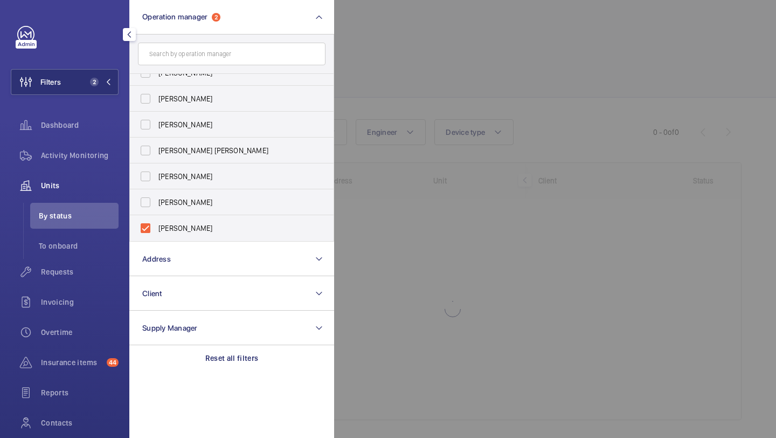
click at [458, 78] on div at bounding box center [722, 219] width 776 height 438
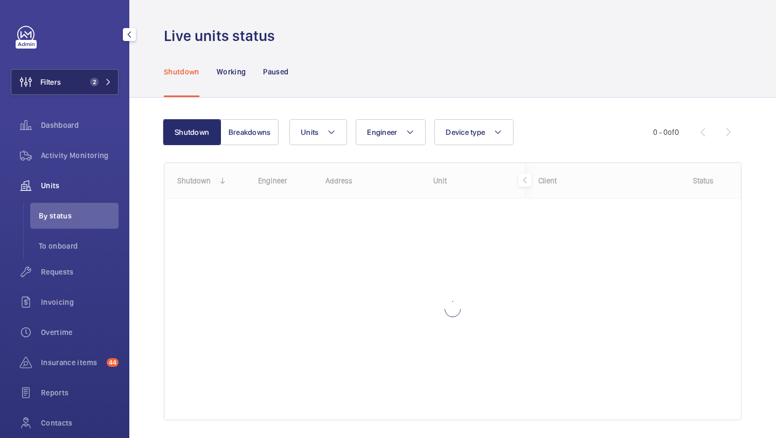
click at [103, 74] on button "Filters 2" at bounding box center [65, 82] width 108 height 26
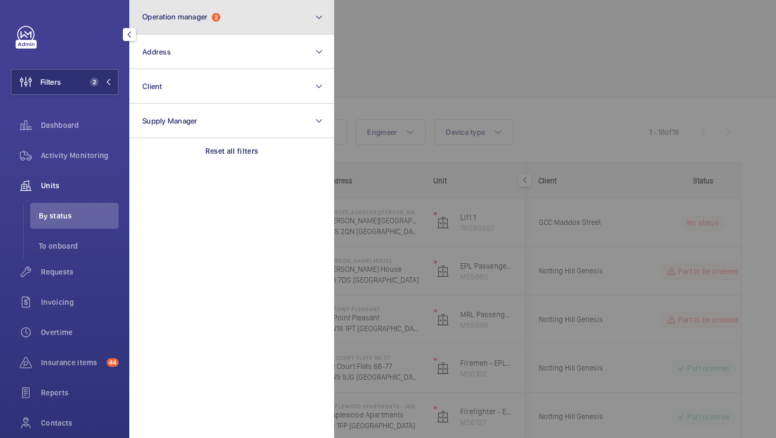
click at [192, 27] on button "Operation manager 2" at bounding box center [231, 17] width 205 height 34
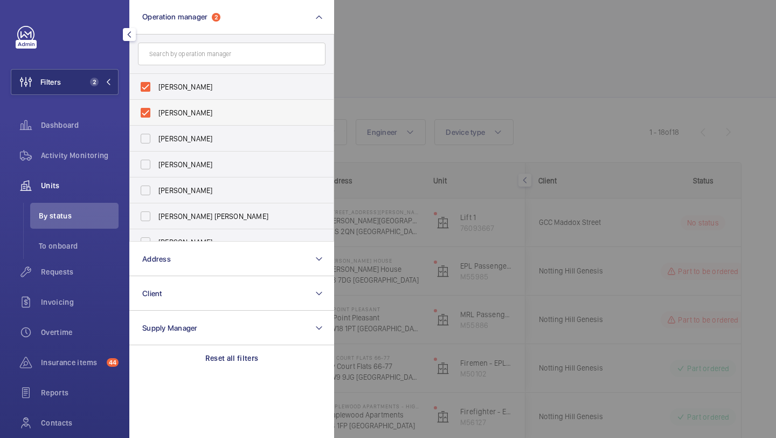
click at [204, 106] on label "[PERSON_NAME]" at bounding box center [224, 113] width 188 height 26
click at [156, 106] on input "[PERSON_NAME]" at bounding box center [146, 113] width 22 height 22
checkbox input "false"
click at [458, 64] on div at bounding box center [722, 219] width 776 height 438
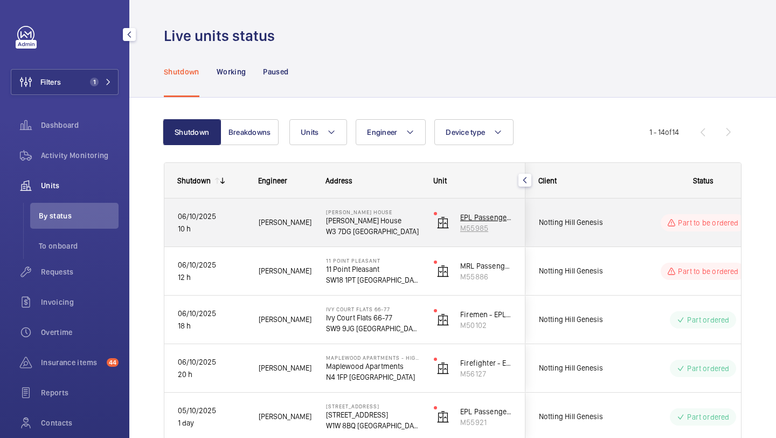
scroll to position [492, 0]
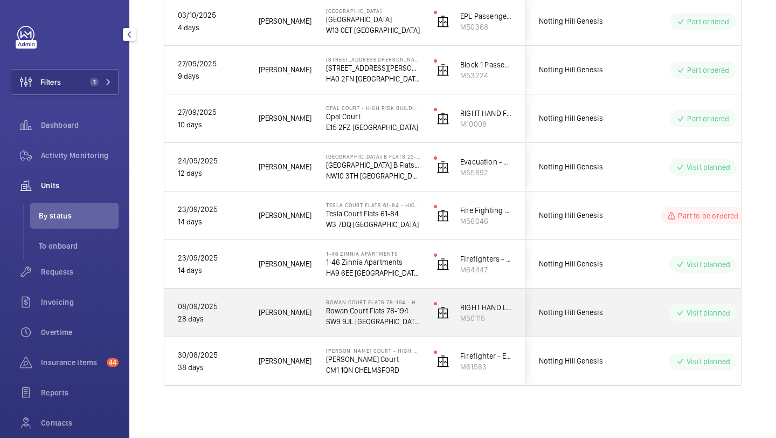
click at [612, 314] on span "Notting Hill Genesis" at bounding box center [580, 312] width 83 height 12
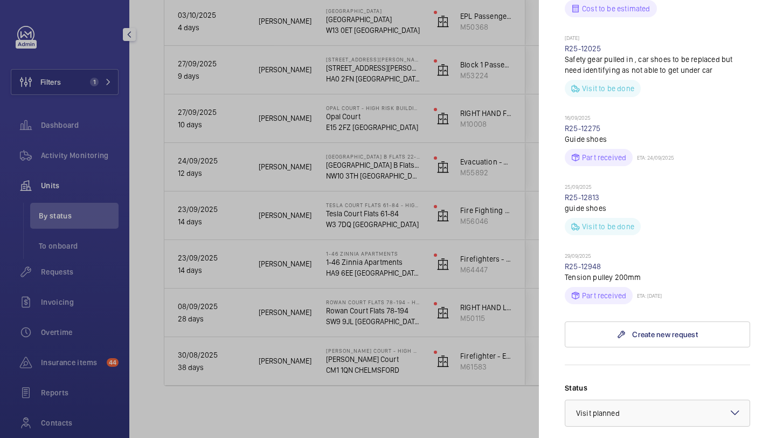
scroll to position [580, 0]
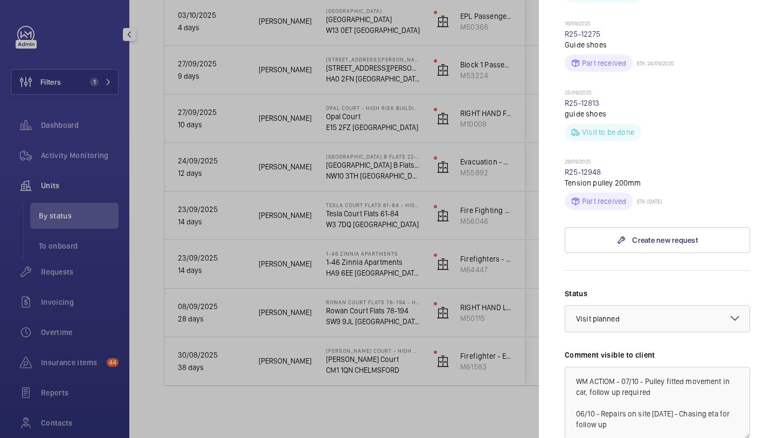
click at [518, 304] on div at bounding box center [388, 219] width 776 height 438
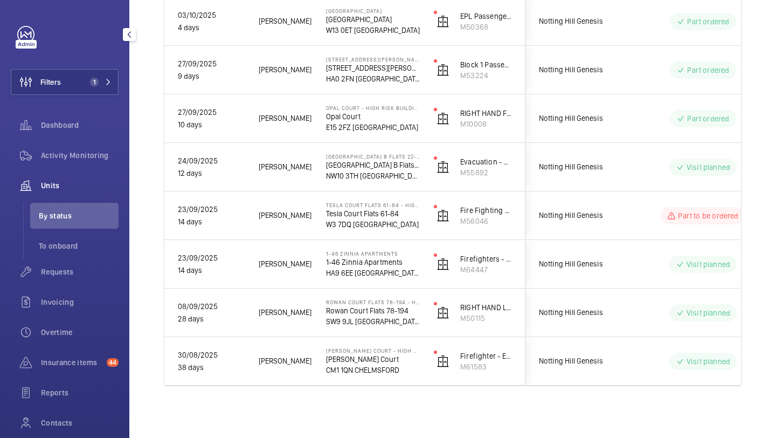
scroll to position [0, 0]
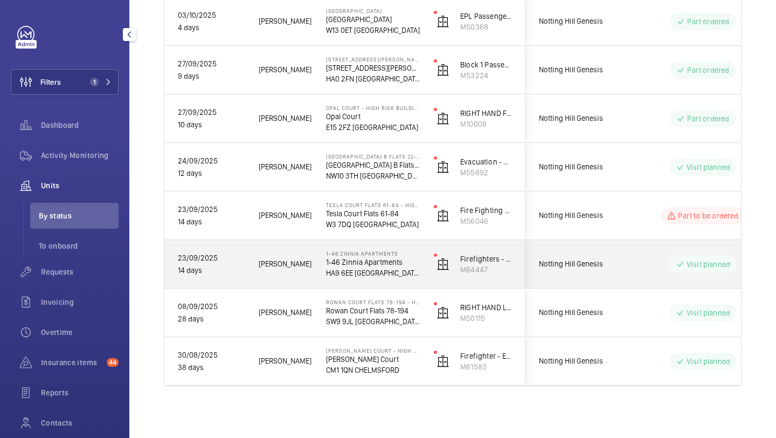
click at [565, 276] on div "Notting Hill Genesis" at bounding box center [574, 264] width 96 height 34
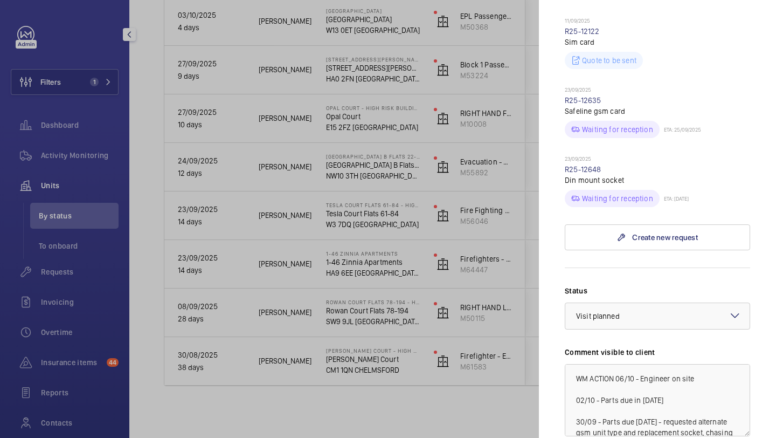
scroll to position [500, 0]
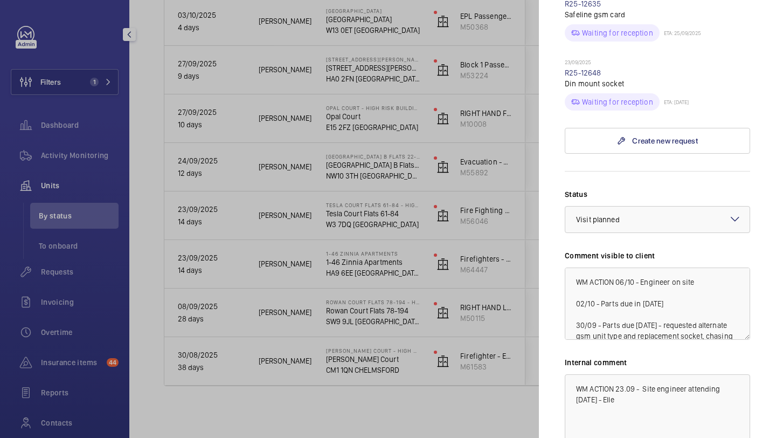
click at [533, 325] on div at bounding box center [388, 219] width 776 height 438
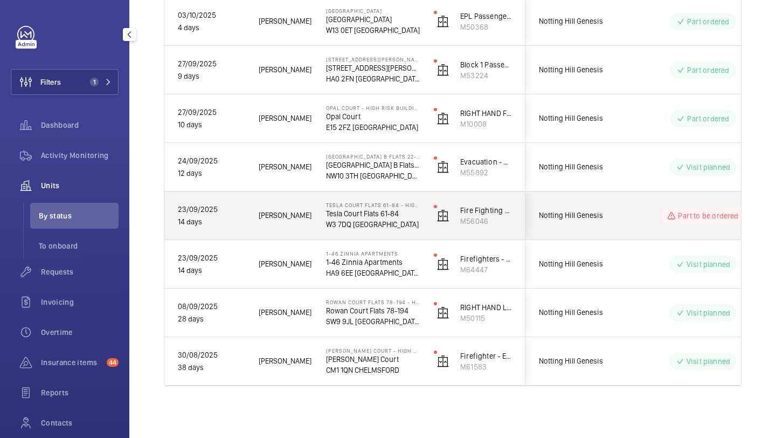
click at [599, 228] on div "Notting Hill Genesis" at bounding box center [574, 215] width 96 height 34
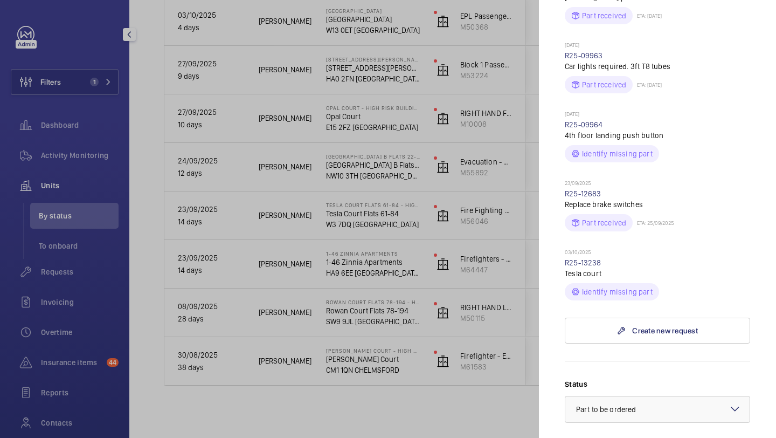
scroll to position [513, 0]
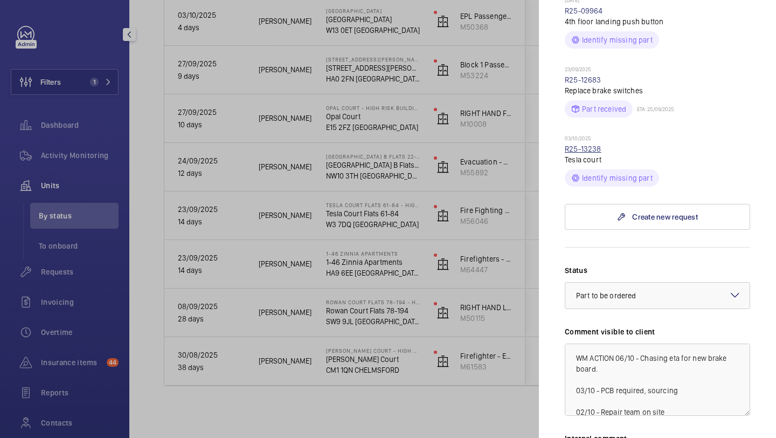
click at [587, 144] on link "R25-13238" at bounding box center [583, 148] width 37 height 9
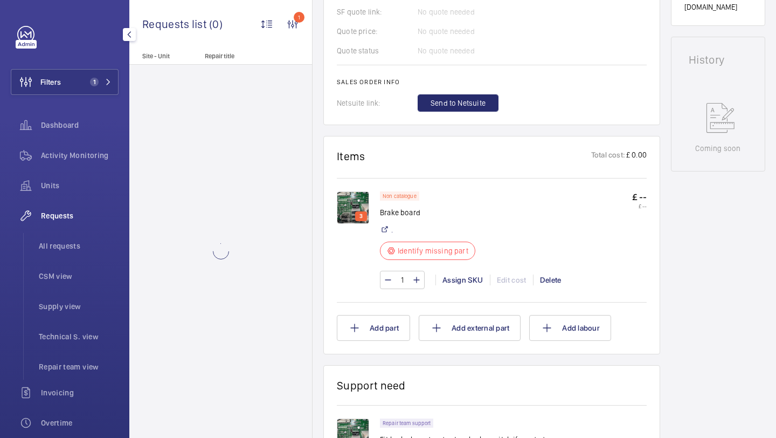
scroll to position [523, 0]
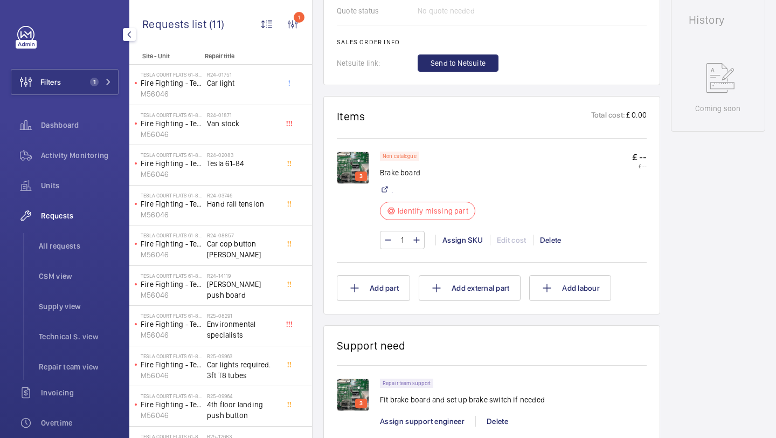
click at [357, 160] on img at bounding box center [353, 167] width 32 height 32
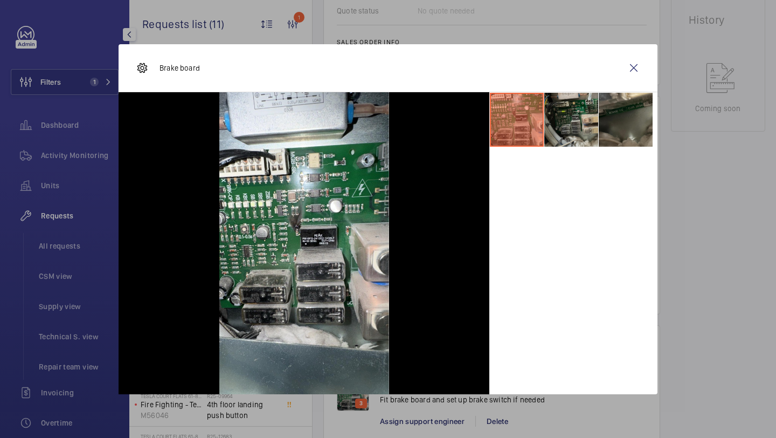
click at [580, 116] on li at bounding box center [571, 120] width 54 height 54
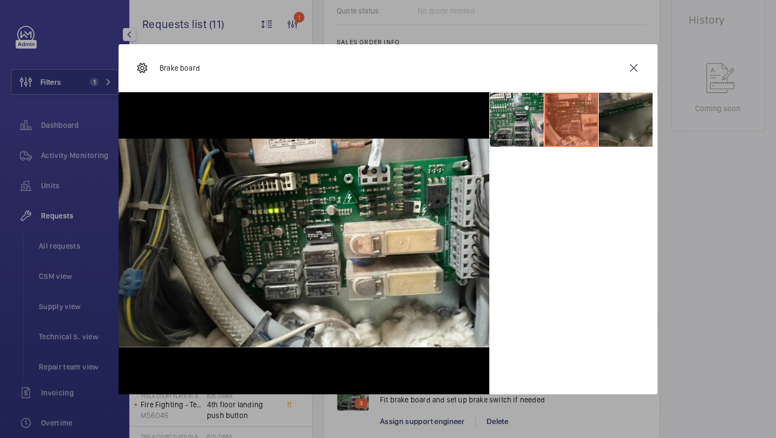
click at [632, 121] on li at bounding box center [626, 120] width 54 height 54
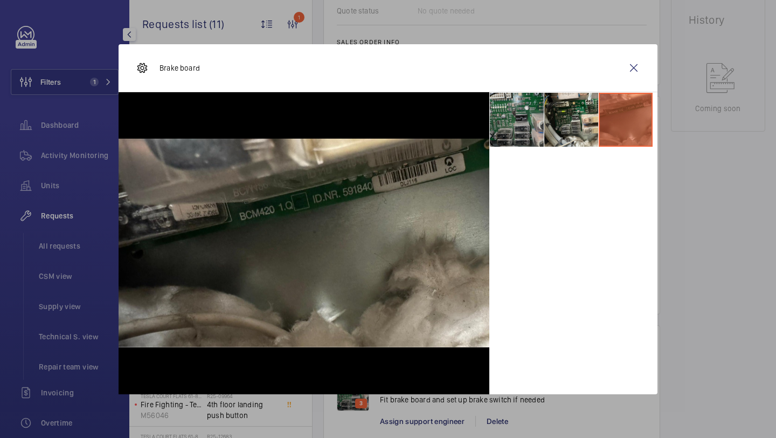
click at [534, 114] on li at bounding box center [517, 120] width 54 height 54
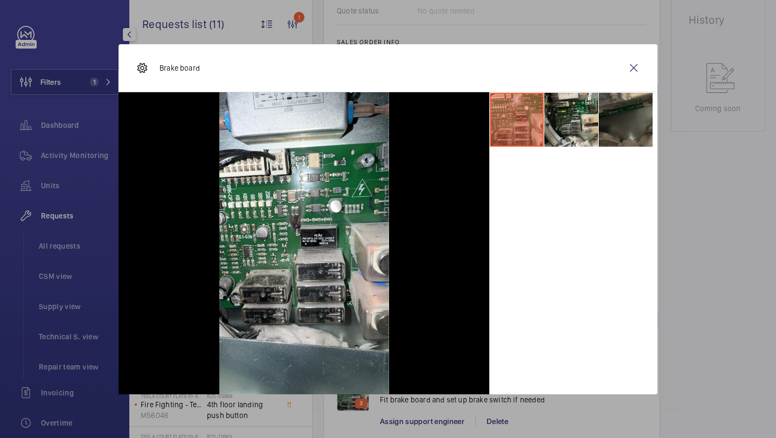
click at [616, 132] on li at bounding box center [626, 120] width 54 height 54
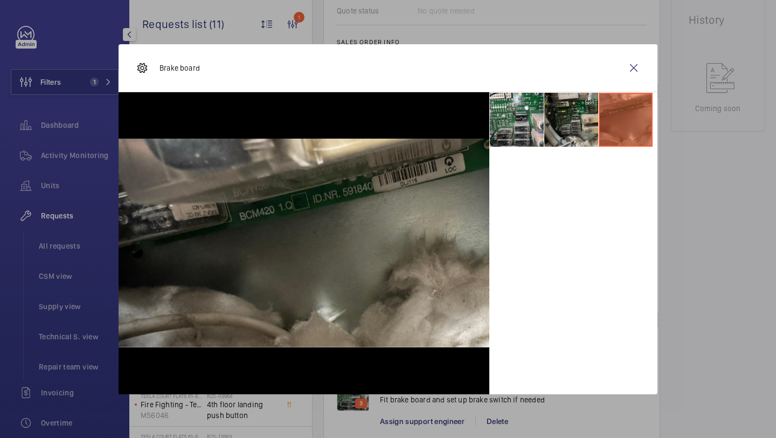
click at [560, 124] on li at bounding box center [571, 120] width 54 height 54
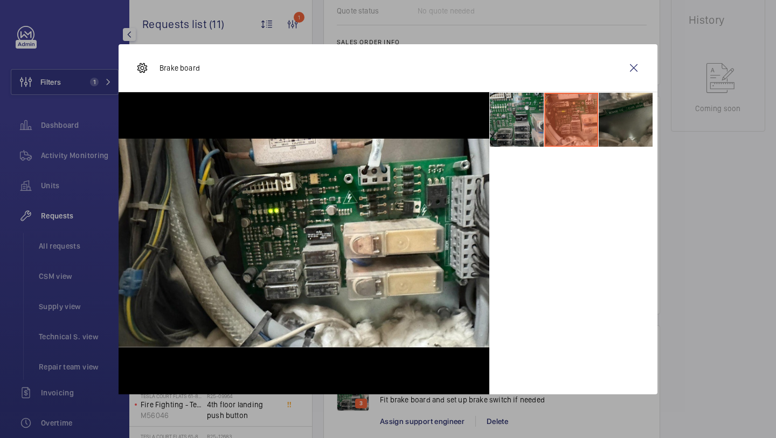
click at [519, 108] on li at bounding box center [517, 120] width 54 height 54
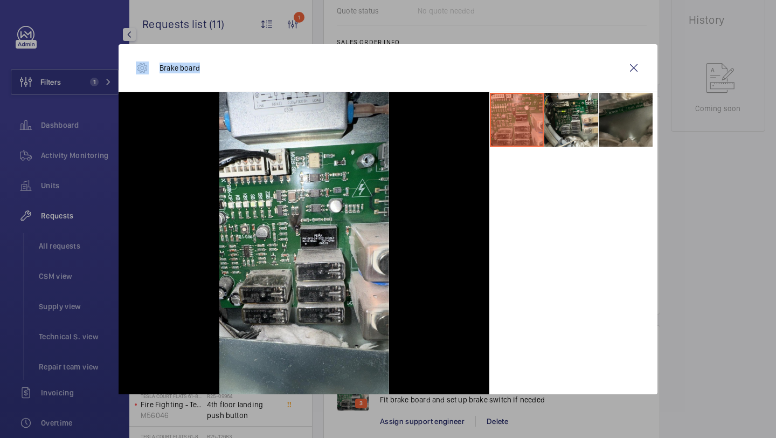
drag, startPoint x: 200, startPoint y: 70, endPoint x: 150, endPoint y: 68, distance: 50.7
click at [150, 68] on div "Brake board" at bounding box center [388, 68] width 539 height 48
copy div "Brake board"
click at [646, 48] on div "Brake board" at bounding box center [388, 68] width 539 height 48
click at [640, 63] on wm-front-icon-button at bounding box center [634, 68] width 26 height 26
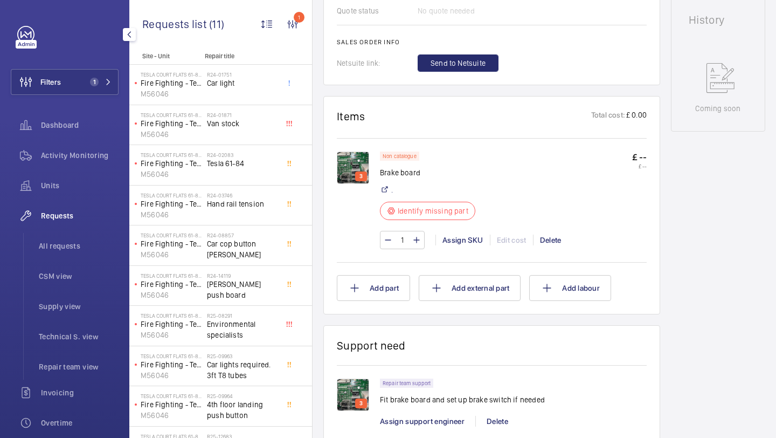
scroll to position [53, 0]
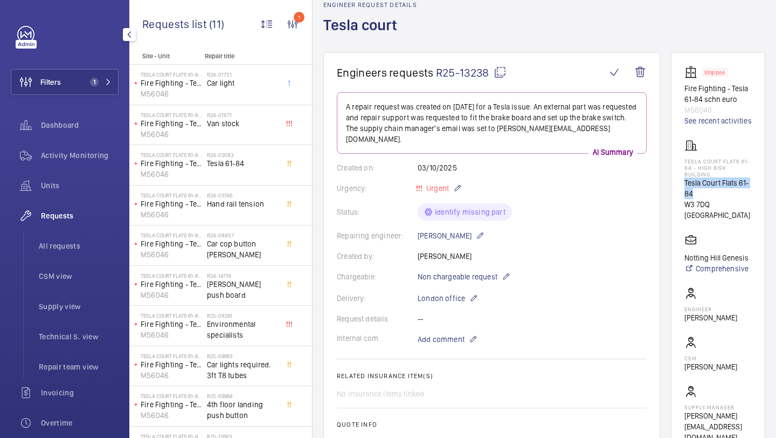
drag, startPoint x: 699, startPoint y: 194, endPoint x: 681, endPoint y: 186, distance: 19.8
click at [681, 186] on wm-front-card "Stopped Fire Fighting - Tesla 61-84 schn euro M56046 See recent activities Tesl…" at bounding box center [718, 254] width 94 height 404
copy p "Tesla Court Flats 61-84"
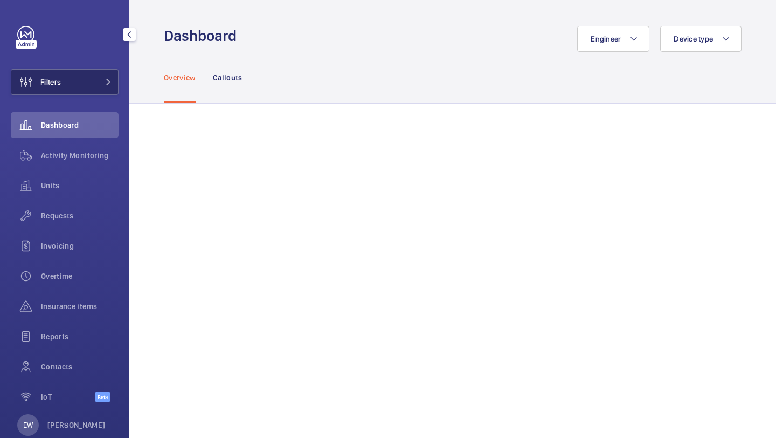
drag, startPoint x: 0, startPoint y: 0, endPoint x: 80, endPoint y: 82, distance: 114.7
click at [79, 85] on button "Filters" at bounding box center [65, 82] width 108 height 26
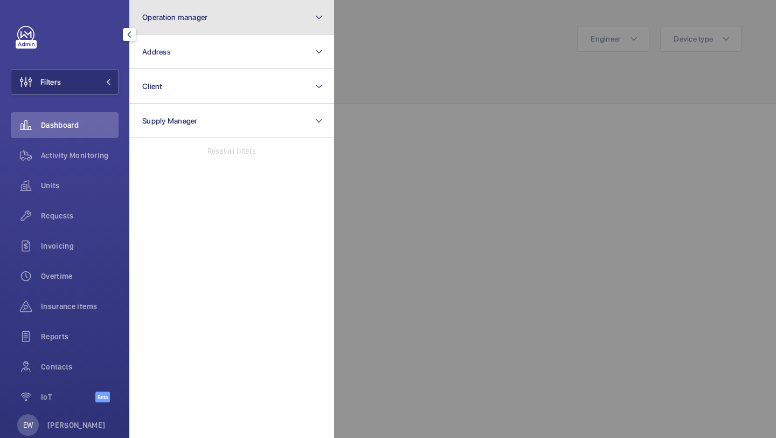
click at [179, 10] on button "Operation manager" at bounding box center [231, 17] width 205 height 34
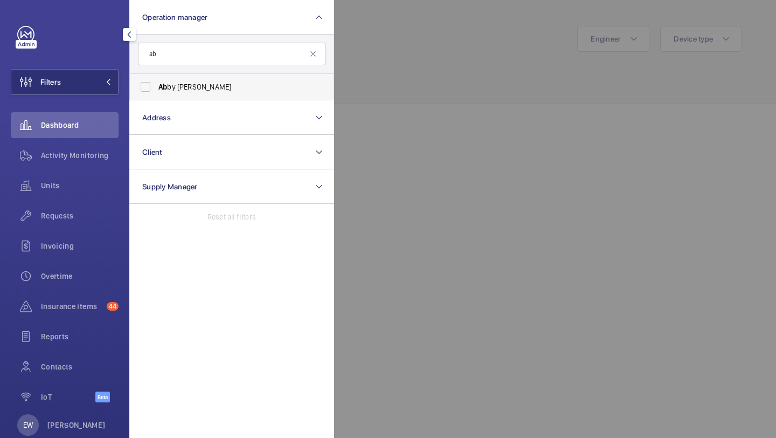
type input "ab"
click at [196, 79] on label "Ab by [PERSON_NAME]" at bounding box center [224, 87] width 188 height 26
click at [156, 79] on input "Ab by [PERSON_NAME]" at bounding box center [146, 87] width 22 height 22
checkbox input "true"
click at [94, 187] on span "Units" at bounding box center [80, 185] width 78 height 11
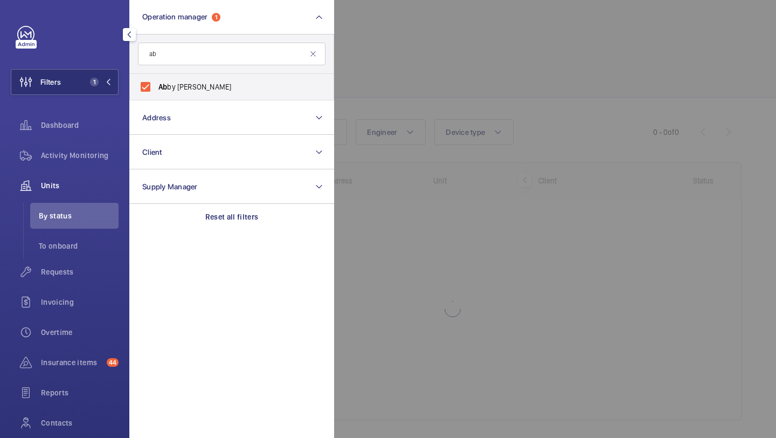
click at [544, 91] on div at bounding box center [722, 219] width 776 height 438
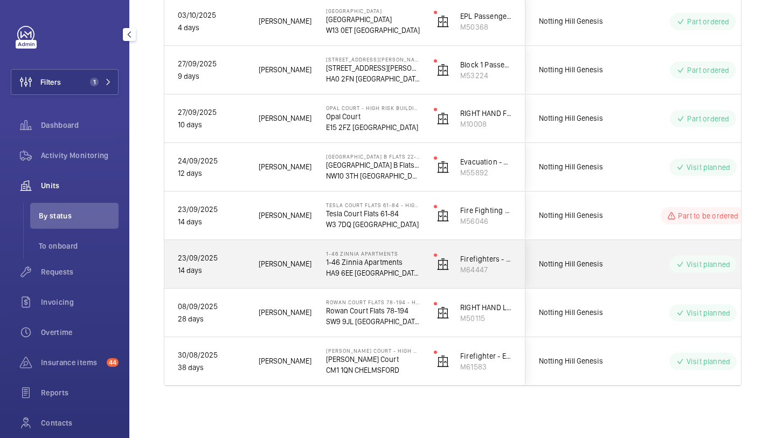
scroll to position [486, 0]
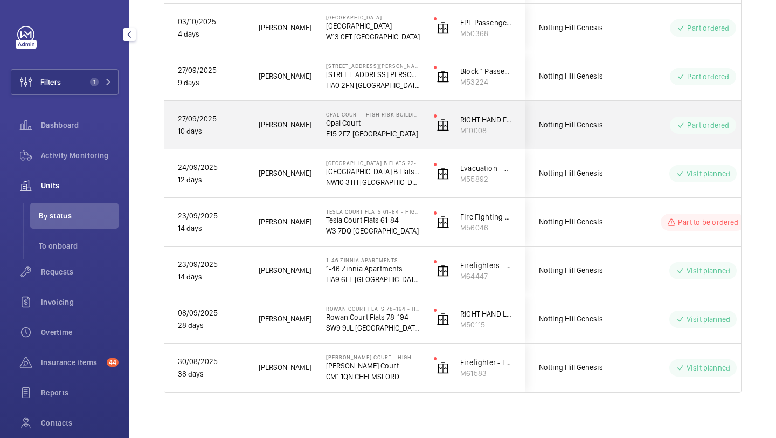
click at [604, 124] on span "Notting Hill Genesis" at bounding box center [580, 125] width 83 height 12
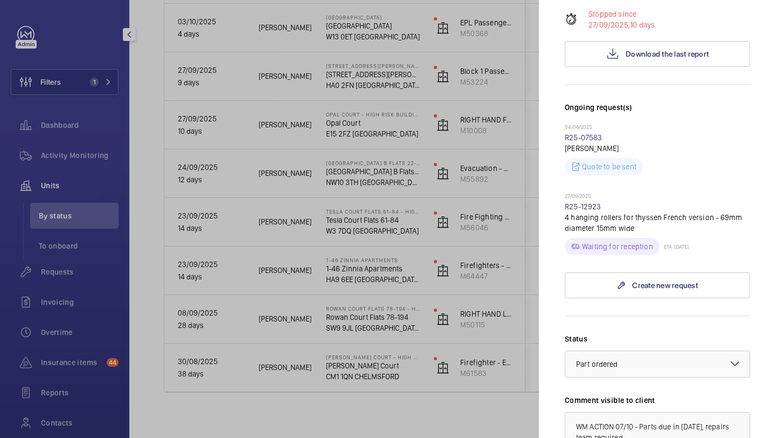
scroll to position [356, 0]
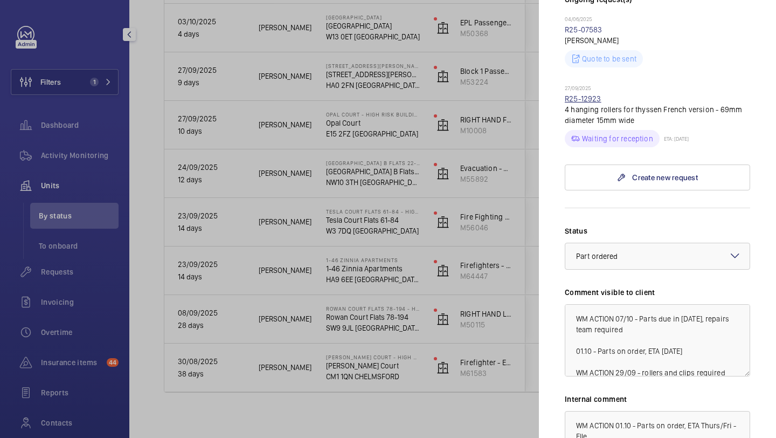
click at [594, 94] on link "R25-12923" at bounding box center [583, 98] width 37 height 9
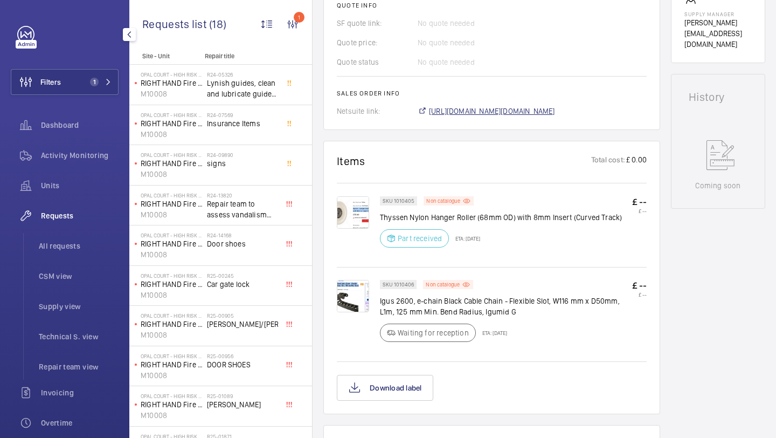
scroll to position [502, 0]
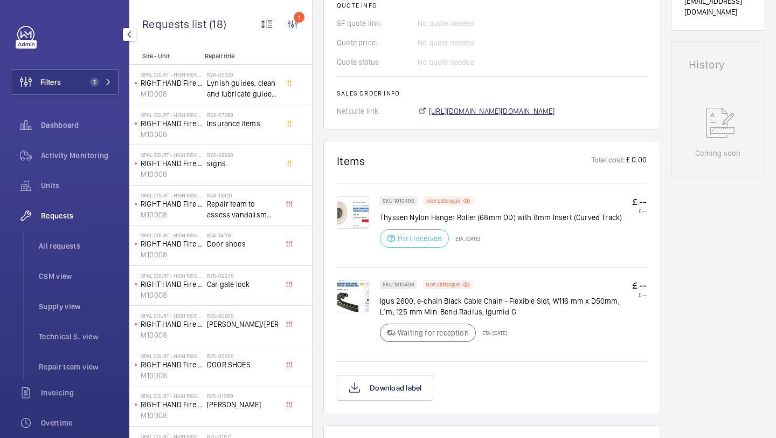
click at [495, 110] on span "[URL][DOMAIN_NAME][DOMAIN_NAME]" at bounding box center [492, 111] width 126 height 11
click at [106, 127] on span "Dashboard" at bounding box center [80, 125] width 78 height 11
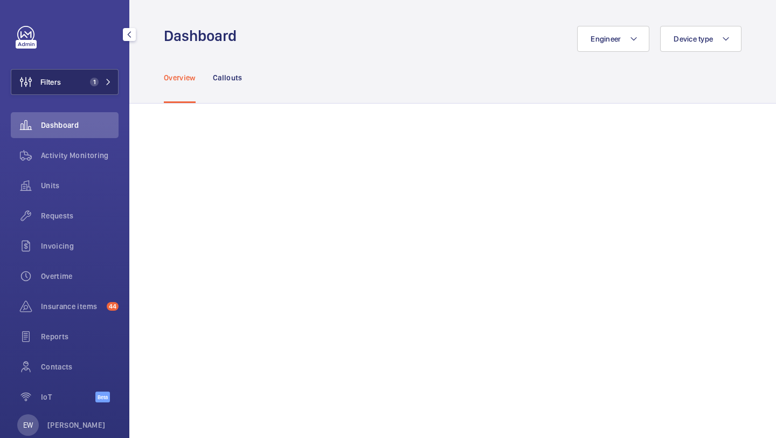
click at [86, 92] on button "Filters 1" at bounding box center [65, 82] width 108 height 26
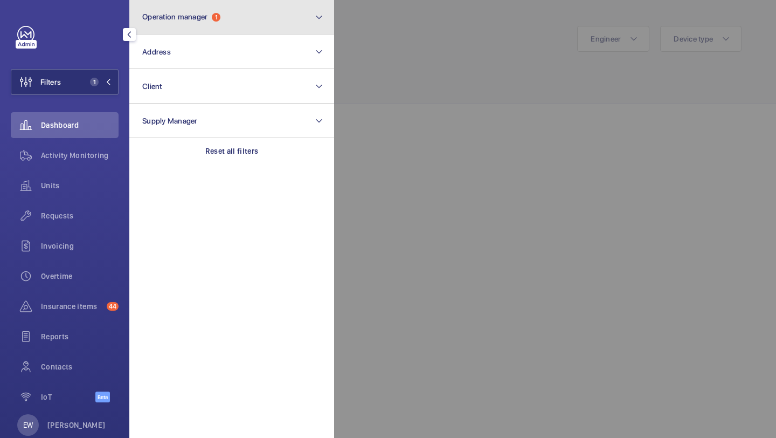
click at [170, 26] on button "Operation manager 1" at bounding box center [231, 17] width 205 height 34
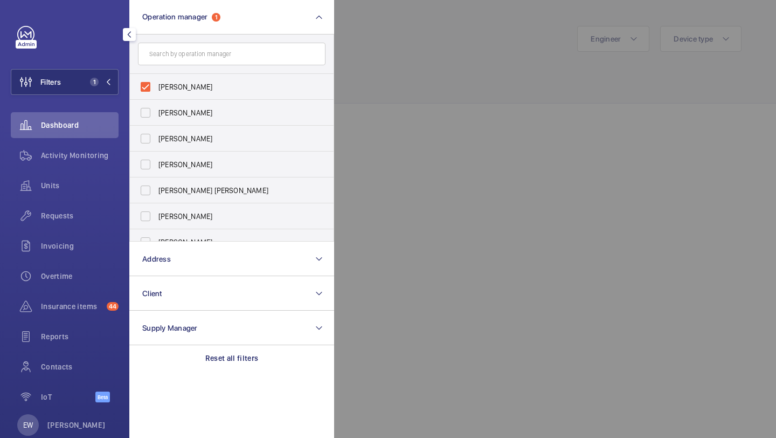
click at [436, 117] on div at bounding box center [722, 219] width 776 height 438
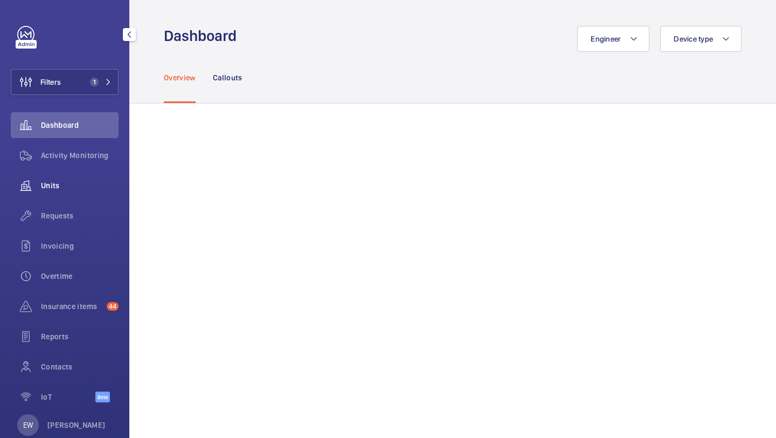
click at [106, 185] on span "Units" at bounding box center [80, 185] width 78 height 11
drag, startPoint x: 0, startPoint y: 0, endPoint x: 85, endPoint y: 221, distance: 236.6
click at [84, 221] on div "Requests" at bounding box center [65, 216] width 108 height 26
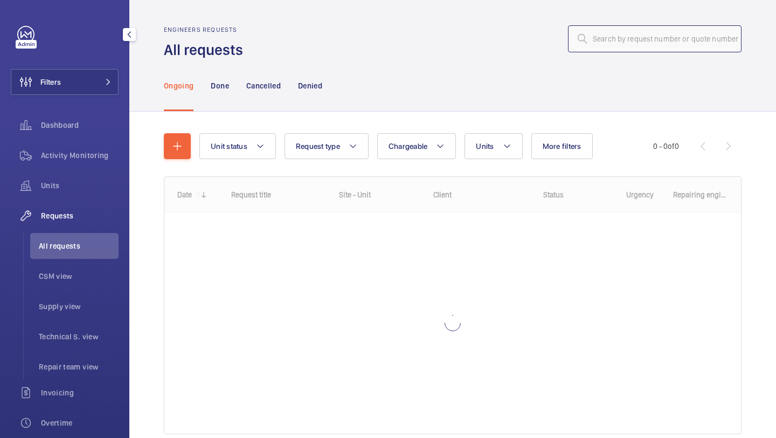
click at [630, 33] on input "text" at bounding box center [655, 38] width 174 height 27
paste input "R25-13238"
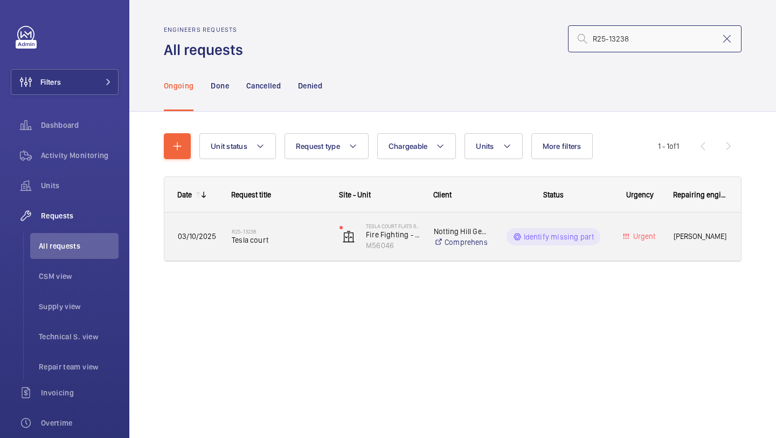
type input "R25-13238"
click at [290, 228] on h2 "R25-13238" at bounding box center [279, 231] width 94 height 6
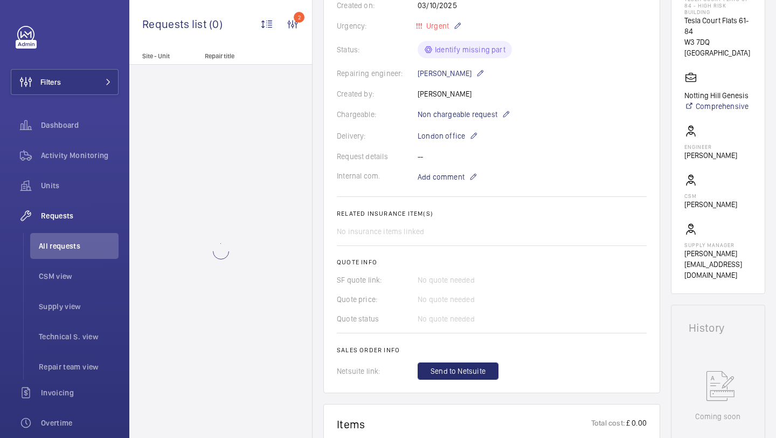
scroll to position [474, 0]
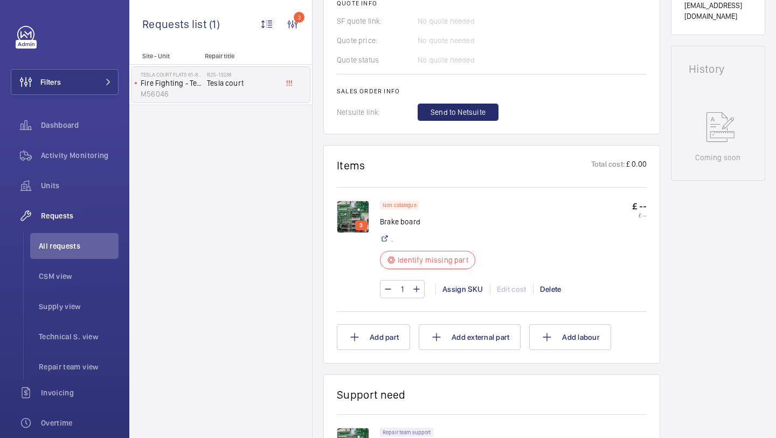
click at [360, 202] on img at bounding box center [353, 216] width 32 height 32
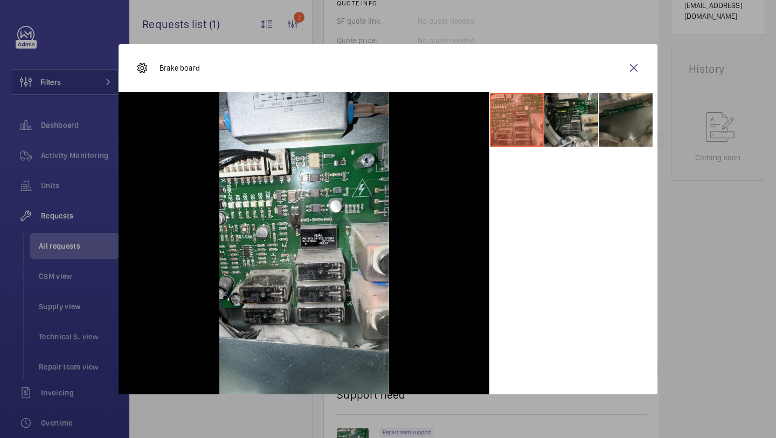
click at [567, 137] on li at bounding box center [571, 120] width 54 height 54
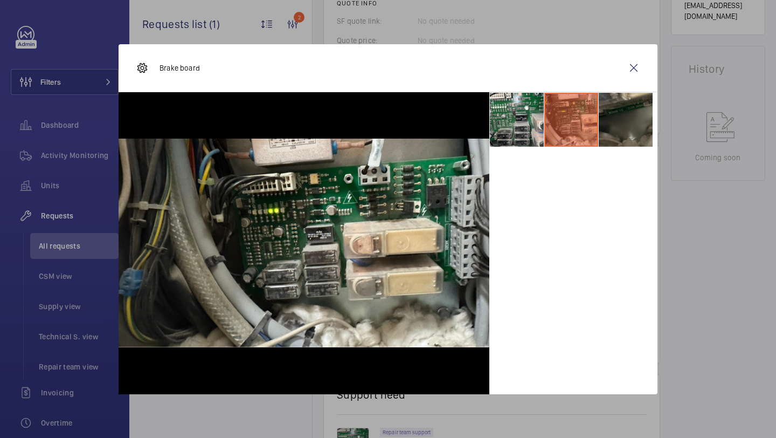
click at [622, 127] on li at bounding box center [626, 120] width 54 height 54
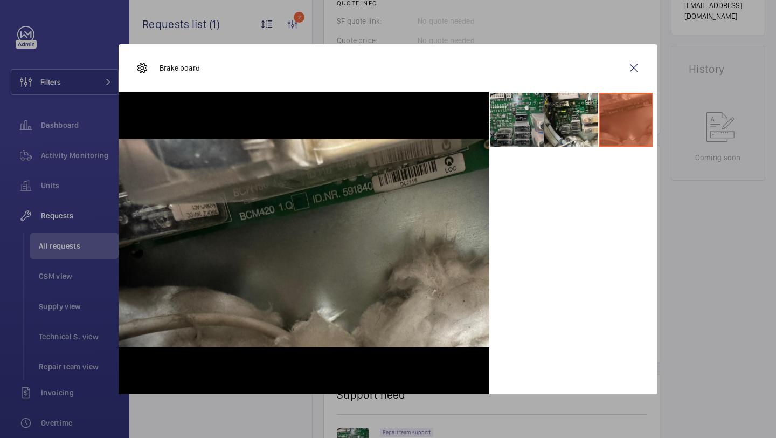
click at [526, 119] on li at bounding box center [517, 120] width 54 height 54
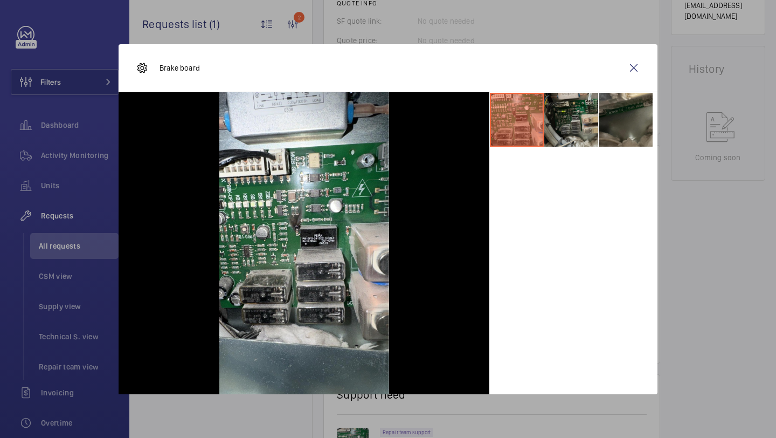
click at [569, 137] on li at bounding box center [571, 120] width 54 height 54
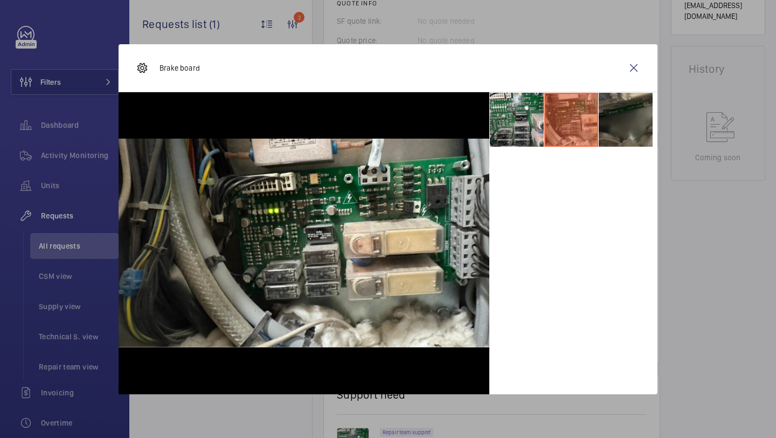
click at [608, 141] on li at bounding box center [626, 120] width 54 height 54
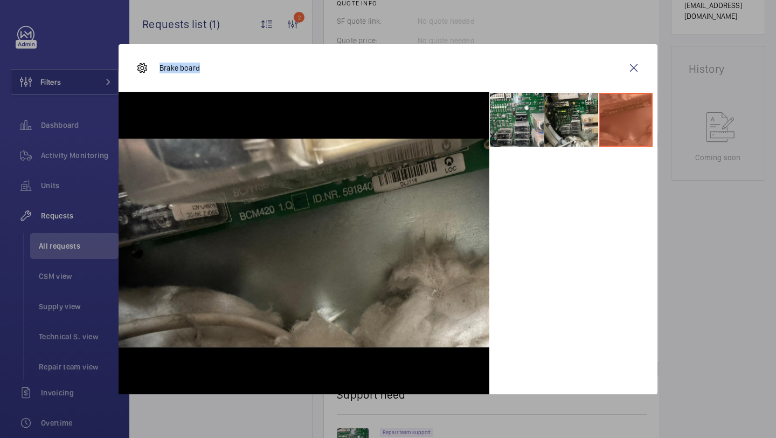
drag, startPoint x: 184, startPoint y: 64, endPoint x: 160, endPoint y: 64, distance: 24.3
click at [160, 64] on div "Brake board" at bounding box center [388, 68] width 539 height 48
copy p "Brake board"
click at [631, 71] on wm-front-icon-button at bounding box center [634, 68] width 26 height 26
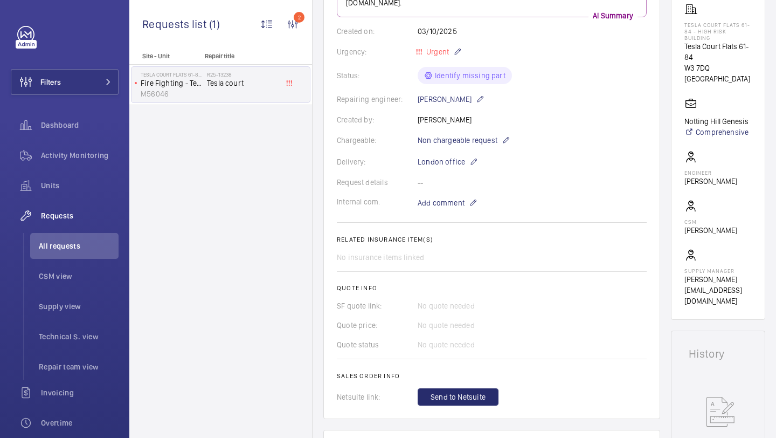
scroll to position [151, 0]
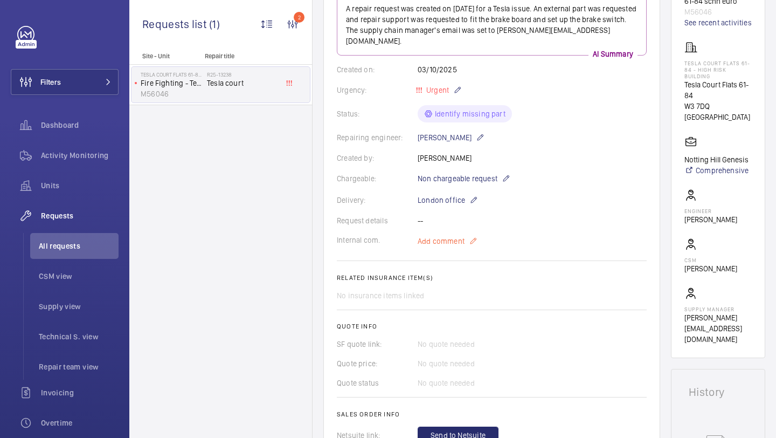
click at [441, 235] on span "Add comment" at bounding box center [441, 240] width 47 height 11
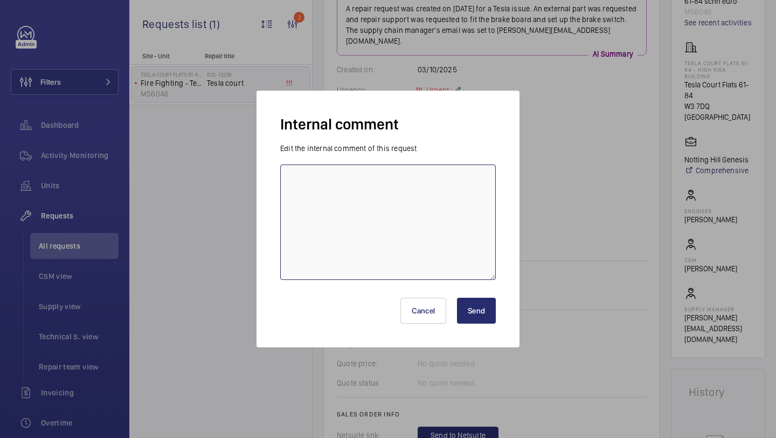
click at [403, 219] on textarea at bounding box center [388, 221] width 216 height 115
type textarea "elle sourcing - 03.10"
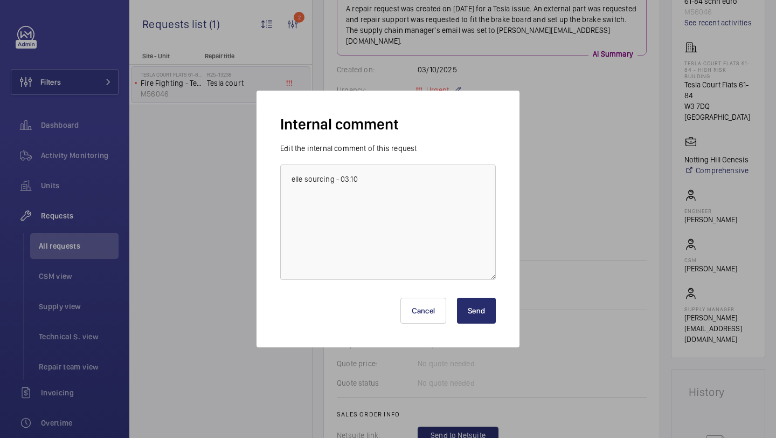
click at [482, 308] on button "Send" at bounding box center [476, 310] width 39 height 26
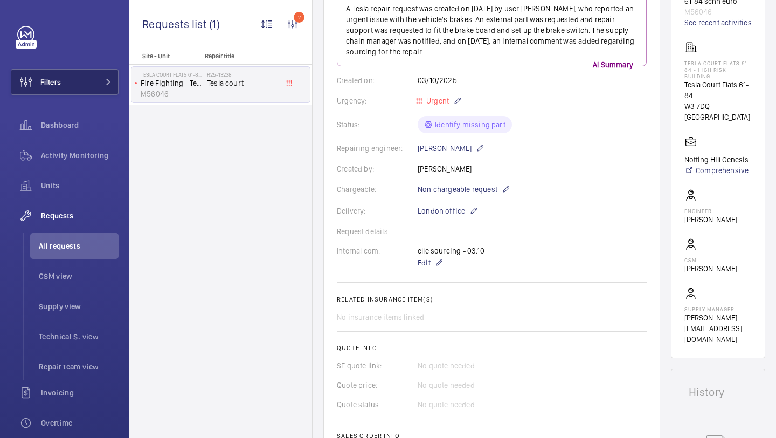
click at [91, 81] on button "Filters" at bounding box center [65, 82] width 108 height 26
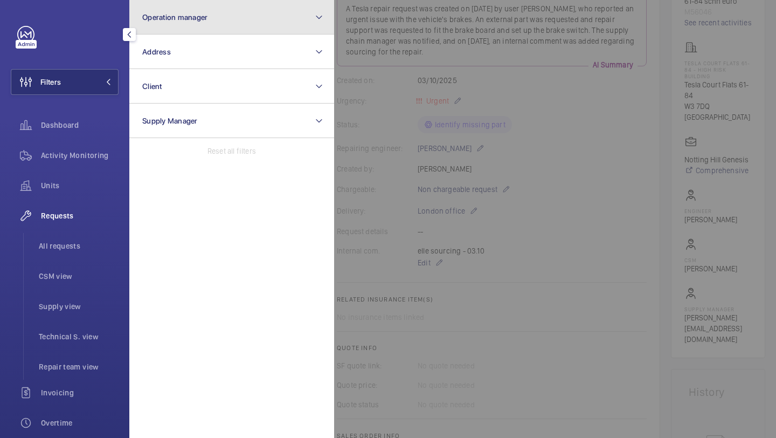
click at [154, 33] on button "Operation manager" at bounding box center [231, 17] width 205 height 34
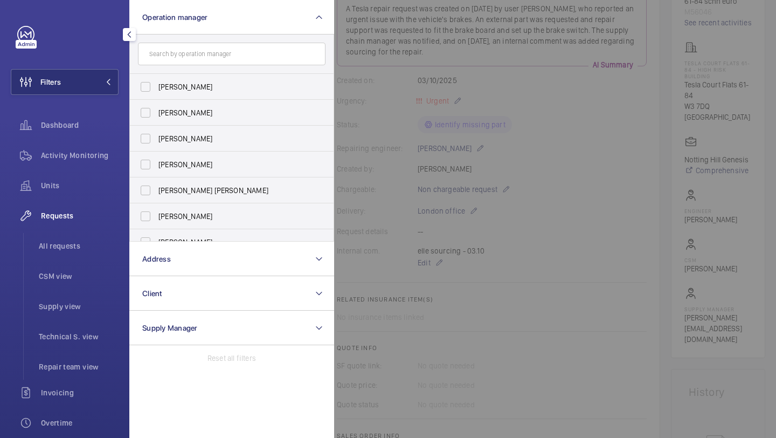
click at [157, 68] on form at bounding box center [232, 53] width 204 height 39
click at [158, 90] on span "[PERSON_NAME]" at bounding box center [232, 86] width 148 height 11
click at [156, 90] on input "[PERSON_NAME]" at bounding box center [146, 87] width 22 height 22
checkbox input "true"
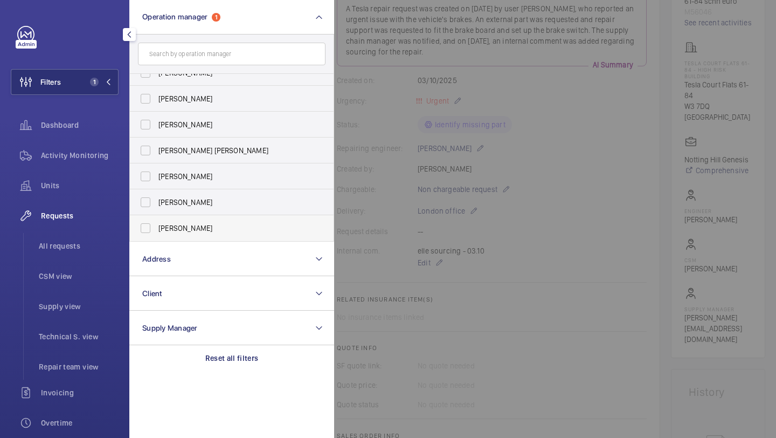
click at [176, 229] on span "[PERSON_NAME]" at bounding box center [232, 228] width 148 height 11
click at [156, 229] on input "[PERSON_NAME]" at bounding box center [146, 228] width 22 height 22
checkbox input "true"
click at [70, 195] on div "Units" at bounding box center [65, 185] width 108 height 26
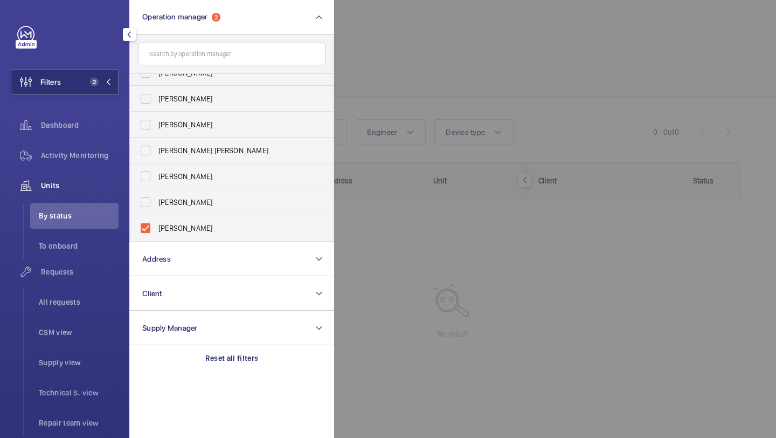
click at [441, 72] on div at bounding box center [722, 219] width 776 height 438
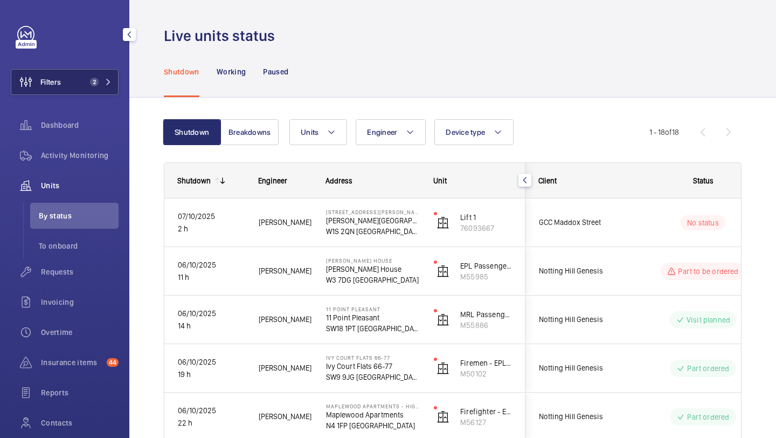
click at [84, 80] on button "Filters 2" at bounding box center [65, 82] width 108 height 26
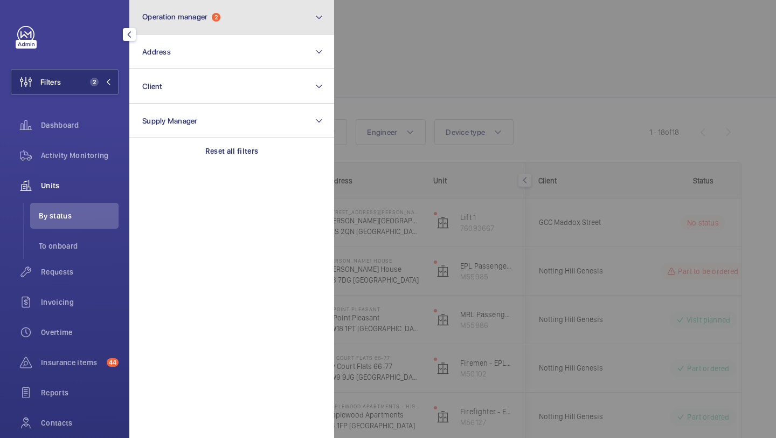
click at [273, 26] on button "Operation manager 2" at bounding box center [231, 17] width 205 height 34
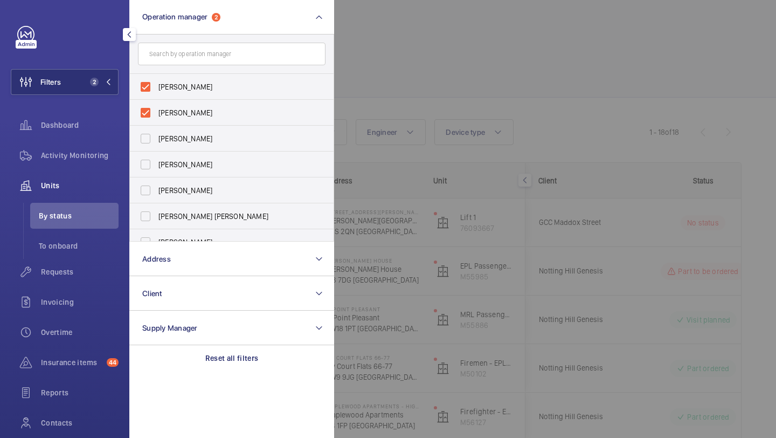
click at [446, 76] on div at bounding box center [722, 219] width 776 height 438
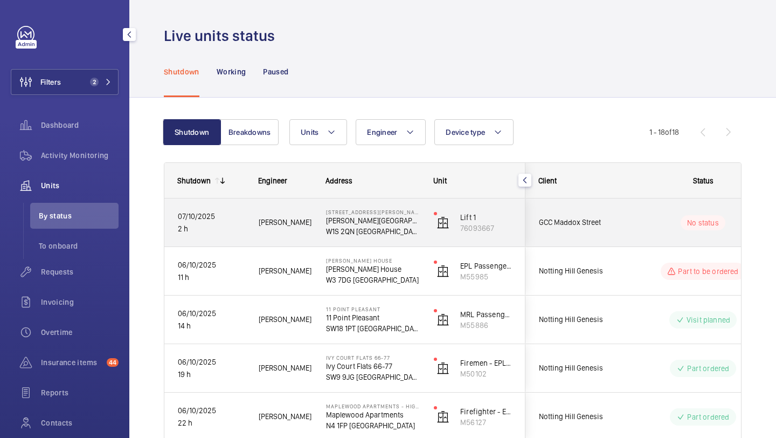
click at [612, 233] on div "GCC Maddox Street" at bounding box center [574, 222] width 96 height 34
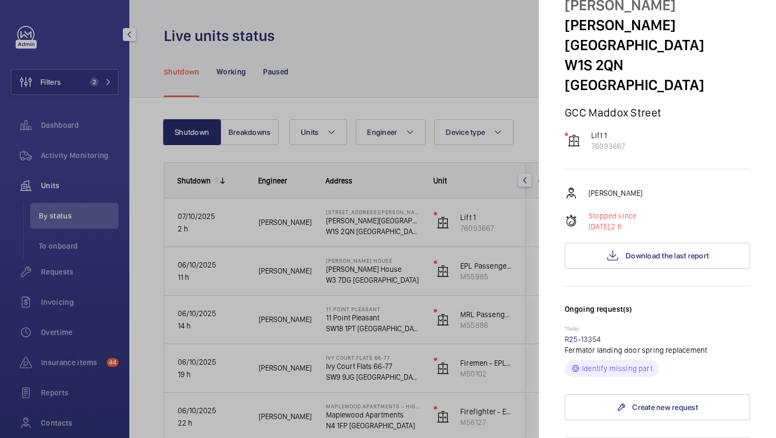
scroll to position [126, 0]
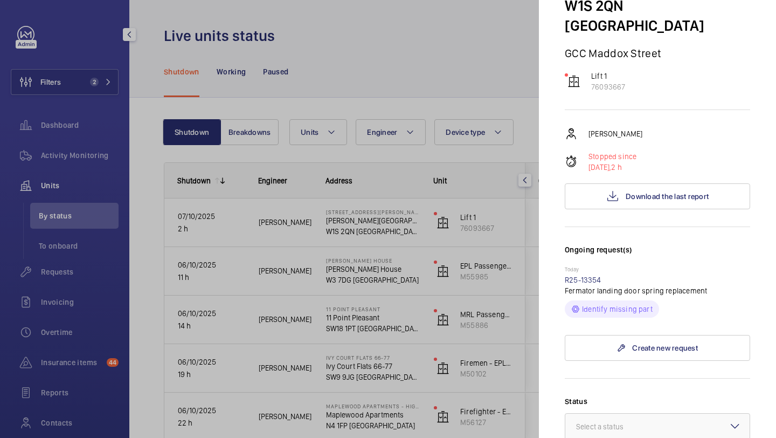
click at [449, 260] on div at bounding box center [388, 219] width 776 height 438
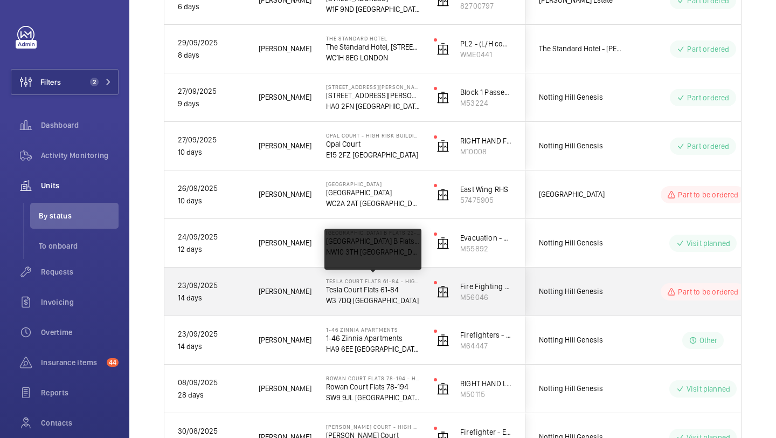
scroll to position [686, 0]
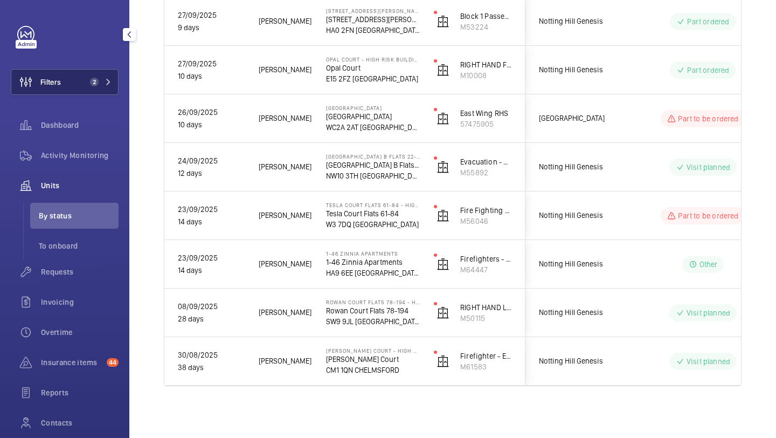
click at [99, 72] on button "Filters 2" at bounding box center [65, 82] width 108 height 26
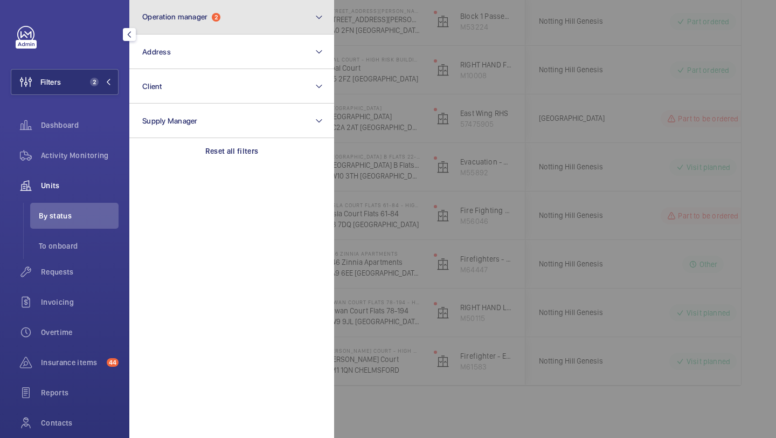
click at [164, 26] on button "Operation manager 2" at bounding box center [231, 17] width 205 height 34
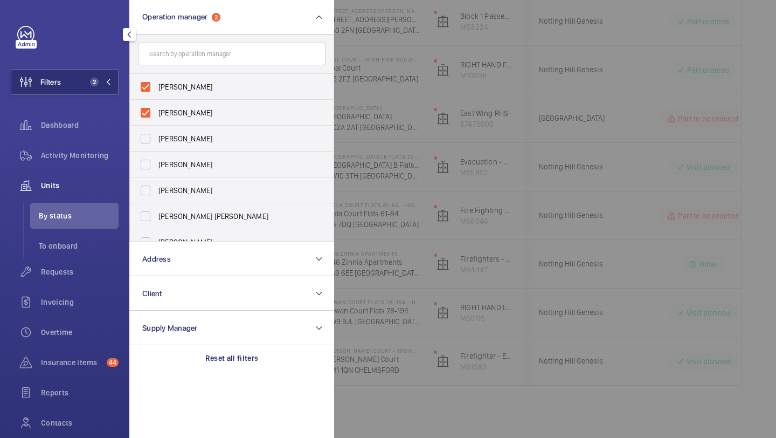
click at [375, 160] on div at bounding box center [722, 219] width 776 height 438
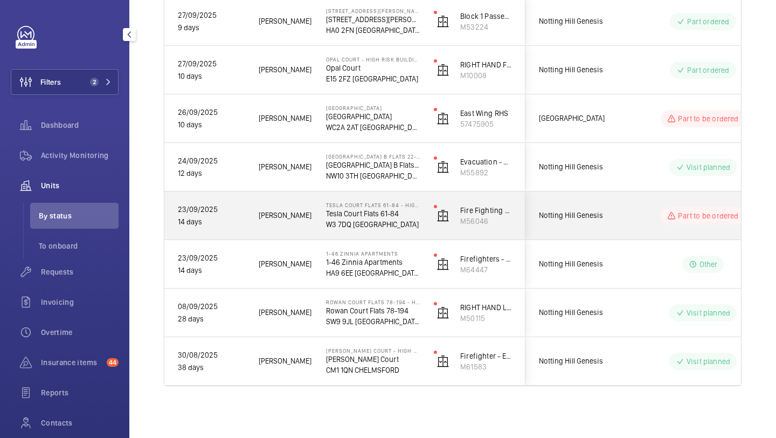
click at [579, 210] on span "Notting Hill Genesis" at bounding box center [580, 215] width 83 height 12
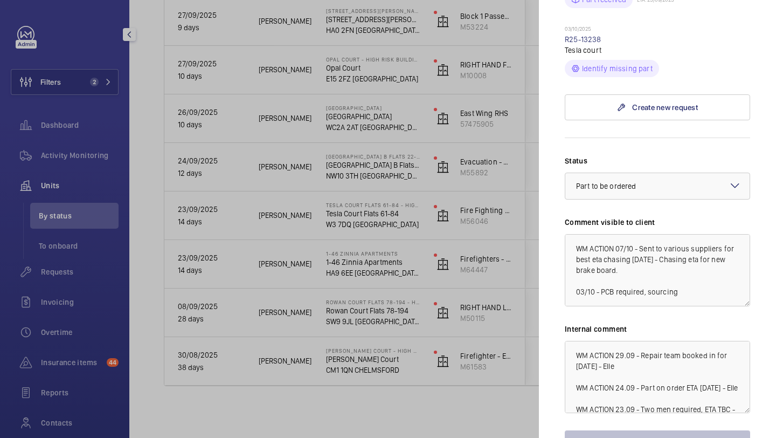
scroll to position [16, 0]
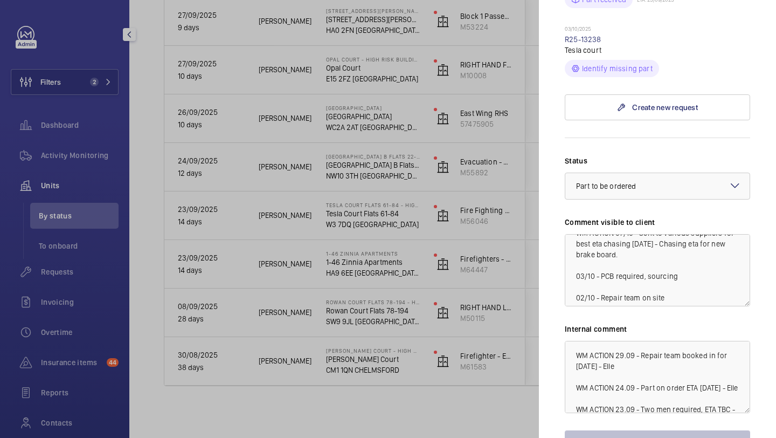
click at [402, 243] on div at bounding box center [388, 219] width 776 height 438
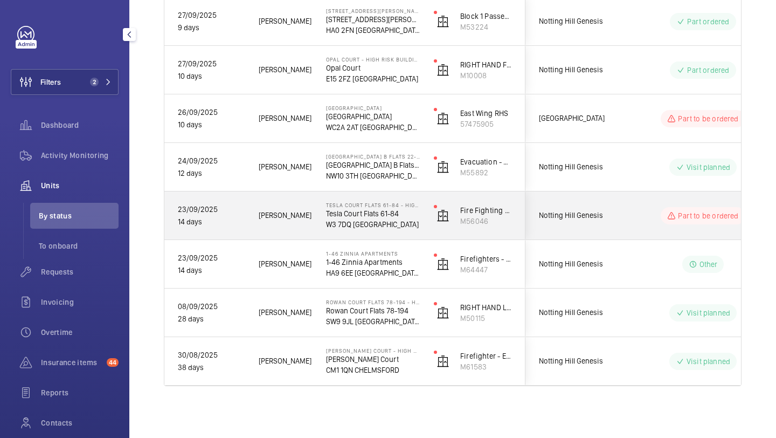
scroll to position [676, 0]
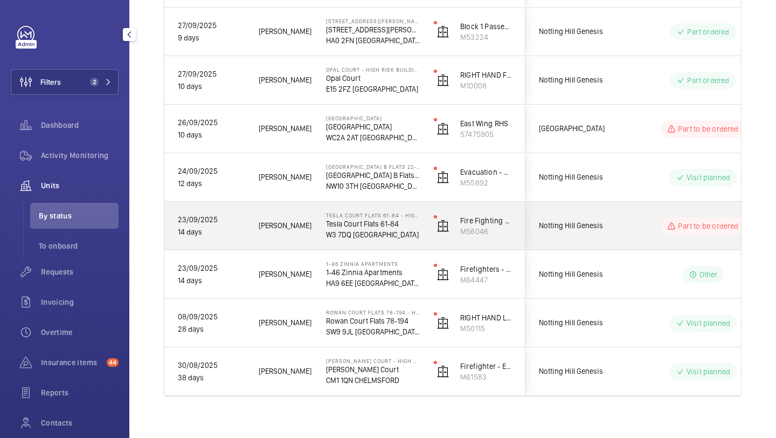
click at [574, 181] on span "Notting Hill Genesis" at bounding box center [580, 177] width 83 height 12
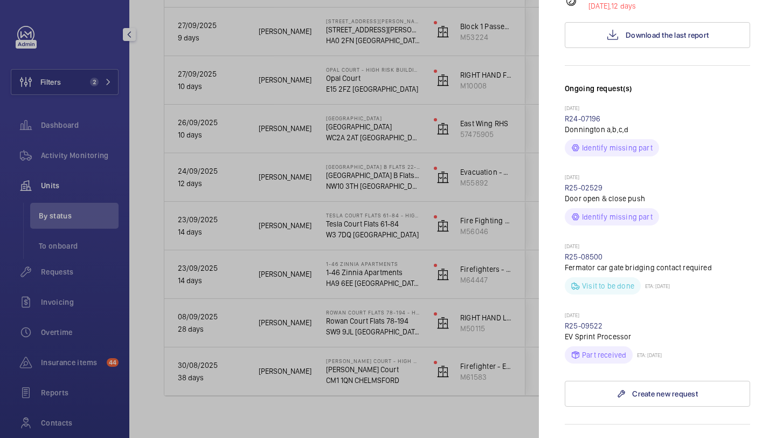
scroll to position [321, 0]
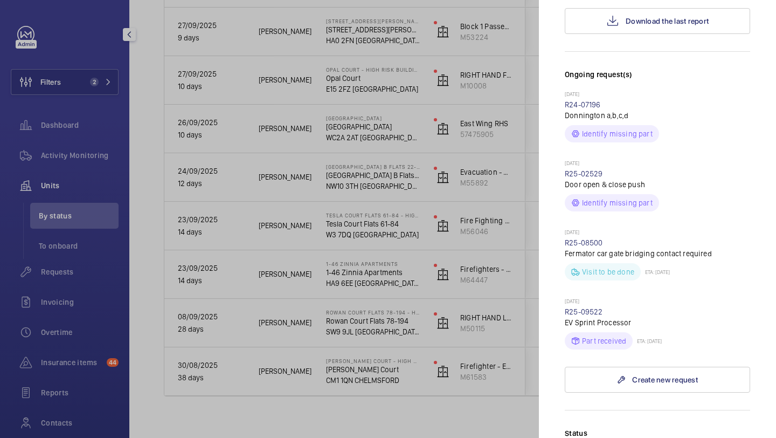
click at [510, 244] on div at bounding box center [388, 219] width 776 height 438
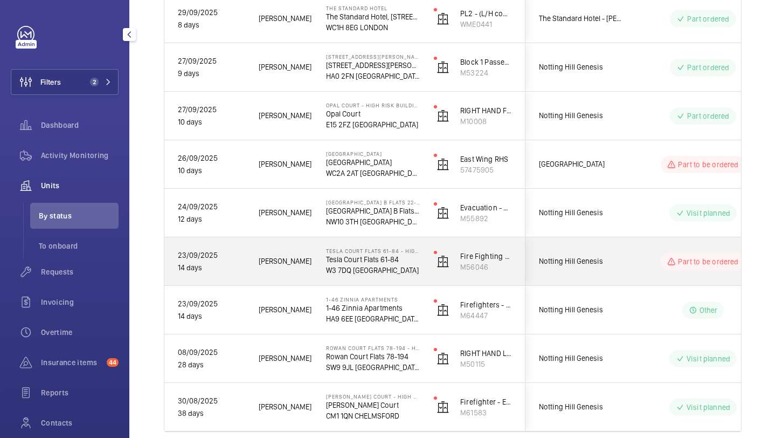
scroll to position [640, 0]
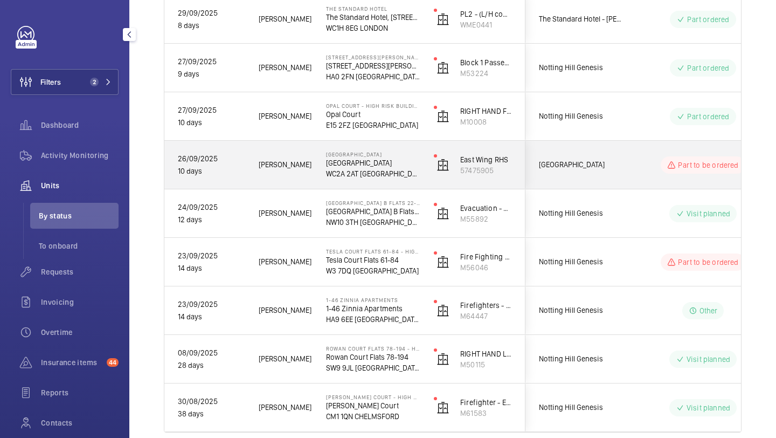
click at [566, 181] on div "[GEOGRAPHIC_DATA]" at bounding box center [574, 165] width 96 height 34
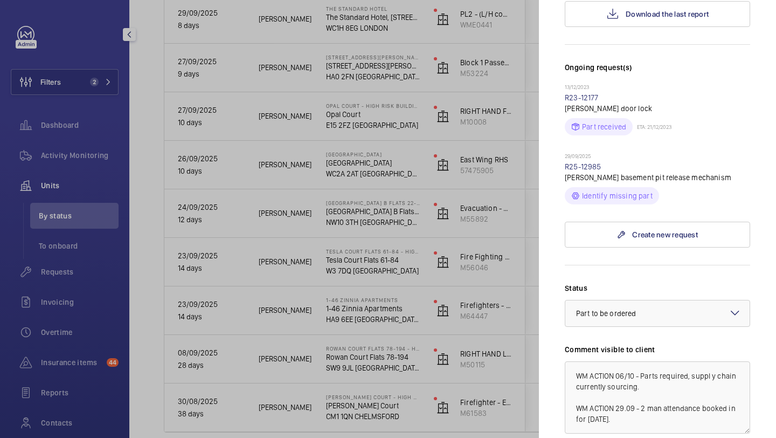
scroll to position [279, 0]
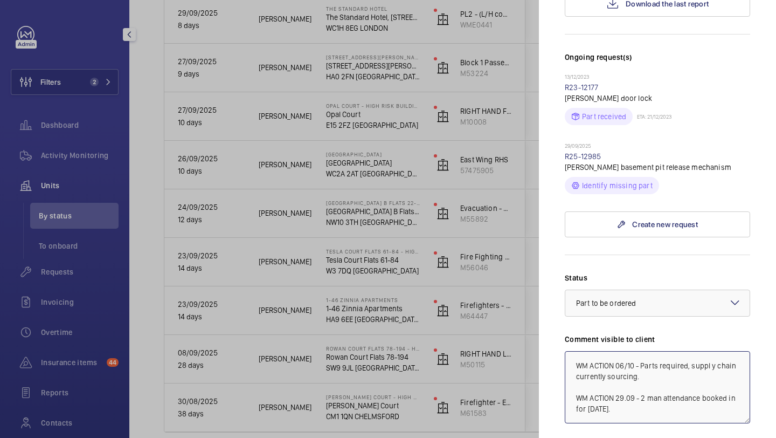
click at [710, 351] on textarea "WM ACTION 06/10 - Parts required, suppl y chain currently sourcing. WM ACTION 2…" at bounding box center [657, 387] width 185 height 72
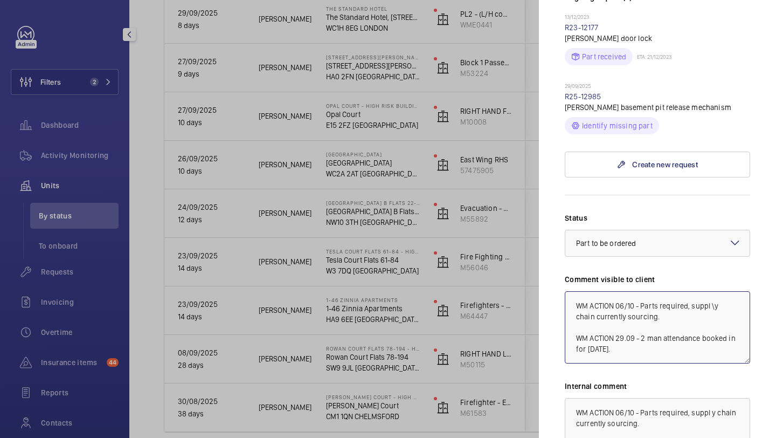
scroll to position [341, 0]
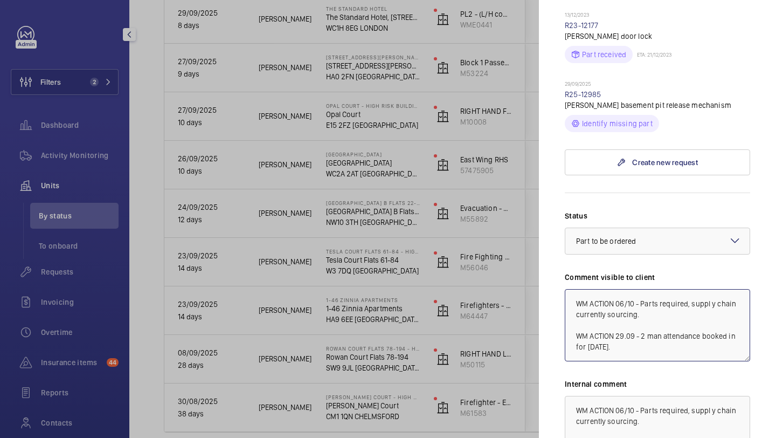
type textarea "WM ACTION 06/10 - Parts required, supply chain currently sourcing. WM ACTION 29…"
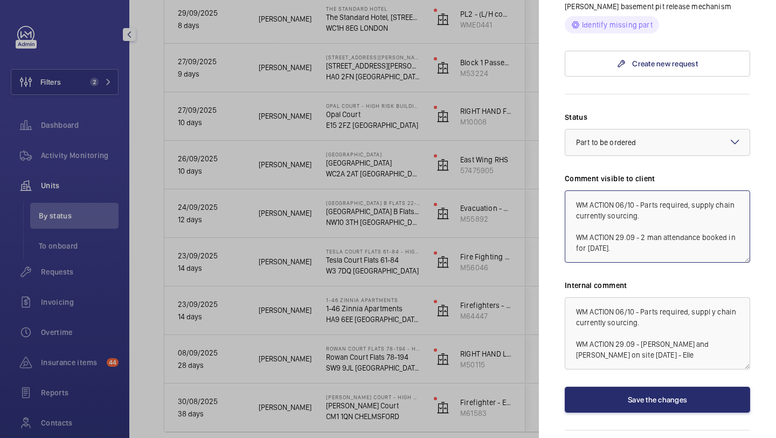
scroll to position [455, 0]
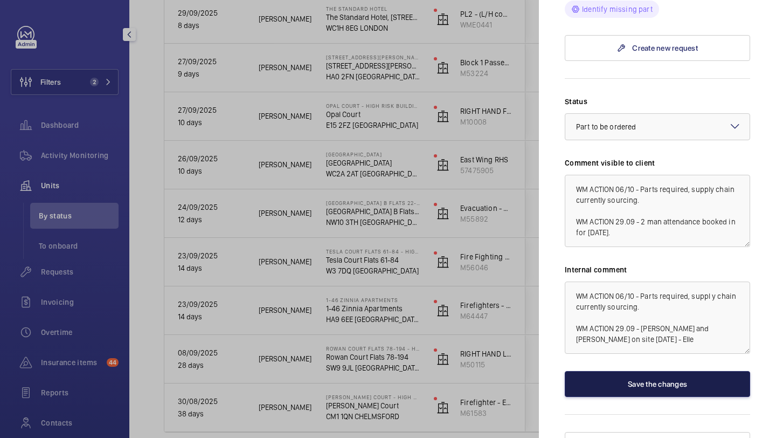
click at [683, 371] on button "Save the changes" at bounding box center [657, 384] width 185 height 26
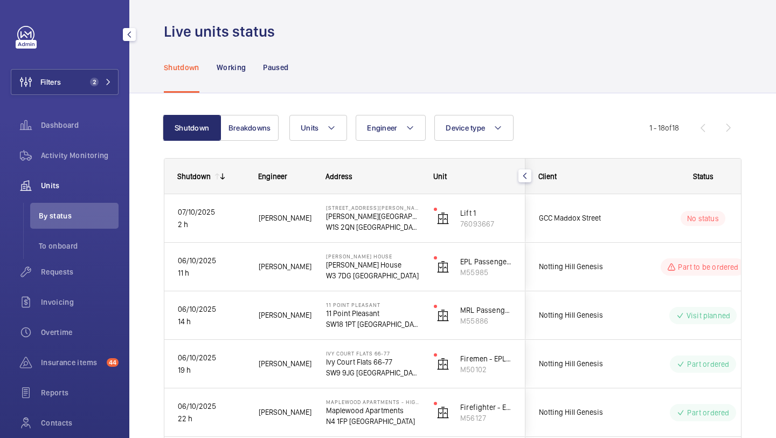
scroll to position [0, 0]
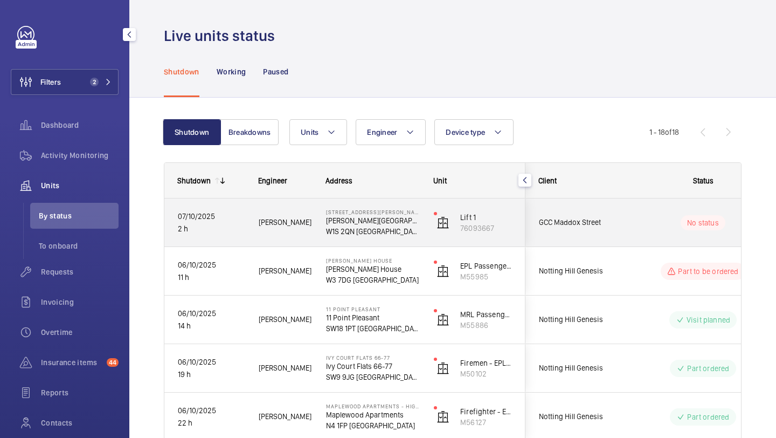
click at [664, 199] on div "No status" at bounding box center [696, 222] width 148 height 48
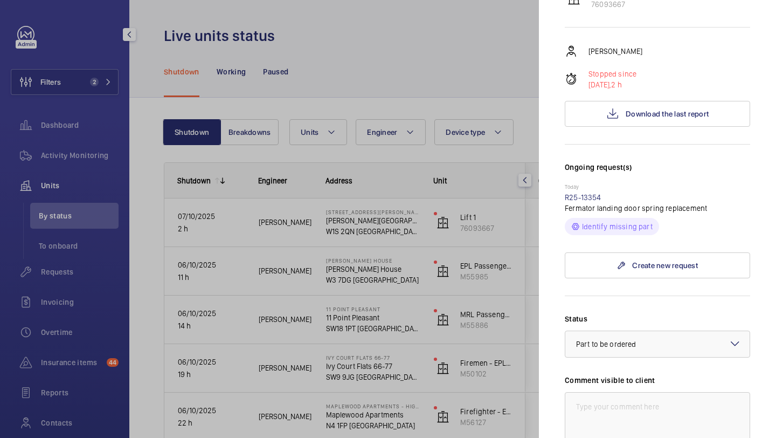
scroll to position [154, 0]
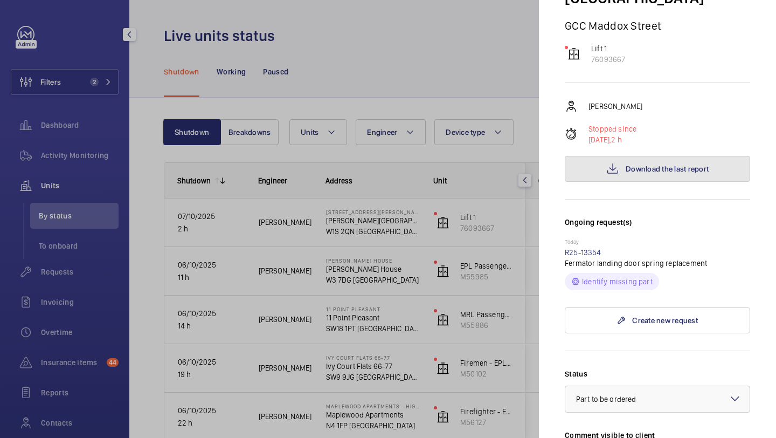
click at [655, 156] on button "Download the last report" at bounding box center [657, 169] width 185 height 26
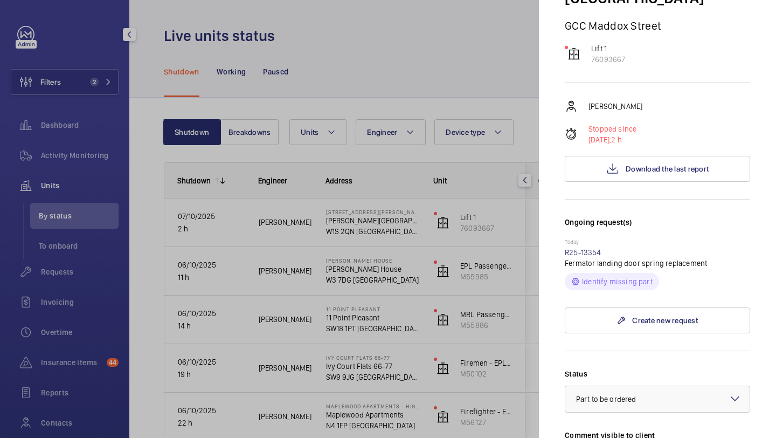
scroll to position [386, 0]
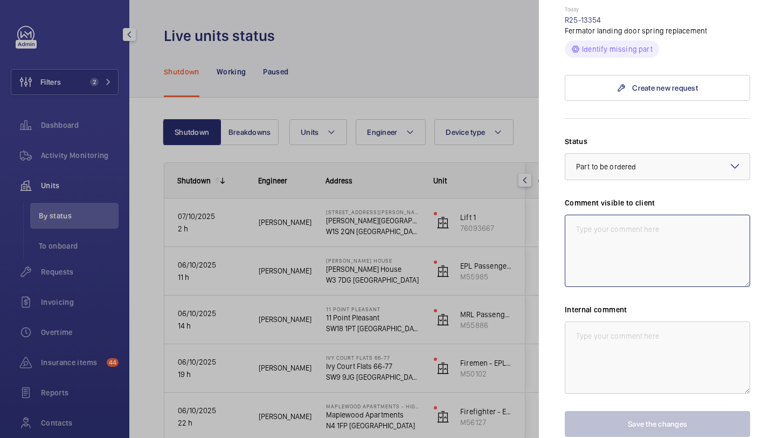
click at [600, 214] on textarea at bounding box center [657, 250] width 185 height 72
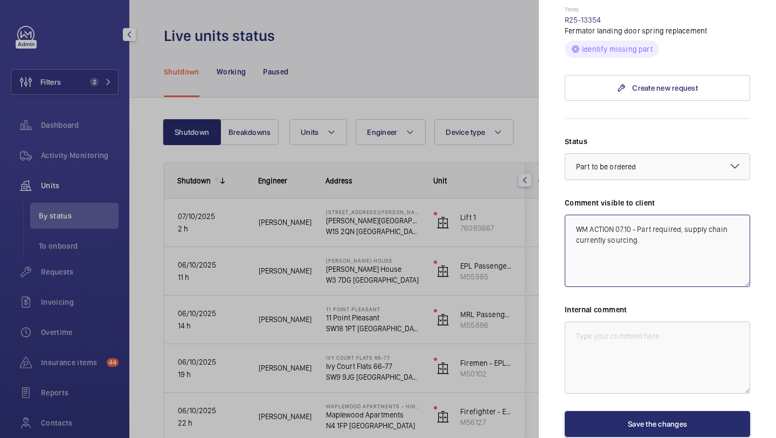
drag, startPoint x: 646, startPoint y: 177, endPoint x: 567, endPoint y: 166, distance: 80.0
click at [567, 214] on textarea "WM ACTION 07.10 - Part required, supply chain currently sourcing." at bounding box center [657, 250] width 185 height 72
type textarea "WM ACTION 07.10 - Part required, supply chain currently sourcing."
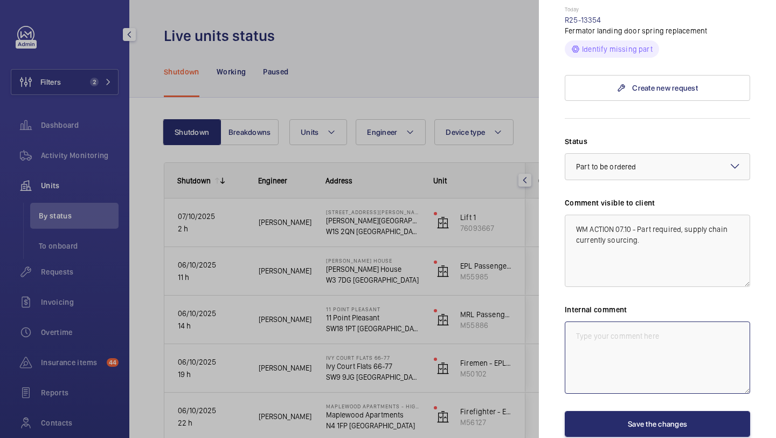
click at [588, 321] on textarea at bounding box center [657, 357] width 185 height 72
paste textarea "WM ACTION 07.10 - Part required, supply chain currently sourcing."
type textarea "WM ACTION 07.10 - Part required, supply chain currently sourcing. - Elle"
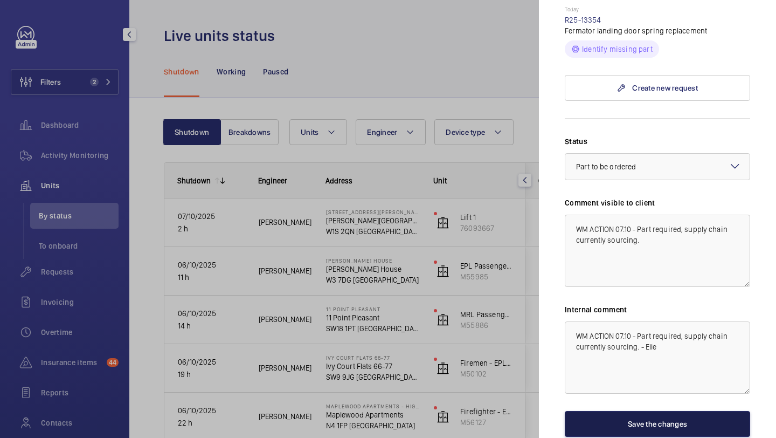
click at [633, 411] on button "Save the changes" at bounding box center [657, 424] width 185 height 26
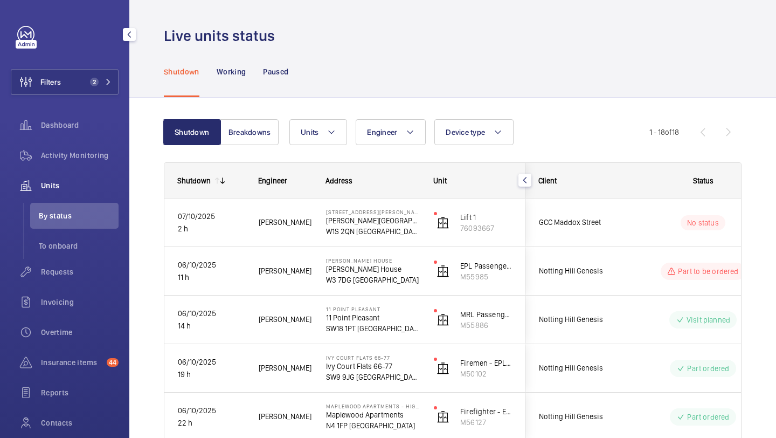
scroll to position [0, 0]
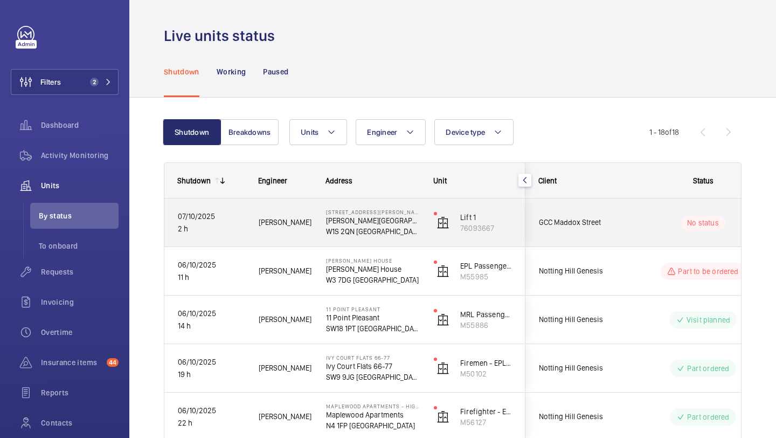
click at [580, 235] on div "GCC Maddox Street" at bounding box center [574, 222] width 96 height 34
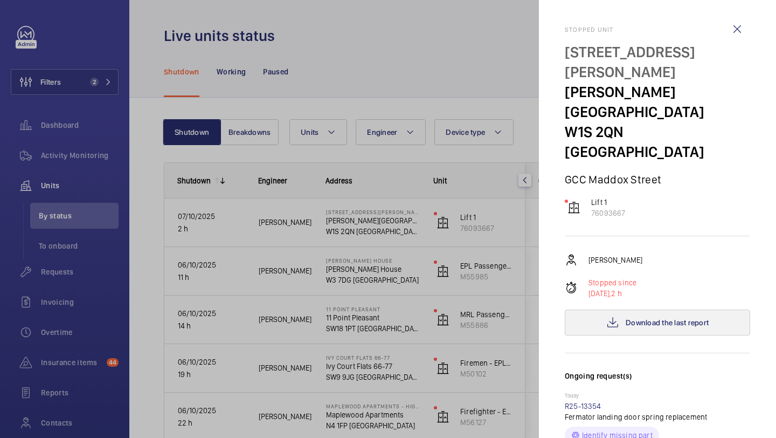
scroll to position [386, 0]
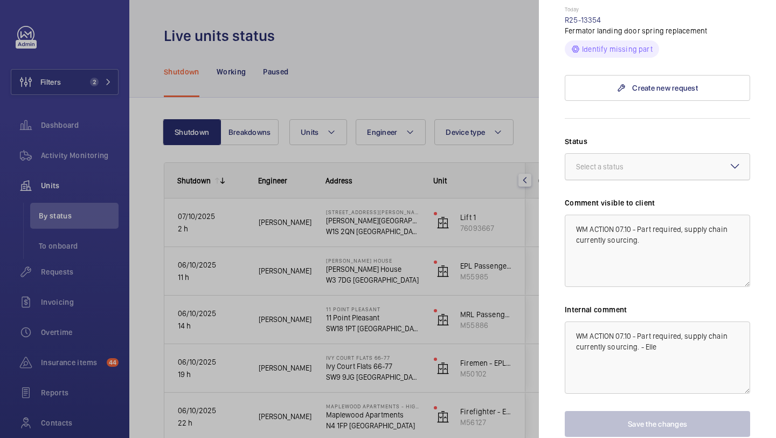
click at [625, 161] on div "Select a status" at bounding box center [613, 166] width 74 height 11
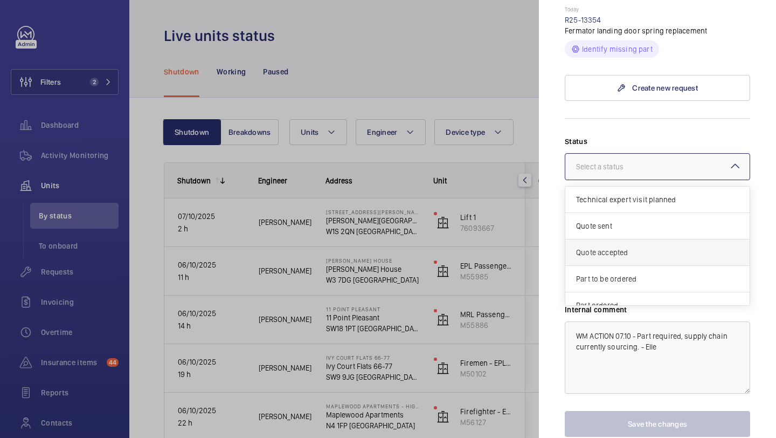
click at [599, 239] on div "Quote accepted" at bounding box center [657, 252] width 184 height 26
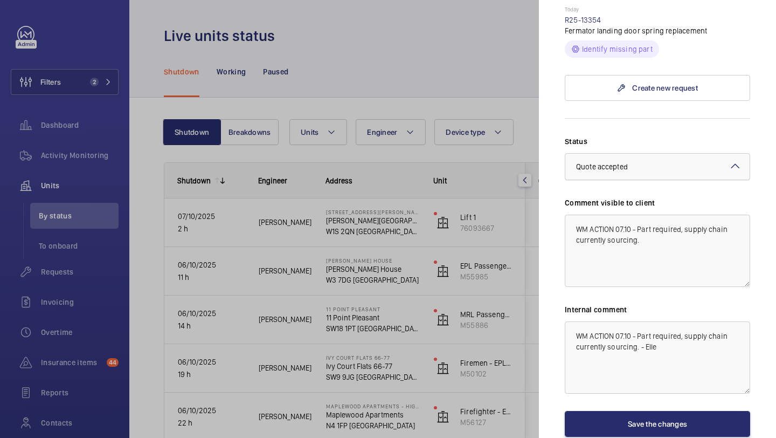
click at [609, 162] on span "Quote accepted" at bounding box center [602, 166] width 52 height 9
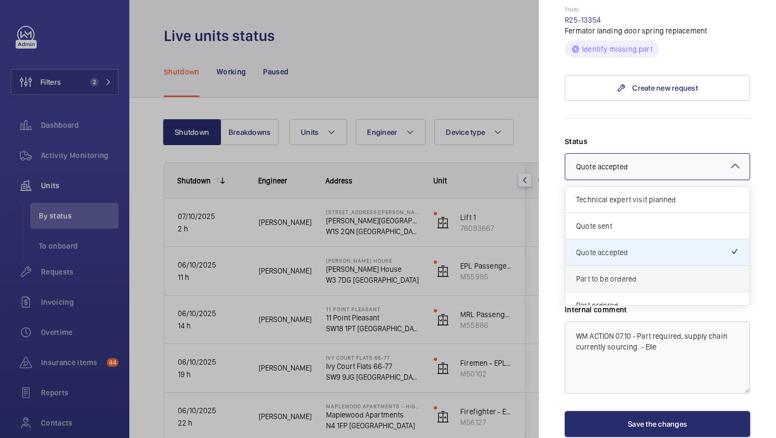
click at [613, 266] on div "Part to be ordered" at bounding box center [657, 279] width 184 height 26
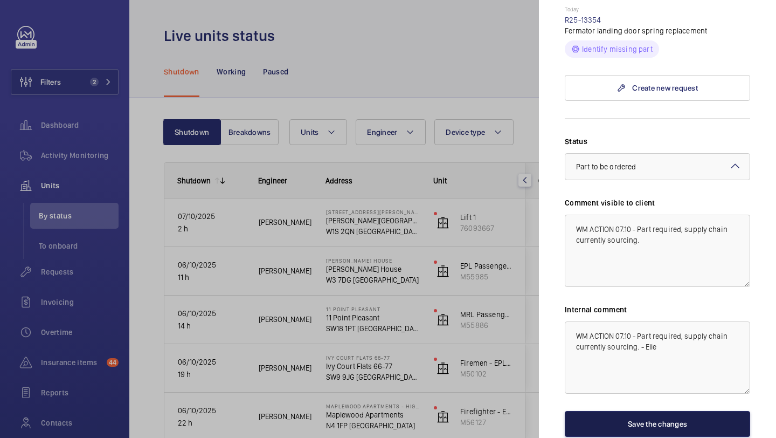
click at [620, 411] on button "Save the changes" at bounding box center [657, 424] width 185 height 26
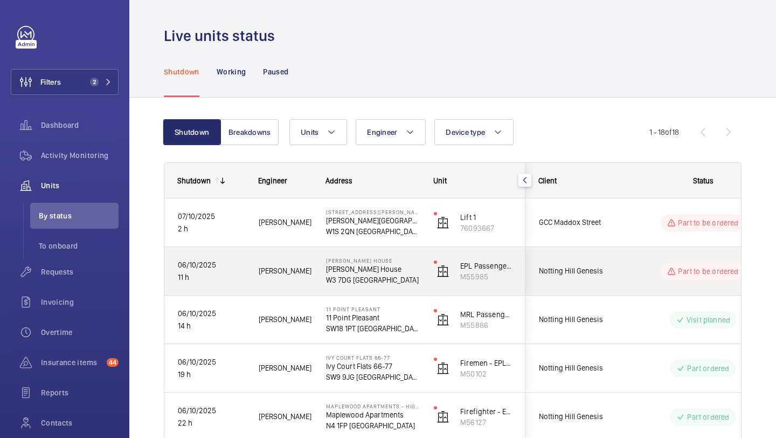
click at [599, 274] on span "Notting Hill Genesis" at bounding box center [580, 271] width 83 height 12
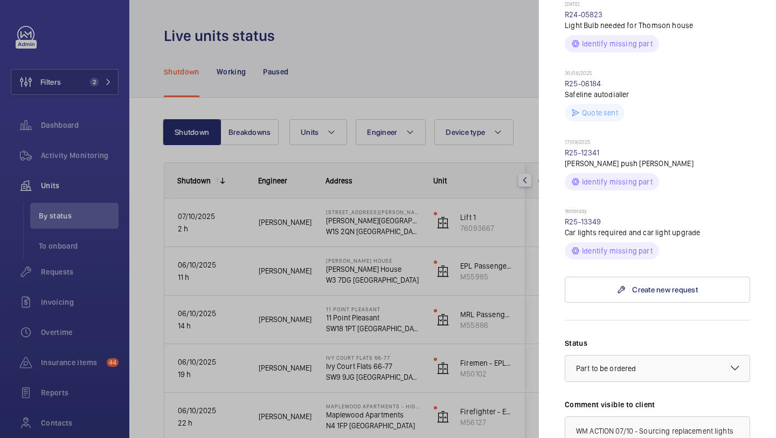
scroll to position [593, 0]
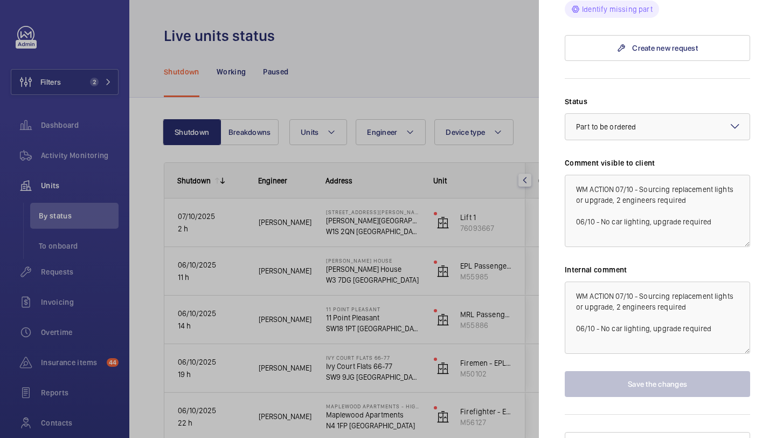
click at [451, 85] on div at bounding box center [388, 219] width 776 height 438
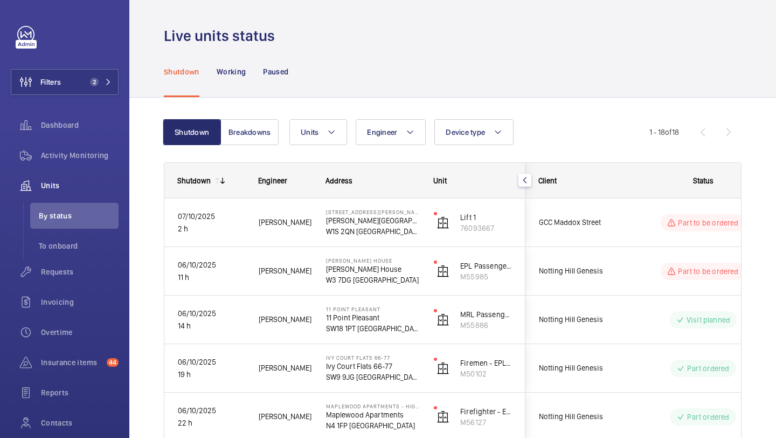
scroll to position [0, 0]
click at [63, 93] on button "Filters 2" at bounding box center [65, 82] width 108 height 26
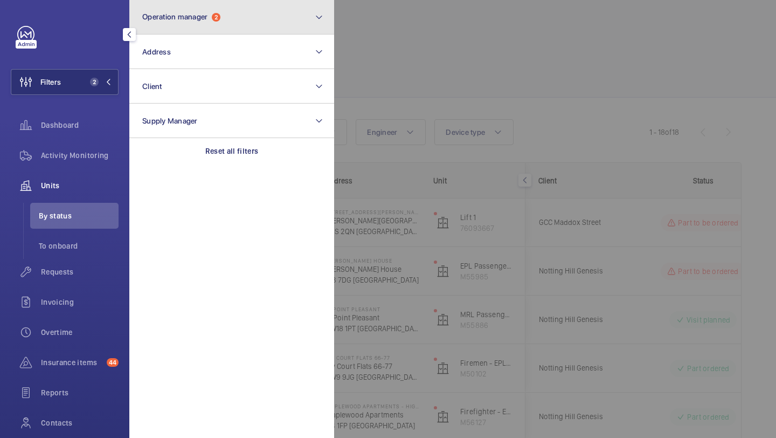
click at [176, 14] on span "Operation manager" at bounding box center [174, 16] width 65 height 9
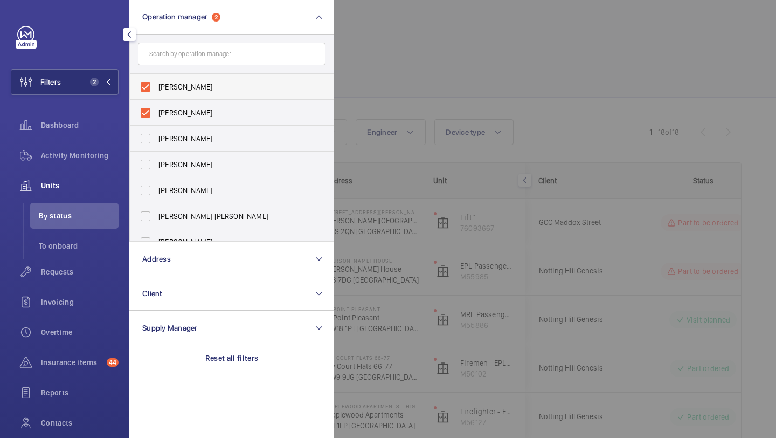
click at [192, 93] on label "[PERSON_NAME]" at bounding box center [224, 87] width 188 height 26
click at [156, 93] on input "[PERSON_NAME]" at bounding box center [146, 87] width 22 height 22
checkbox input "false"
click at [404, 79] on div at bounding box center [722, 219] width 776 height 438
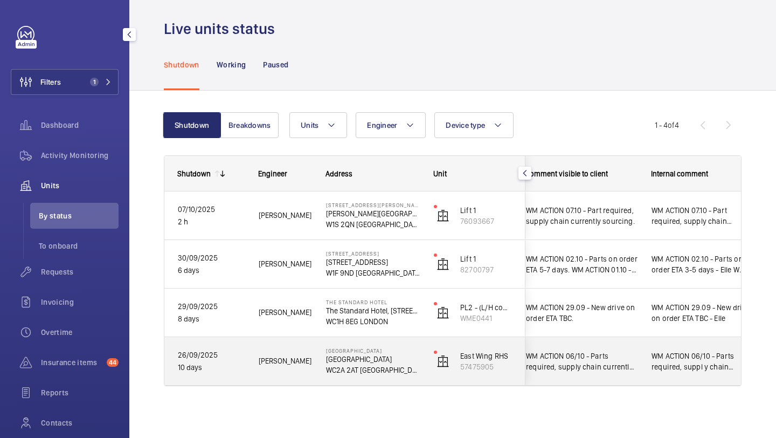
scroll to position [0, 258]
click at [602, 368] on span "WM ACTION 06/10 - Parts required, supply chain currently sourcing. WM ACTION 29…" at bounding box center [582, 361] width 112 height 22
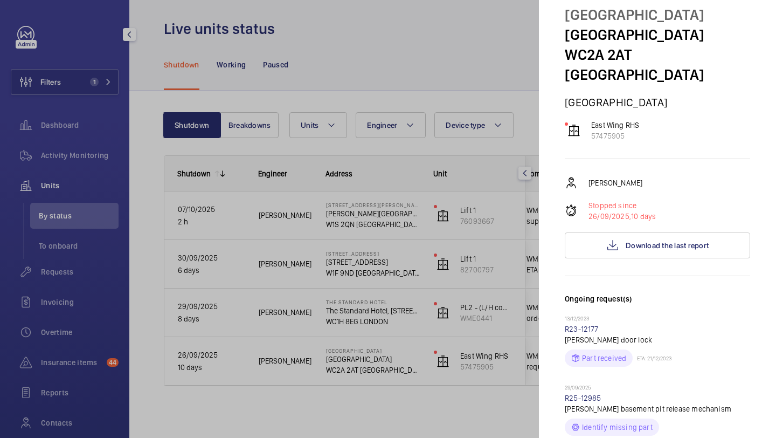
scroll to position [421, 0]
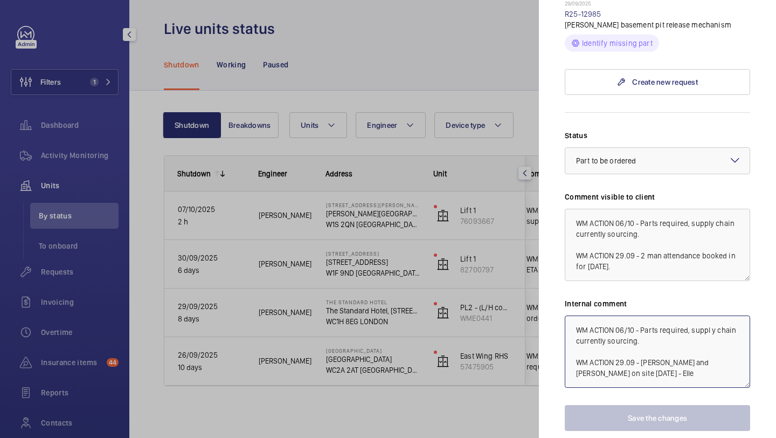
click at [711, 315] on textarea "WM ACTION 06/10 - Parts required, suppl y chain currently sourcing. WM ACTION 2…" at bounding box center [657, 351] width 185 height 72
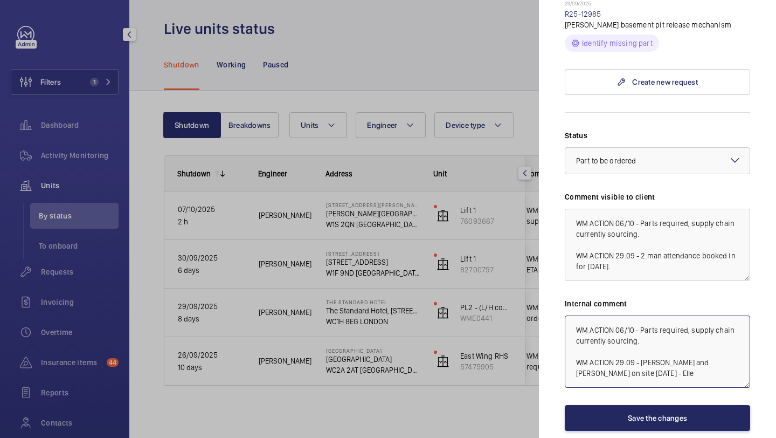
type textarea "WM ACTION 06/10 - Parts required, supply chain currently sourcing. WM ACTION 29…"
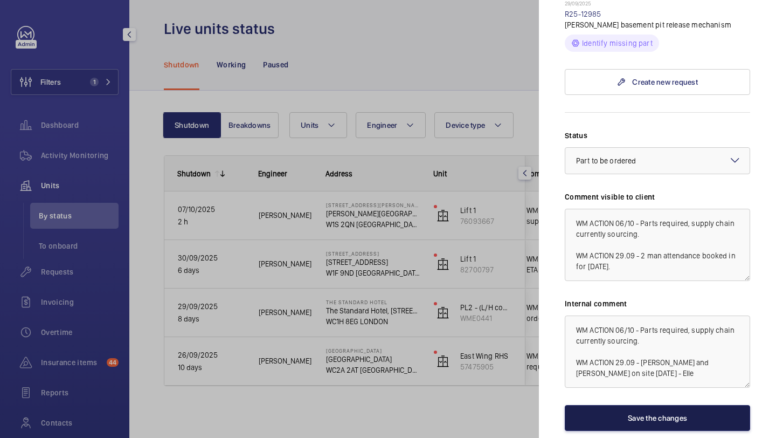
click at [677, 405] on button "Save the changes" at bounding box center [657, 418] width 185 height 26
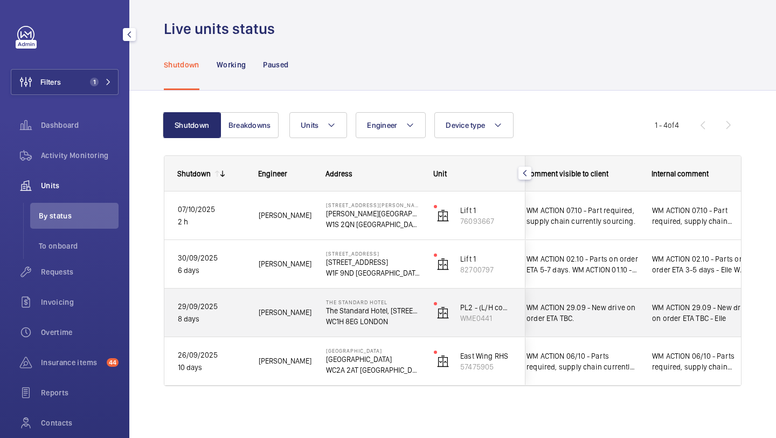
click at [599, 297] on div "WM ACTION 29.09 - New drive on order ETA TBC." at bounding box center [576, 312] width 124 height 46
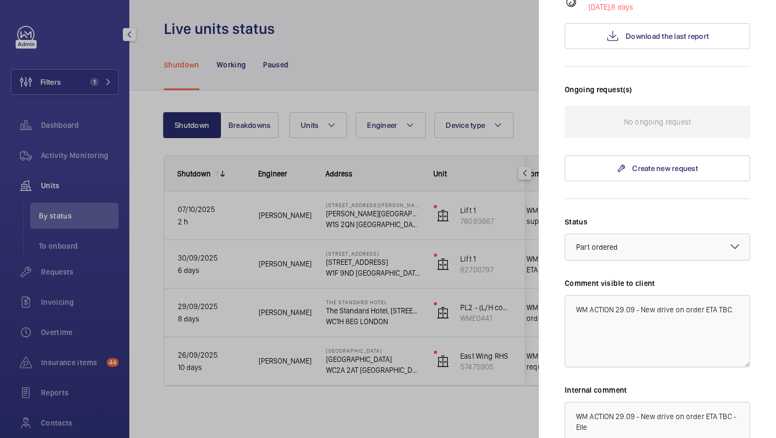
scroll to position [296, 0]
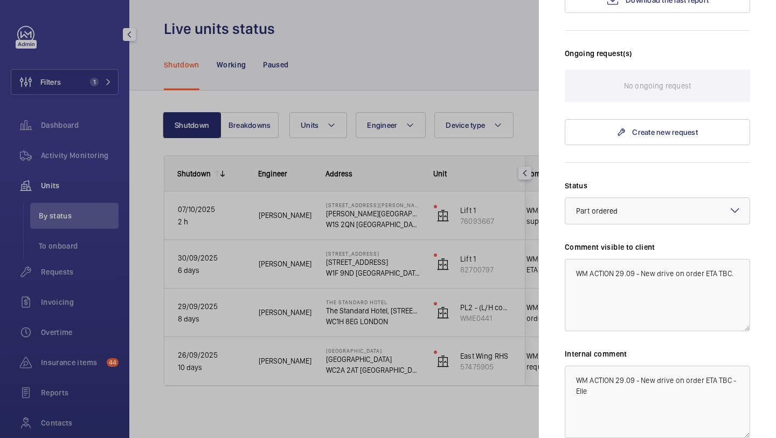
click at [394, 279] on div at bounding box center [388, 219] width 776 height 438
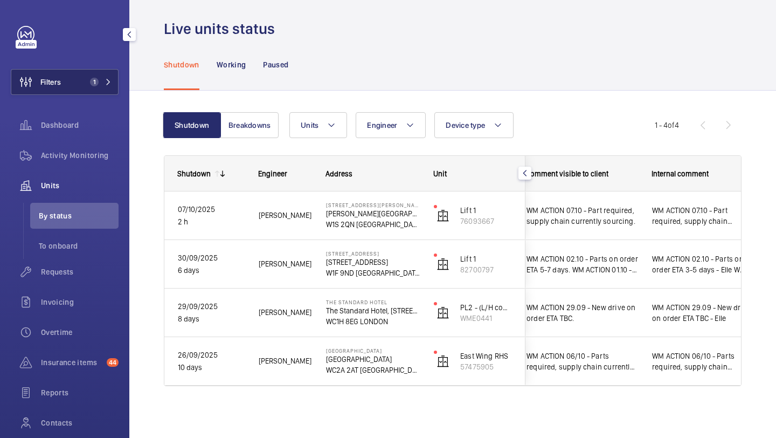
click at [94, 79] on span "1" at bounding box center [94, 82] width 9 height 9
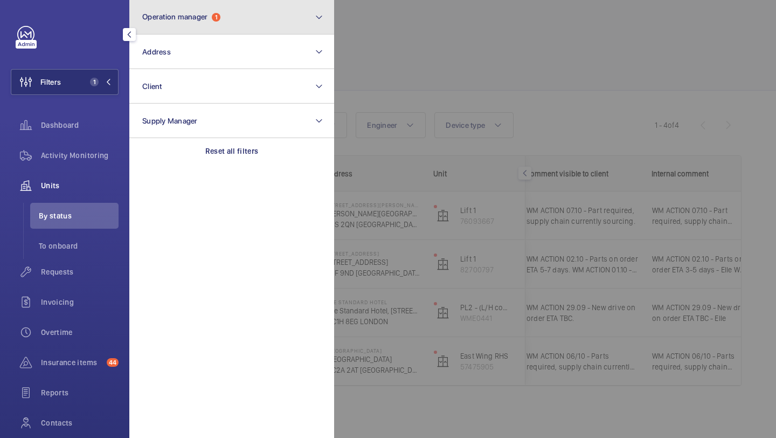
click at [200, 30] on button "Operation manager 1" at bounding box center [231, 17] width 205 height 34
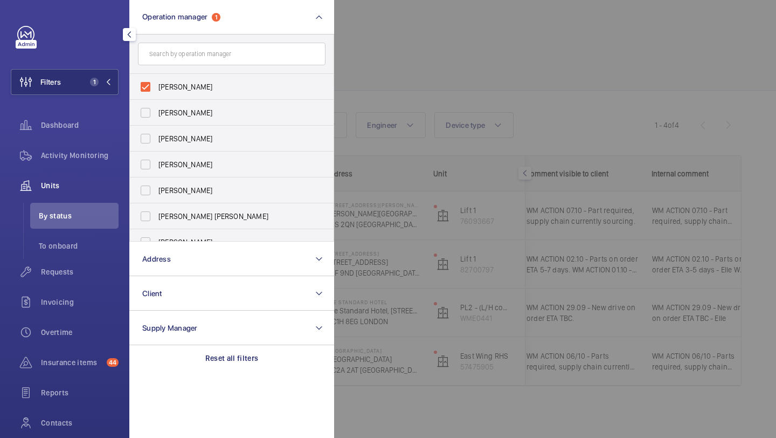
click at [505, 94] on div at bounding box center [722, 219] width 776 height 438
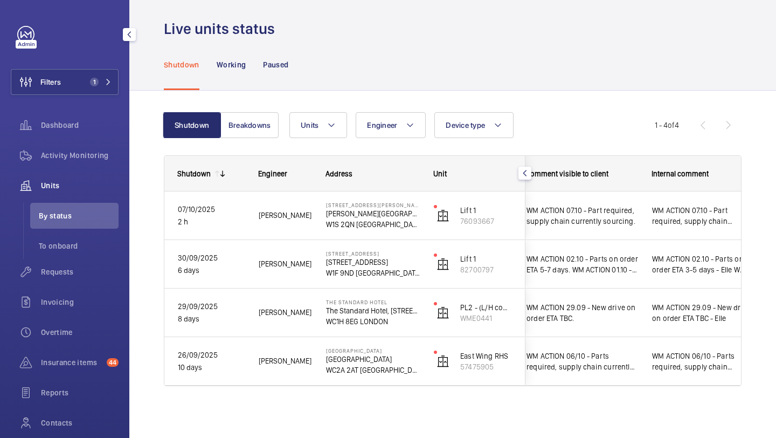
click at [294, 49] on div "Shutdown Working Paused" at bounding box center [453, 64] width 578 height 51
click at [288, 54] on div "Paused" at bounding box center [275, 64] width 25 height 51
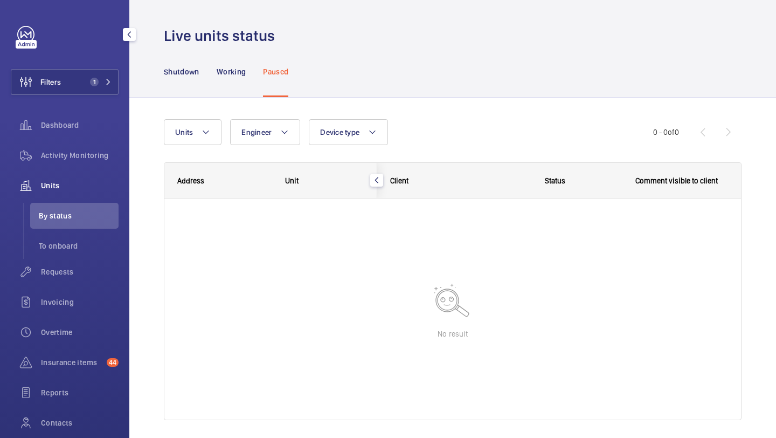
click at [288, 63] on div "Paused" at bounding box center [275, 71] width 25 height 51
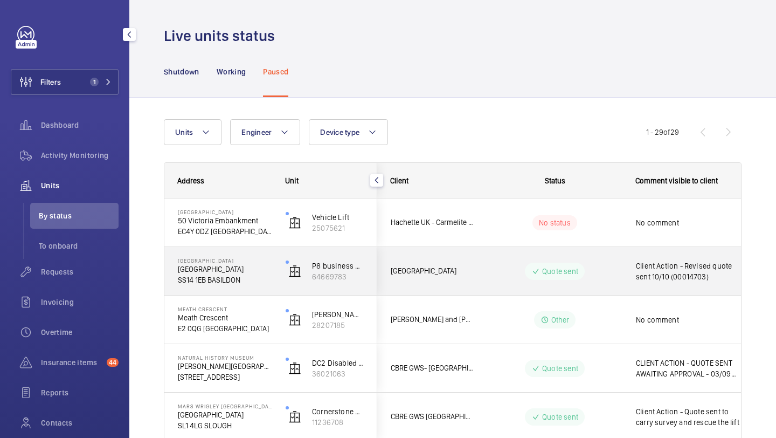
click at [712, 272] on span "Client Action - Revised quote sent 10/10 (00014703)" at bounding box center [692, 271] width 112 height 22
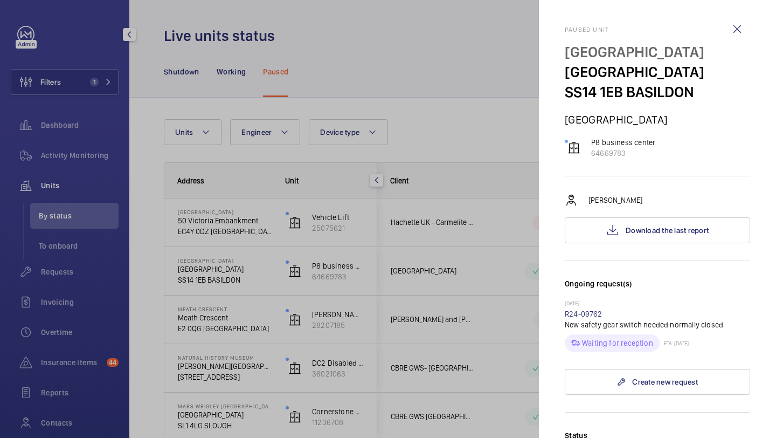
click at [484, 268] on div at bounding box center [388, 219] width 776 height 438
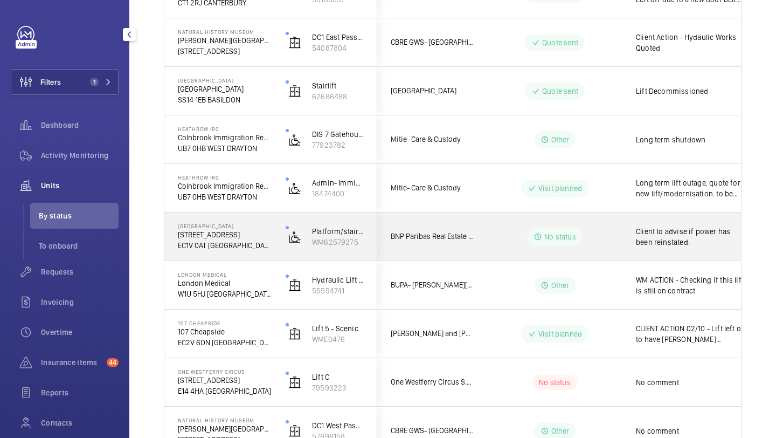
click at [635, 248] on div "Client to advise if power has been reinstated." at bounding box center [685, 236] width 124 height 46
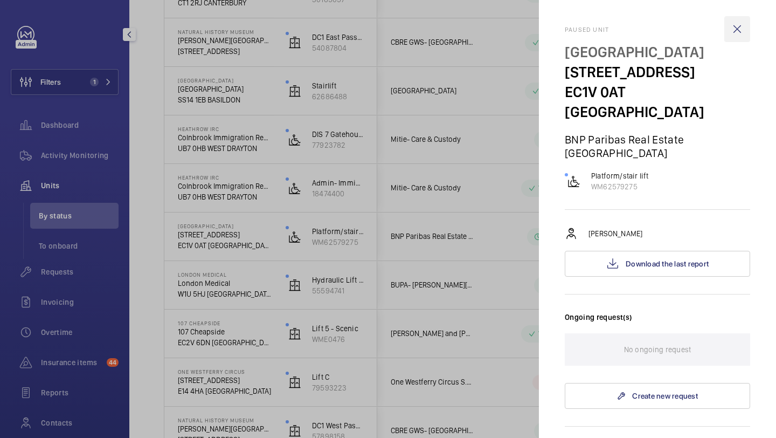
click at [733, 31] on wm-front-icon-button at bounding box center [737, 29] width 26 height 26
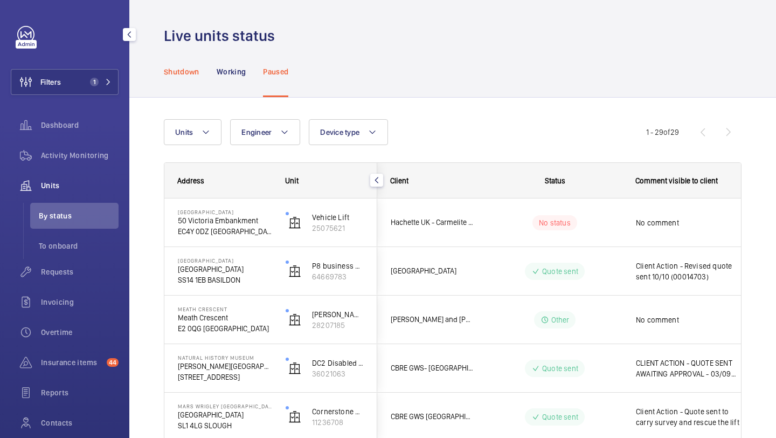
click at [178, 73] on p "Shutdown" at bounding box center [182, 71] width 36 height 11
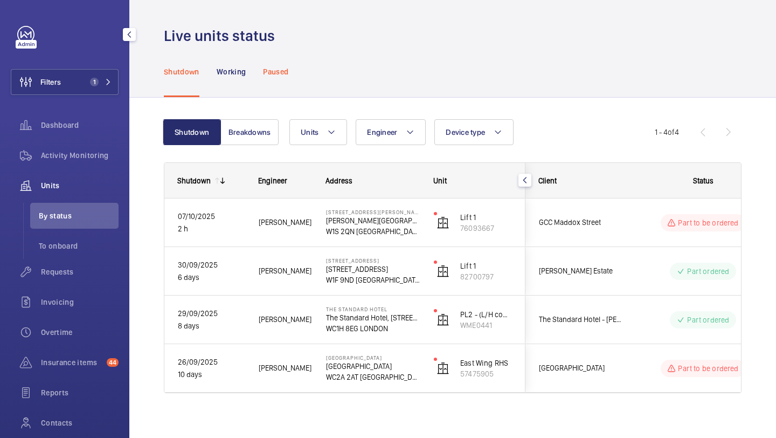
click at [275, 77] on div "Paused" at bounding box center [275, 71] width 25 height 51
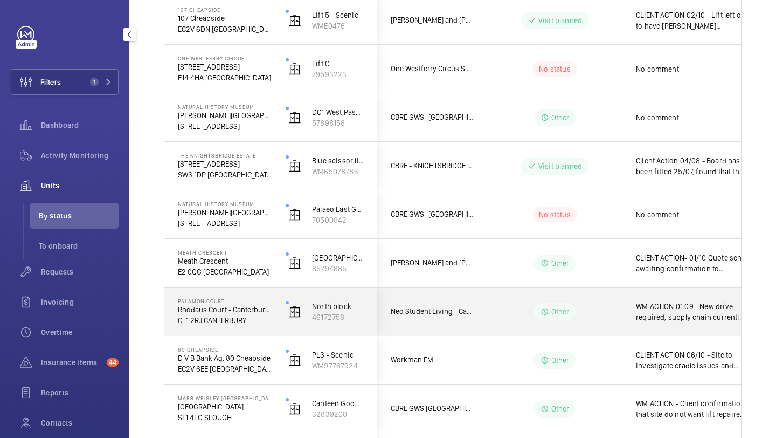
scroll to position [1123, 0]
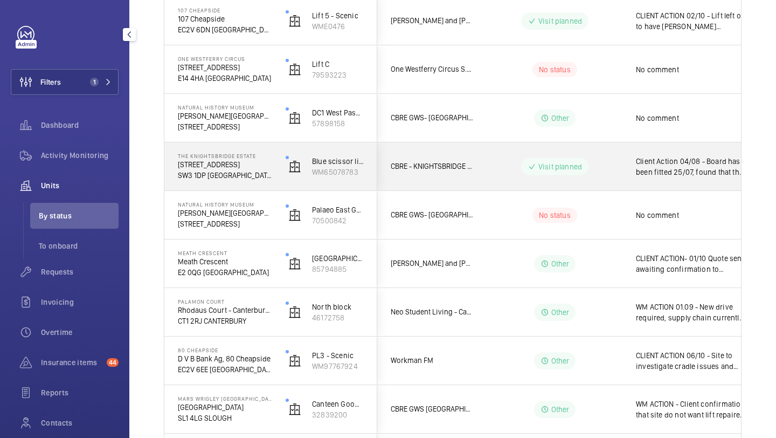
click at [650, 173] on span "Client Action 04/08 - Board has been fitted 25/07, found that the electrical su…" at bounding box center [692, 167] width 112 height 22
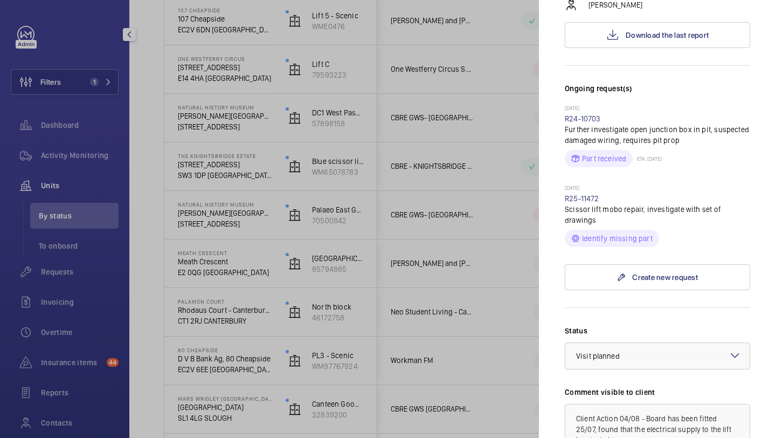
scroll to position [320, 0]
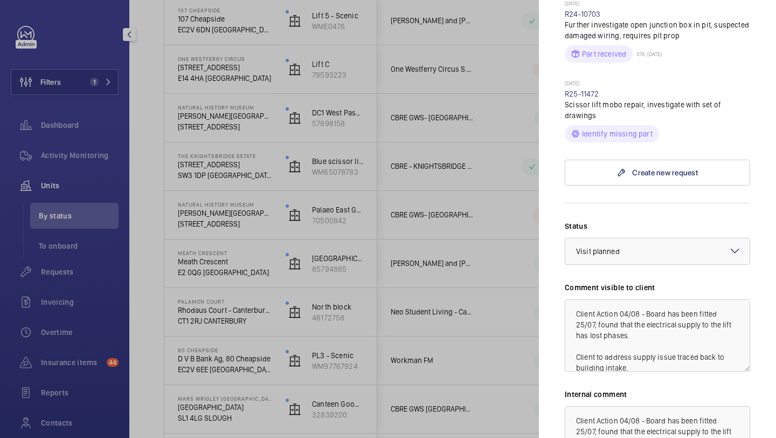
click at [496, 195] on div at bounding box center [388, 219] width 776 height 438
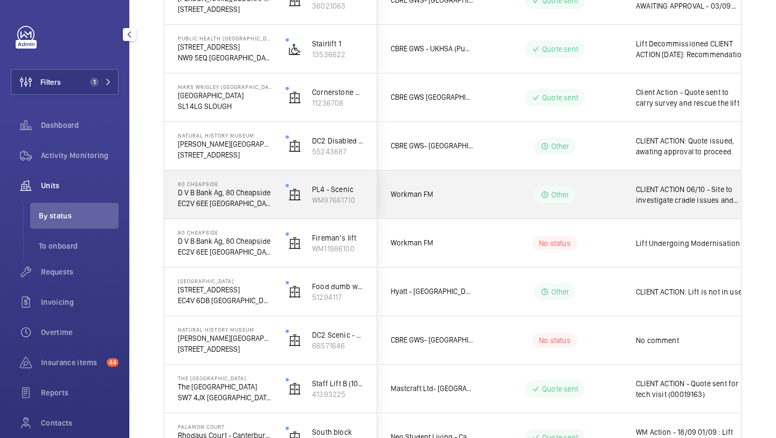
scroll to position [0, 0]
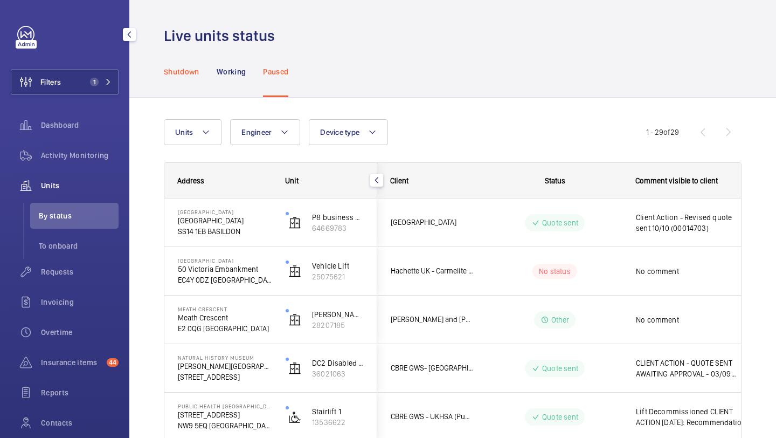
click at [192, 81] on div "Shutdown" at bounding box center [182, 71] width 36 height 51
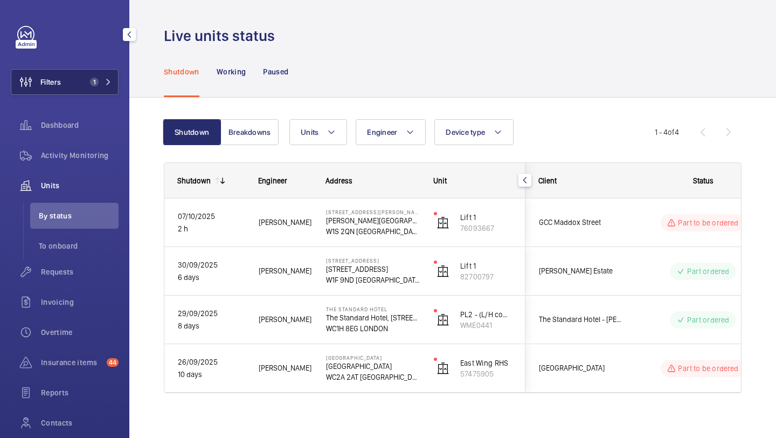
drag, startPoint x: 88, startPoint y: 95, endPoint x: 101, endPoint y: 90, distance: 14.3
click at [88, 95] on div "Filters 1 Dashboard Activity Monitoring Units By status To onboard Requests Inv…" at bounding box center [65, 248] width 108 height 444
click at [173, 60] on div "Shutdown" at bounding box center [182, 71] width 36 height 51
click at [68, 89] on button "Filters 1" at bounding box center [65, 82] width 108 height 26
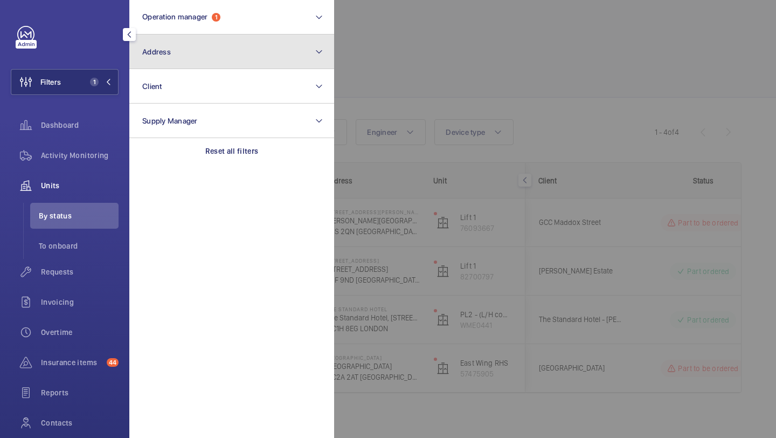
click at [207, 55] on button "Address" at bounding box center [231, 51] width 205 height 34
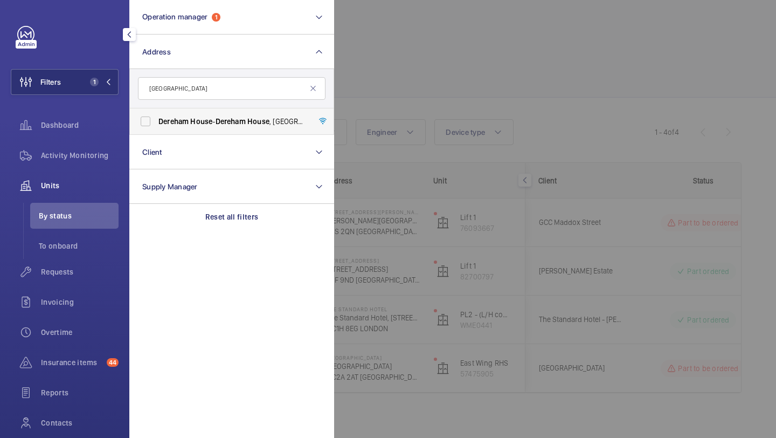
type input "[GEOGRAPHIC_DATA]"
click at [201, 112] on label "[GEOGRAPHIC_DATA] - [GEOGRAPHIC_DATA]" at bounding box center [224, 121] width 188 height 26
click at [156, 112] on input "[GEOGRAPHIC_DATA] - [GEOGRAPHIC_DATA]" at bounding box center [146, 121] width 22 height 22
checkbox input "true"
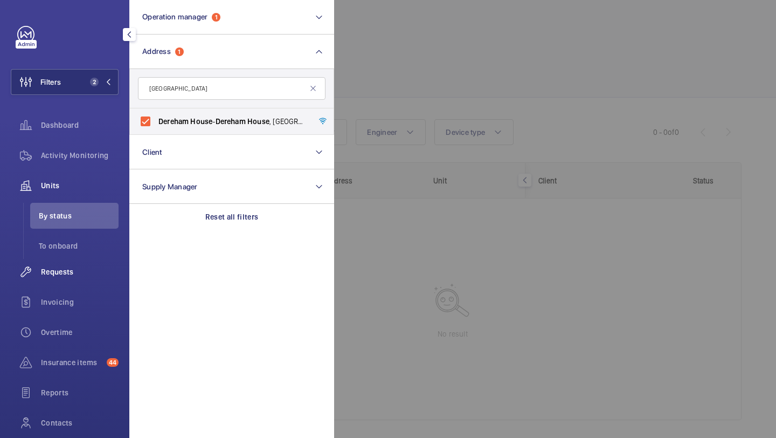
click at [87, 278] on div "Requests" at bounding box center [65, 272] width 108 height 26
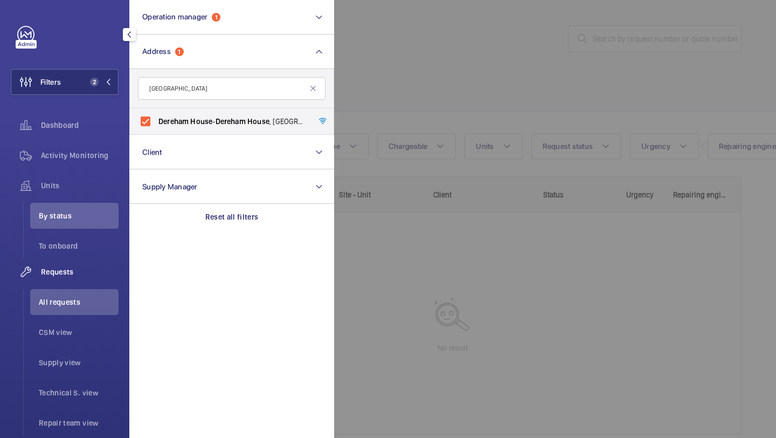
click at [470, 80] on div at bounding box center [722, 219] width 776 height 438
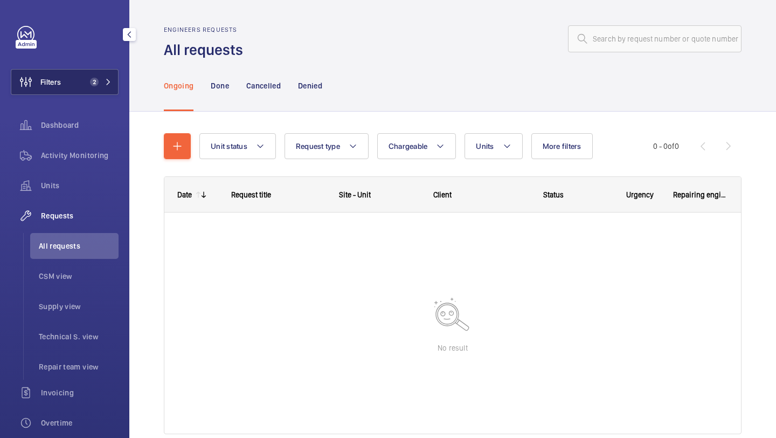
click at [88, 94] on button "Filters 2" at bounding box center [65, 82] width 108 height 26
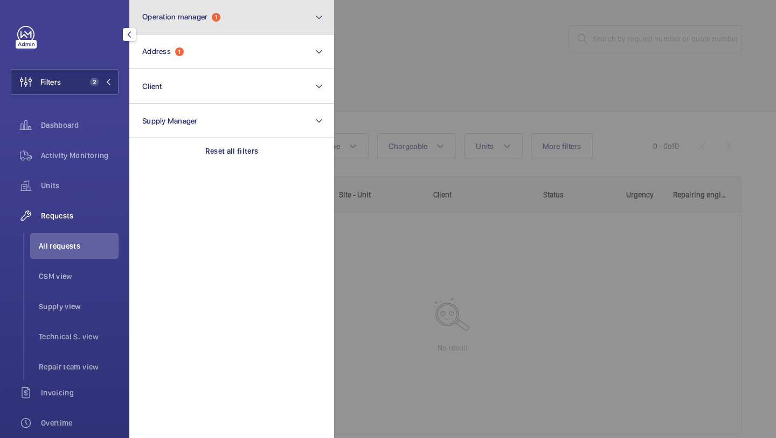
click at [169, 15] on span "Operation manager" at bounding box center [174, 16] width 65 height 9
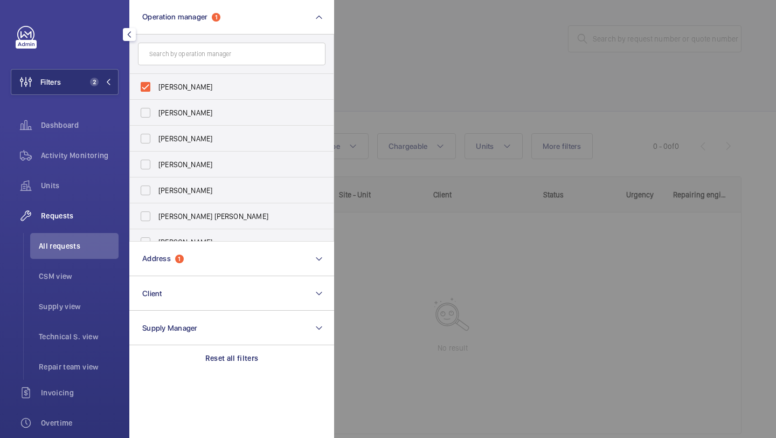
click at [183, 68] on form at bounding box center [232, 53] width 204 height 39
click at [183, 79] on label "[PERSON_NAME]" at bounding box center [224, 87] width 188 height 26
click at [156, 79] on input "[PERSON_NAME]" at bounding box center [146, 87] width 22 height 22
checkbox input "false"
click at [421, 45] on div at bounding box center [722, 219] width 776 height 438
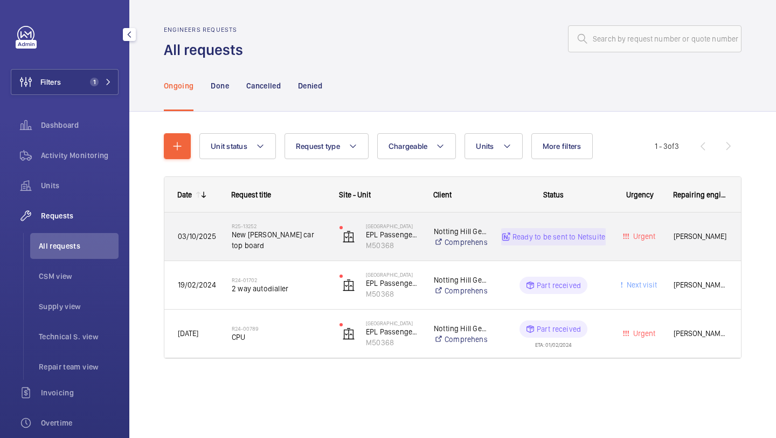
click at [300, 239] on span "New [PERSON_NAME] car top board" at bounding box center [279, 240] width 94 height 22
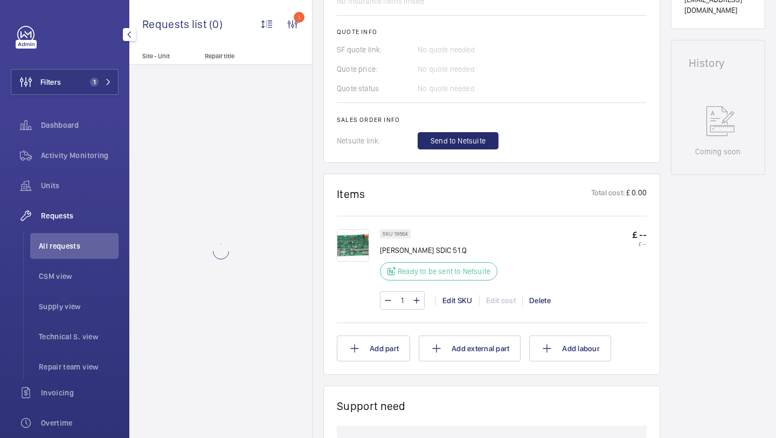
scroll to position [485, 0]
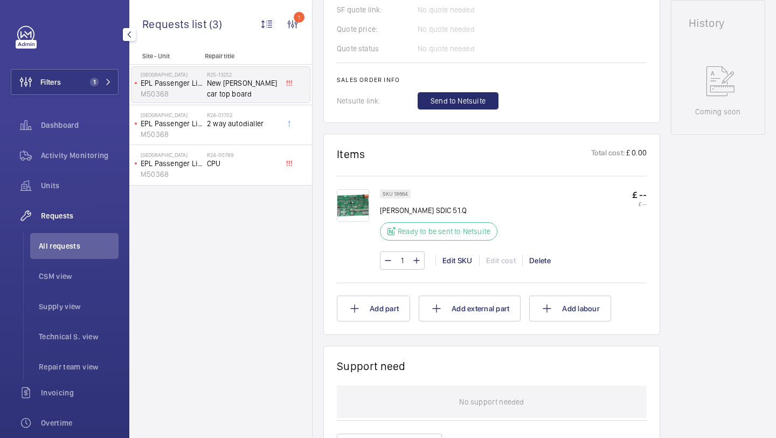
click at [357, 205] on img at bounding box center [353, 205] width 32 height 32
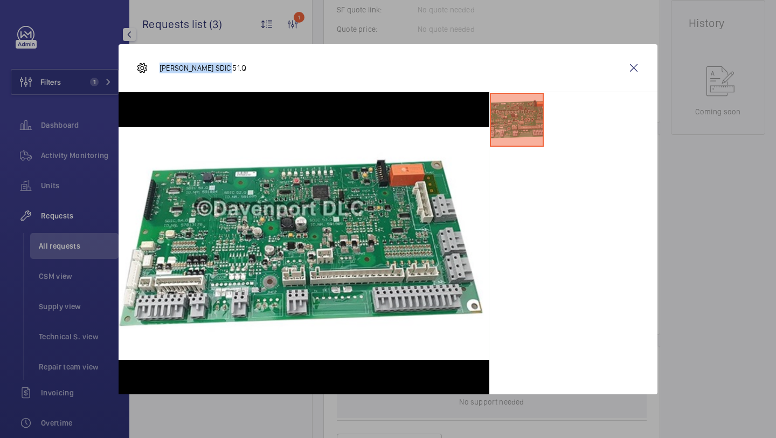
drag, startPoint x: 223, startPoint y: 70, endPoint x: 159, endPoint y: 66, distance: 64.2
click at [160, 66] on p "[PERSON_NAME] SDIC 51.Q" at bounding box center [203, 68] width 87 height 11
copy p "[PERSON_NAME] SDIC 51.Q"
click at [646, 50] on div "[PERSON_NAME] SDIC 51.Q" at bounding box center [388, 68] width 539 height 48
click at [636, 59] on wm-front-icon-button at bounding box center [634, 68] width 26 height 26
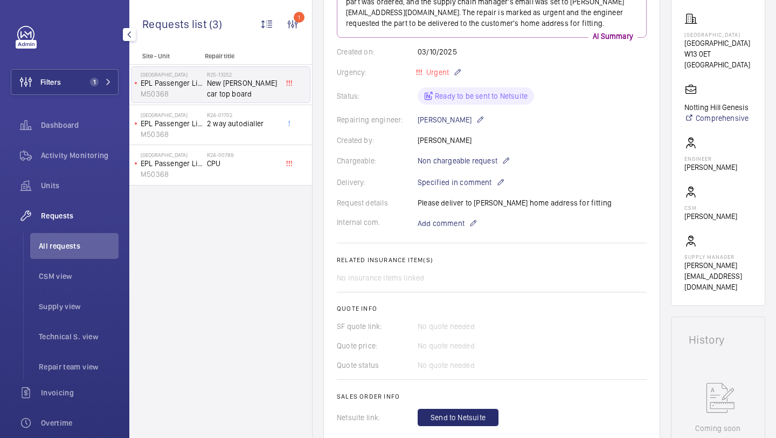
scroll to position [113, 0]
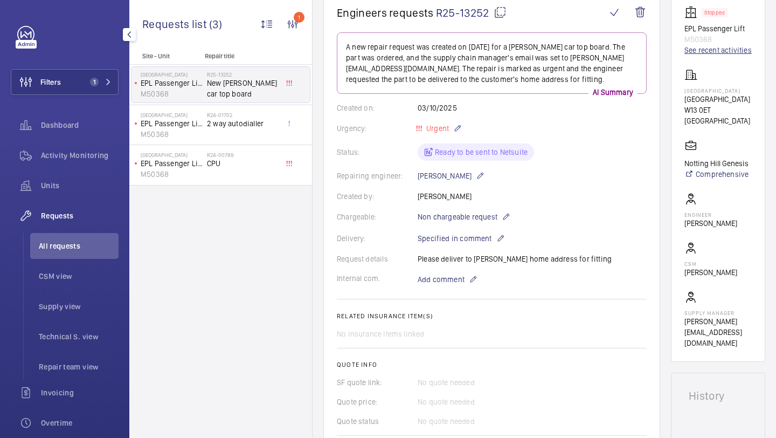
click at [699, 46] on link "See recent activities" at bounding box center [717, 50] width 67 height 11
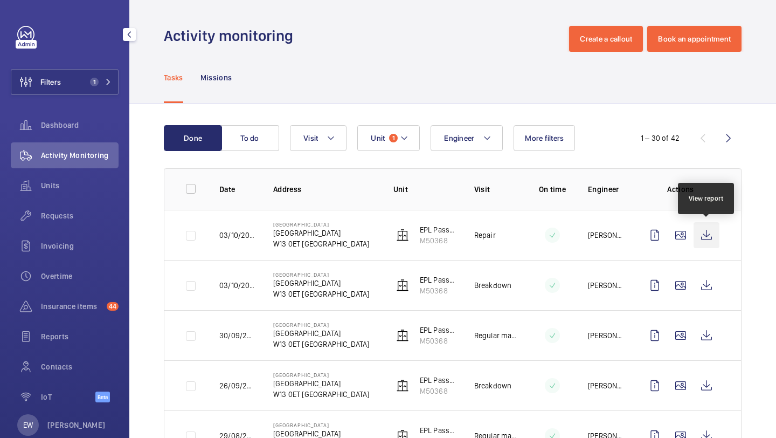
click at [702, 238] on wm-front-icon-button at bounding box center [707, 235] width 26 height 26
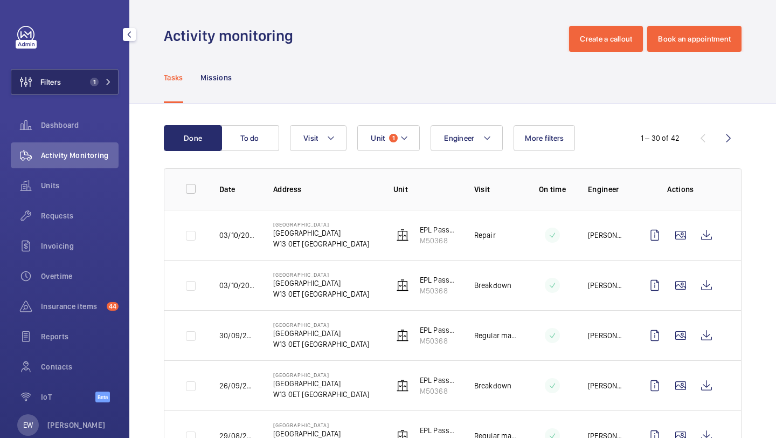
click at [98, 84] on span "1" at bounding box center [99, 82] width 26 height 9
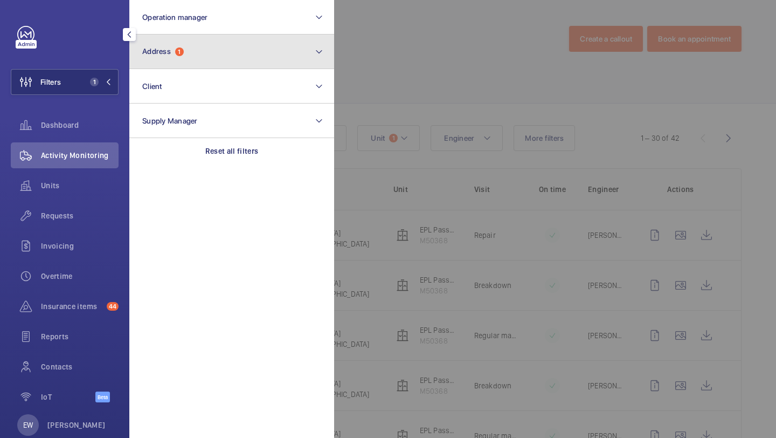
click at [193, 68] on button "Address 1" at bounding box center [231, 51] width 205 height 34
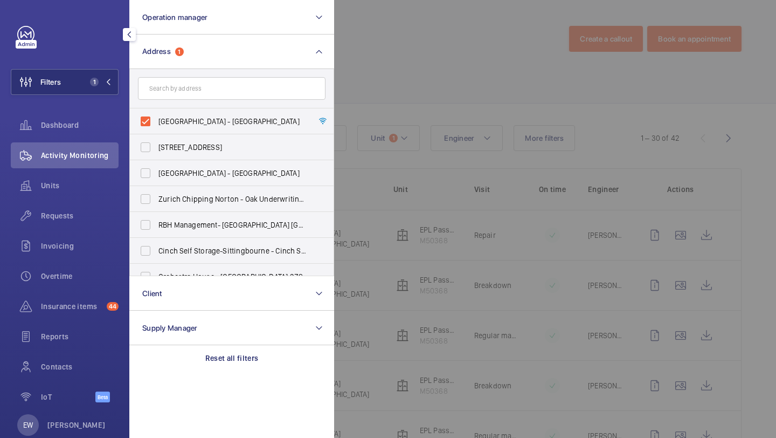
click at [180, 121] on span "[GEOGRAPHIC_DATA] - [GEOGRAPHIC_DATA]" at bounding box center [232, 121] width 148 height 11
click at [156, 121] on input "[GEOGRAPHIC_DATA] - [GEOGRAPHIC_DATA]" at bounding box center [146, 121] width 22 height 22
checkbox input "false"
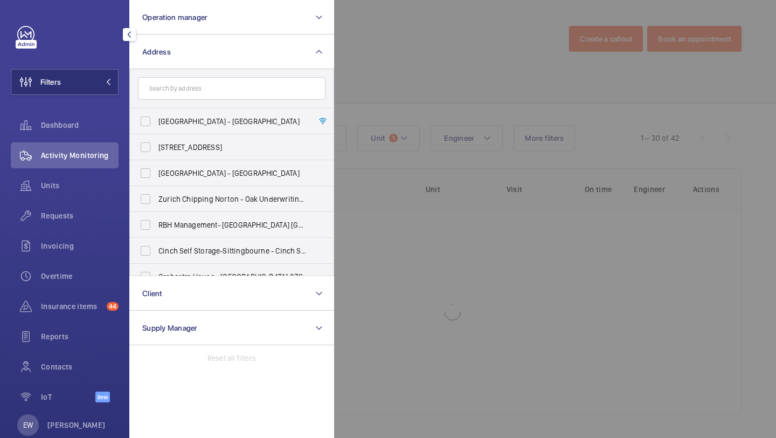
click at [190, 75] on form at bounding box center [232, 88] width 204 height 39
click at [189, 84] on input "text" at bounding box center [232, 88] width 188 height 23
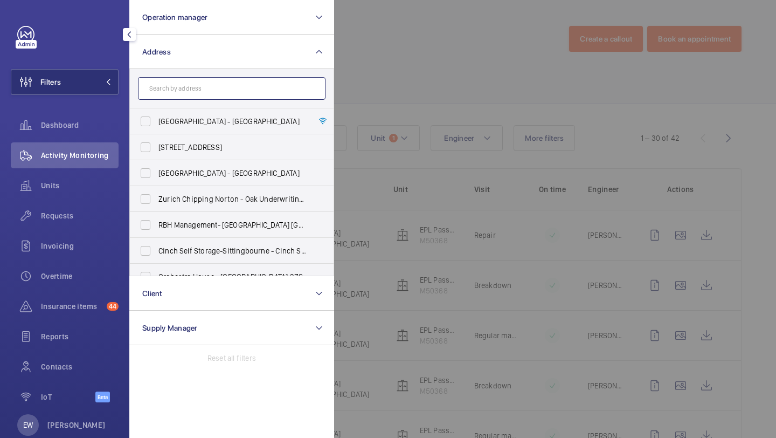
type input "a"
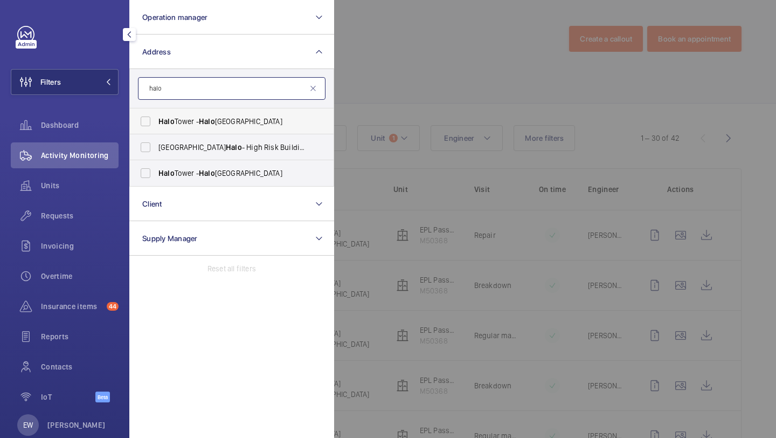
type input "halo"
click at [219, 113] on label "[GEOGRAPHIC_DATA] - [GEOGRAPHIC_DATA]" at bounding box center [224, 121] width 188 height 26
click at [156, 113] on input "[GEOGRAPHIC_DATA] - [GEOGRAPHIC_DATA]" at bounding box center [146, 121] width 22 height 22
checkbox input "true"
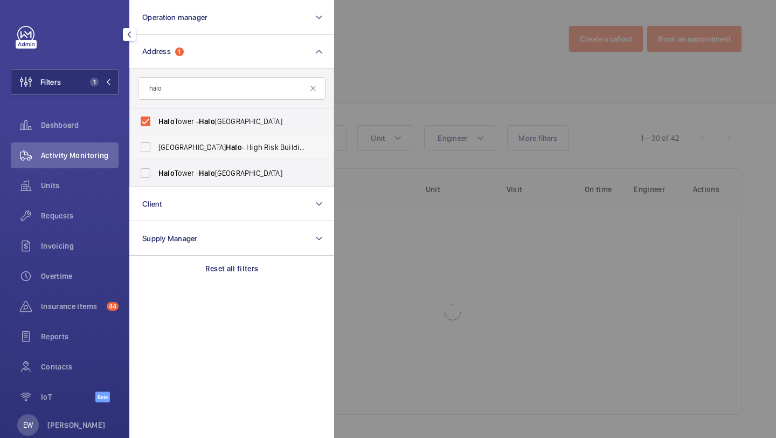
click at [208, 143] on span "Stratford Halo - High Risk Building - Stratford Halo Tower, LONDON E15 2NE" at bounding box center [232, 147] width 148 height 11
click at [156, 143] on input "Stratford Halo - High Risk Building - Stratford Halo Tower, LONDON E15 2NE" at bounding box center [146, 147] width 22 height 22
checkbox input "true"
click at [207, 164] on label "Halo Tower - Halo Tower, LONDON E15 2FW" at bounding box center [224, 173] width 188 height 26
click at [156, 164] on input "Halo Tower - Halo Tower, LONDON E15 2FW" at bounding box center [146, 173] width 22 height 22
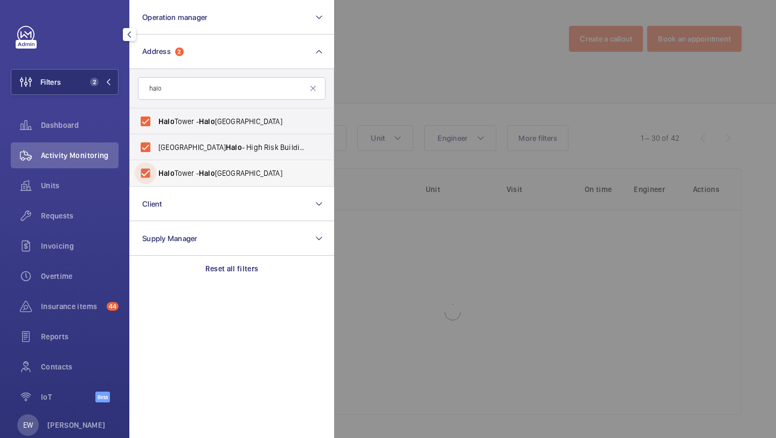
checkbox input "true"
click at [55, 194] on div "Units" at bounding box center [65, 185] width 108 height 26
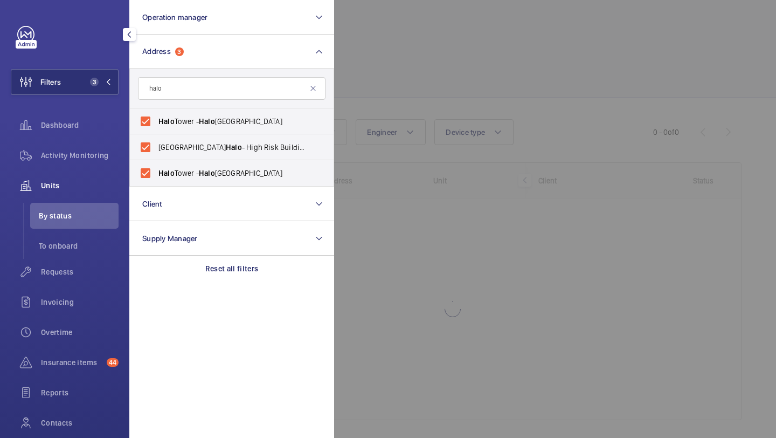
click at [418, 78] on div at bounding box center [722, 219] width 776 height 438
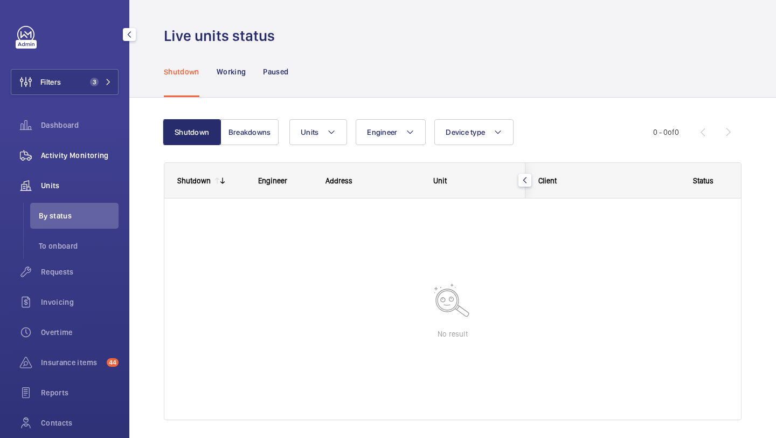
click at [84, 160] on span "Activity Monitoring" at bounding box center [80, 155] width 78 height 11
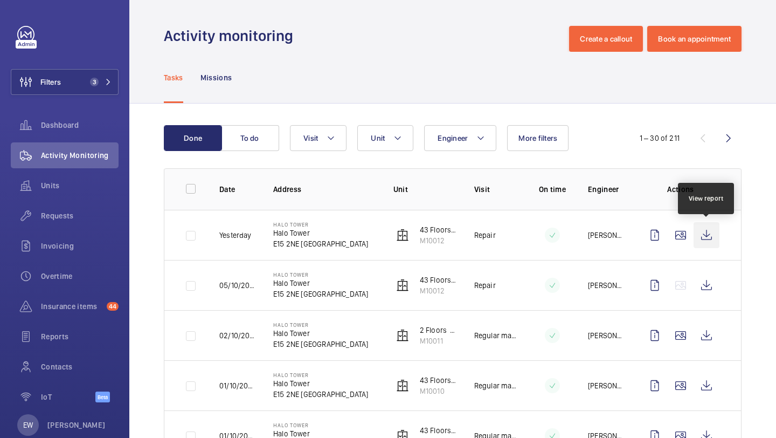
click at [712, 230] on wm-front-icon-button at bounding box center [707, 235] width 26 height 26
click at [92, 96] on div "Filters 3 Dashboard Activity Monitoring Units Requests Invoicing Overtime Insur…" at bounding box center [65, 220] width 108 height 388
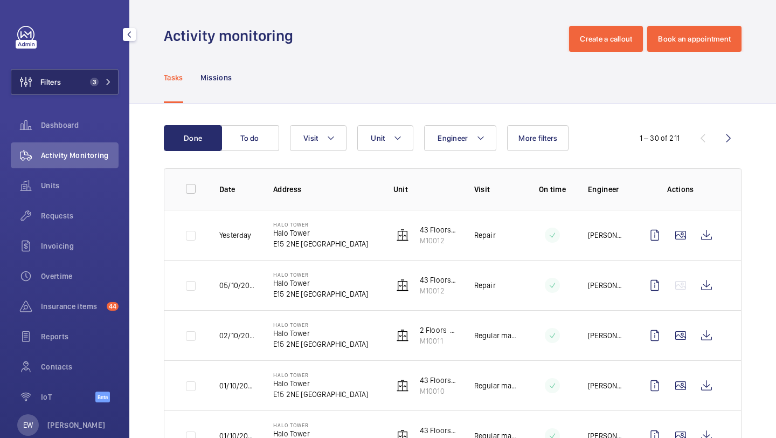
click at [89, 86] on button "Filters 3" at bounding box center [65, 82] width 108 height 26
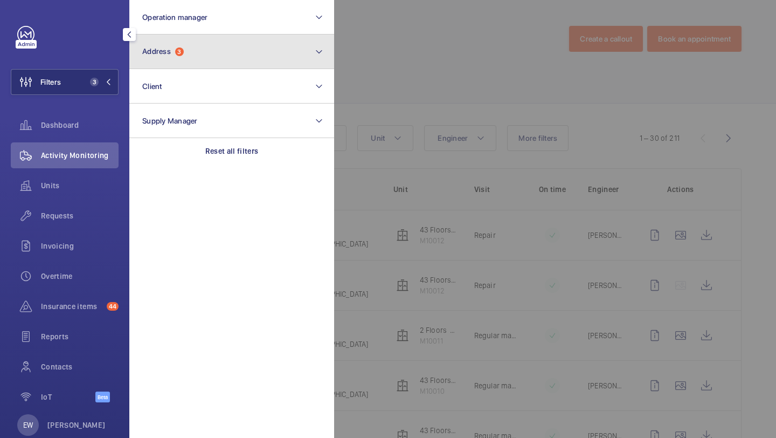
click at [154, 67] on button "Address 3" at bounding box center [231, 51] width 205 height 34
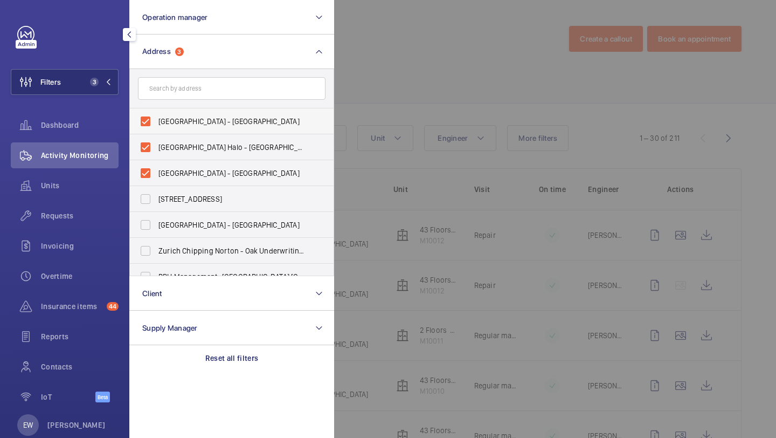
click at [164, 120] on span "Halo Tower - Halo Tower, LONDON E15 2NE" at bounding box center [232, 121] width 148 height 11
click at [156, 120] on input "Halo Tower - Halo Tower, LONDON E15 2NE" at bounding box center [146, 121] width 22 height 22
checkbox input "false"
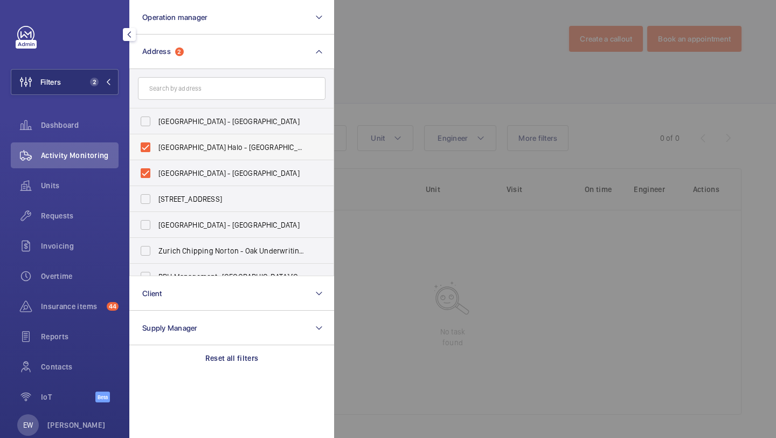
click at [164, 146] on span "Stratford Halo - High Risk Building - Stratford Halo Tower, LONDON E15 2NE" at bounding box center [232, 147] width 148 height 11
click at [156, 146] on input "Stratford Halo - High Risk Building - Stratford Halo Tower, LONDON E15 2NE" at bounding box center [146, 147] width 22 height 22
checkbox input "false"
click at [164, 161] on label "Halo Tower - Halo Tower, LONDON E15 2FW" at bounding box center [224, 173] width 188 height 26
click at [156, 162] on input "Halo Tower - Halo Tower, LONDON E15 2FW" at bounding box center [146, 173] width 22 height 22
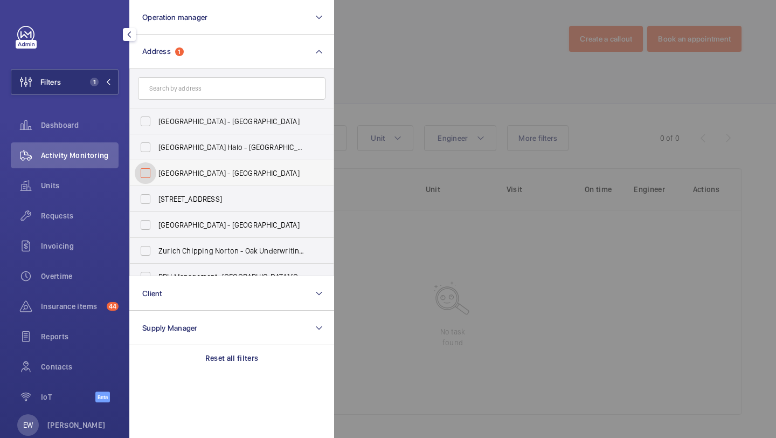
checkbox input "false"
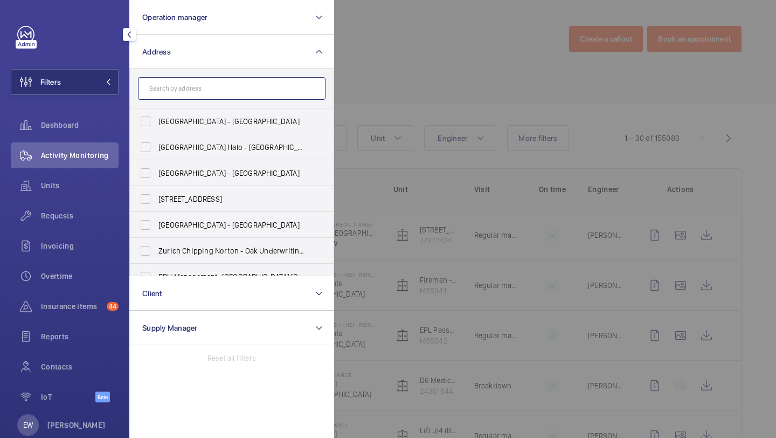
click at [186, 82] on input "text" at bounding box center [232, 88] width 188 height 23
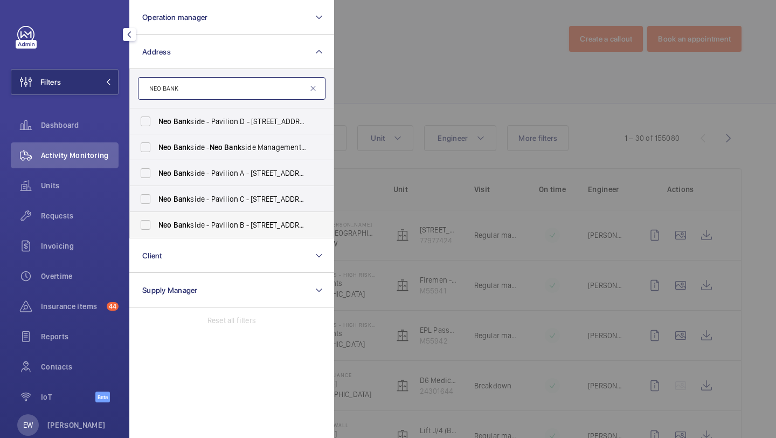
type input "NEO BANK"
click at [176, 214] on label "Neo Bank side - Pavilion B - 60 Holland Street, LONDON SE1 9JF" at bounding box center [224, 225] width 188 height 26
click at [156, 214] on input "Neo Bank side - Pavilion B - 60 Holland Street, LONDON SE1 9JF" at bounding box center [146, 225] width 22 height 22
checkbox input "true"
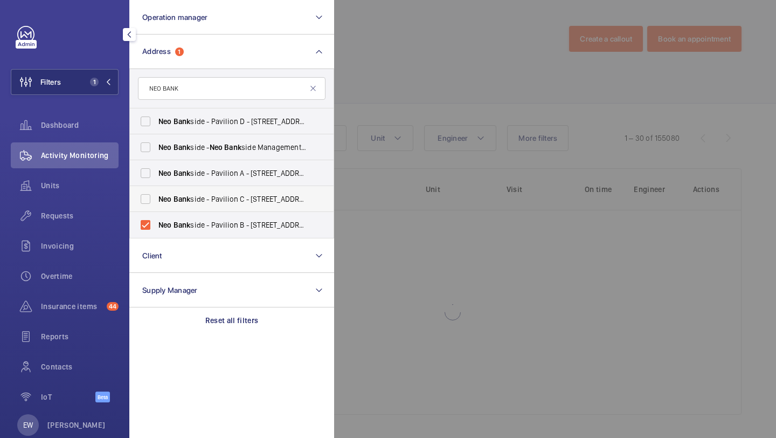
click at [176, 198] on span "Bank" at bounding box center [182, 199] width 17 height 9
click at [156, 198] on input "Neo Bank side - Pavilion C - 70 Holland St, LONDON SE1 9TG" at bounding box center [146, 199] width 22 height 22
checkbox input "true"
click at [176, 170] on span "Bank" at bounding box center [182, 173] width 17 height 9
click at [156, 170] on input "Neo Bank side - Pavilion A - 50 Holland St, LONDON SE1 9FU" at bounding box center [146, 173] width 22 height 22
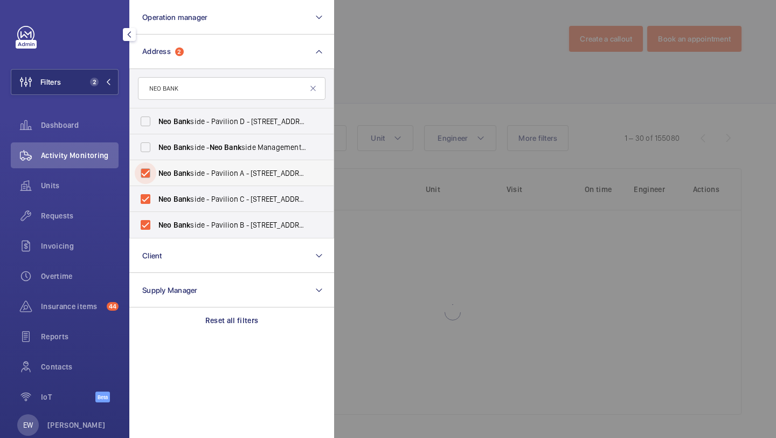
checkbox input "true"
click at [177, 151] on span "Bank" at bounding box center [182, 147] width 17 height 9
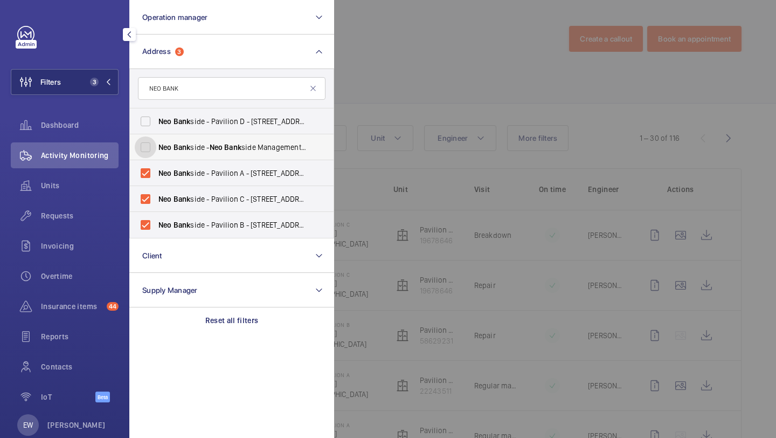
click at [156, 151] on input "Neo Bank side - Neo Bank side Management, LONDON SE1 9RE" at bounding box center [146, 147] width 22 height 22
checkbox input "true"
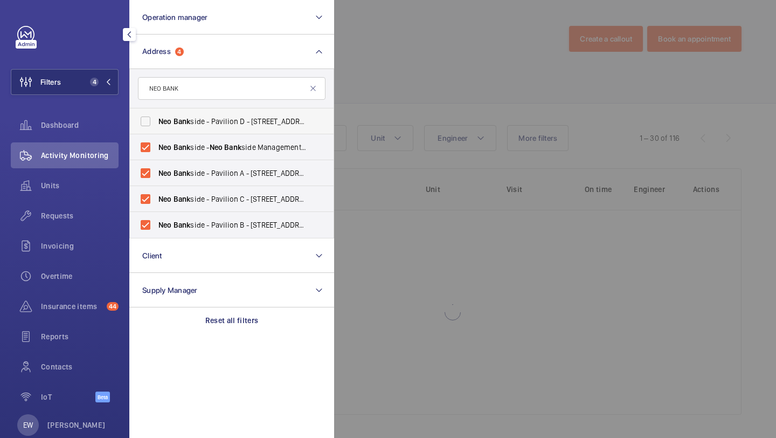
click at [177, 131] on label "Neo Bank side - Pavilion D - 5 Sumner St, LONDON SE1 9NX" at bounding box center [224, 121] width 188 height 26
click at [156, 131] on input "Neo Bank side - Pavilion D - 5 Sumner St, LONDON SE1 9NX" at bounding box center [146, 121] width 22 height 22
checkbox input "true"
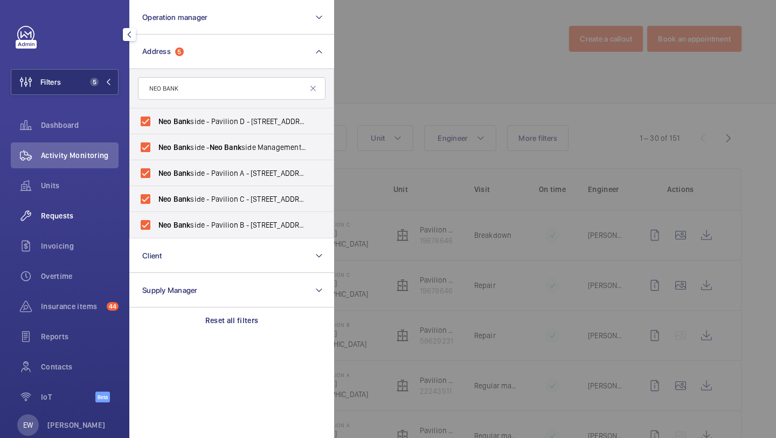
click at [77, 214] on span "Requests" at bounding box center [80, 215] width 78 height 11
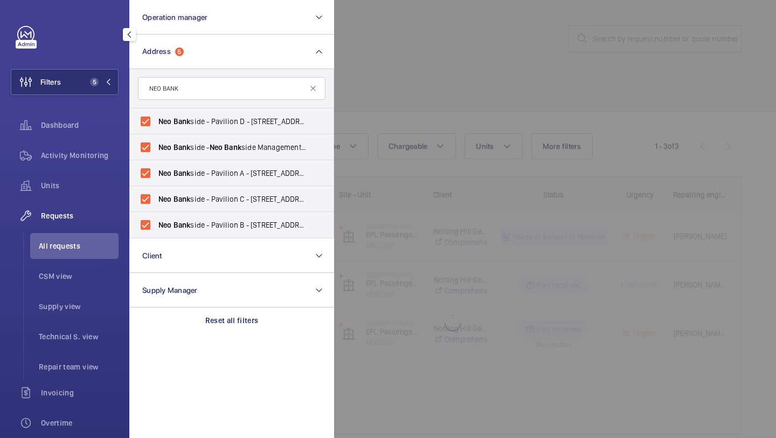
click at [460, 30] on div at bounding box center [722, 219] width 776 height 438
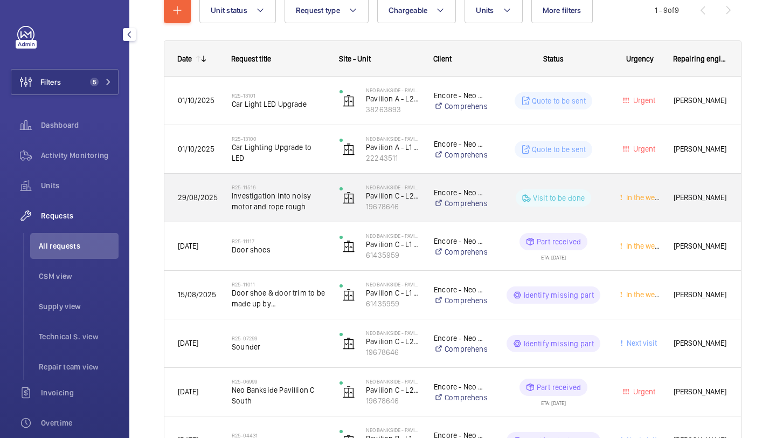
scroll to position [147, 0]
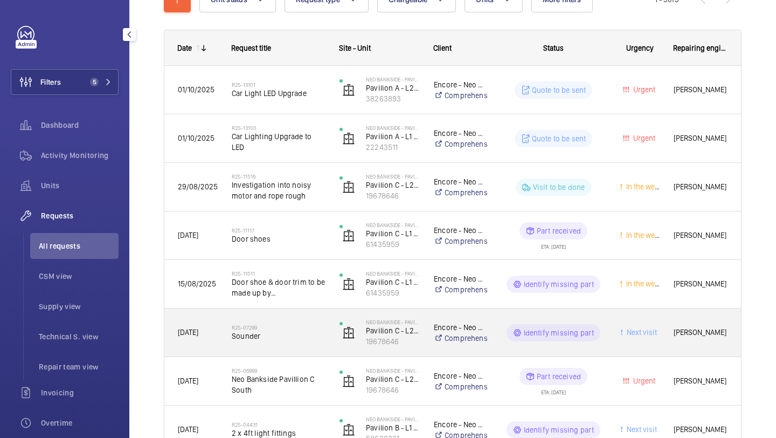
click at [281, 328] on h2 "R25-07299" at bounding box center [279, 327] width 94 height 6
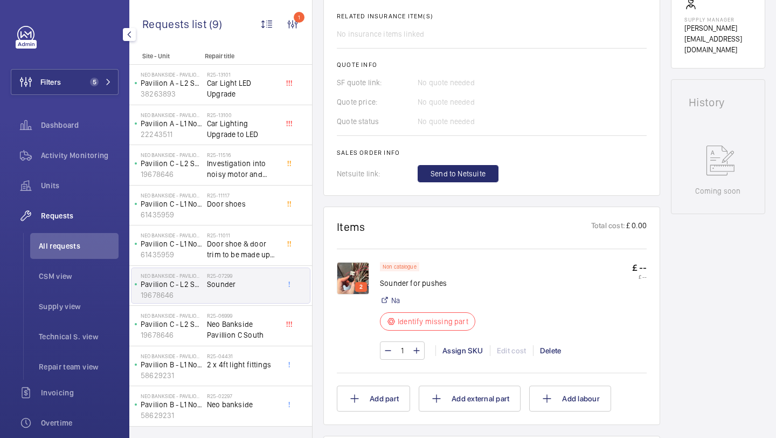
scroll to position [445, 0]
click at [355, 263] on img at bounding box center [353, 278] width 32 height 32
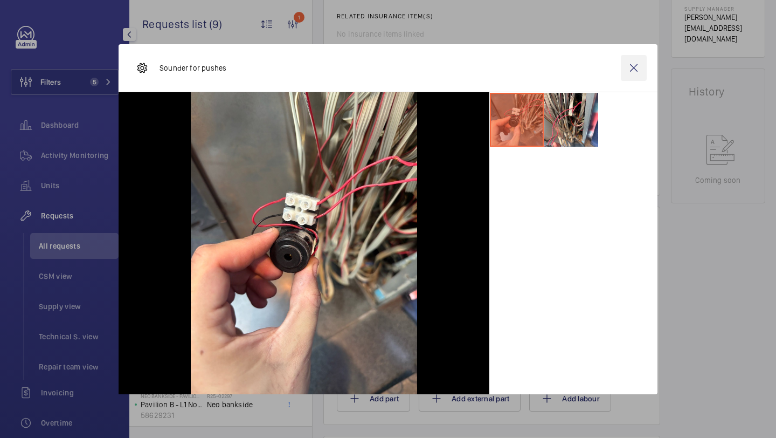
click at [638, 67] on wm-front-icon-button at bounding box center [634, 68] width 26 height 26
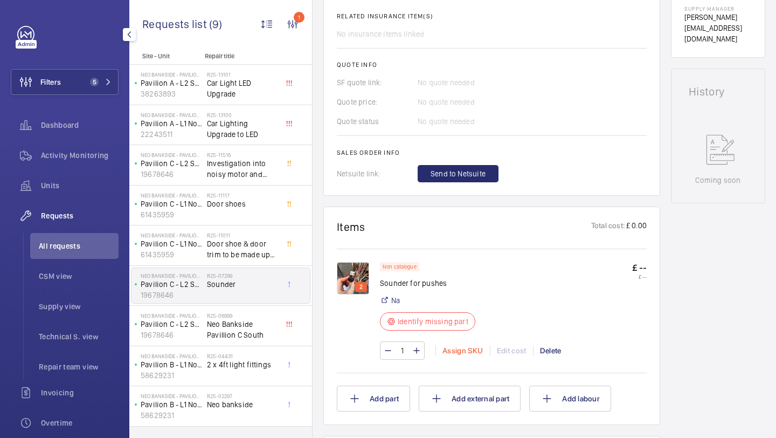
click at [457, 345] on div "Assign SKU" at bounding box center [462, 350] width 54 height 11
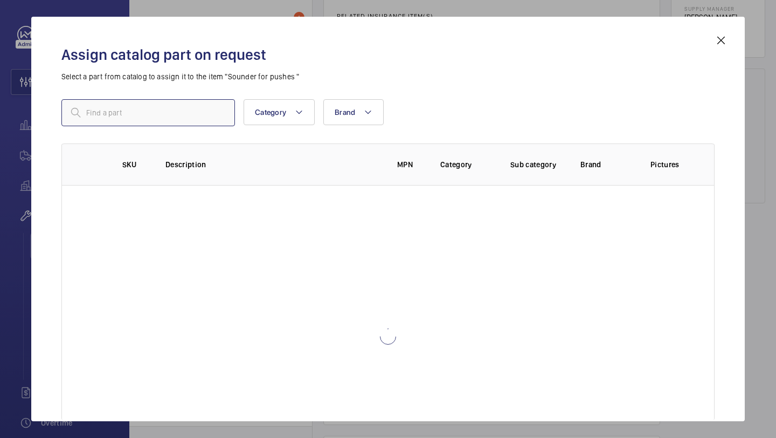
click at [227, 119] on input "text" at bounding box center [148, 112] width 174 height 27
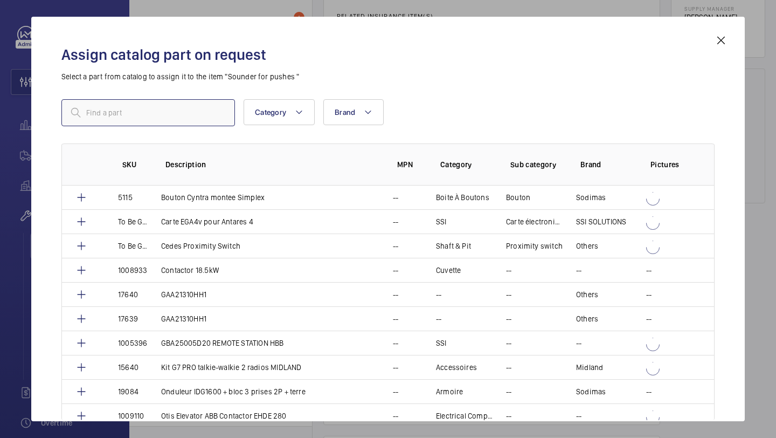
type input "AY Loudspeaker unit SM basic"
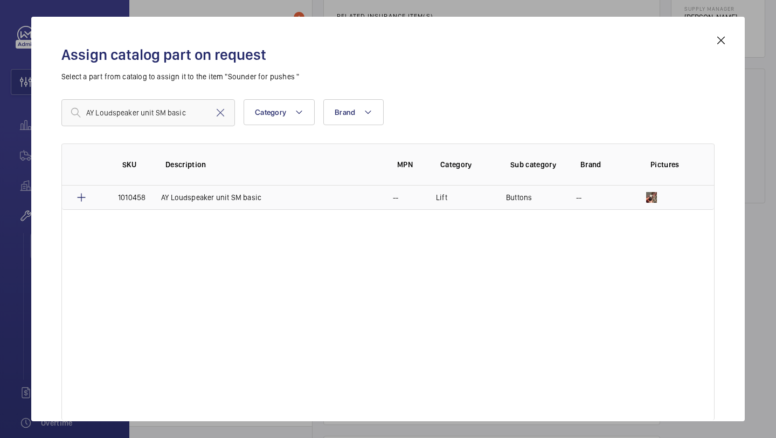
click at [95, 188] on td at bounding box center [83, 197] width 43 height 24
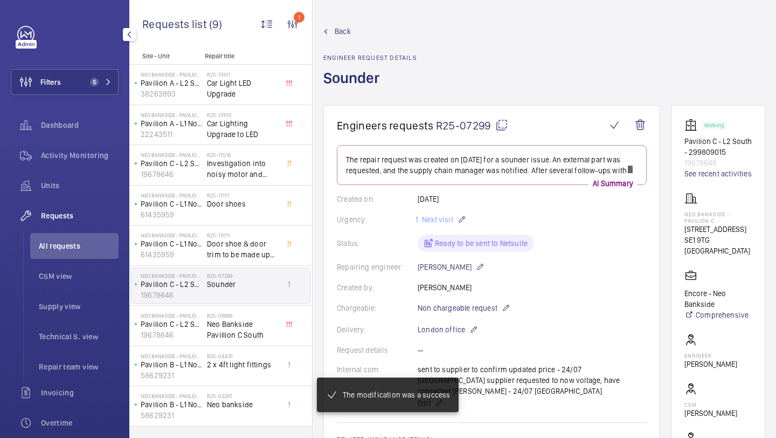
scroll to position [488, 0]
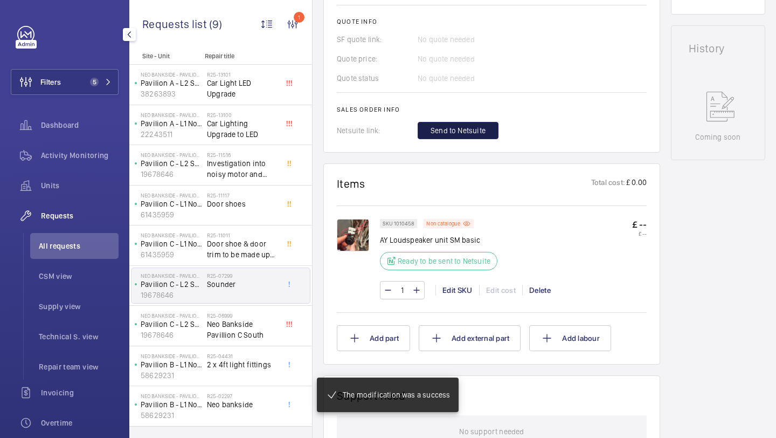
click at [461, 125] on span "Send to Netsuite" at bounding box center [458, 130] width 55 height 11
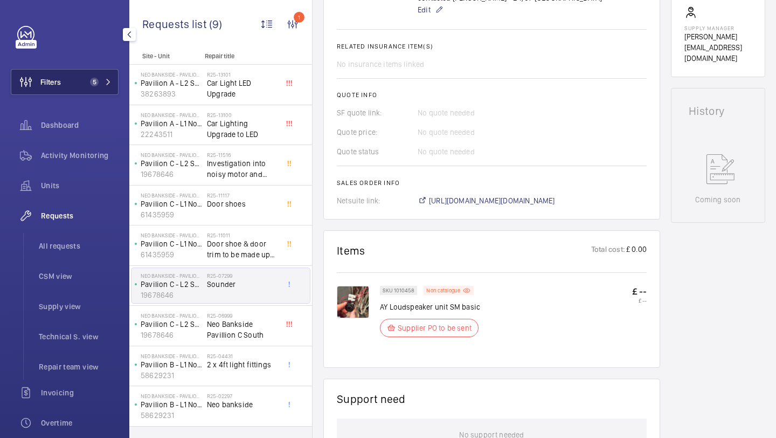
click at [63, 82] on button "Filters 5" at bounding box center [65, 82] width 108 height 26
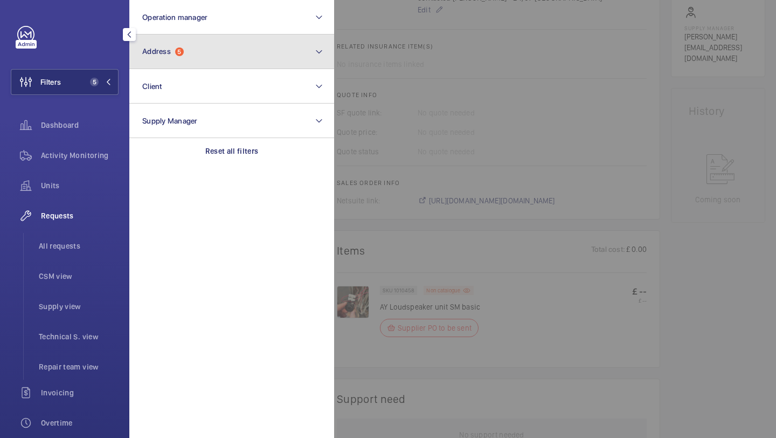
click at [205, 46] on button "Address 5" at bounding box center [231, 51] width 205 height 34
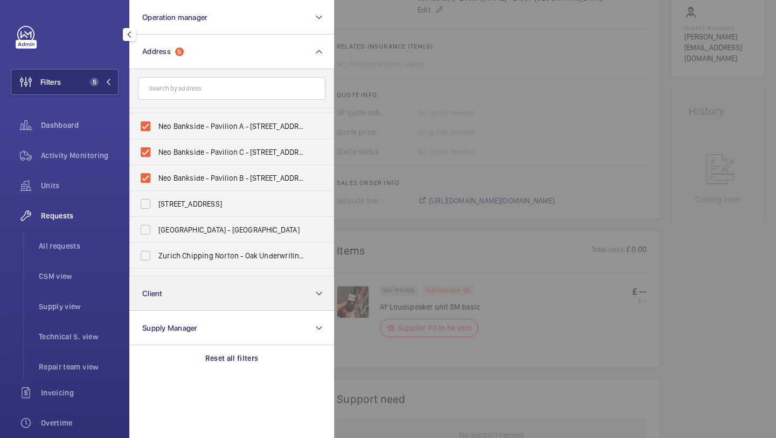
scroll to position [60, 0]
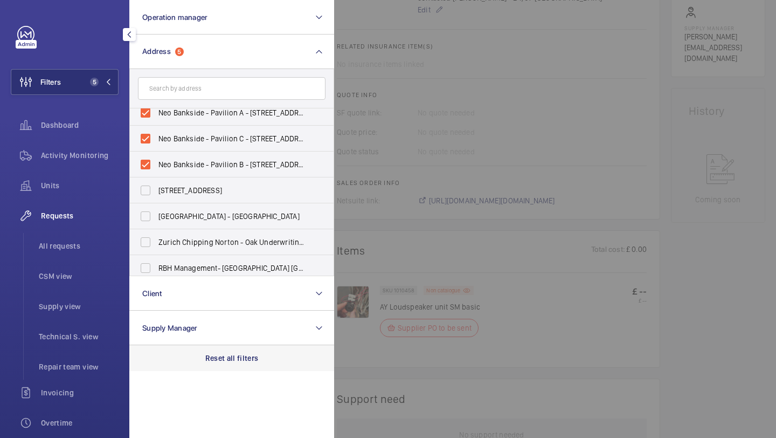
click at [220, 348] on div "Reset all filters" at bounding box center [231, 358] width 205 height 26
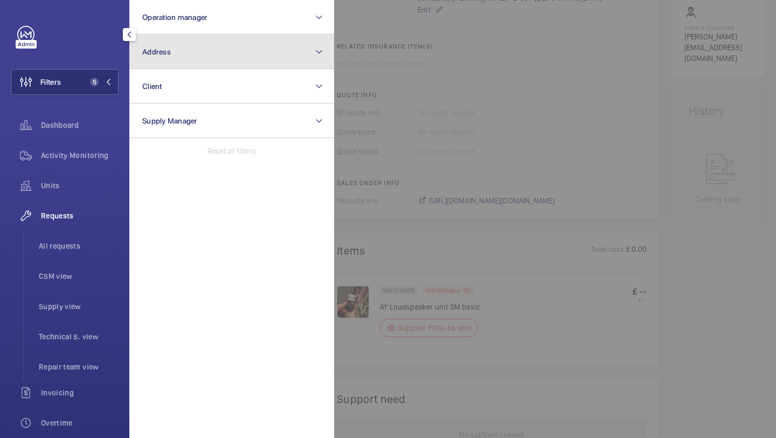
click at [212, 67] on button "Address" at bounding box center [231, 51] width 205 height 34
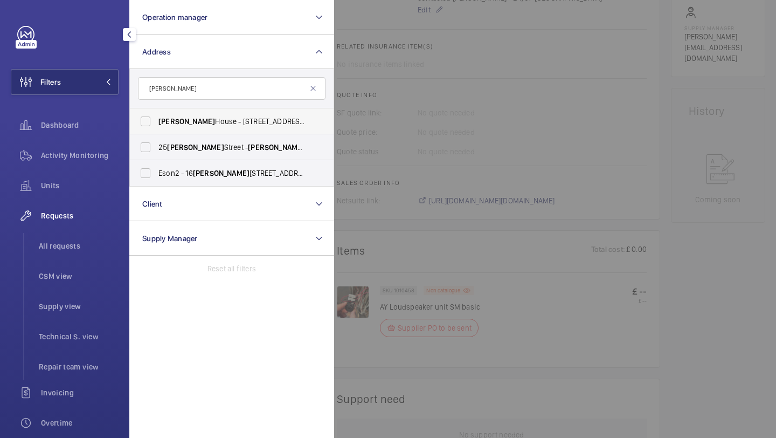
type input "maddox"
click at [216, 122] on span "Maddox House - 16 Maddock Street, LONDON W1S 1PH" at bounding box center [232, 121] width 148 height 11
click at [156, 122] on input "Maddox House - 16 Maddock Street, LONDON W1S 1PH" at bounding box center [146, 121] width 22 height 22
checkbox input "true"
click at [81, 248] on span "All requests" at bounding box center [79, 245] width 80 height 11
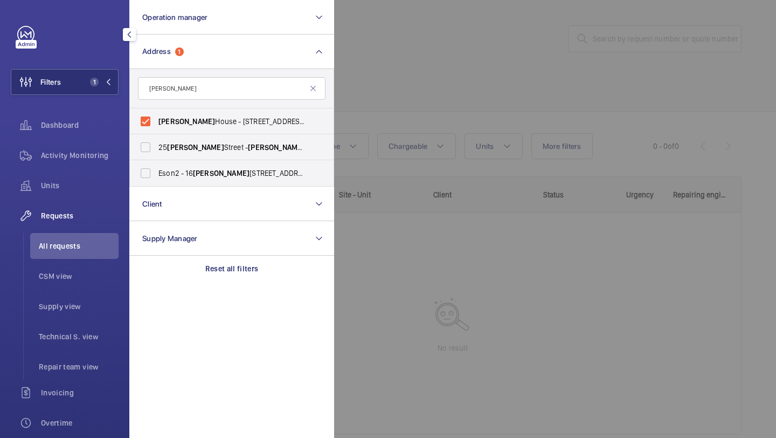
click at [411, 133] on div at bounding box center [722, 219] width 776 height 438
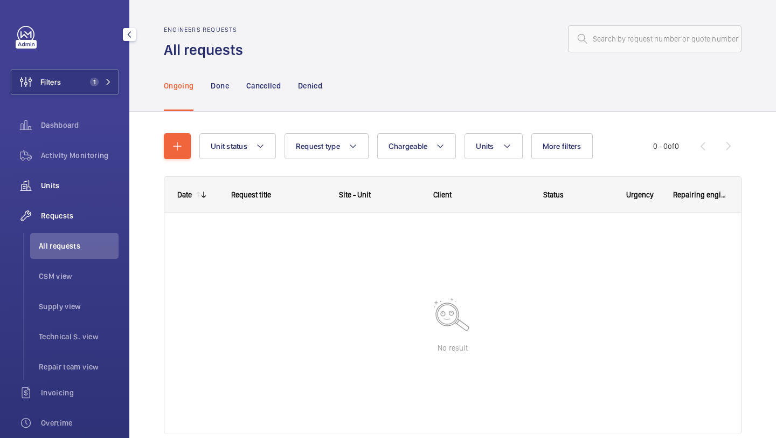
click at [110, 182] on span "Units" at bounding box center [80, 185] width 78 height 11
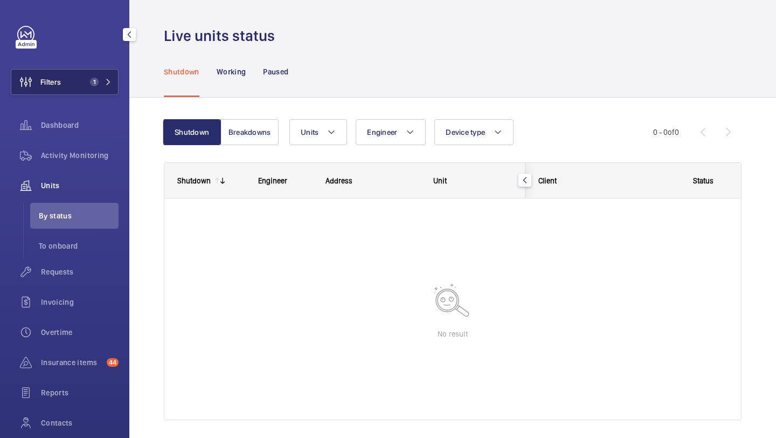
click at [83, 85] on button "Filters 1" at bounding box center [65, 82] width 108 height 26
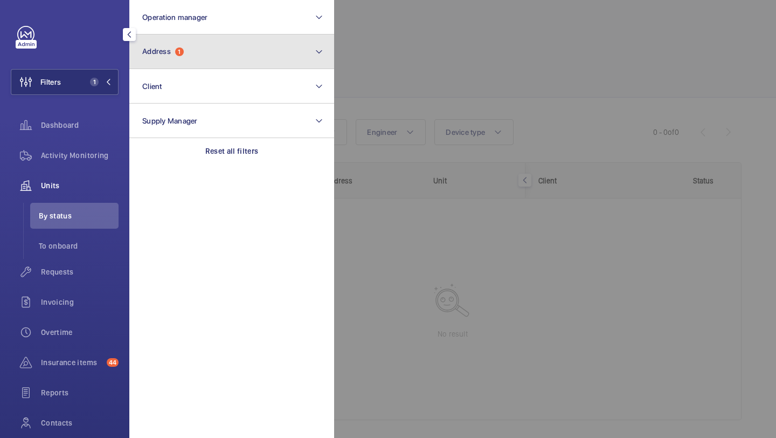
click at [179, 66] on button "Address 1" at bounding box center [231, 51] width 205 height 34
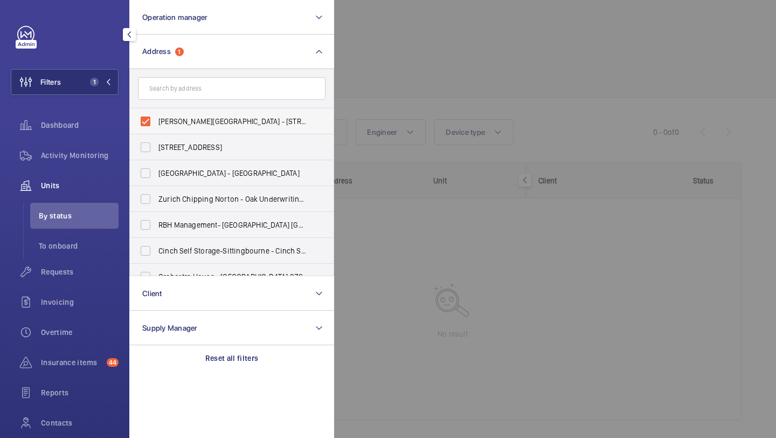
click at [181, 119] on span "Maddox House - 16 Maddock Street, LONDON W1S 1PH" at bounding box center [232, 121] width 148 height 11
click at [156, 119] on input "Maddox House - 16 Maddock Street, LONDON W1S 1PH" at bounding box center [146, 121] width 22 height 22
checkbox input "false"
click at [181, 89] on input "text" at bounding box center [232, 88] width 188 height 23
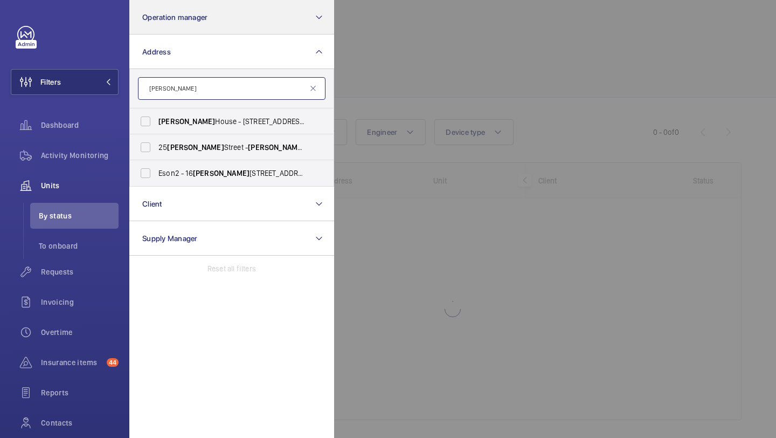
type input "maddox"
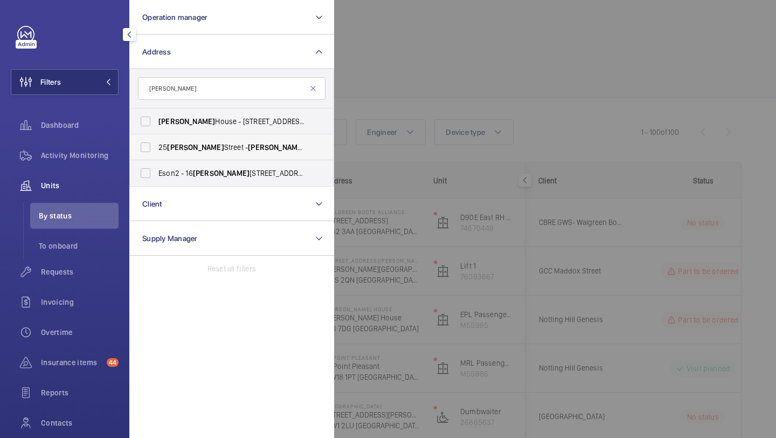
click at [248, 147] on span "Maddox" at bounding box center [276, 147] width 57 height 9
click at [156, 147] on input "25 Maddox Street - Maddox Street, LONDON W1S 2QN" at bounding box center [146, 147] width 22 height 22
checkbox input "true"
click at [230, 176] on span "Eson2 - 16 Maddox St, LONDON W1S 1PH" at bounding box center [232, 173] width 148 height 11
click at [156, 176] on input "Eson2 - 16 Maddox St, LONDON W1S 1PH" at bounding box center [146, 173] width 22 height 22
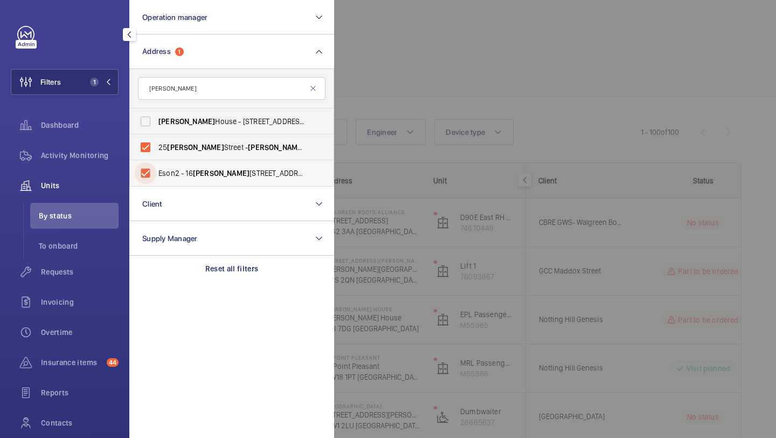
checkbox input "true"
click at [243, 114] on label "Maddox House - 16 Maddock Street, LONDON W1S 1PH" at bounding box center [224, 121] width 188 height 26
click at [156, 114] on input "Maddox House - 16 Maddock Street, LONDON W1S 1PH" at bounding box center [146, 121] width 22 height 22
checkbox input "true"
click at [424, 59] on div at bounding box center [722, 219] width 776 height 438
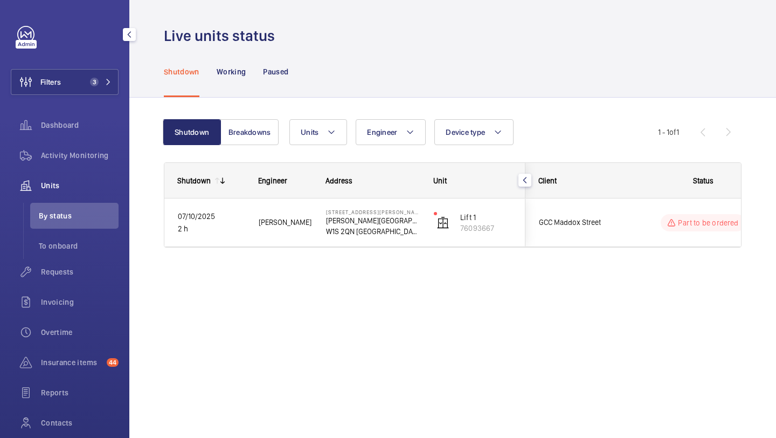
click at [598, 256] on div "Shutdown Engineer Address Unit Client" at bounding box center [453, 217] width 578 height 111
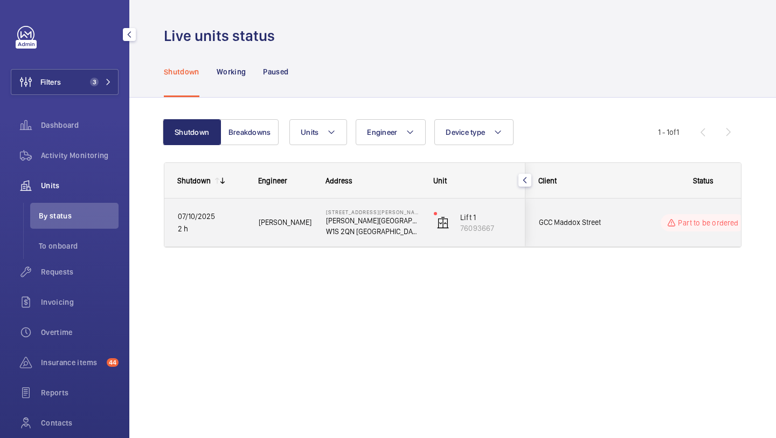
click at [595, 239] on div "GCC Maddox Street" at bounding box center [573, 222] width 97 height 48
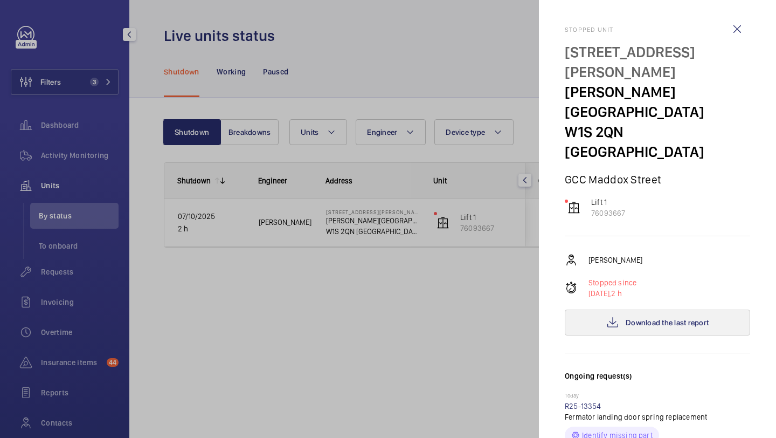
scroll to position [75, 0]
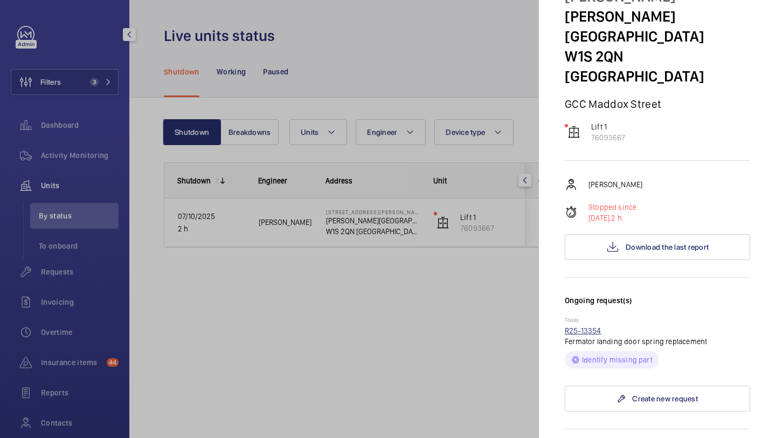
click at [595, 326] on link "R25-13354" at bounding box center [583, 330] width 37 height 9
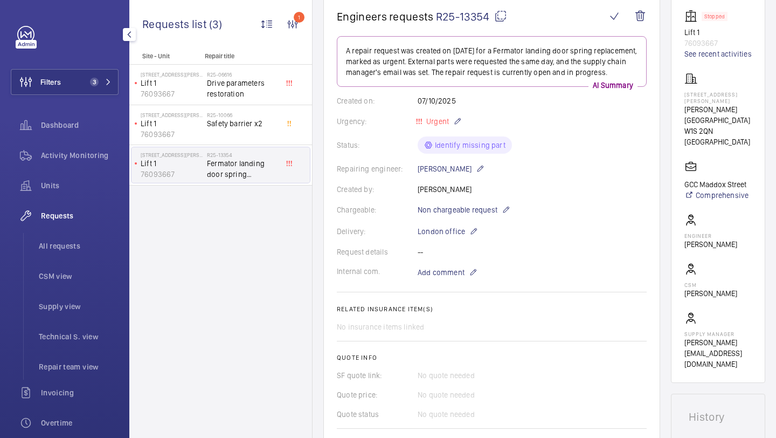
scroll to position [44, 0]
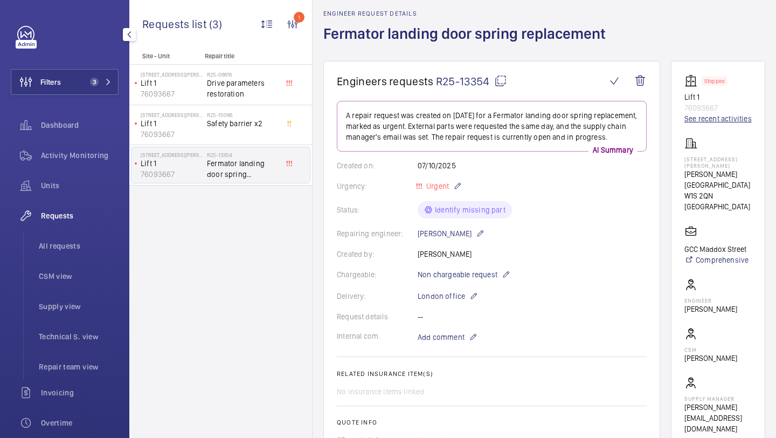
click at [708, 117] on link "See recent activities" at bounding box center [717, 118] width 67 height 11
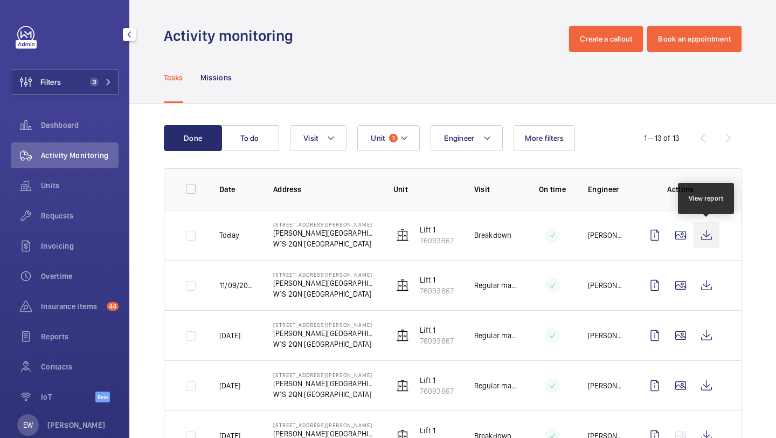
click at [709, 246] on wm-front-icon-button at bounding box center [707, 235] width 26 height 26
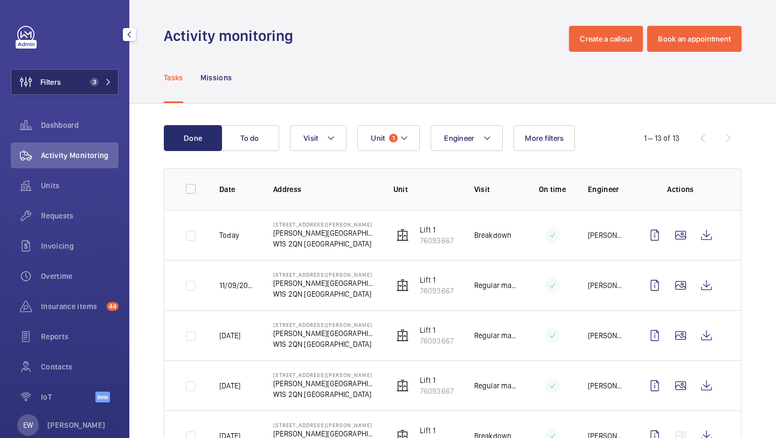
click at [82, 78] on button "Filters 3" at bounding box center [65, 82] width 108 height 26
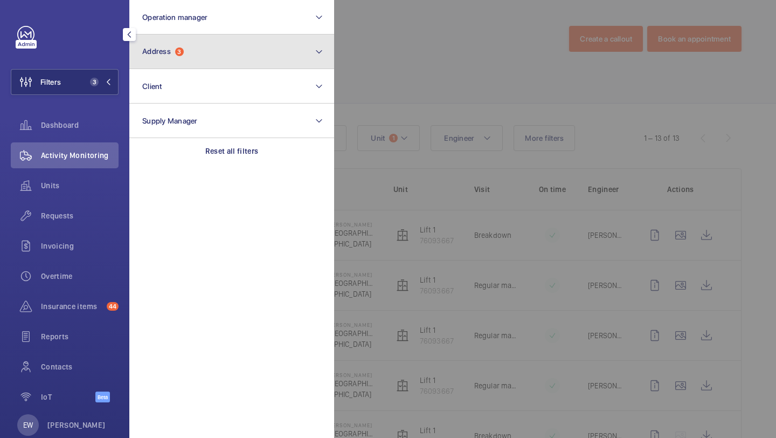
click at [181, 62] on button "Address 3" at bounding box center [231, 51] width 205 height 34
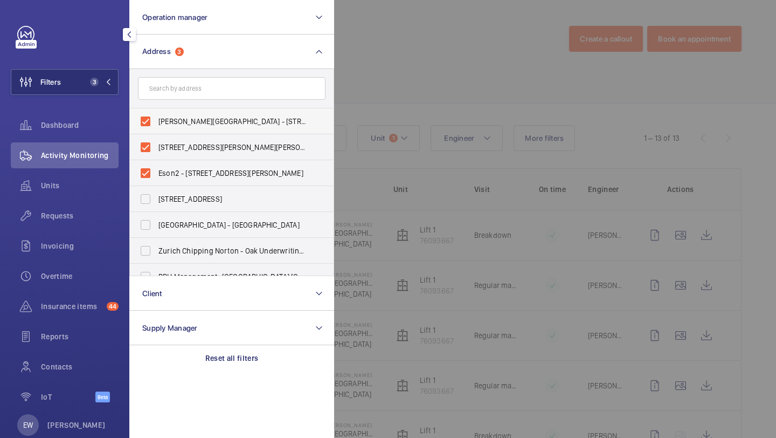
click at [180, 123] on span "Maddox House - 16 Maddock Street, LONDON W1S 1PH" at bounding box center [232, 121] width 148 height 11
click at [156, 123] on input "Maddox House - 16 Maddock Street, LONDON W1S 1PH" at bounding box center [146, 121] width 22 height 22
checkbox input "false"
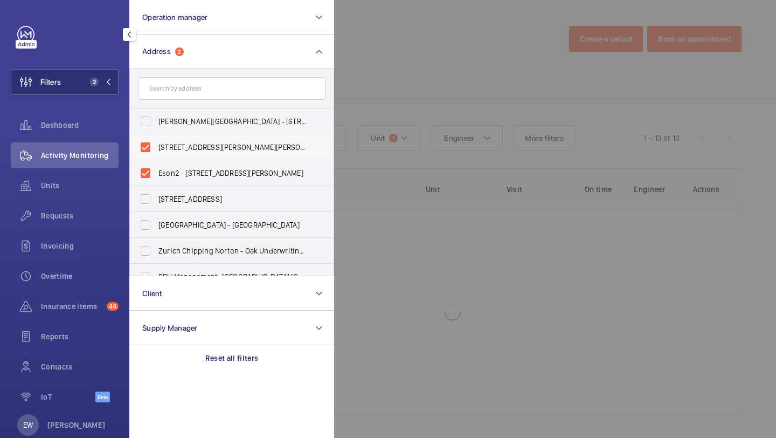
click at [180, 143] on span "25 Maddox Street - Maddox Street, LONDON W1S 2QN" at bounding box center [232, 147] width 148 height 11
click at [156, 143] on input "25 Maddox Street - Maddox Street, LONDON W1S 2QN" at bounding box center [146, 147] width 22 height 22
checkbox input "false"
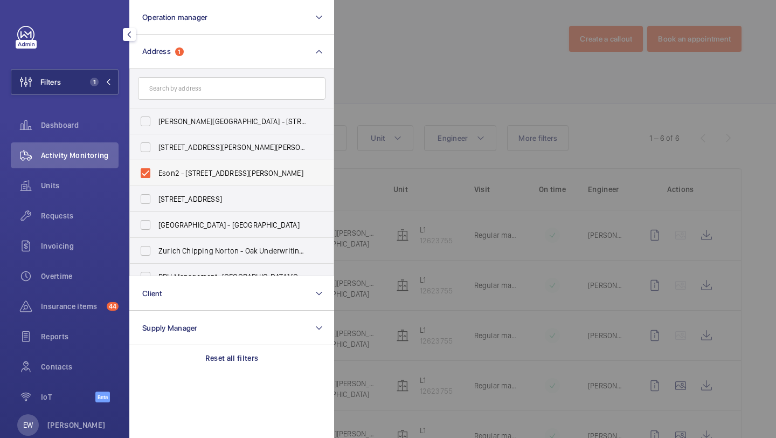
click at [180, 163] on label "Eson2 - 16 Maddox St, LONDON W1S 1PH" at bounding box center [224, 173] width 188 height 26
click at [156, 163] on input "Eson2 - 16 Maddox St, LONDON W1S 1PH" at bounding box center [146, 173] width 22 height 22
checkbox input "false"
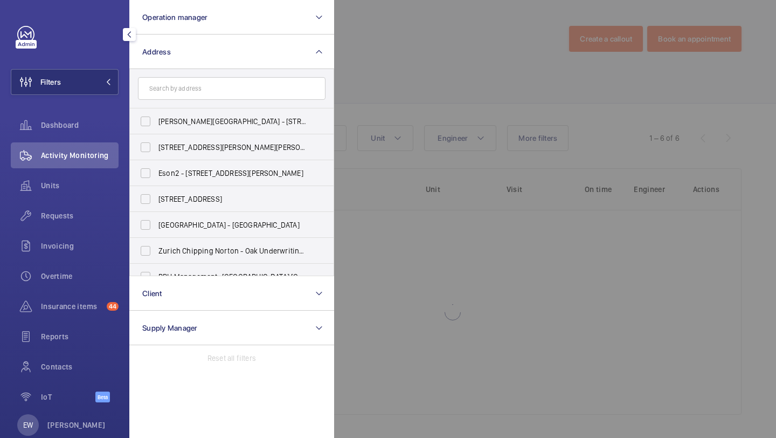
click at [186, 101] on form at bounding box center [232, 88] width 204 height 39
click at [185, 95] on input "text" at bounding box center [232, 88] width 188 height 23
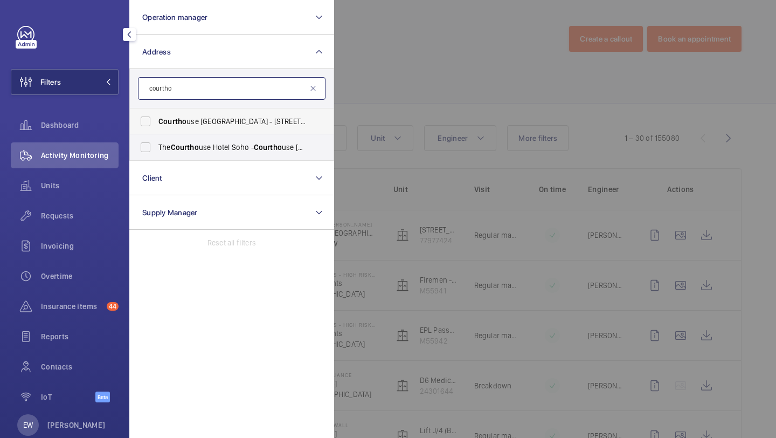
type input "courtho"
click at [195, 124] on span "Courtho use Hotel Shoreditch - 335-337 Old St, LONDON EC1V 9LL" at bounding box center [232, 121] width 148 height 11
click at [156, 124] on input "Courtho use Hotel Shoreditch - 335-337 Old St, LONDON EC1V 9LL" at bounding box center [146, 121] width 22 height 22
checkbox input "true"
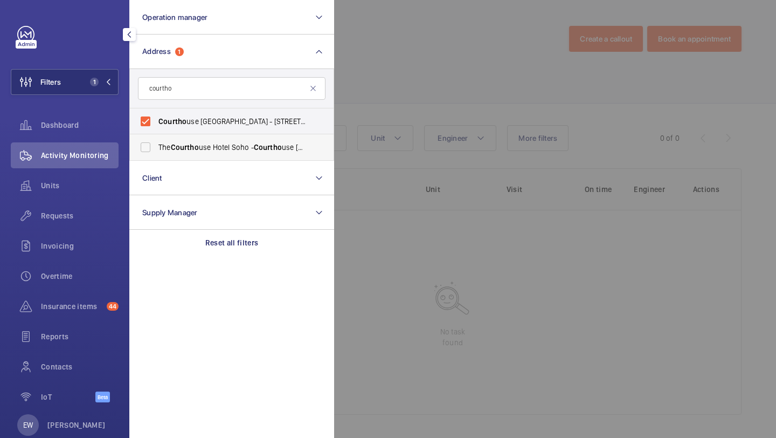
click at [188, 153] on label "The Courtho use Hotel Soho - Courtho use Hotel, LONDON W1F 7HL" at bounding box center [224, 147] width 188 height 26
click at [156, 153] on input "The Courtho use Hotel Soho - Courtho use Hotel, LONDON W1F 7HL" at bounding box center [146, 147] width 22 height 22
checkbox input "true"
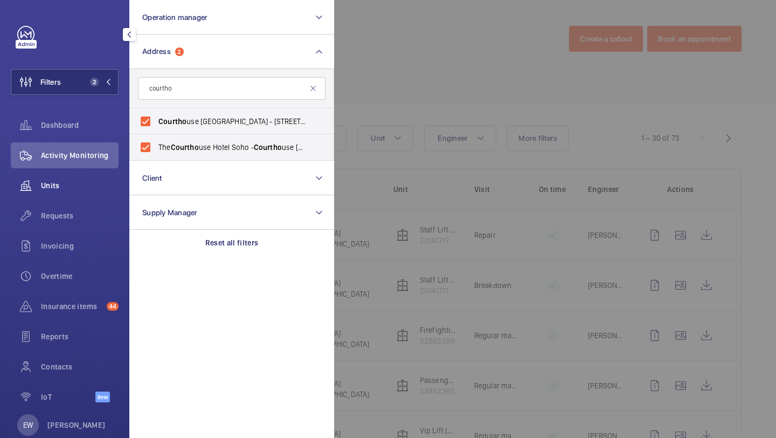
click at [77, 193] on div "Units" at bounding box center [65, 185] width 108 height 26
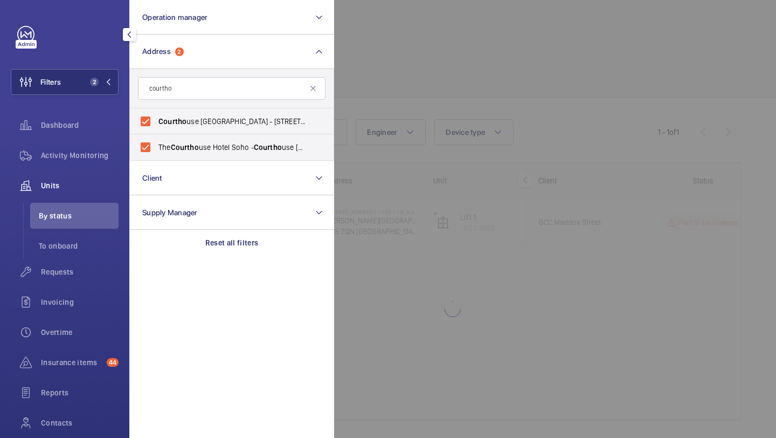
click at [353, 63] on div at bounding box center [722, 219] width 776 height 438
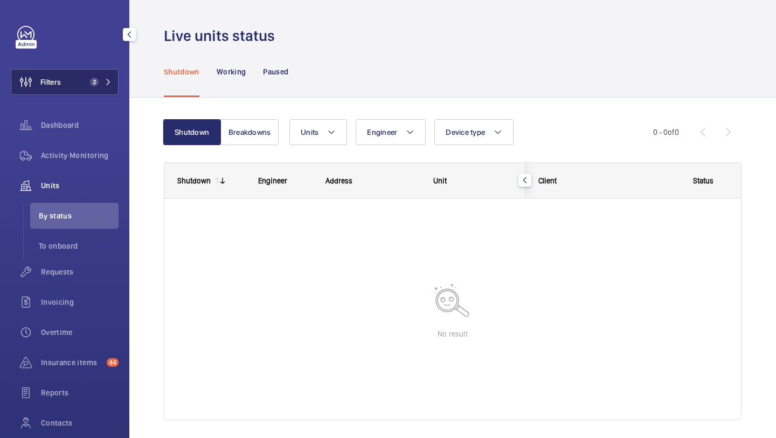
click at [94, 87] on button "Filters 2" at bounding box center [65, 82] width 108 height 26
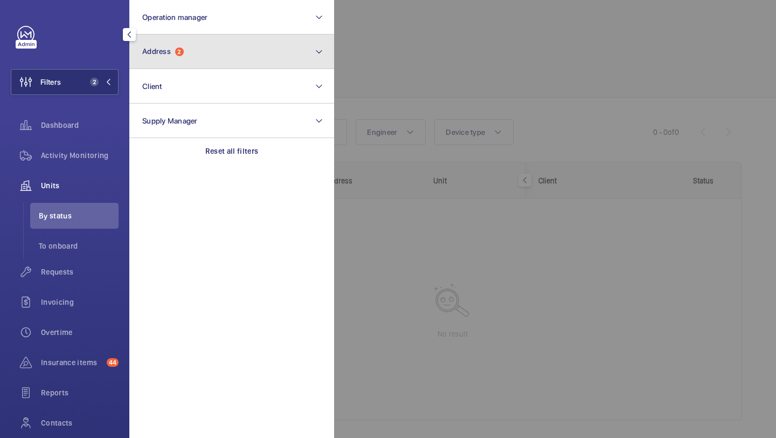
click at [172, 40] on button "Address 2" at bounding box center [231, 51] width 205 height 34
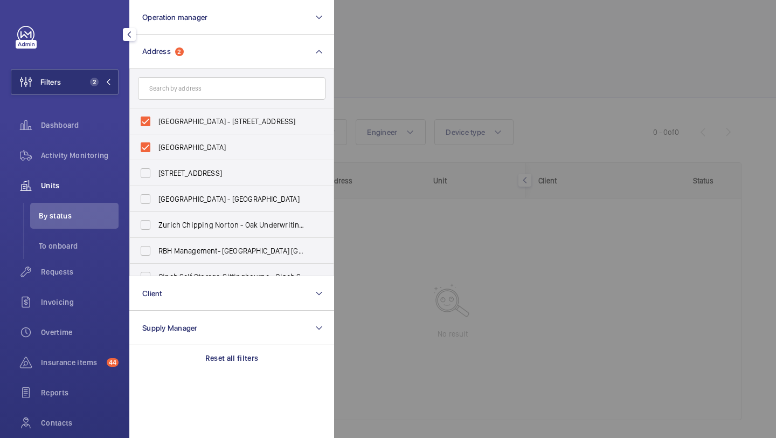
click at [64, 286] on div "Requests" at bounding box center [65, 274] width 108 height 30
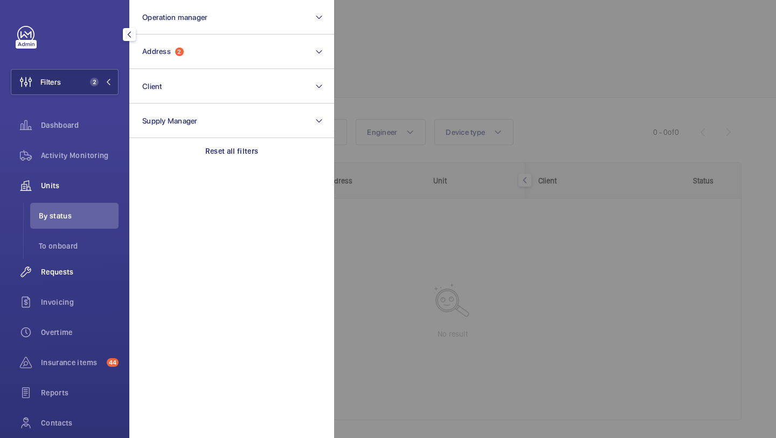
click at [66, 277] on div "Requests" at bounding box center [65, 272] width 108 height 26
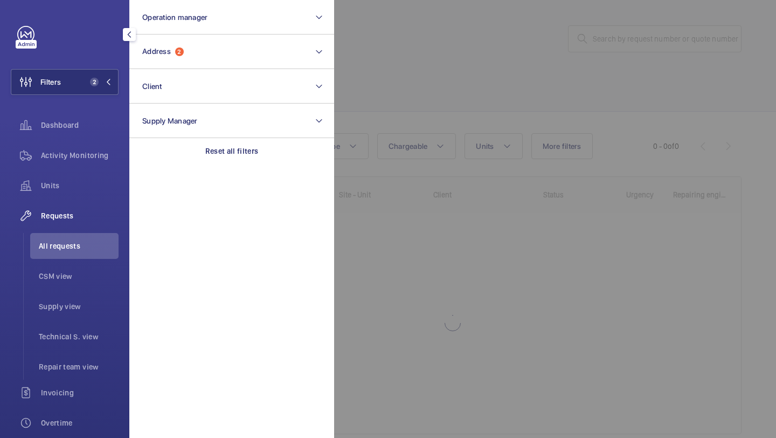
click at [382, 56] on div at bounding box center [722, 219] width 776 height 438
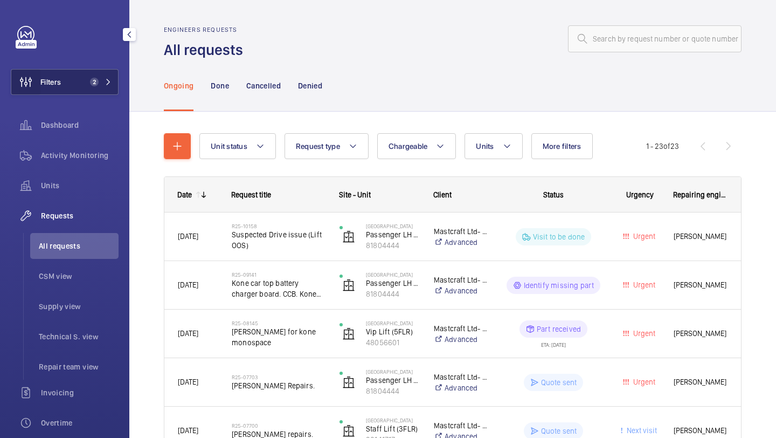
click at [34, 78] on wm-front-icon-button at bounding box center [25, 82] width 29 height 26
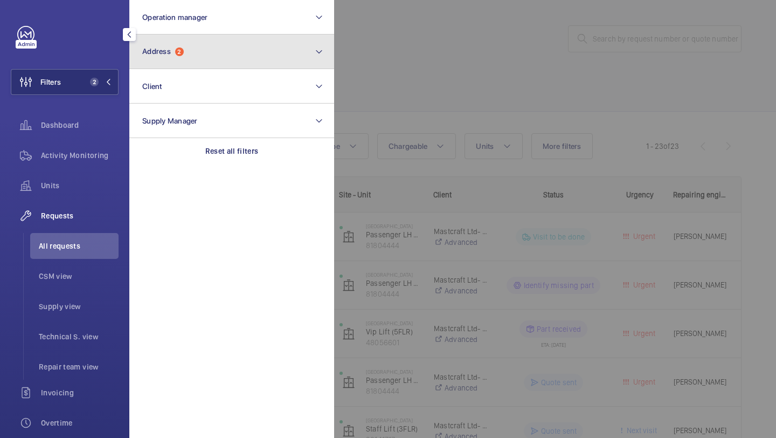
click at [165, 46] on button "Address 2" at bounding box center [231, 51] width 205 height 34
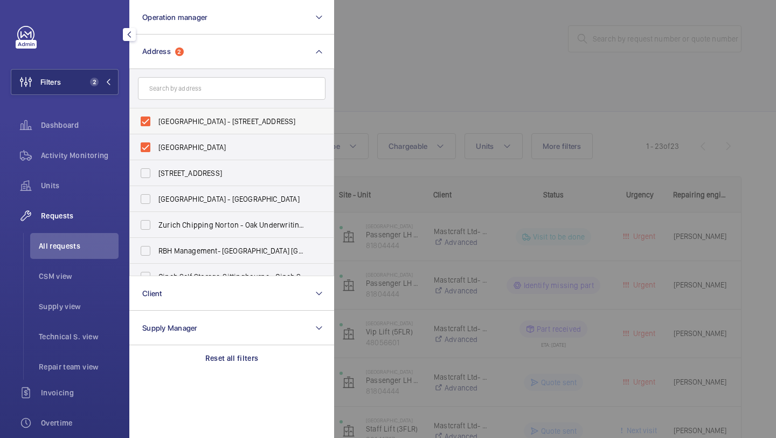
click at [175, 117] on span "Courthouse Hotel Shoreditch - 335-337 Old St, LONDON EC1V 9LL" at bounding box center [232, 121] width 148 height 11
click at [156, 117] on input "Courthouse Hotel Shoreditch - 335-337 Old St, LONDON EC1V 9LL" at bounding box center [146, 121] width 22 height 22
checkbox input "false"
click at [167, 151] on span "The Courthouse Hotel Soho - Courthouse Hotel, LONDON W1F 7HL" at bounding box center [232, 147] width 148 height 11
click at [156, 151] on input "The Courthouse Hotel Soho - Courthouse Hotel, LONDON W1F 7HL" at bounding box center [146, 147] width 22 height 22
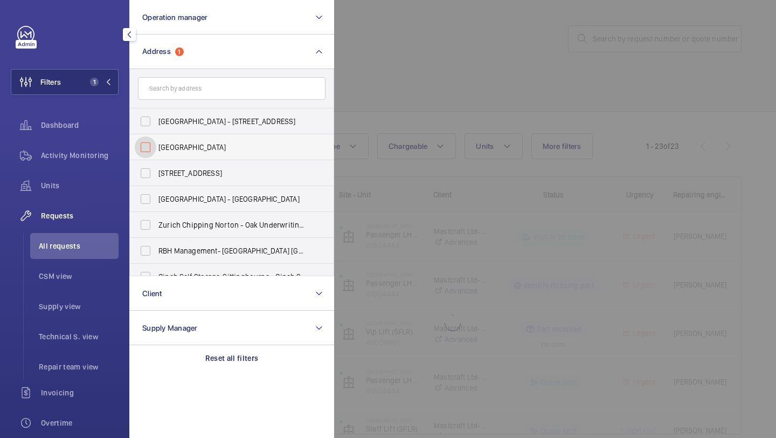
checkbox input "false"
click at [376, 72] on div at bounding box center [722, 219] width 776 height 438
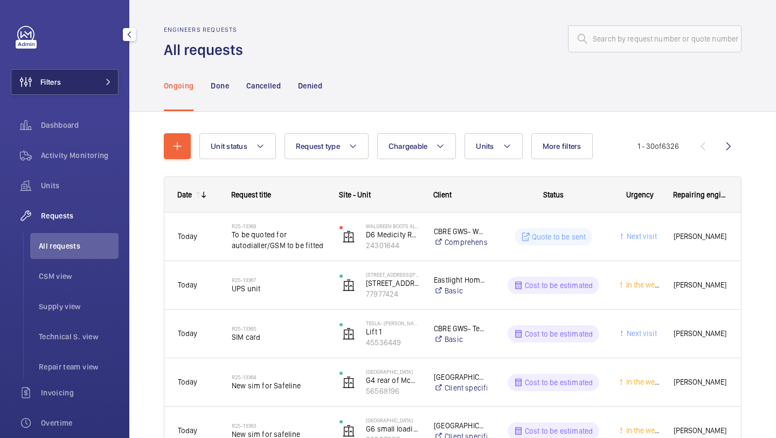
click at [82, 92] on button "Filters" at bounding box center [65, 82] width 108 height 26
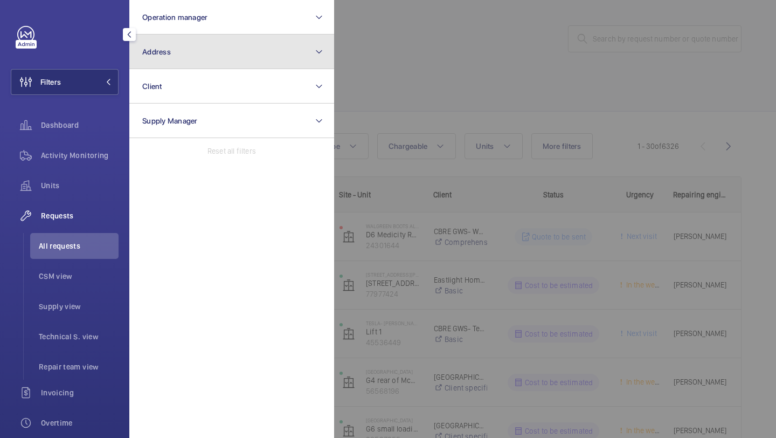
click at [179, 48] on button "Address" at bounding box center [231, 51] width 205 height 34
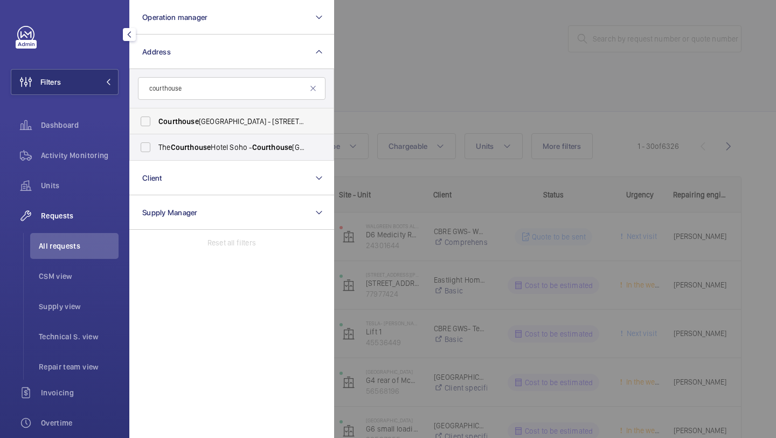
type input "courthouse"
click at [166, 119] on span "Courthouse" at bounding box center [178, 121] width 40 height 9
click at [156, 119] on input "Courthouse Hotel Shoreditch - 335-337 Old St, LONDON EC1V 9LL" at bounding box center [146, 121] width 22 height 22
checkbox input "true"
click at [166, 150] on span "The Courthouse Hotel Soho - Courthouse Hotel, LONDON W1F 7HL" at bounding box center [232, 147] width 148 height 11
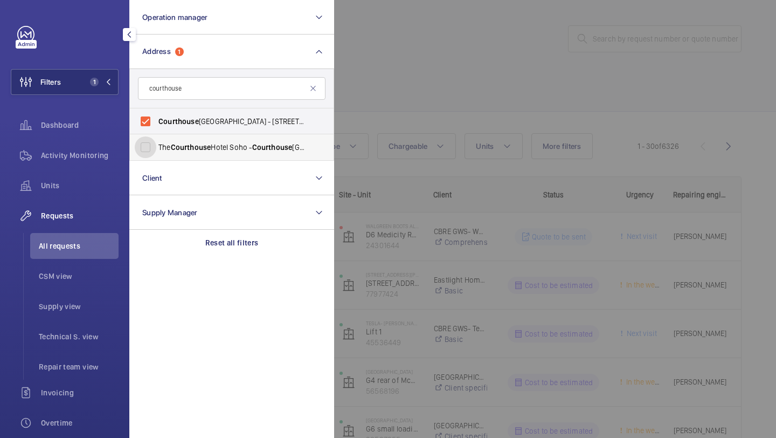
click at [156, 150] on input "The Courthouse Hotel Soho - Courthouse Hotel, LONDON W1F 7HL" at bounding box center [146, 147] width 22 height 22
checkbox input "true"
click at [422, 78] on div at bounding box center [722, 219] width 776 height 438
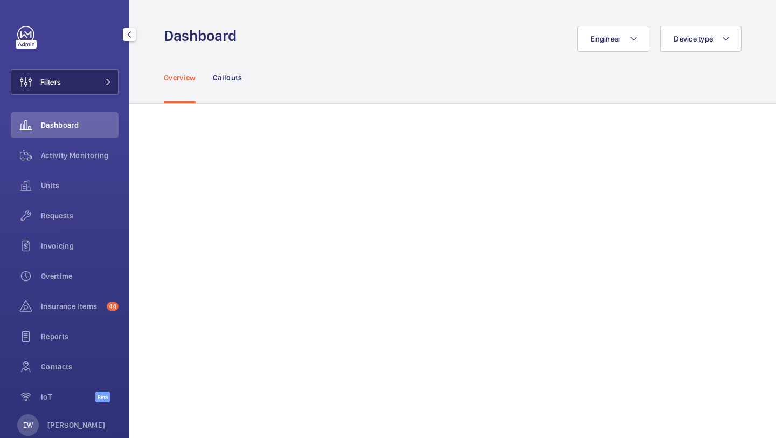
click at [104, 75] on button "Filters" at bounding box center [65, 82] width 108 height 26
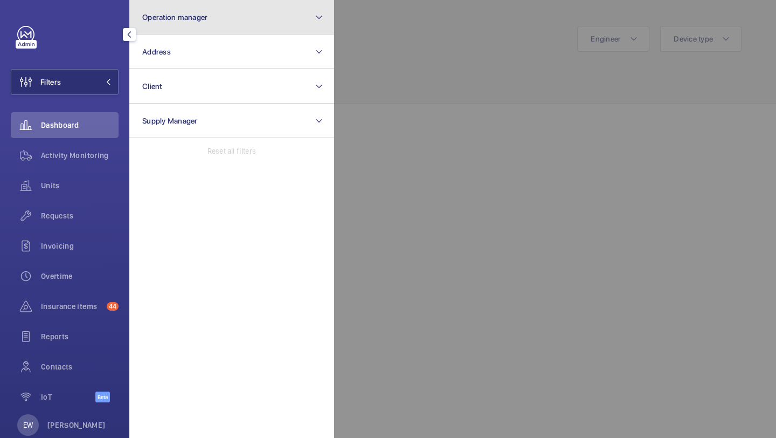
click at [191, 17] on span "Operation manager" at bounding box center [174, 17] width 65 height 9
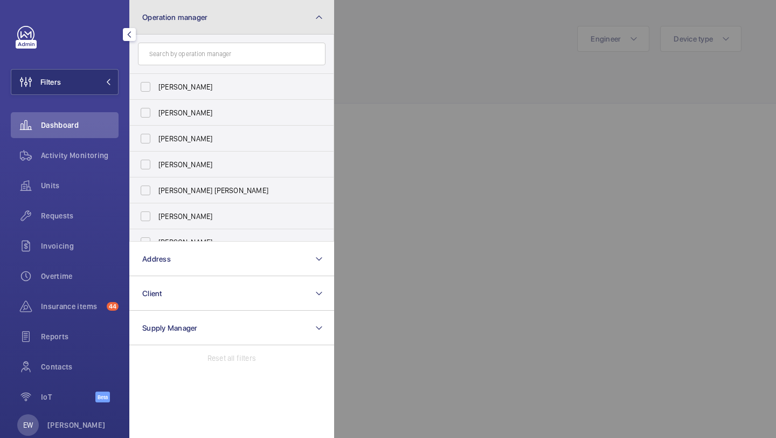
click at [191, 17] on span "Operation manager" at bounding box center [174, 17] width 65 height 9
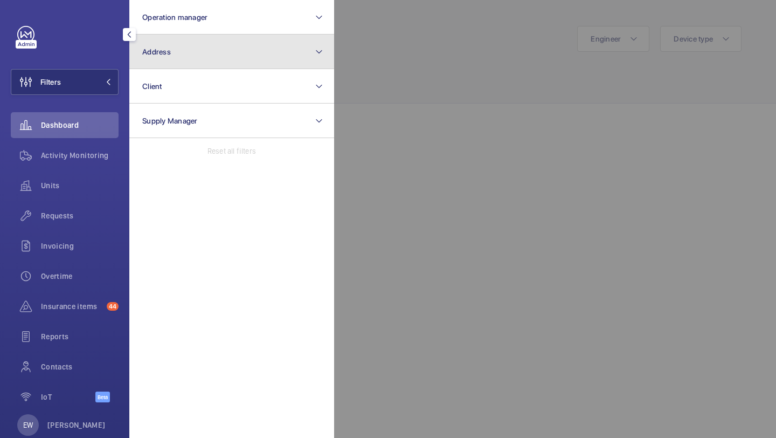
click at [190, 48] on button "Address" at bounding box center [231, 51] width 205 height 34
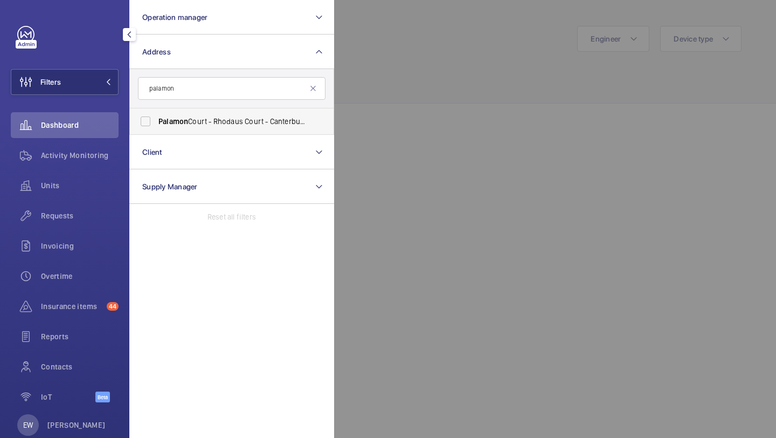
type input "palamon"
click at [195, 110] on label "Palamon Court - Rhodaus Court - Canterbury Student Accommodation, [GEOGRAPHIC_D…" at bounding box center [224, 121] width 188 height 26
click at [156, 110] on input "Palamon Court - Rhodaus Court - Canterbury Student Accommodation, [GEOGRAPHIC_D…" at bounding box center [146, 121] width 22 height 22
checkbox input "true"
click at [73, 219] on span "Requests" at bounding box center [80, 215] width 78 height 11
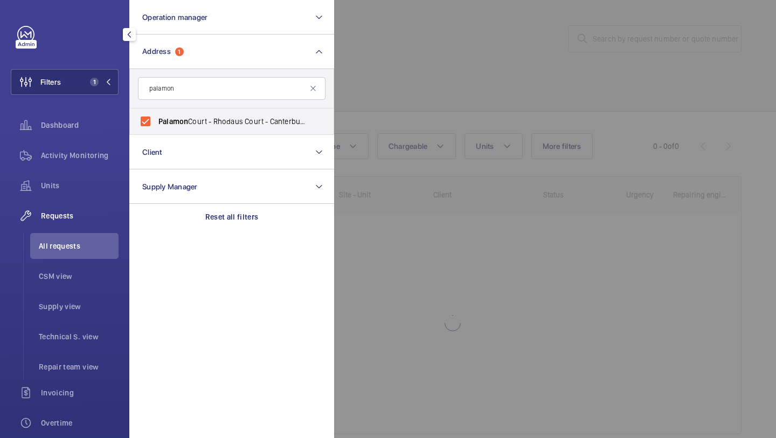
click at [466, 70] on div at bounding box center [722, 219] width 776 height 438
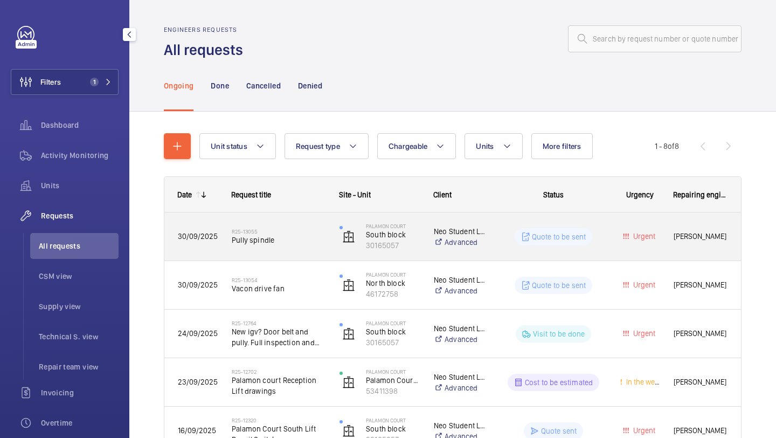
click at [315, 233] on h2 "R25-13055" at bounding box center [279, 231] width 94 height 6
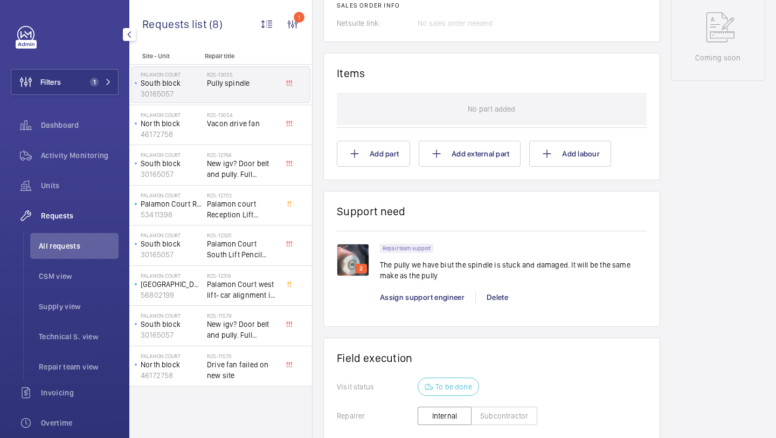
scroll to position [583, 0]
click at [366, 246] on img at bounding box center [353, 259] width 32 height 32
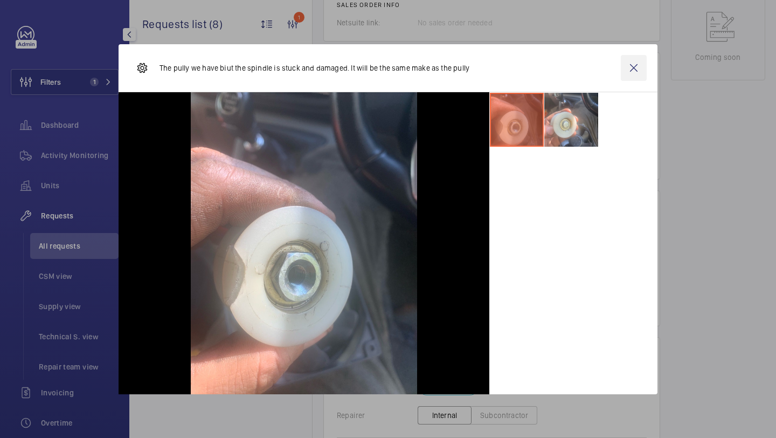
click at [628, 76] on wm-front-icon-button at bounding box center [634, 68] width 26 height 26
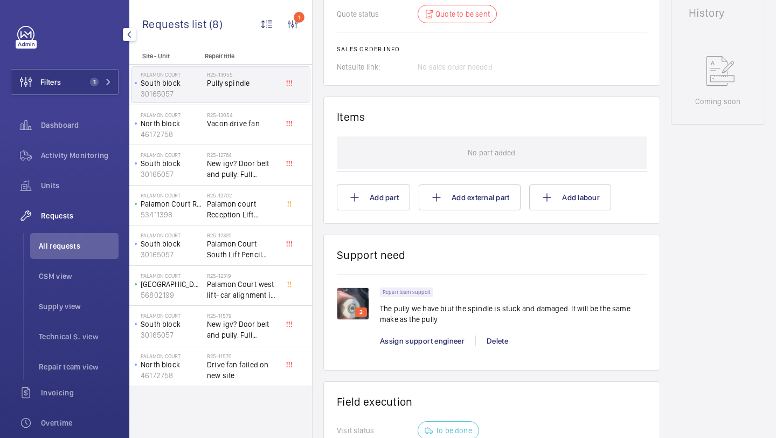
scroll to position [522, 0]
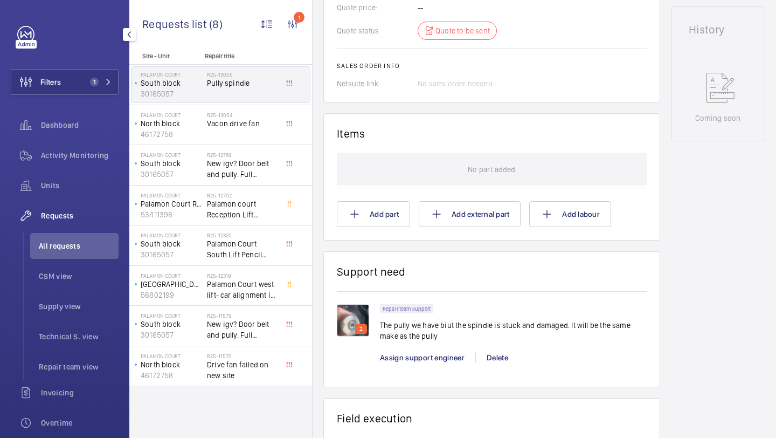
click at [359, 306] on img at bounding box center [353, 320] width 32 height 32
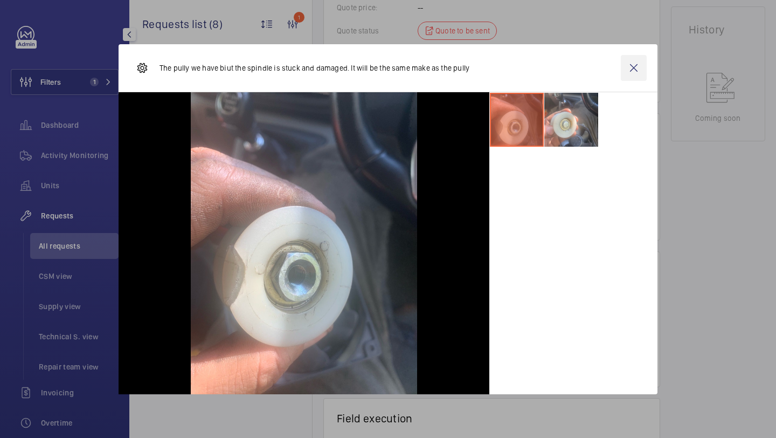
click at [641, 73] on wm-front-icon-button at bounding box center [634, 68] width 26 height 26
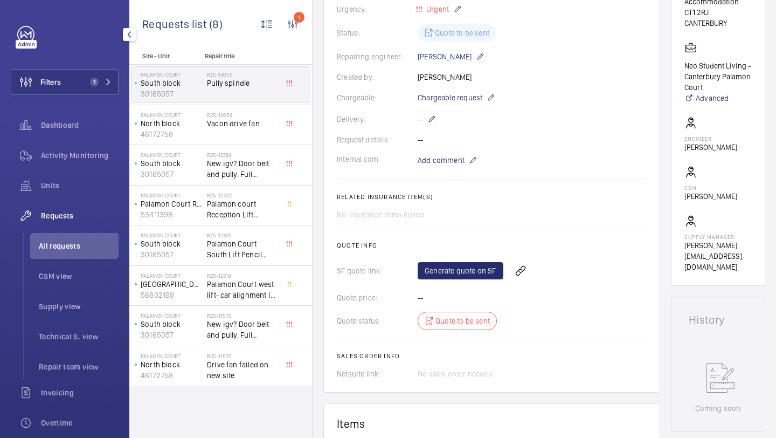
scroll to position [87, 0]
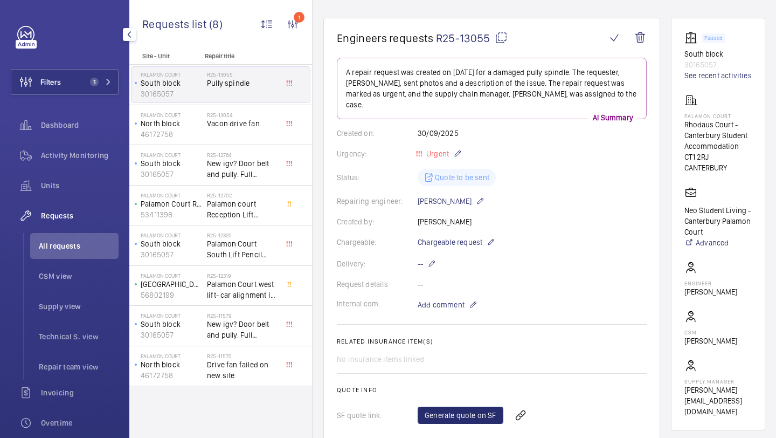
drag, startPoint x: 491, startPoint y: 40, endPoint x: 437, endPoint y: 40, distance: 54.4
click at [437, 40] on span "R25-13055" at bounding box center [472, 37] width 72 height 13
copy span "R25-13055"
